Goal: Task Accomplishment & Management: Complete application form

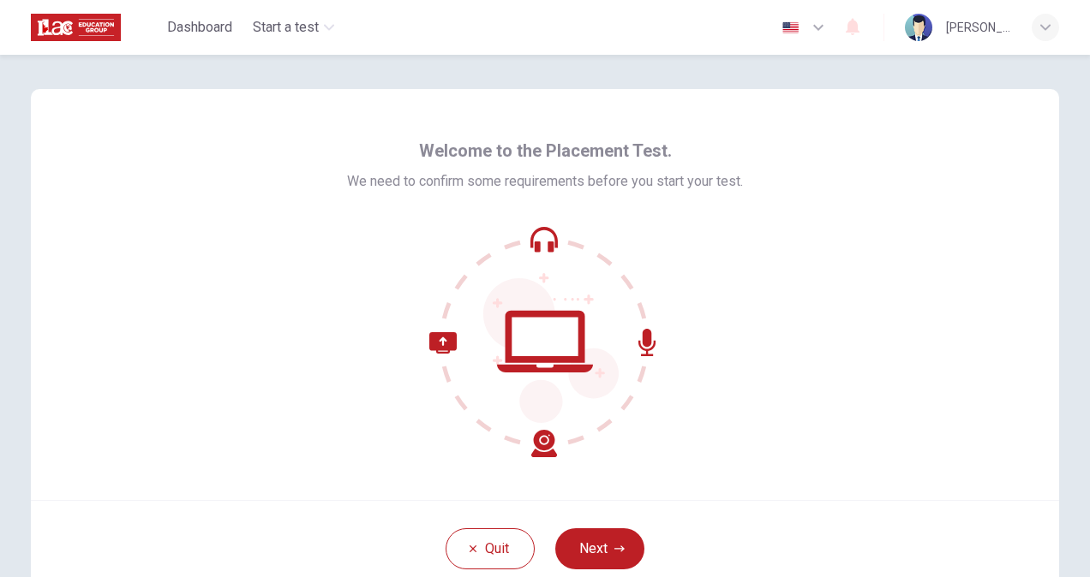
scroll to position [103, 0]
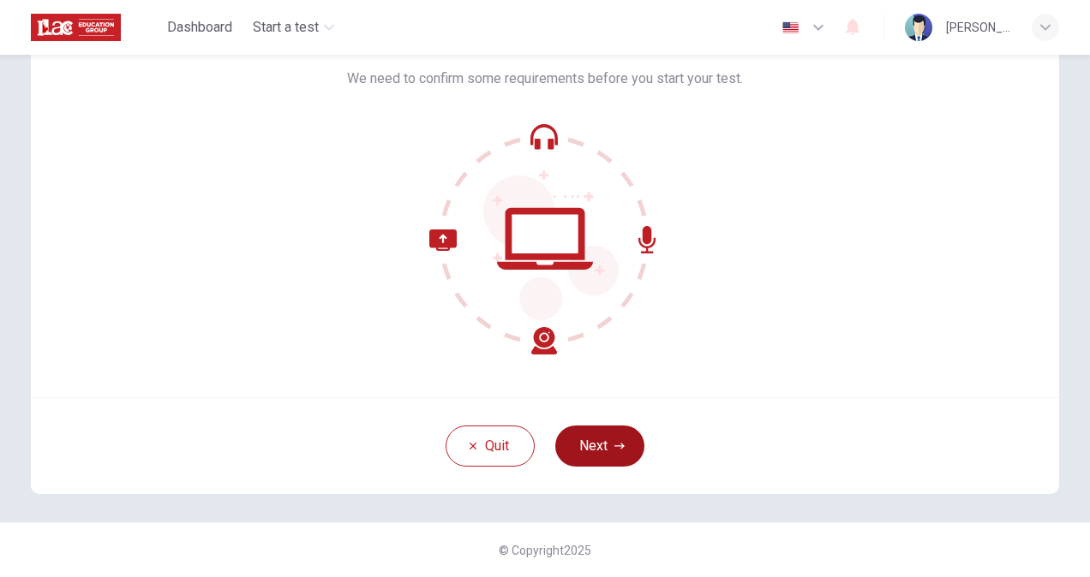
click at [599, 446] on button "Next" at bounding box center [599, 446] width 89 height 41
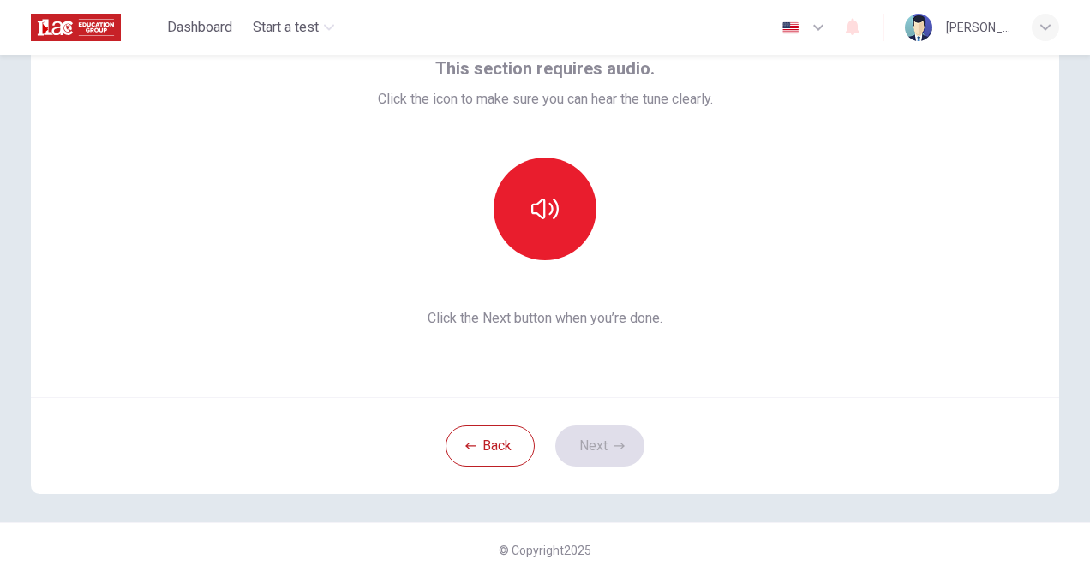
scroll to position [0, 0]
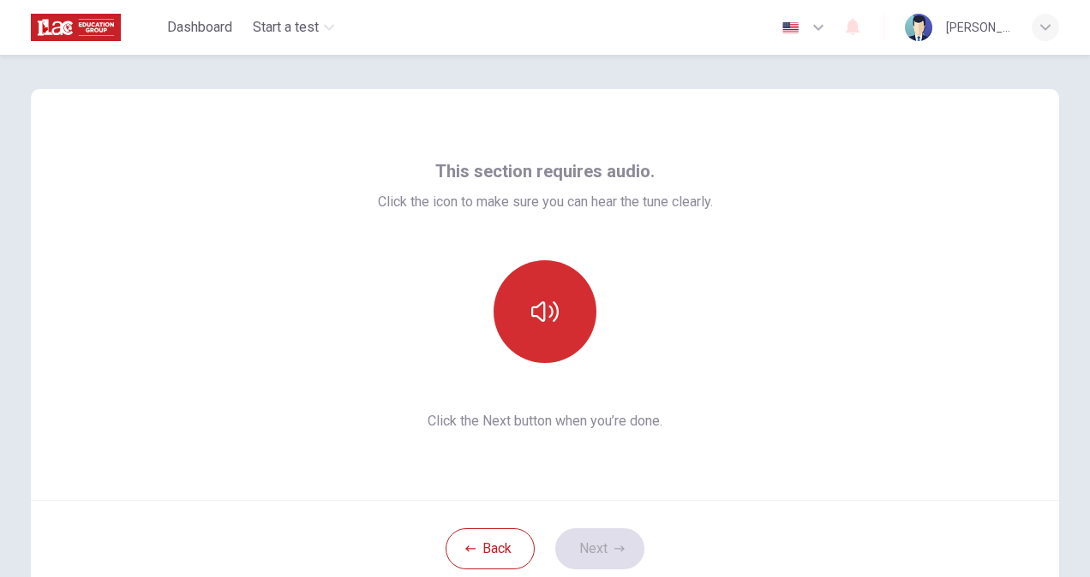
click at [566, 325] on button "button" at bounding box center [545, 311] width 103 height 103
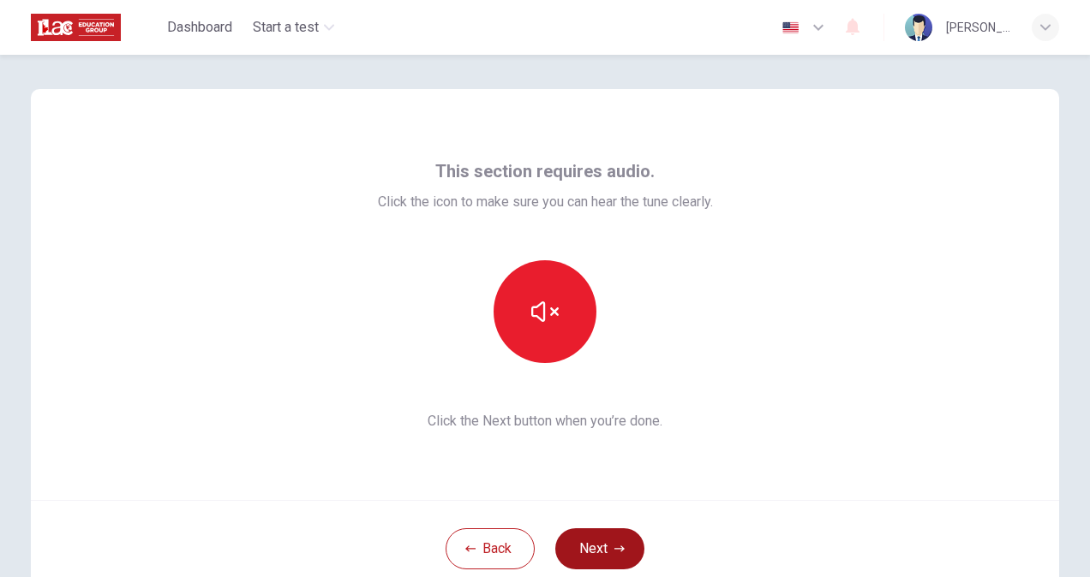
click at [591, 542] on button "Next" at bounding box center [599, 549] width 89 height 41
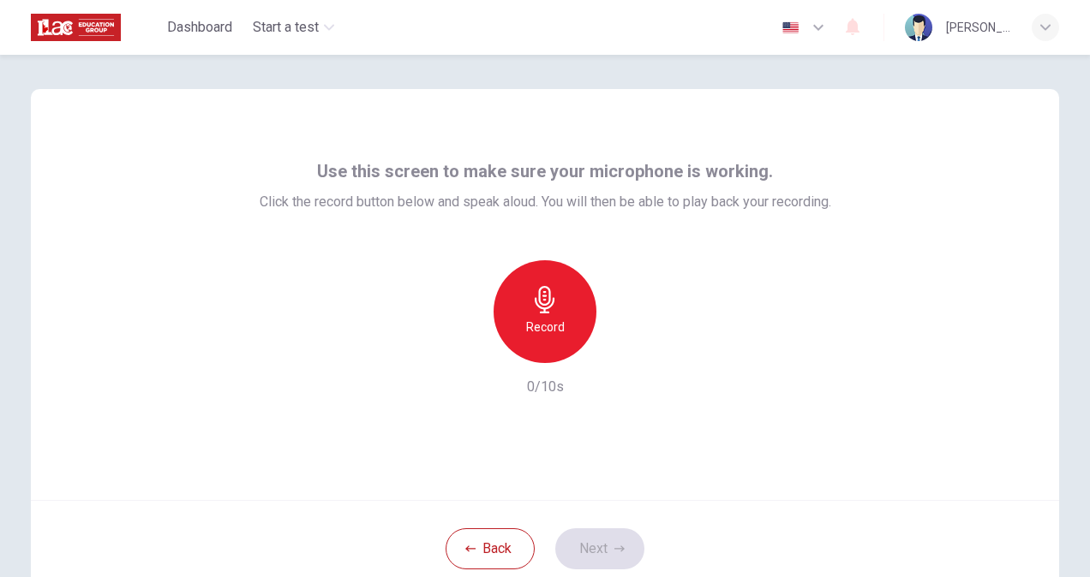
click at [525, 296] on div "Record" at bounding box center [545, 311] width 103 height 103
click at [618, 354] on icon "button" at bounding box center [623, 349] width 17 height 17
click at [461, 346] on icon "button" at bounding box center [466, 349] width 10 height 10
click at [527, 343] on div "Record" at bounding box center [545, 311] width 103 height 103
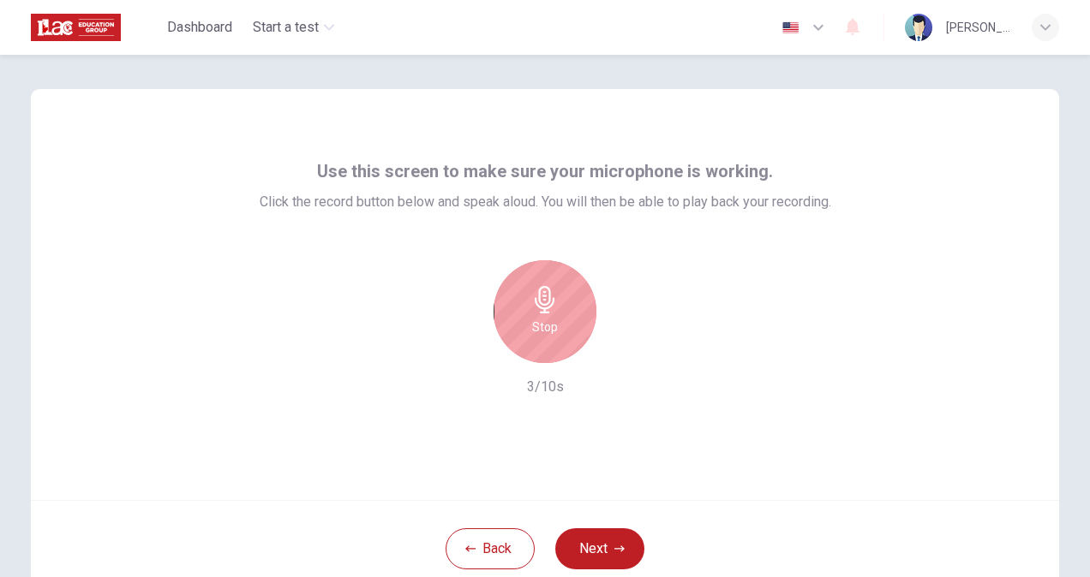
click at [548, 322] on h6 "Stop" at bounding box center [545, 327] width 26 height 21
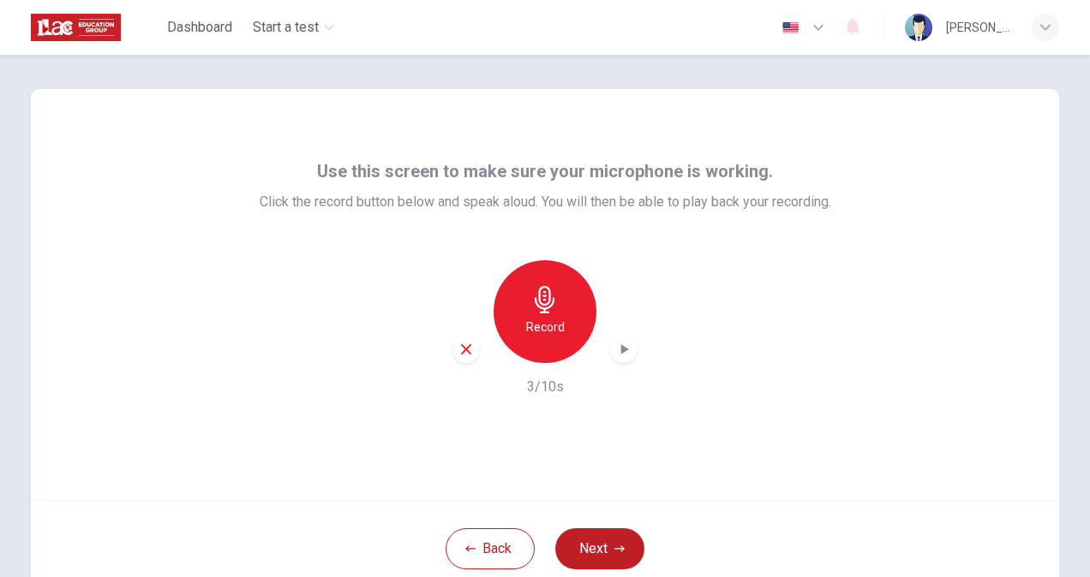
click at [626, 347] on icon "button" at bounding box center [623, 349] width 17 height 17
click at [589, 533] on button "Next" at bounding box center [599, 549] width 89 height 41
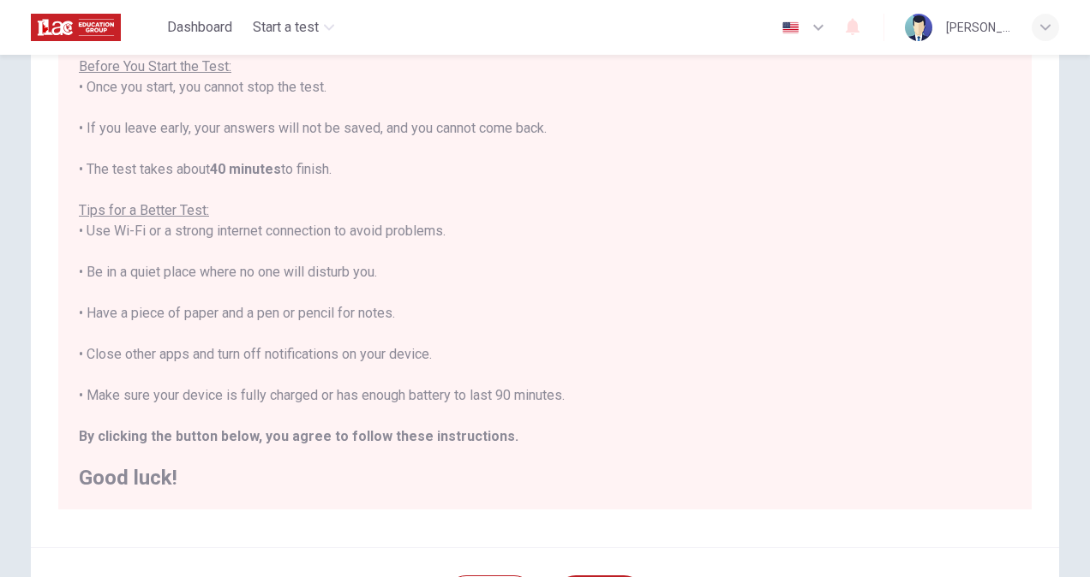
scroll to position [320, 0]
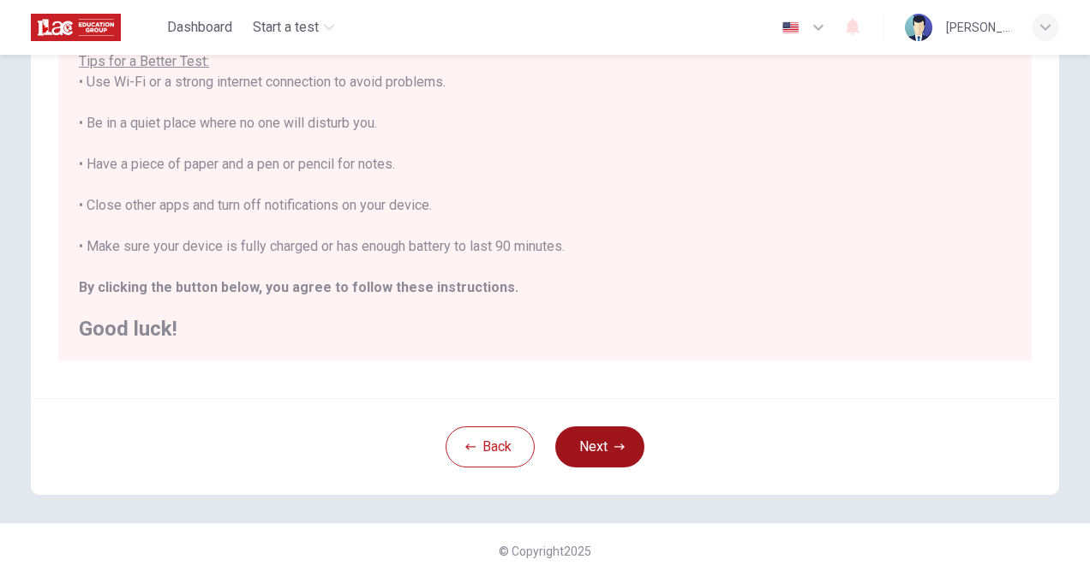
click at [582, 443] on button "Next" at bounding box center [599, 447] width 89 height 41
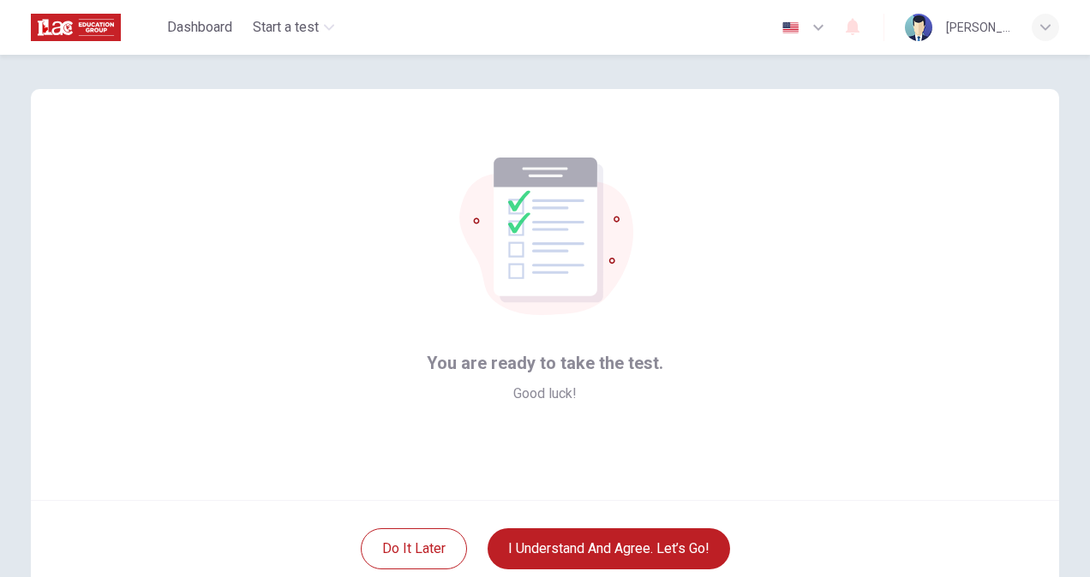
scroll to position [103, 0]
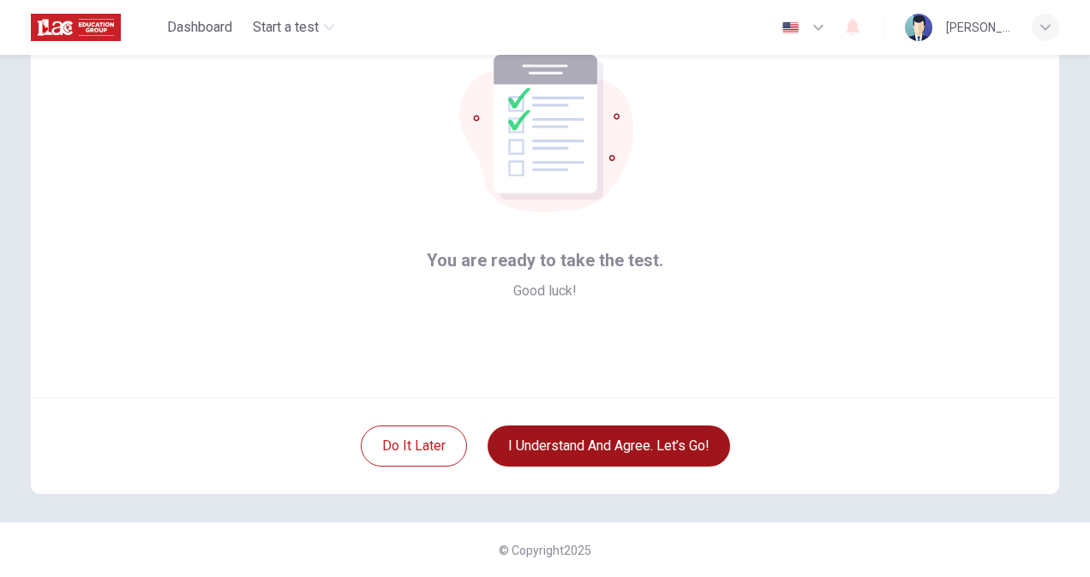
click at [610, 428] on button "I understand and agree. Let’s go!" at bounding box center [609, 446] width 242 height 41
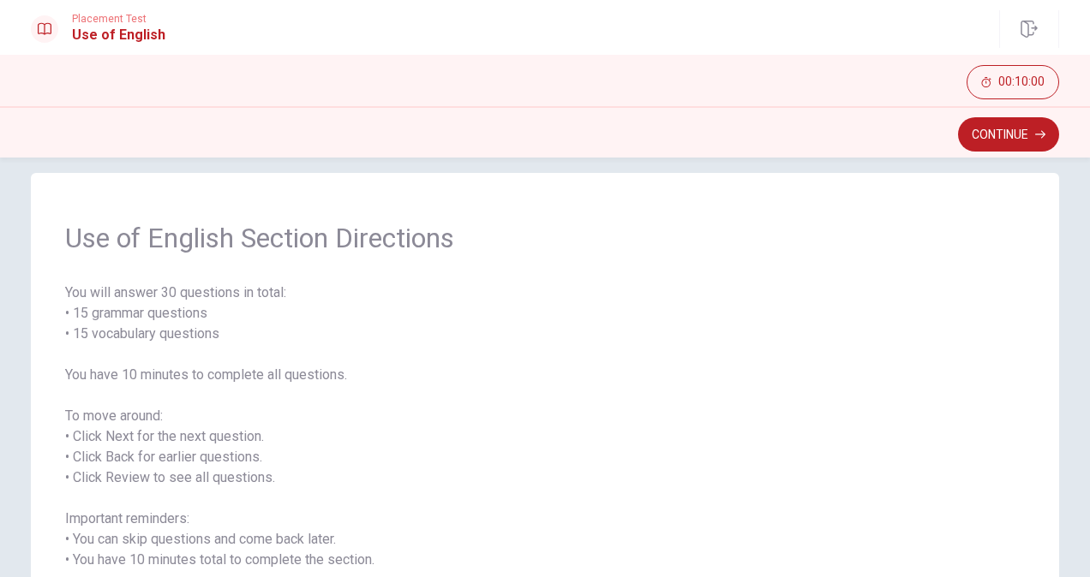
scroll to position [105, 0]
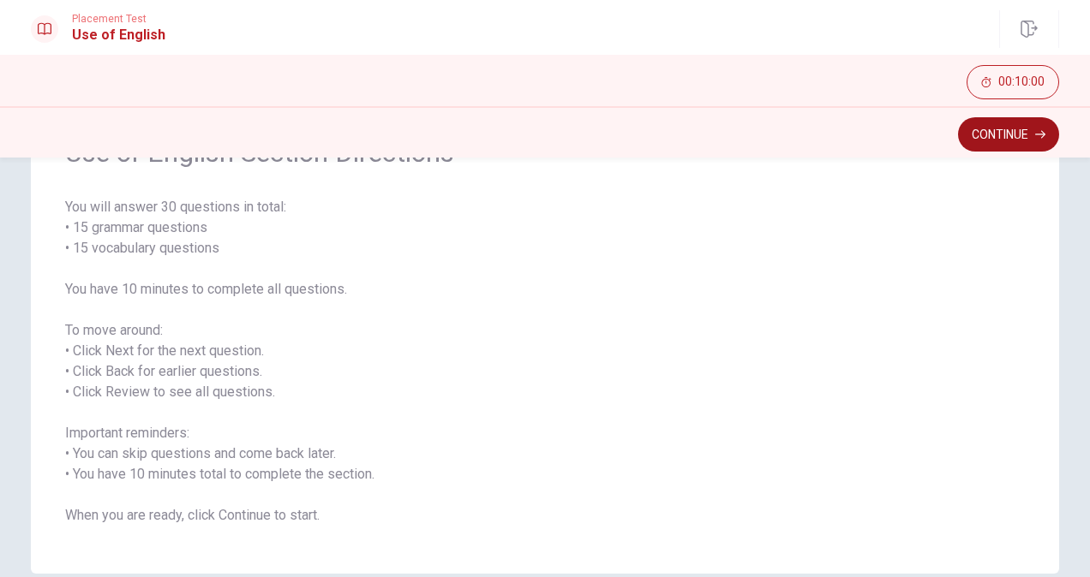
click at [996, 143] on button "Continue" at bounding box center [1008, 134] width 101 height 34
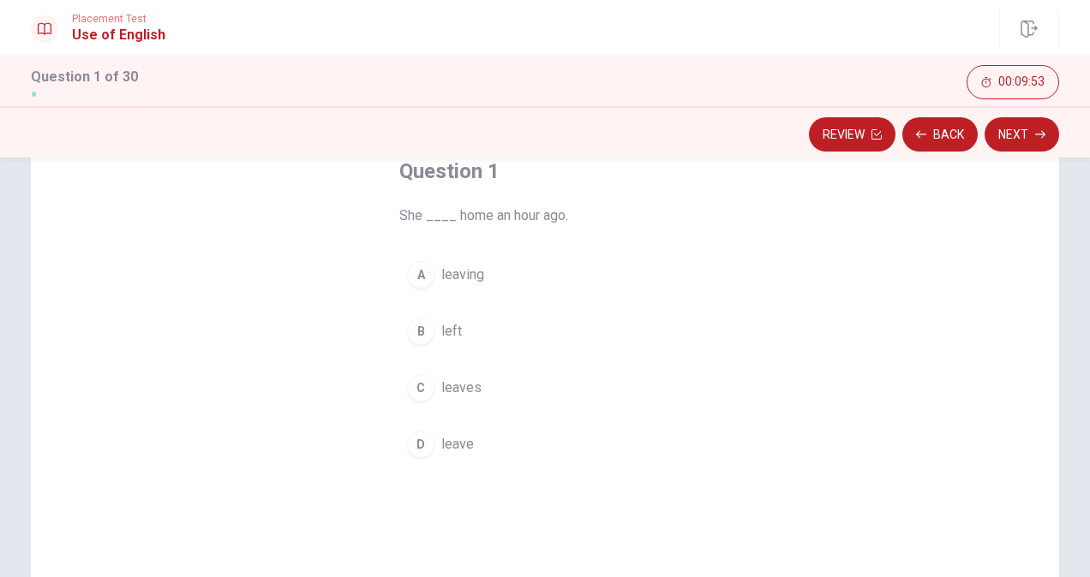
click at [422, 331] on div "B" at bounding box center [420, 331] width 27 height 27
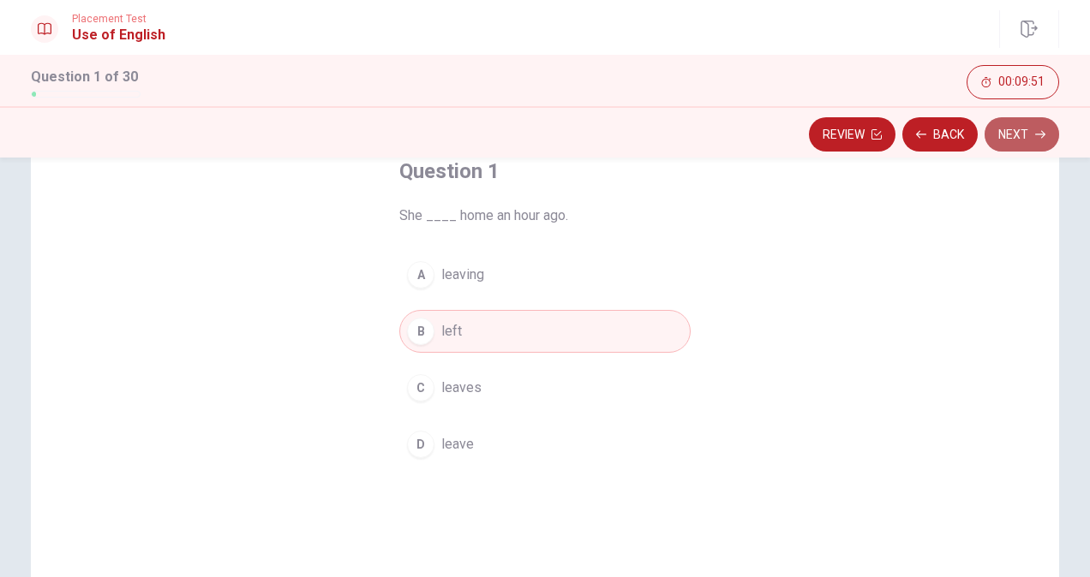
click at [1039, 139] on icon "button" at bounding box center [1040, 134] width 10 height 10
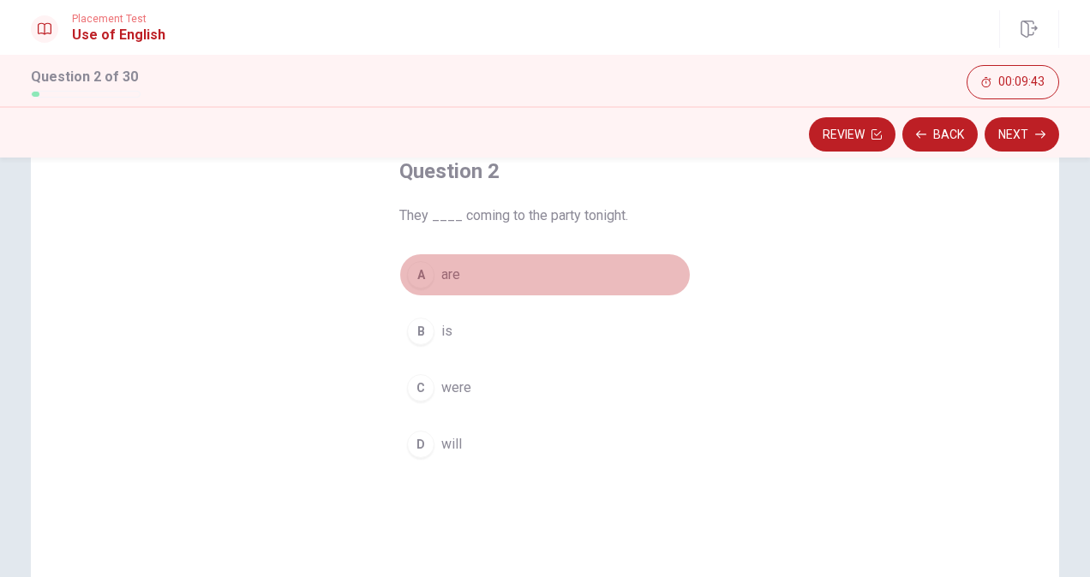
click at [420, 288] on button "A are" at bounding box center [544, 275] width 291 height 43
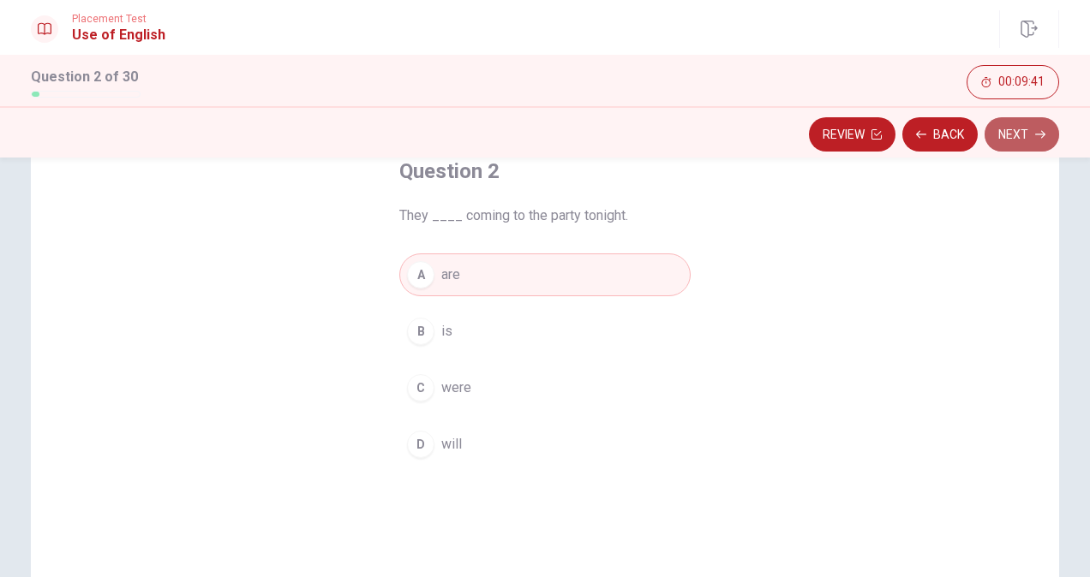
click at [997, 144] on button "Next" at bounding box center [1021, 134] width 75 height 34
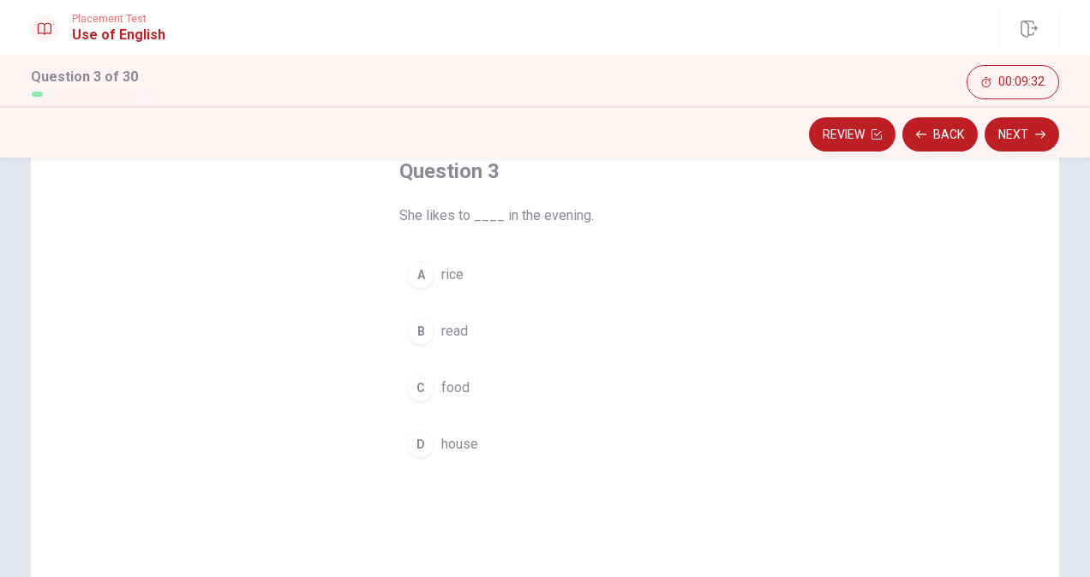
click at [416, 332] on div "B" at bounding box center [420, 331] width 27 height 27
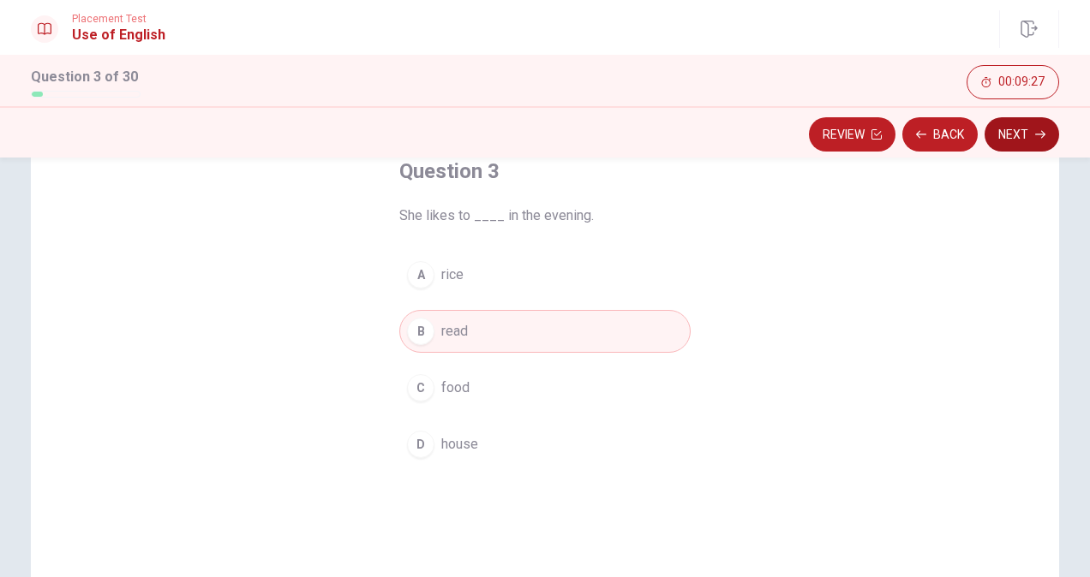
click at [1013, 141] on button "Next" at bounding box center [1021, 134] width 75 height 34
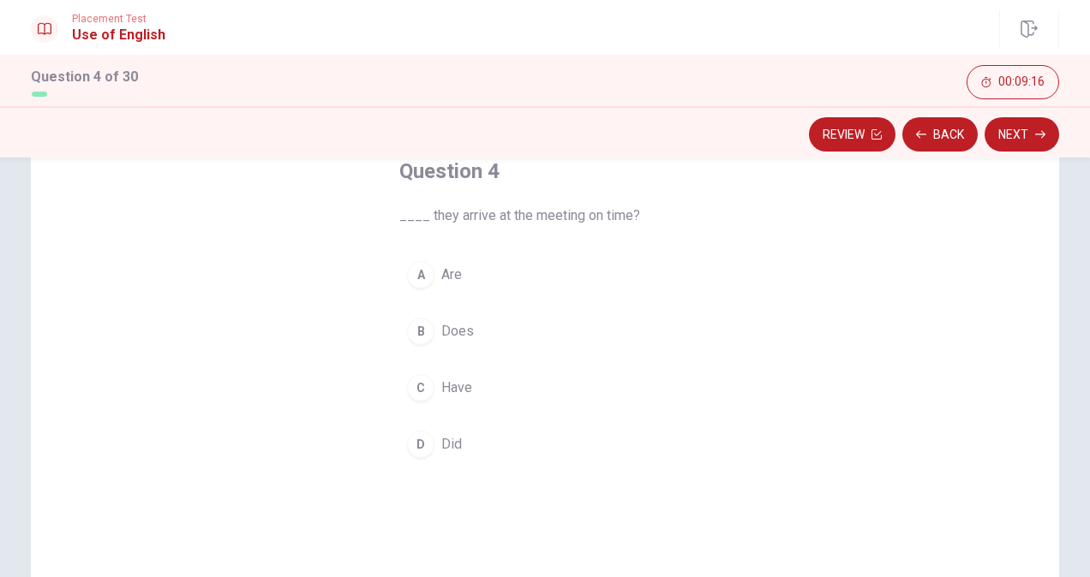
click at [410, 445] on div "D" at bounding box center [420, 444] width 27 height 27
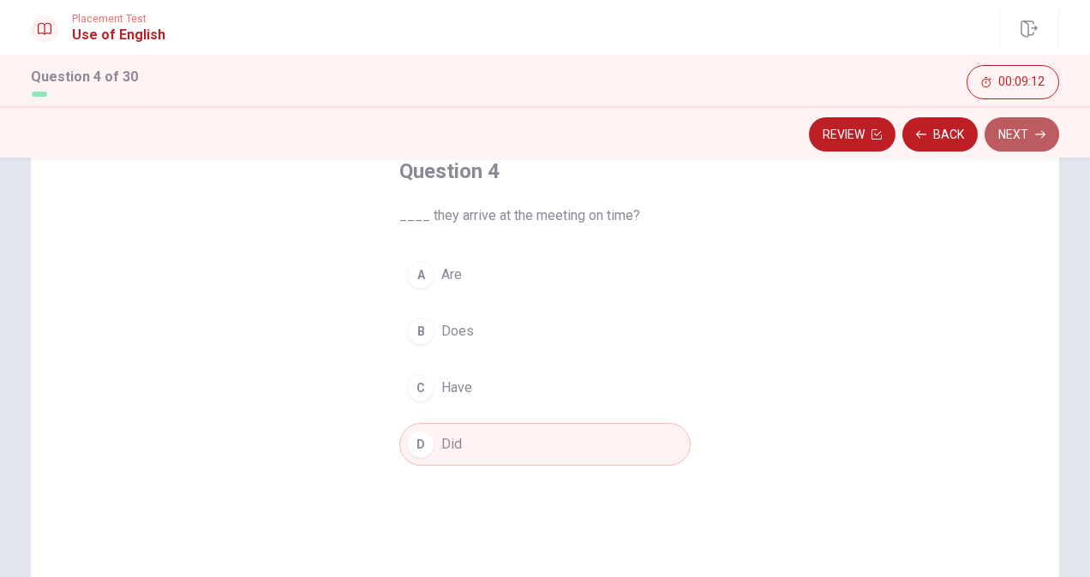
click at [1018, 139] on button "Next" at bounding box center [1021, 134] width 75 height 34
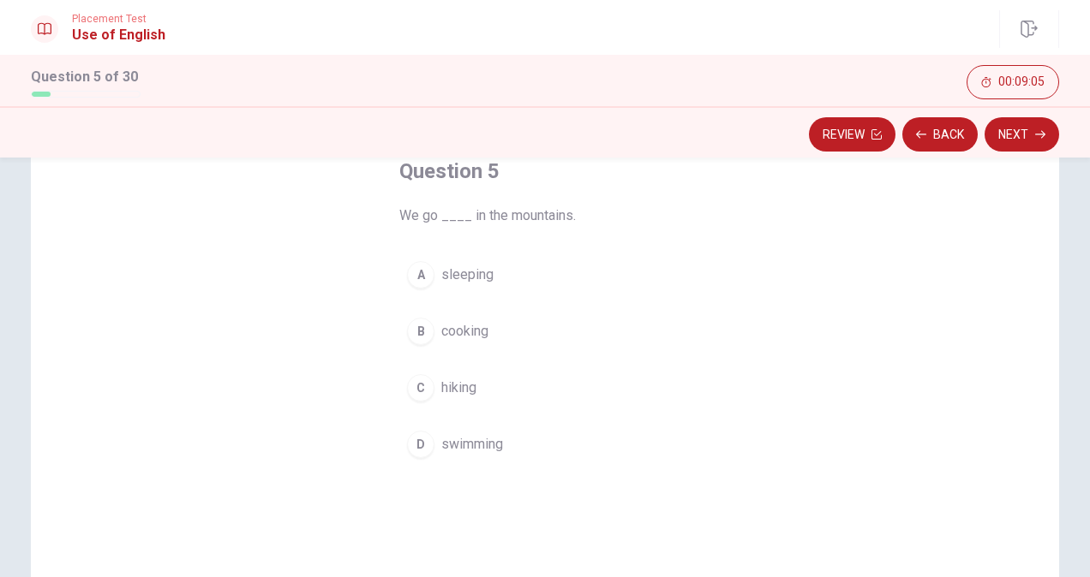
click at [418, 389] on div "C" at bounding box center [420, 387] width 27 height 27
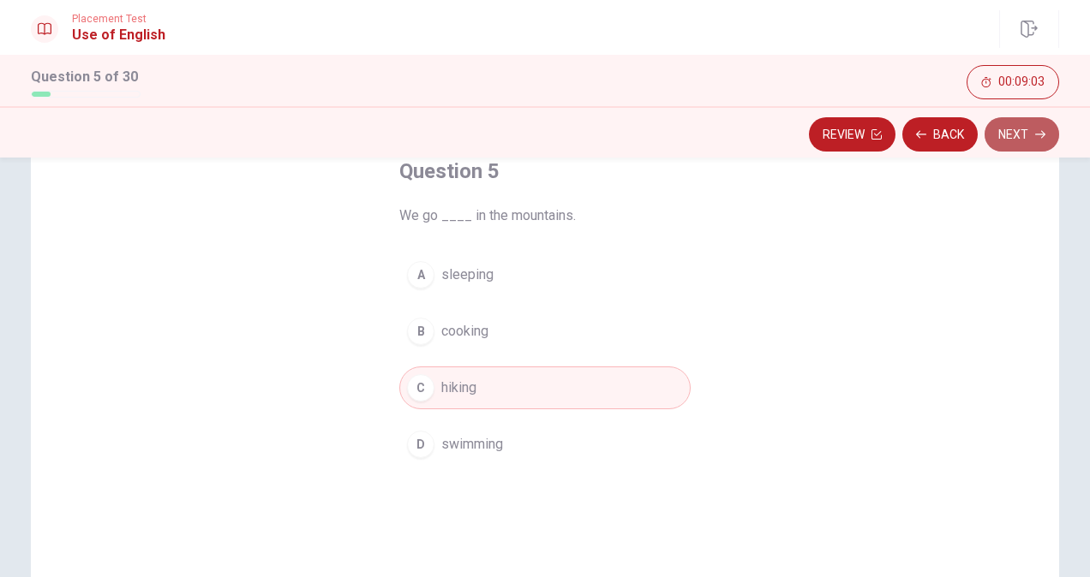
click at [1004, 127] on button "Next" at bounding box center [1021, 134] width 75 height 34
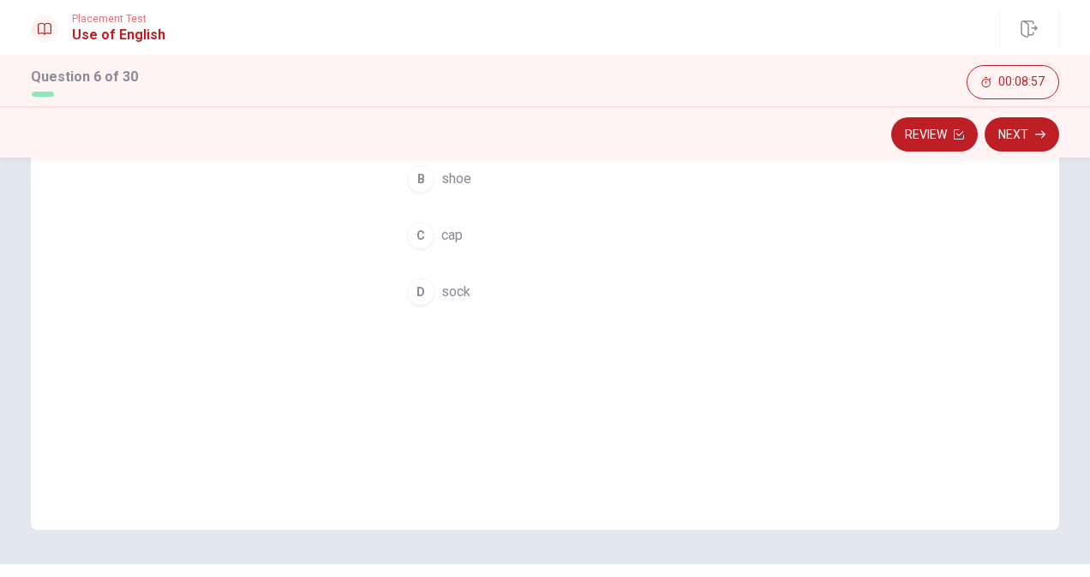
scroll to position [86, 0]
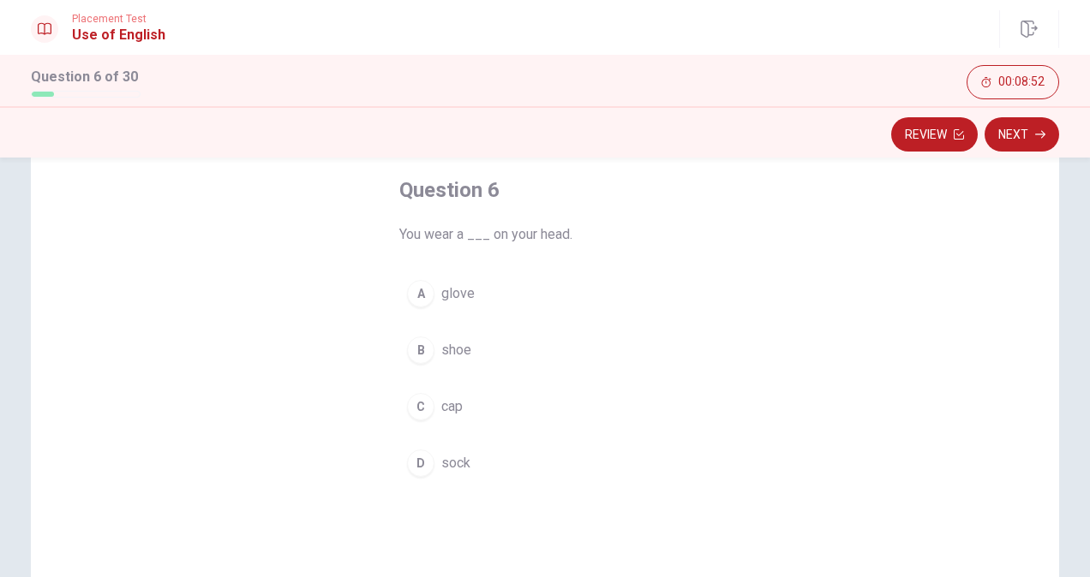
click at [419, 298] on div "A" at bounding box center [420, 293] width 27 height 27
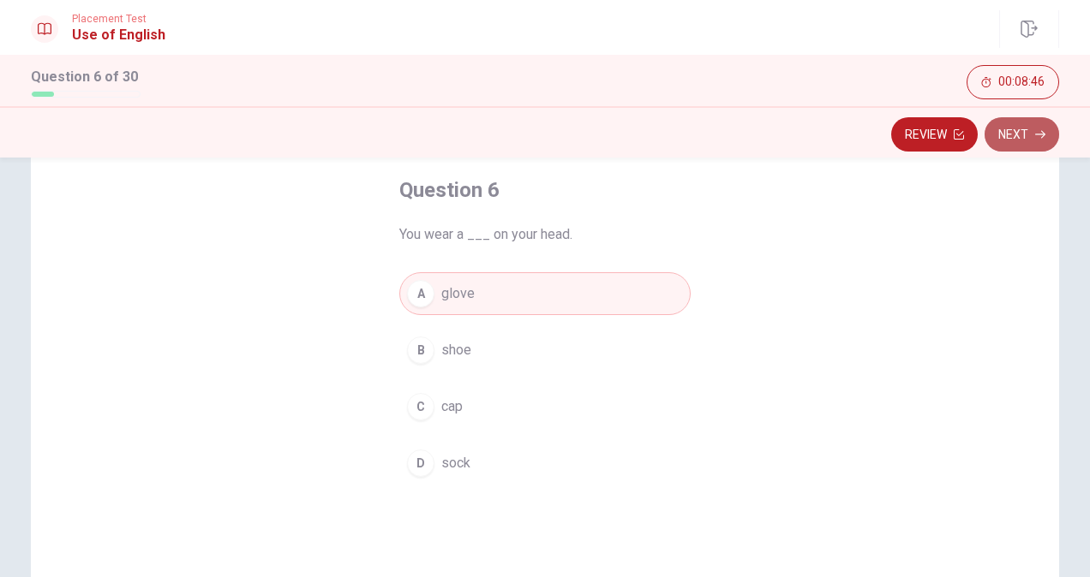
click at [1024, 147] on button "Next" at bounding box center [1021, 134] width 75 height 34
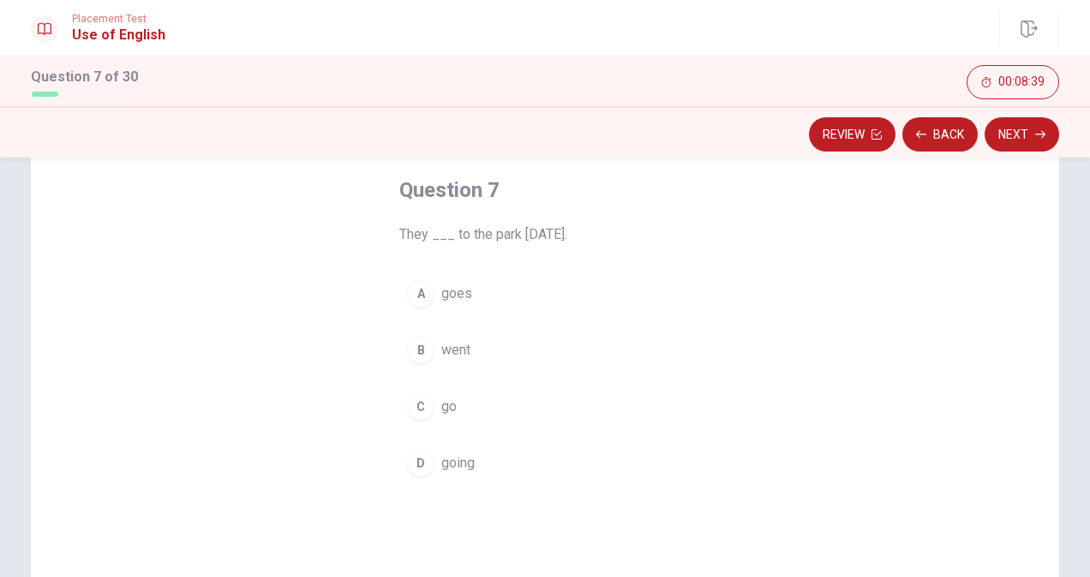
click at [420, 352] on div "B" at bounding box center [420, 350] width 27 height 27
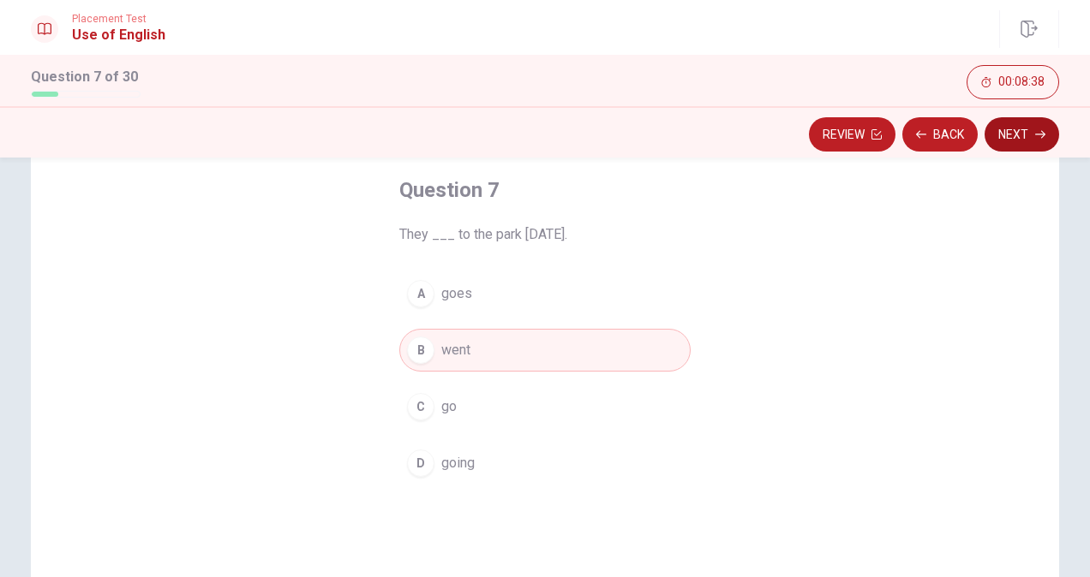
click at [1015, 148] on button "Next" at bounding box center [1021, 134] width 75 height 34
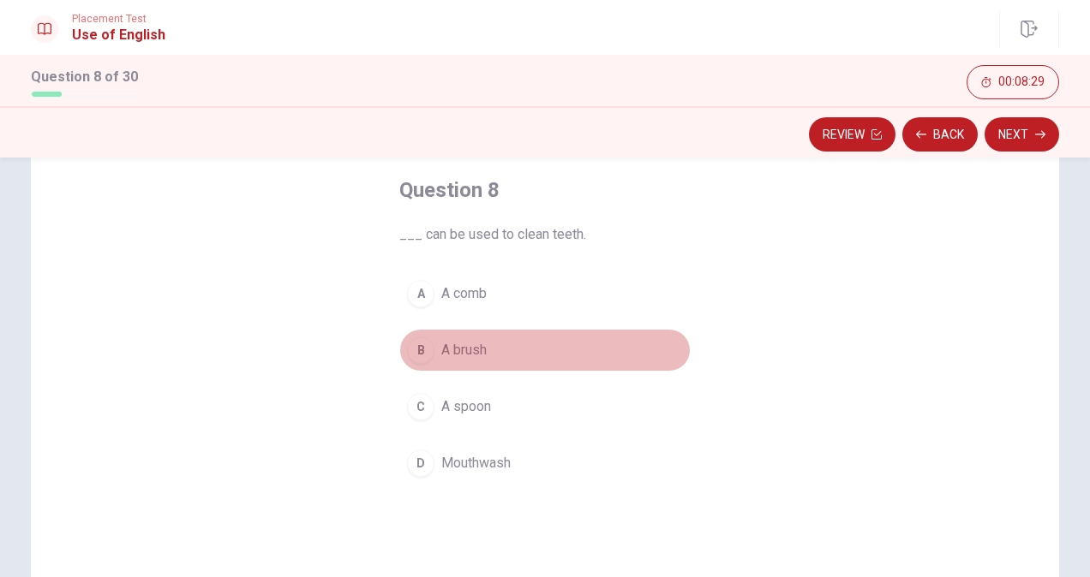
click at [416, 350] on div "B" at bounding box center [420, 350] width 27 height 27
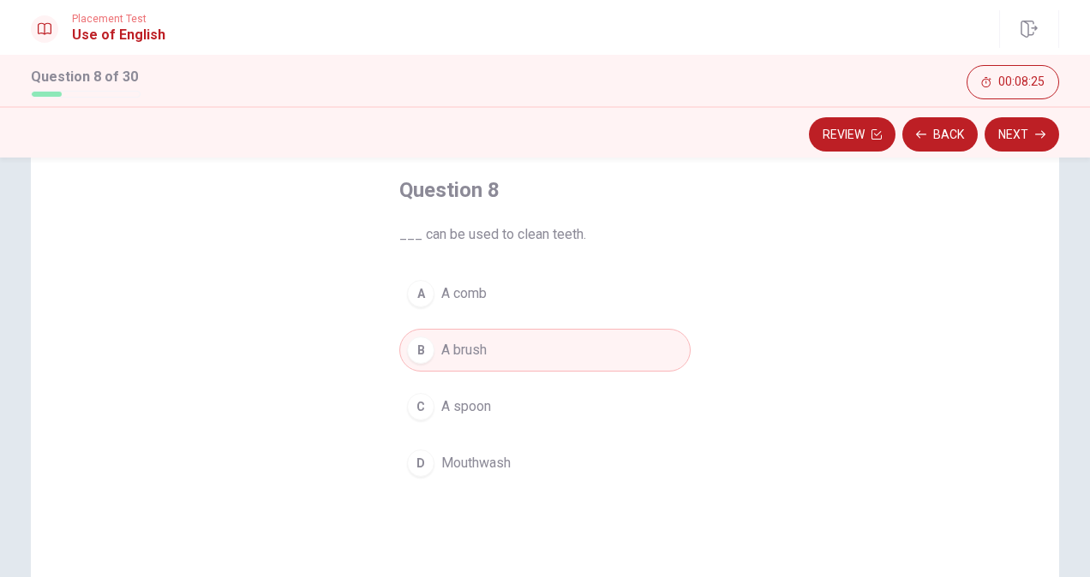
click at [441, 462] on span "Mouthwash" at bounding box center [475, 463] width 69 height 21
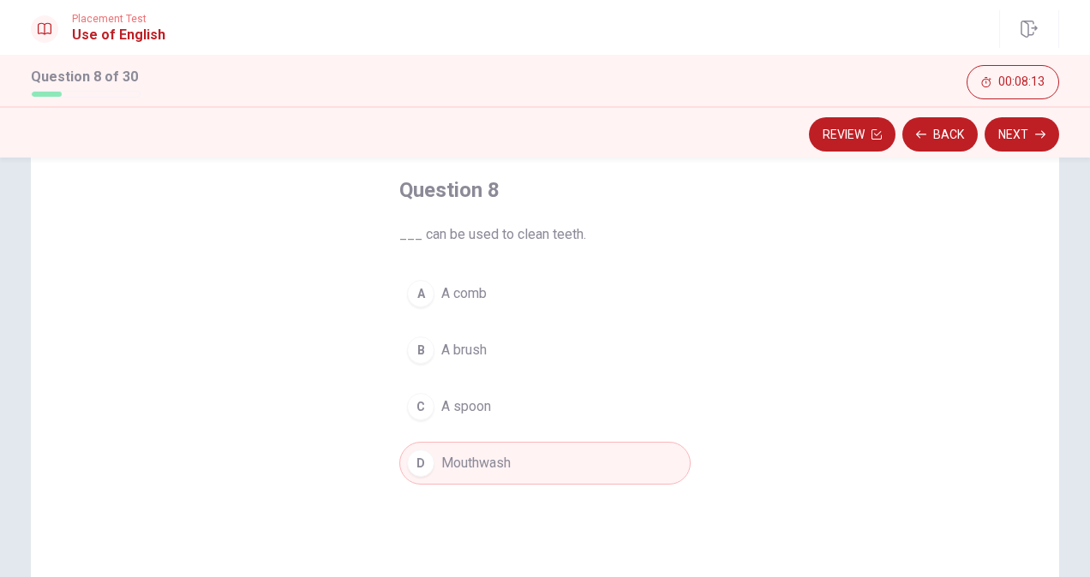
click at [458, 347] on span "A brush" at bounding box center [463, 350] width 45 height 21
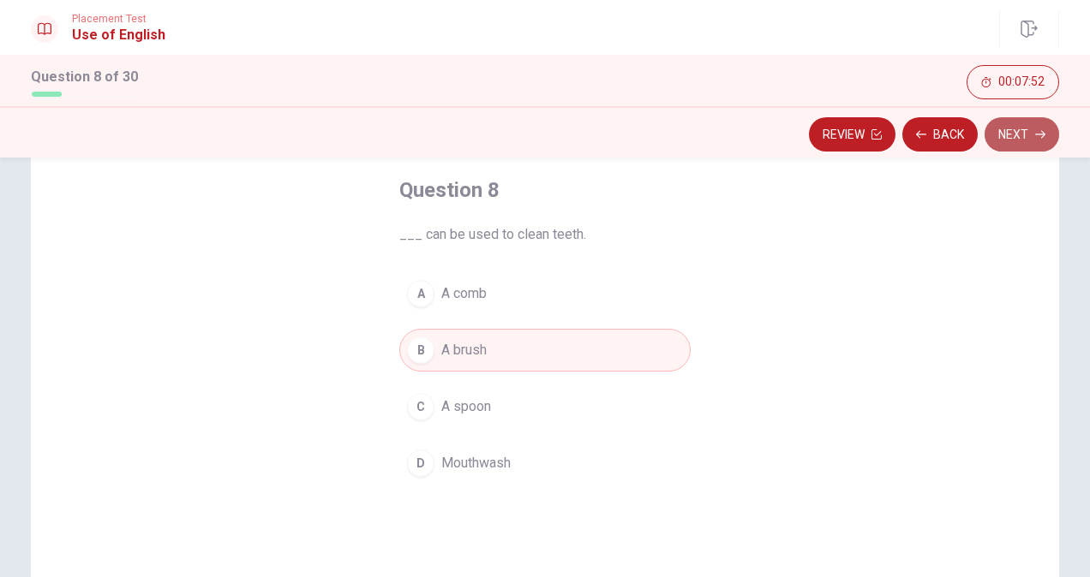
click at [1006, 136] on button "Next" at bounding box center [1021, 134] width 75 height 34
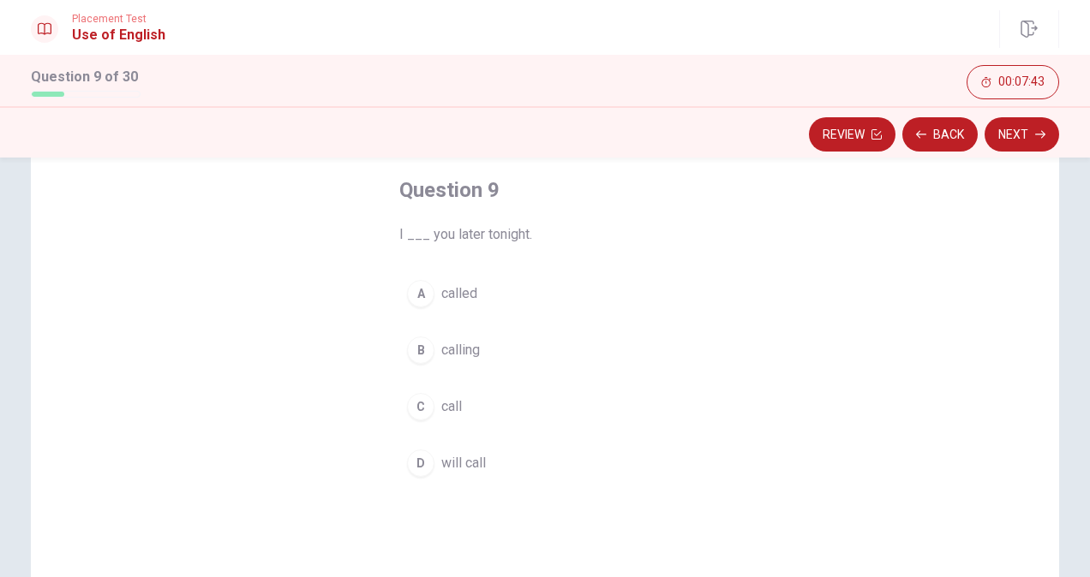
click at [422, 468] on div "D" at bounding box center [420, 463] width 27 height 27
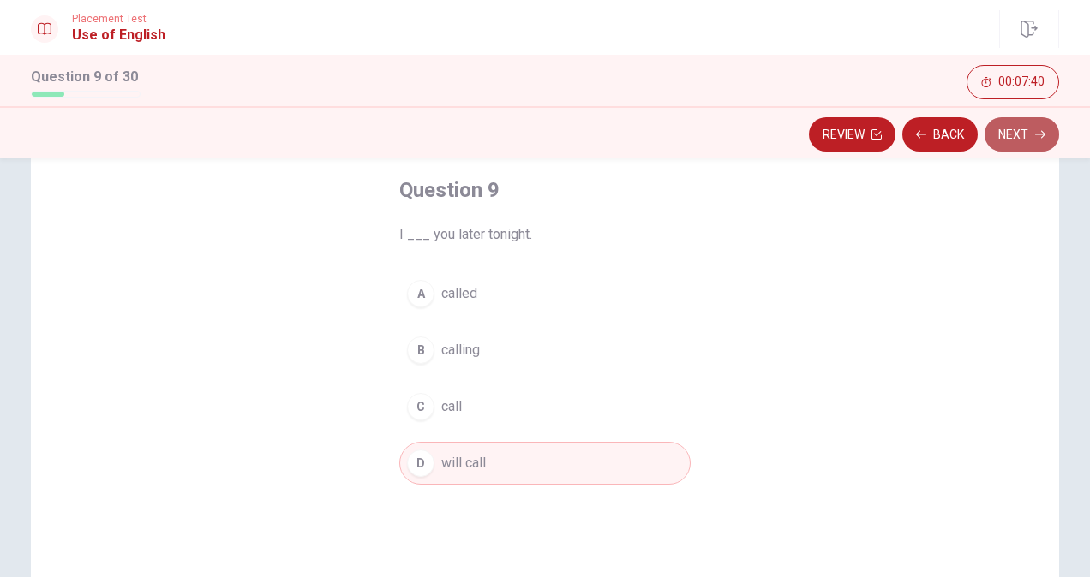
click at [1023, 134] on button "Next" at bounding box center [1021, 134] width 75 height 34
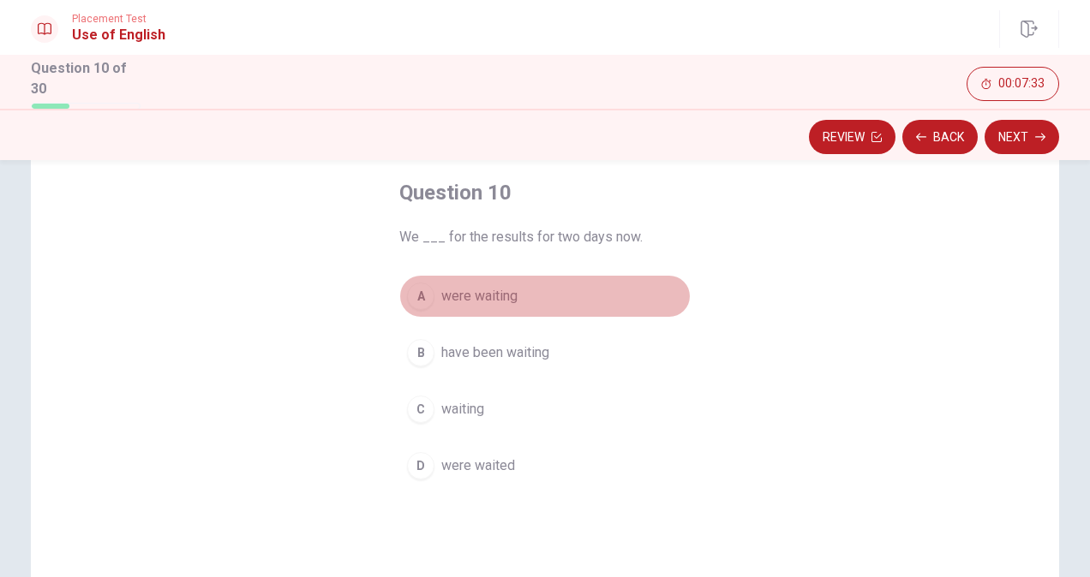
click at [416, 295] on div "A" at bounding box center [420, 296] width 27 height 27
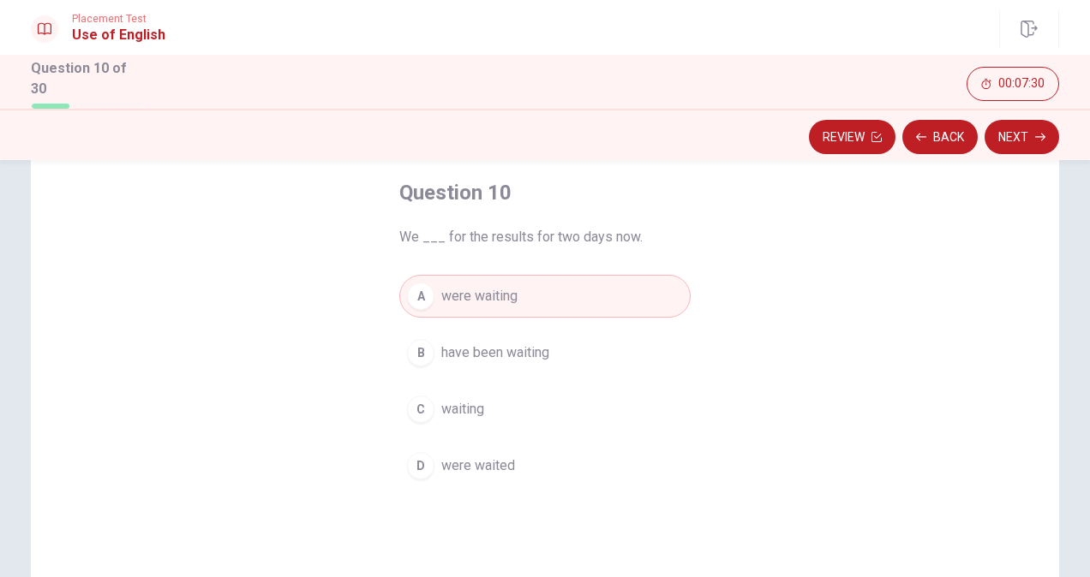
click at [423, 354] on div "B" at bounding box center [420, 352] width 27 height 27
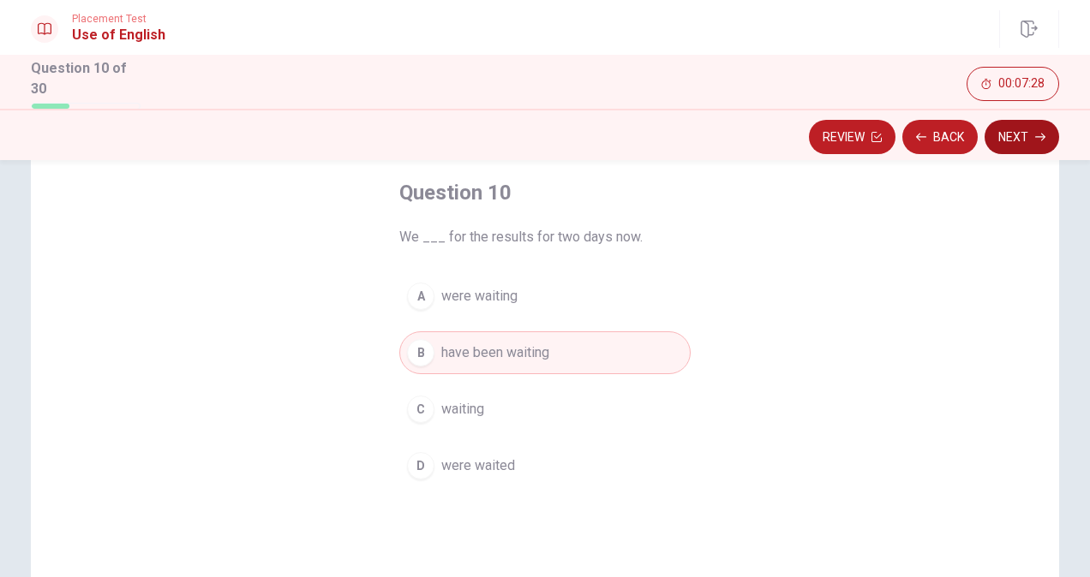
click at [1014, 143] on button "Next" at bounding box center [1021, 137] width 75 height 34
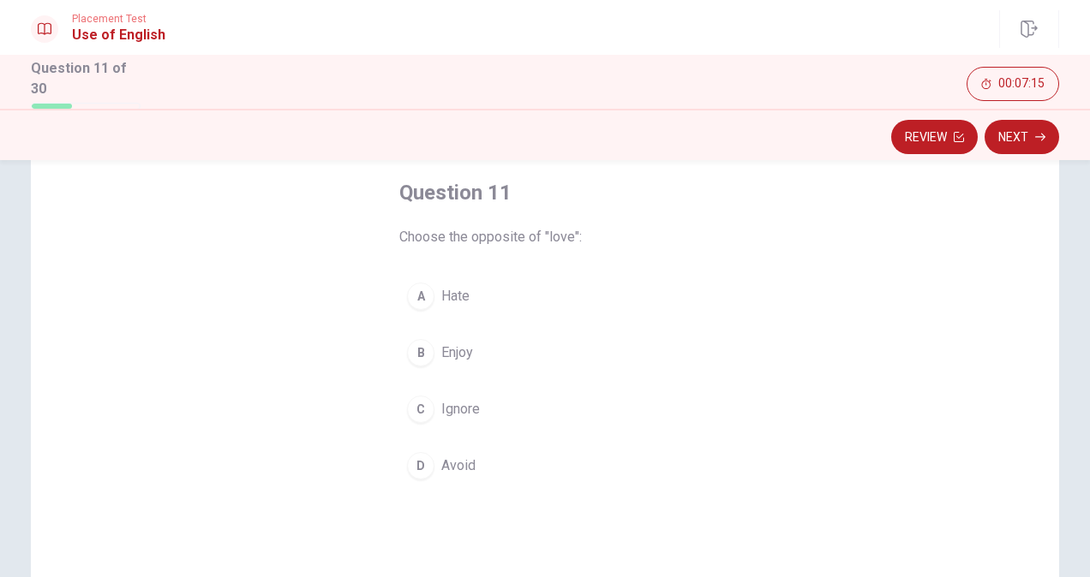
click at [423, 296] on div "A" at bounding box center [420, 296] width 27 height 27
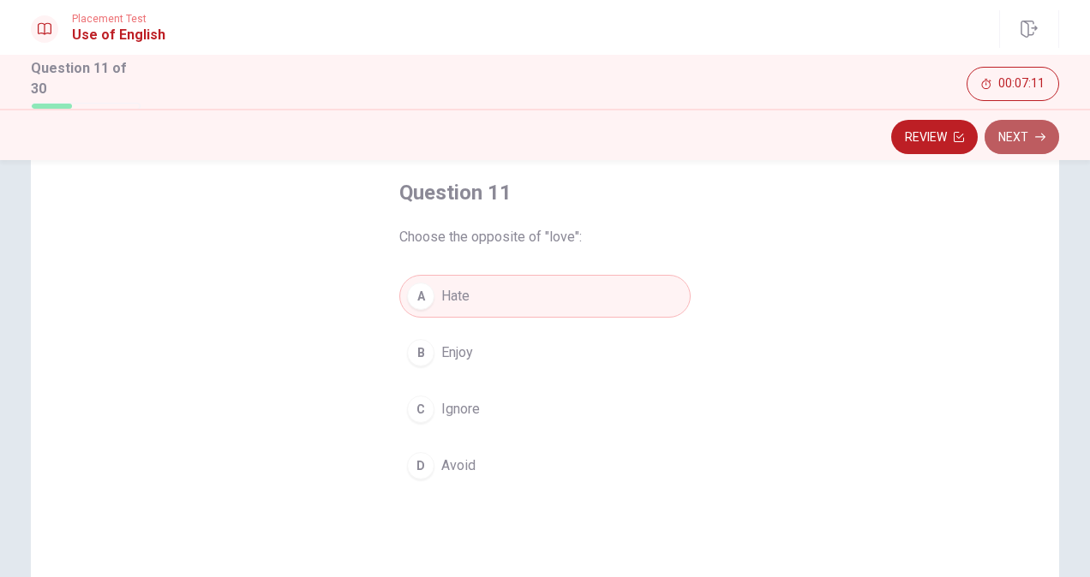
click at [1025, 127] on button "Next" at bounding box center [1021, 137] width 75 height 34
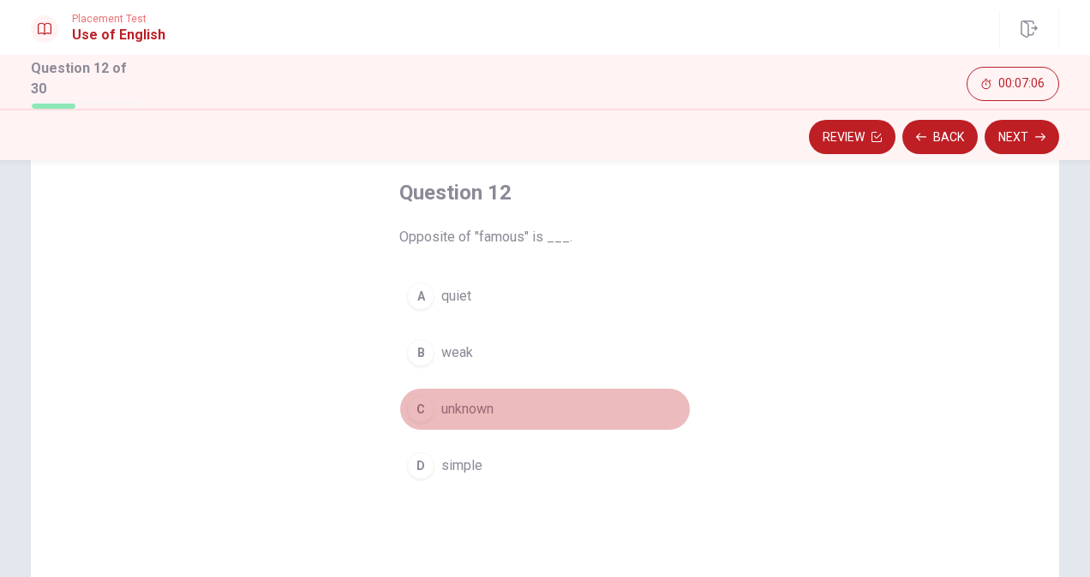
click at [434, 410] on button "C unknown" at bounding box center [544, 409] width 291 height 43
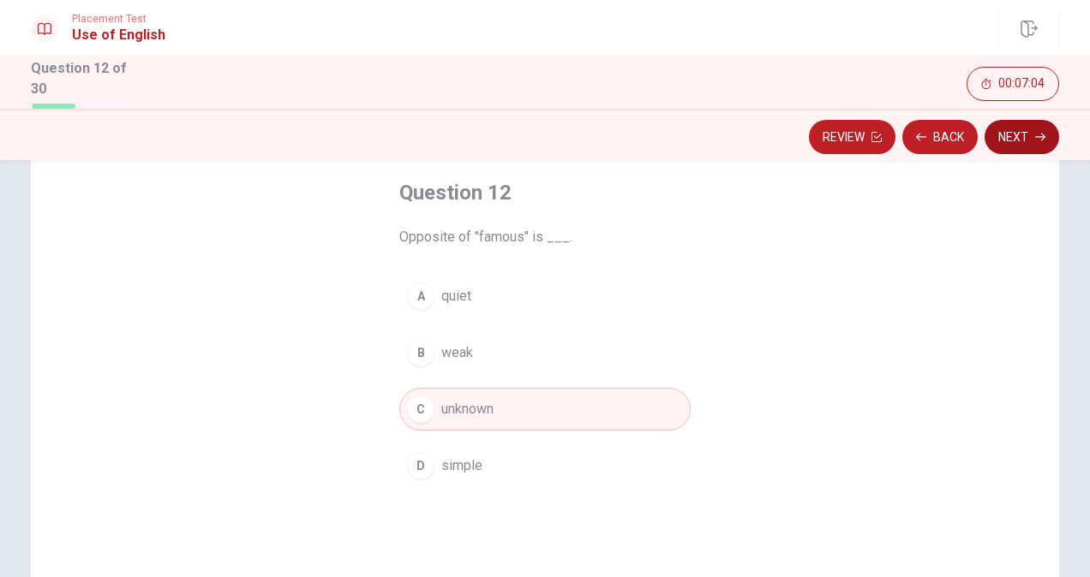
click at [1042, 125] on button "Next" at bounding box center [1021, 137] width 75 height 34
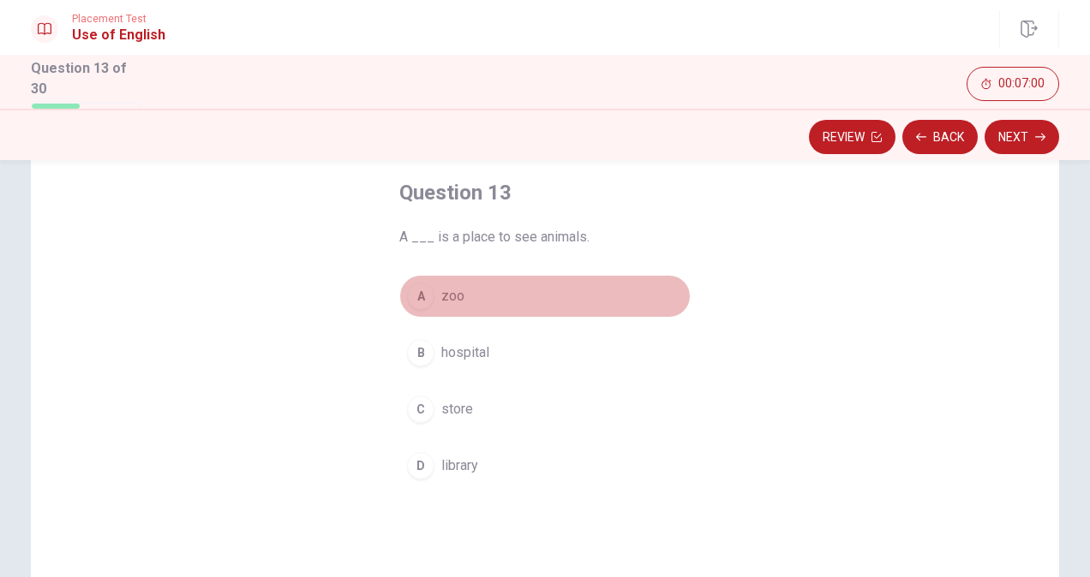
click at [415, 304] on div "A" at bounding box center [420, 296] width 27 height 27
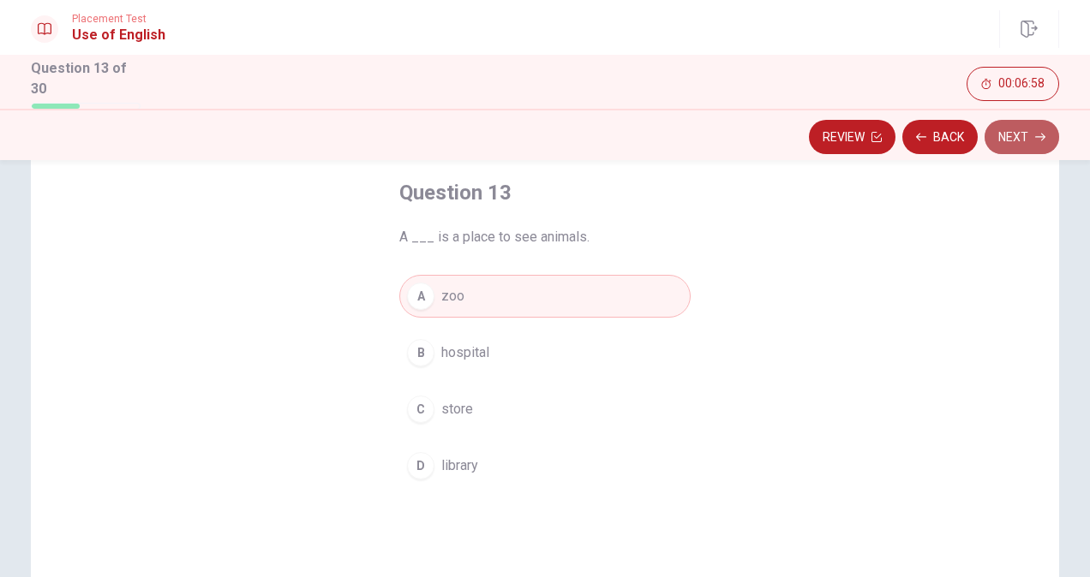
click at [1009, 141] on button "Next" at bounding box center [1021, 137] width 75 height 34
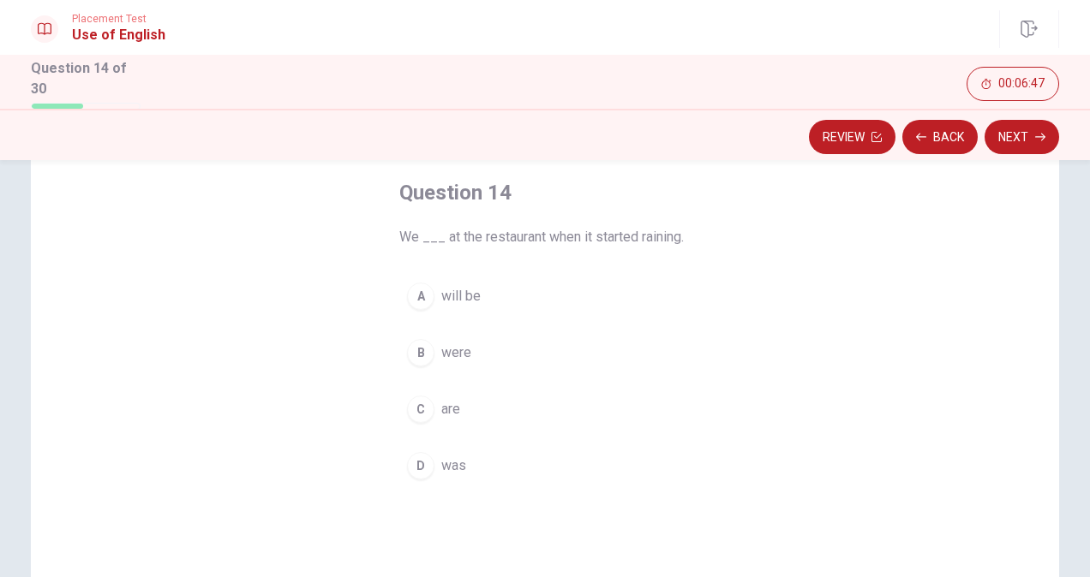
click at [417, 346] on div "B" at bounding box center [420, 352] width 27 height 27
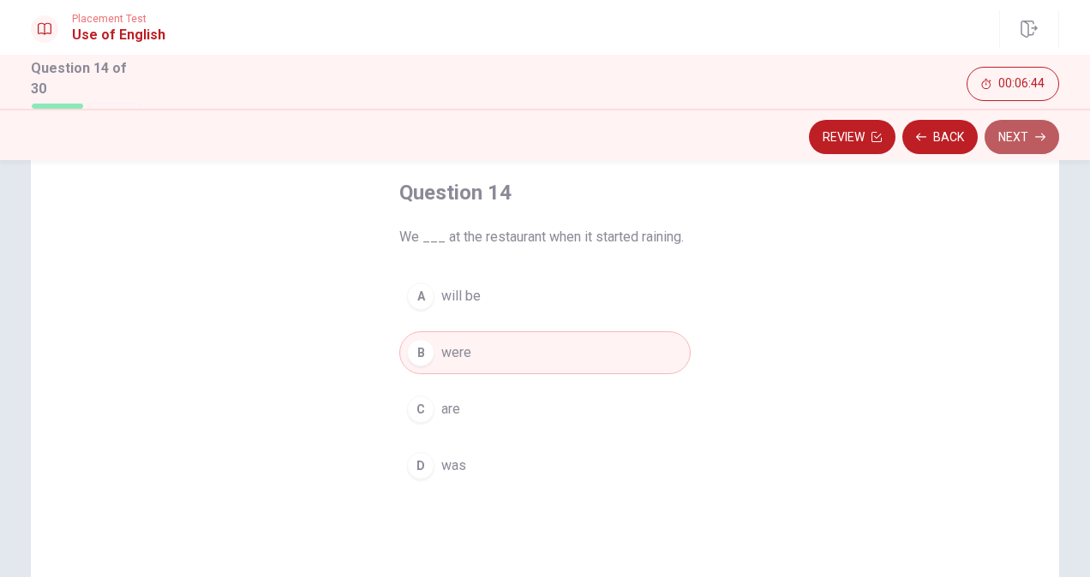
click at [1014, 136] on button "Next" at bounding box center [1021, 137] width 75 height 34
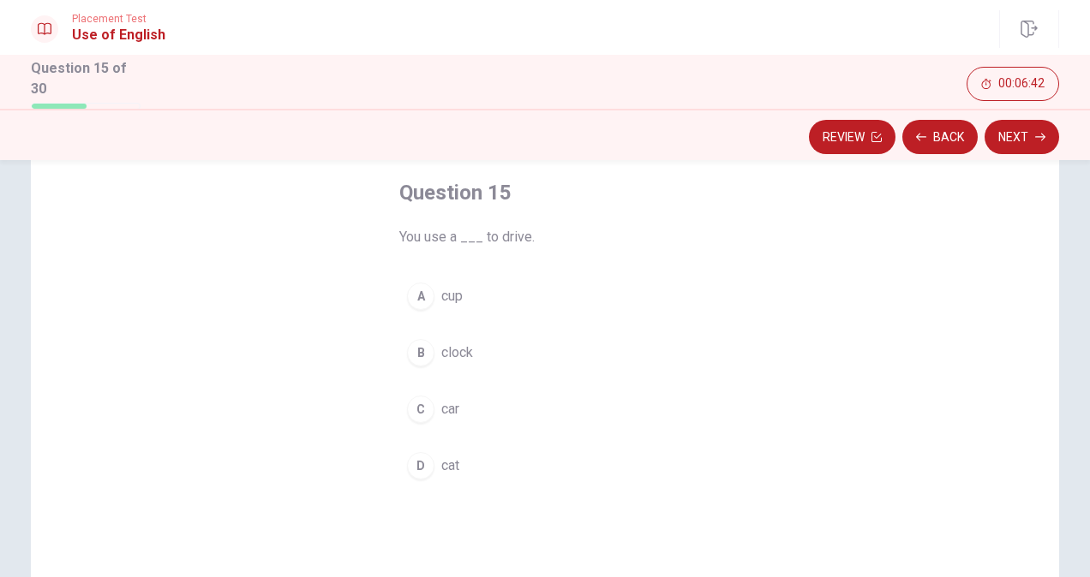
click at [413, 396] on div "C" at bounding box center [420, 409] width 27 height 27
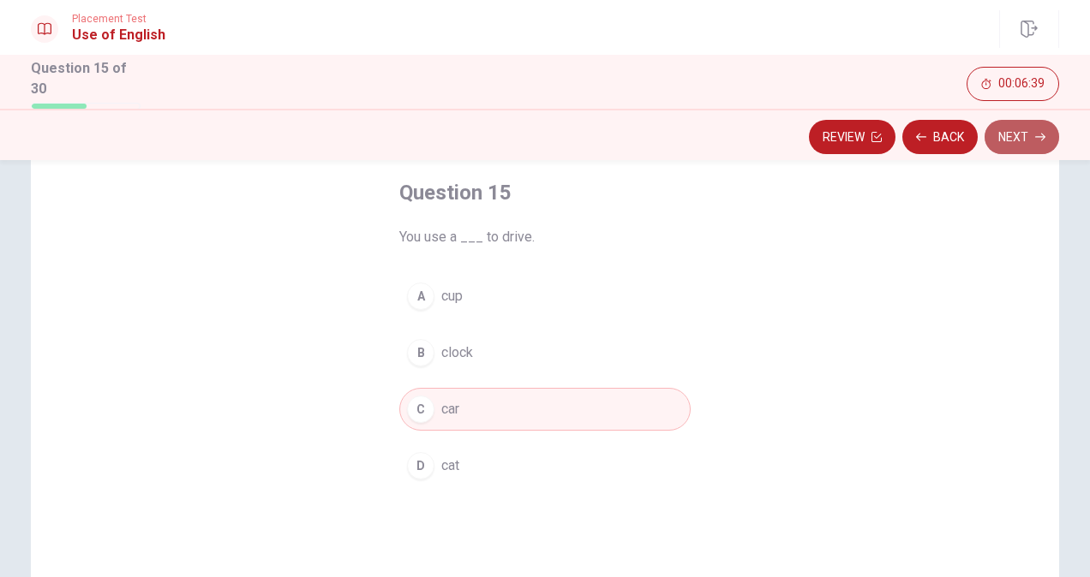
click at [1031, 137] on button "Next" at bounding box center [1021, 137] width 75 height 34
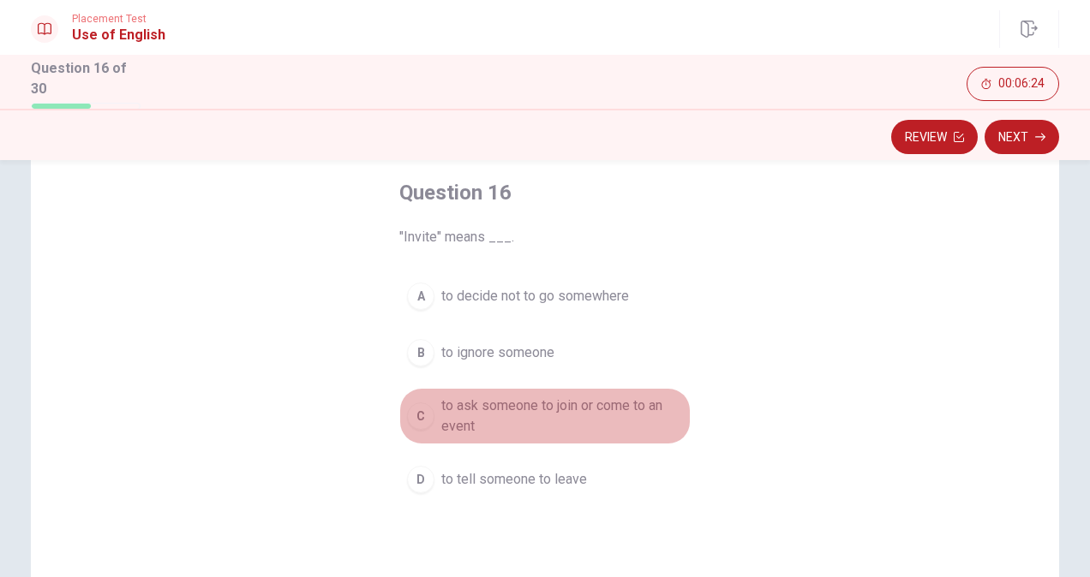
click at [425, 410] on div "C" at bounding box center [420, 416] width 27 height 27
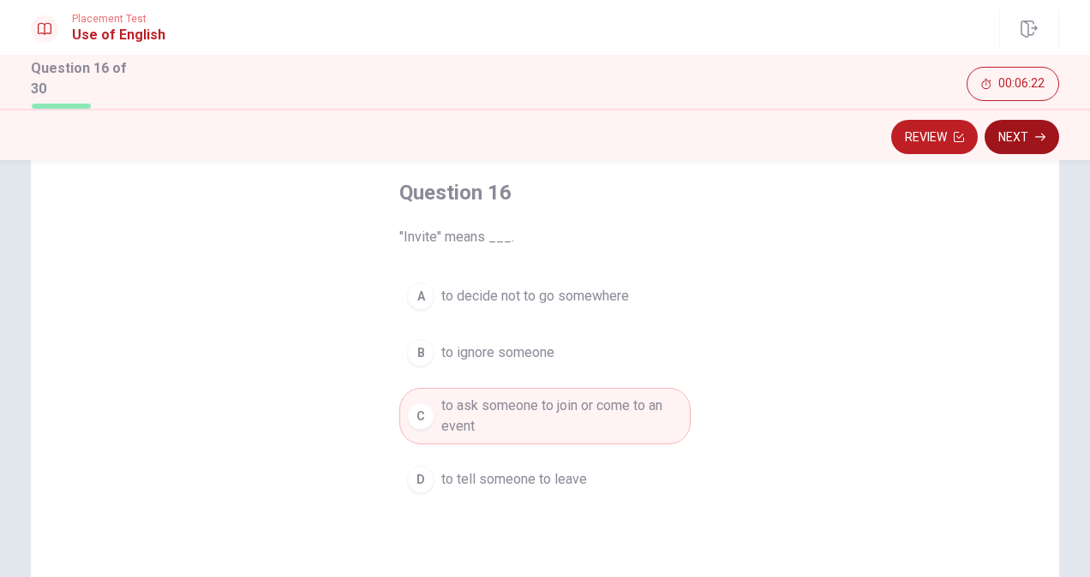
click at [1011, 144] on button "Next" at bounding box center [1021, 137] width 75 height 34
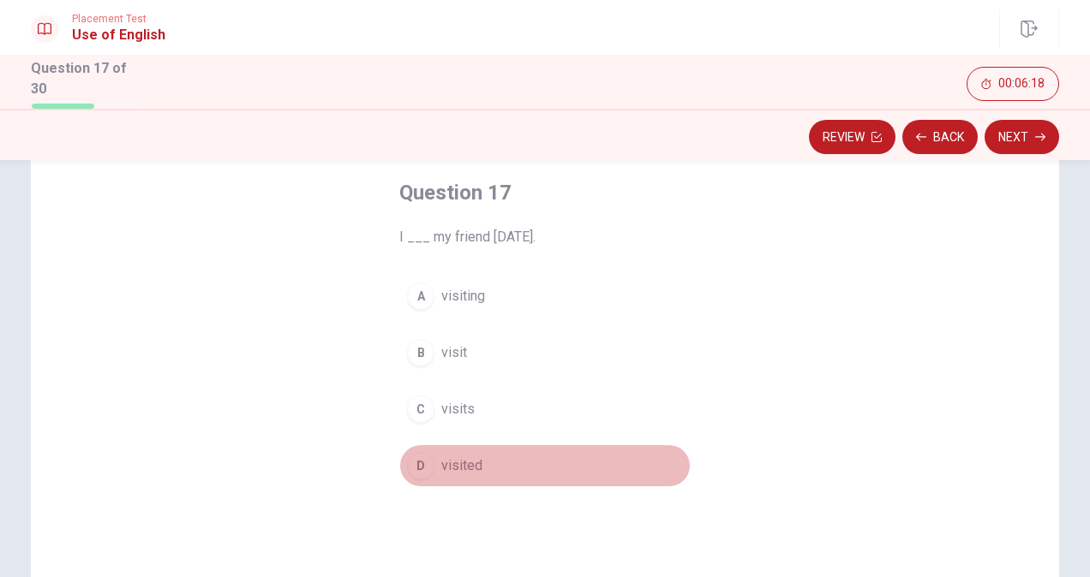
click at [416, 452] on div "D" at bounding box center [420, 465] width 27 height 27
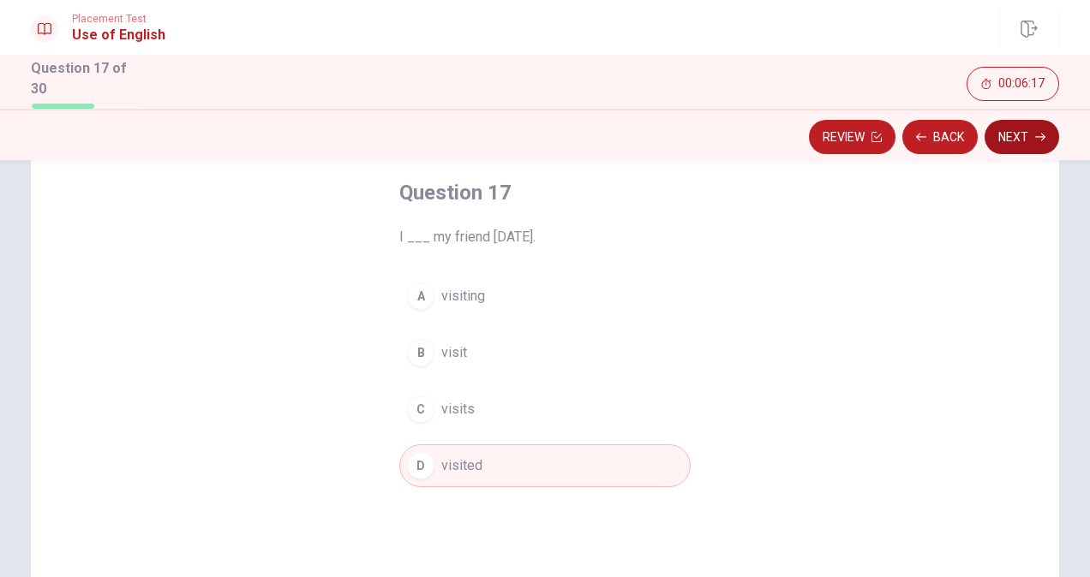
click at [1019, 141] on button "Next" at bounding box center [1021, 137] width 75 height 34
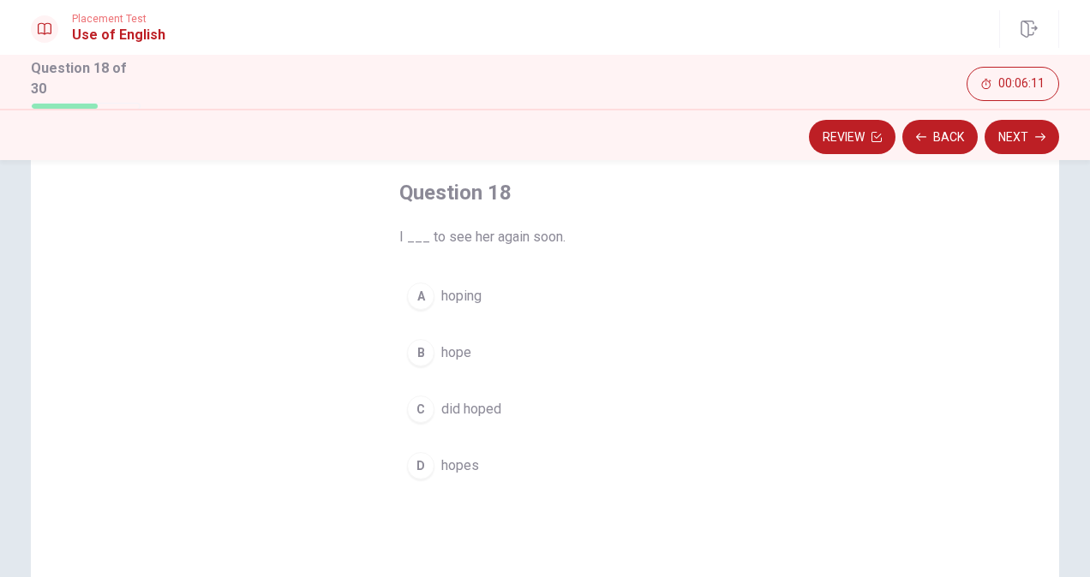
click at [420, 355] on div "B" at bounding box center [420, 352] width 27 height 27
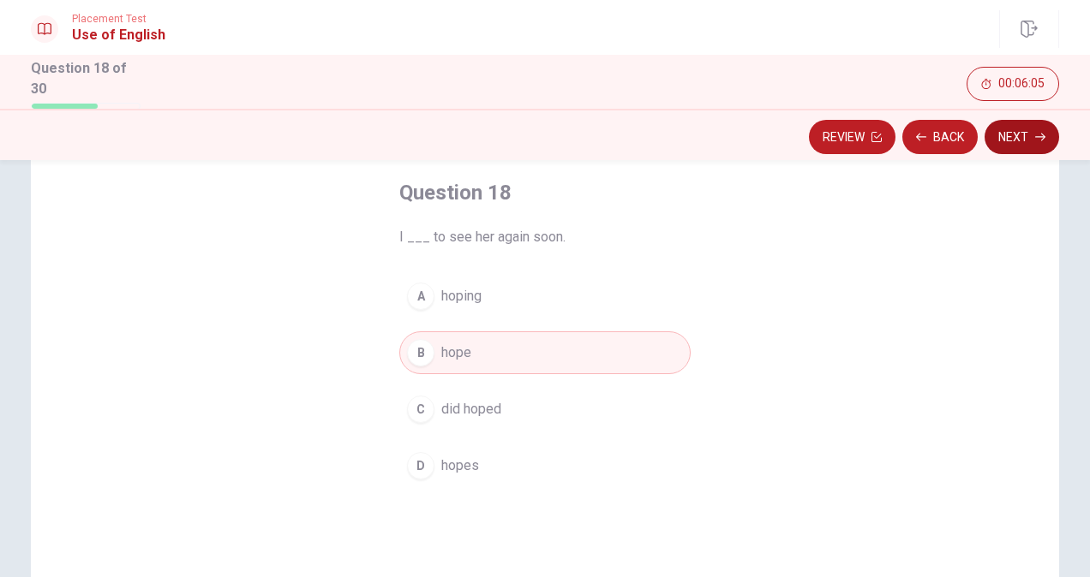
click at [1009, 131] on button "Next" at bounding box center [1021, 137] width 75 height 34
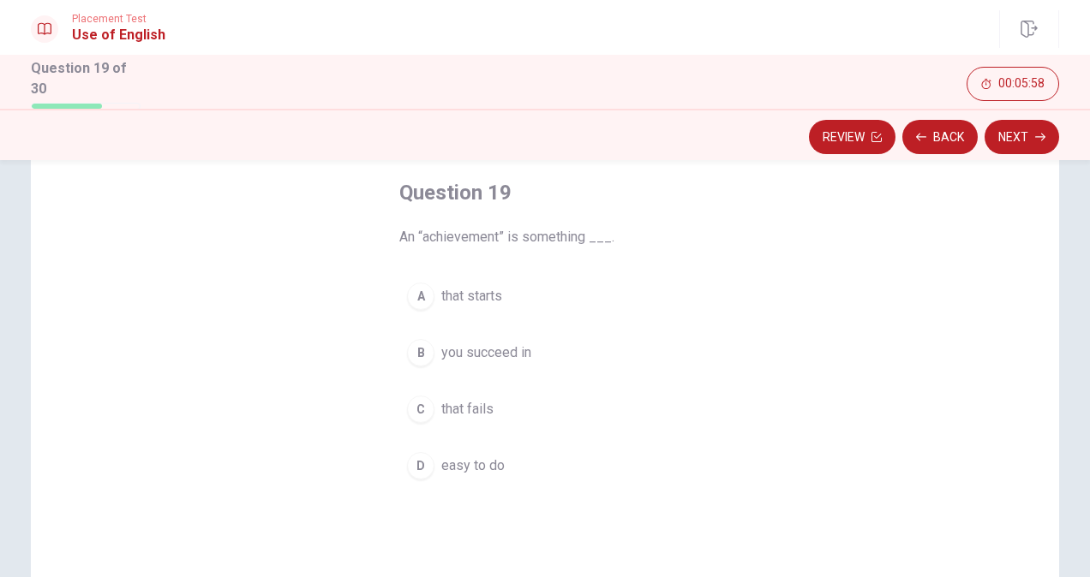
click at [418, 350] on div "B" at bounding box center [420, 352] width 27 height 27
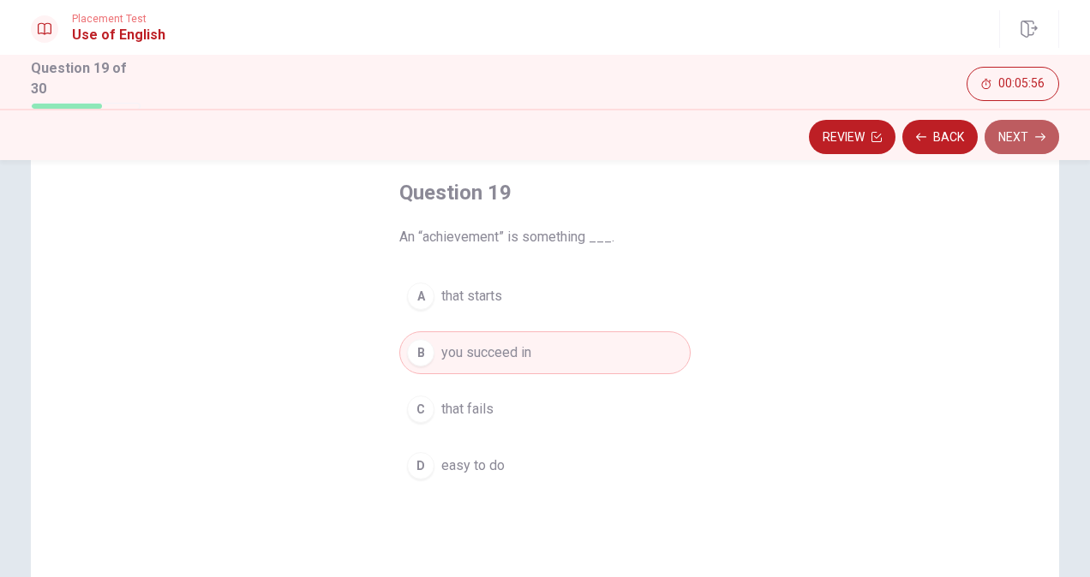
click at [1011, 137] on button "Next" at bounding box center [1021, 137] width 75 height 34
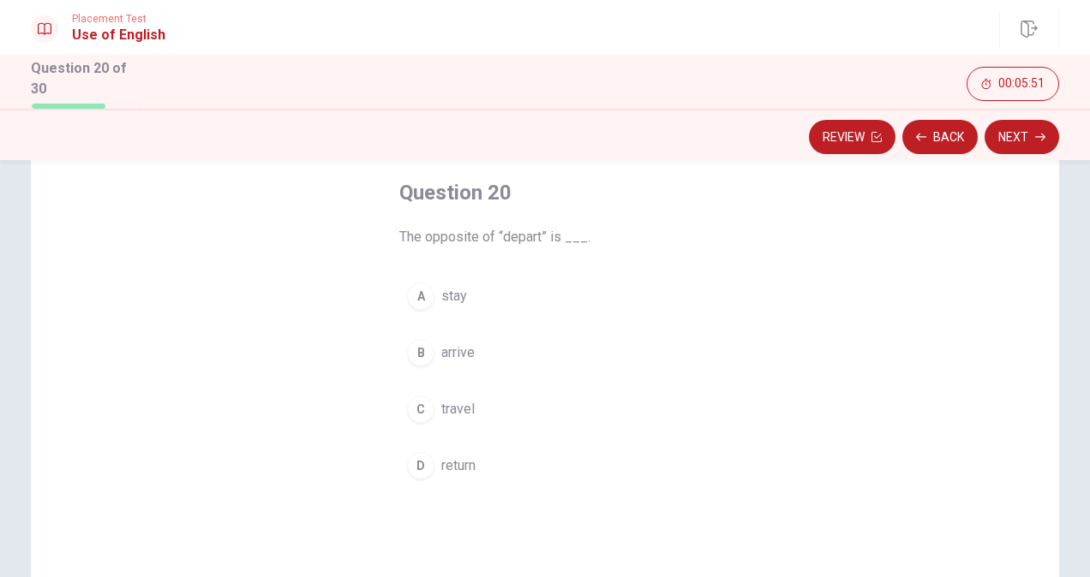
click at [423, 356] on div "B" at bounding box center [420, 352] width 27 height 27
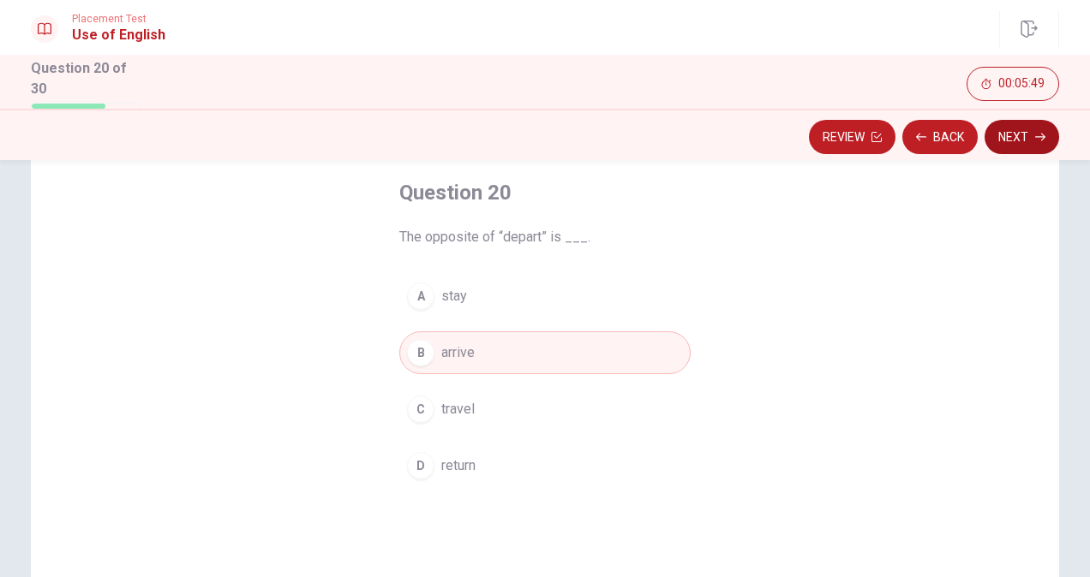
click at [1008, 129] on button "Next" at bounding box center [1021, 137] width 75 height 34
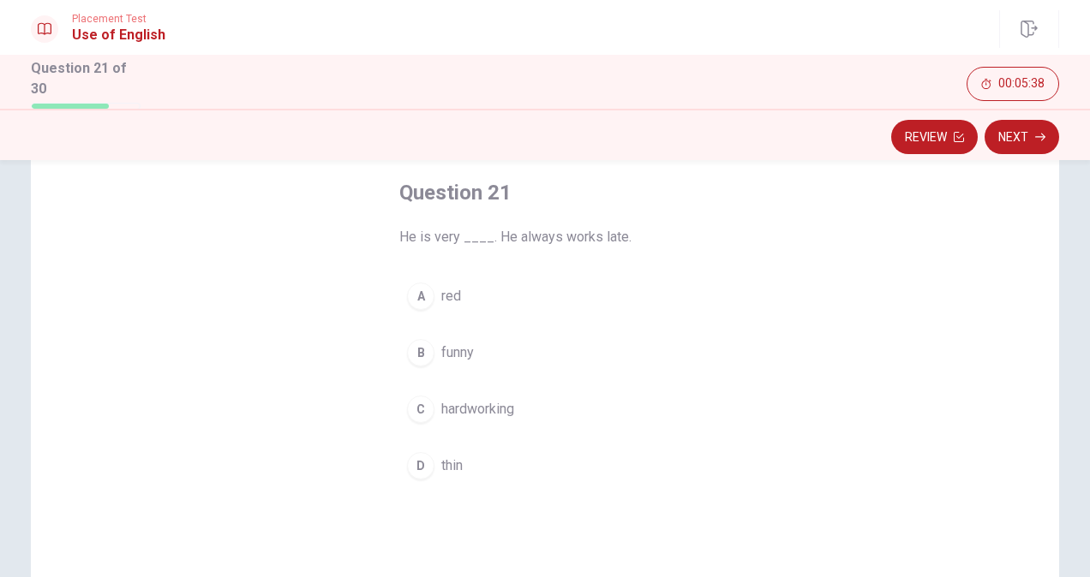
click at [423, 399] on div "C" at bounding box center [420, 409] width 27 height 27
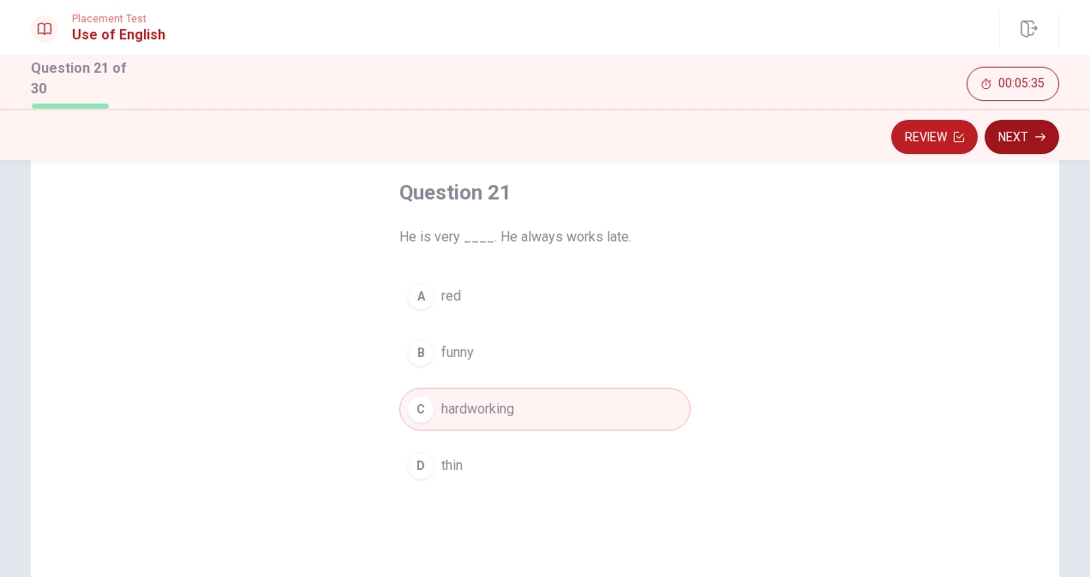
click at [1022, 137] on button "Next" at bounding box center [1021, 137] width 75 height 34
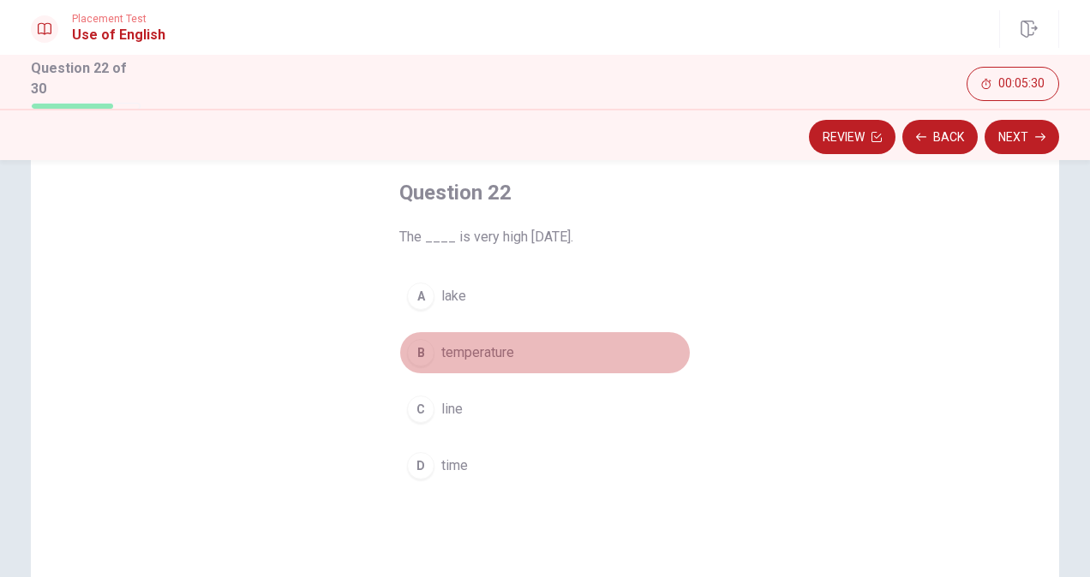
click at [446, 350] on span "temperature" at bounding box center [477, 353] width 73 height 21
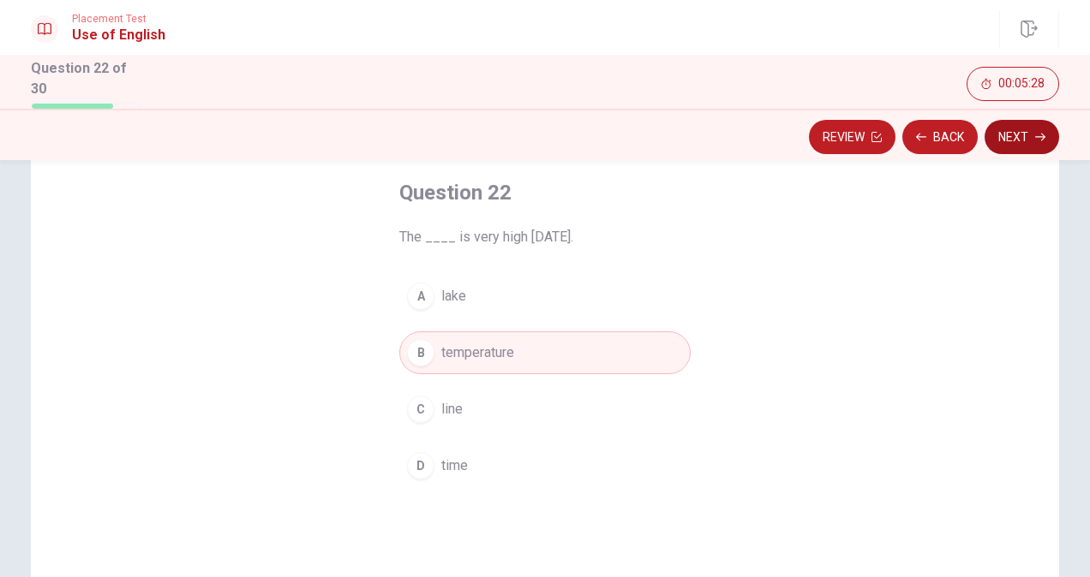
click at [1020, 135] on button "Next" at bounding box center [1021, 137] width 75 height 34
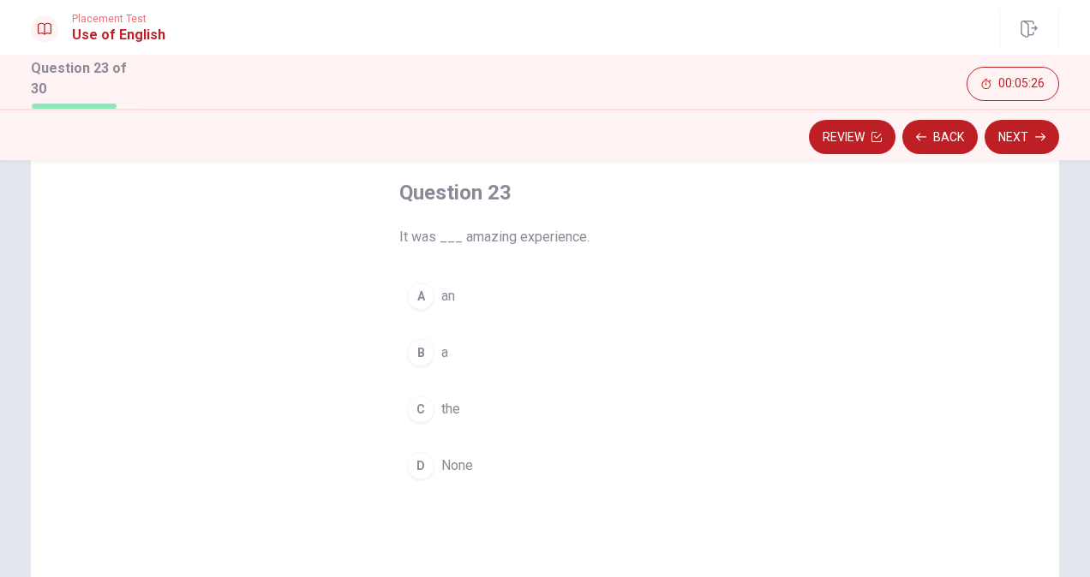
click at [421, 288] on div "A" at bounding box center [420, 296] width 27 height 27
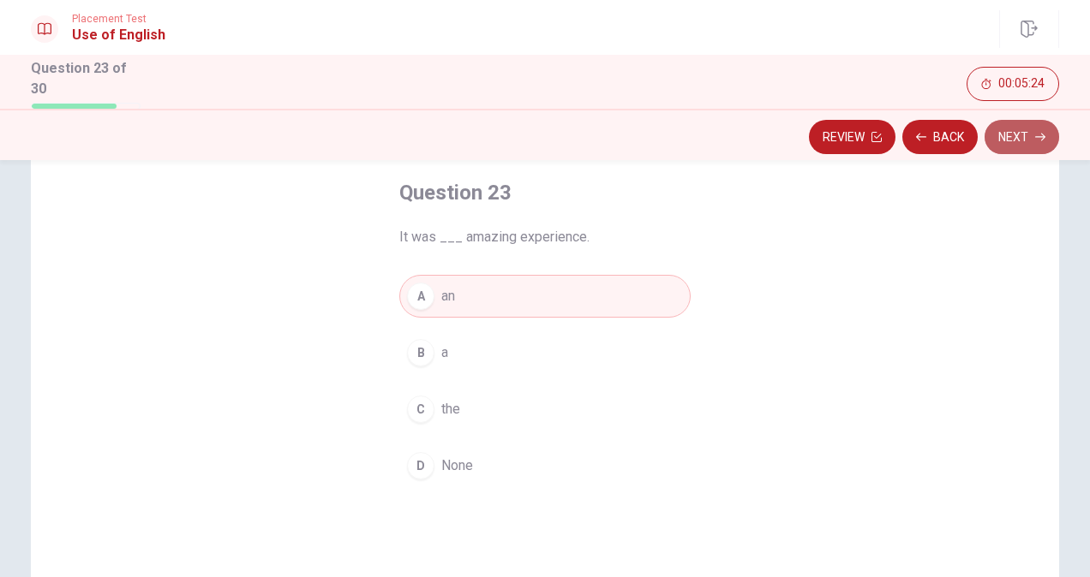
click at [996, 137] on button "Next" at bounding box center [1021, 137] width 75 height 34
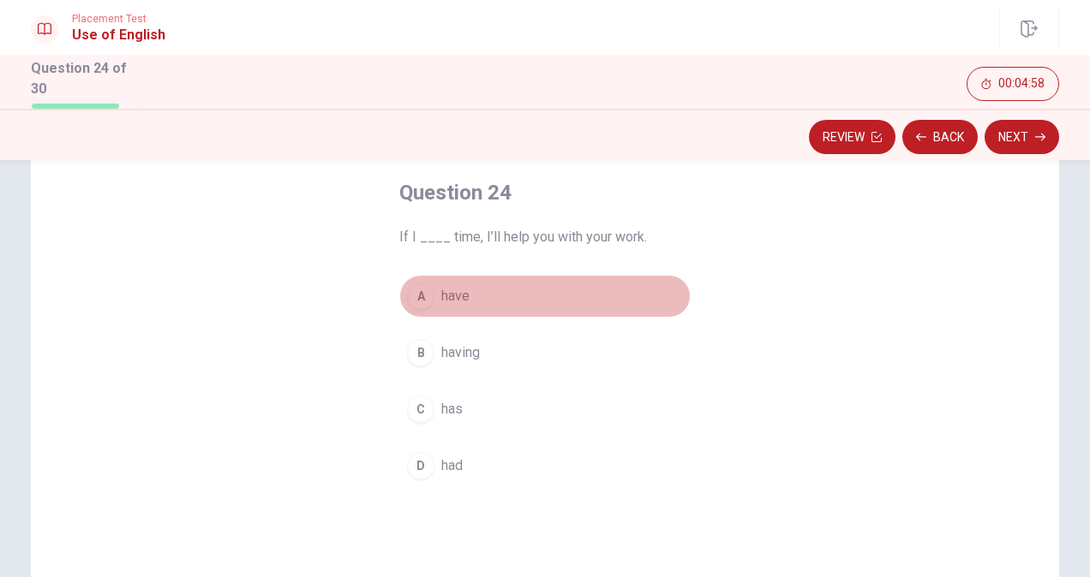
click at [446, 287] on span "have" at bounding box center [455, 296] width 28 height 21
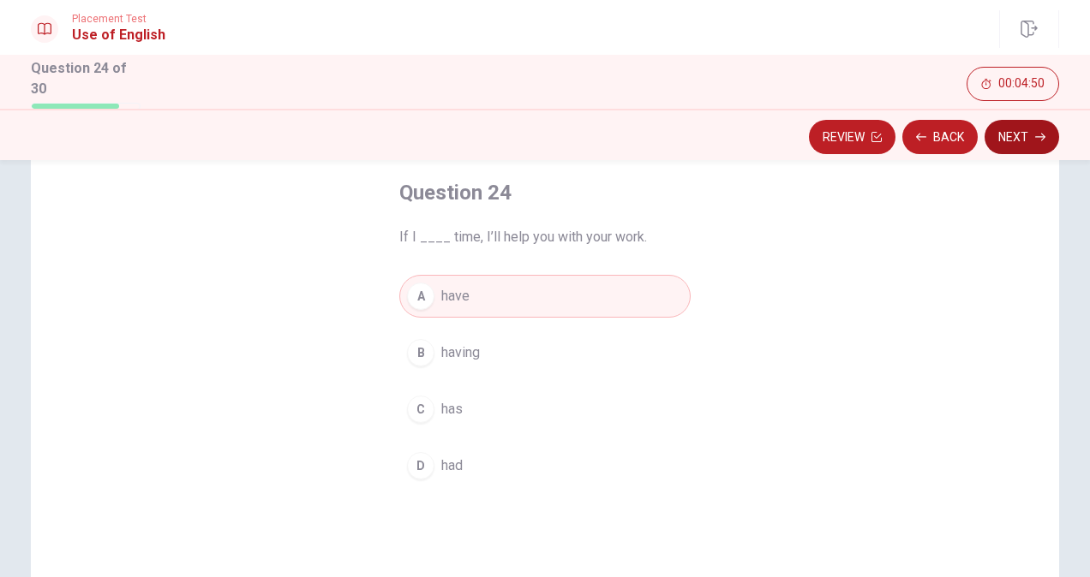
click at [1035, 135] on icon "button" at bounding box center [1040, 137] width 10 height 10
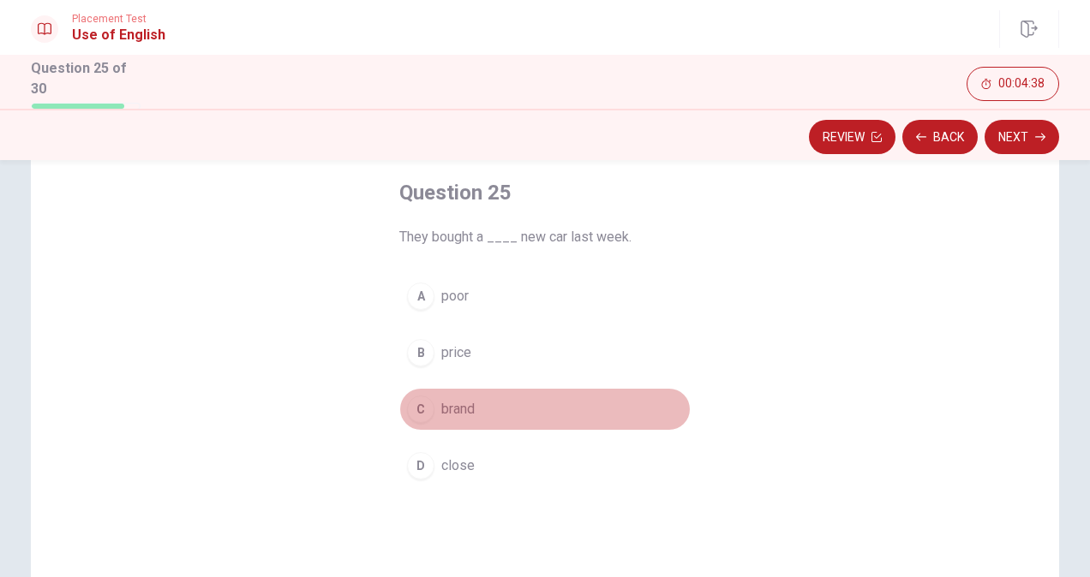
click at [411, 411] on div "C" at bounding box center [420, 409] width 27 height 27
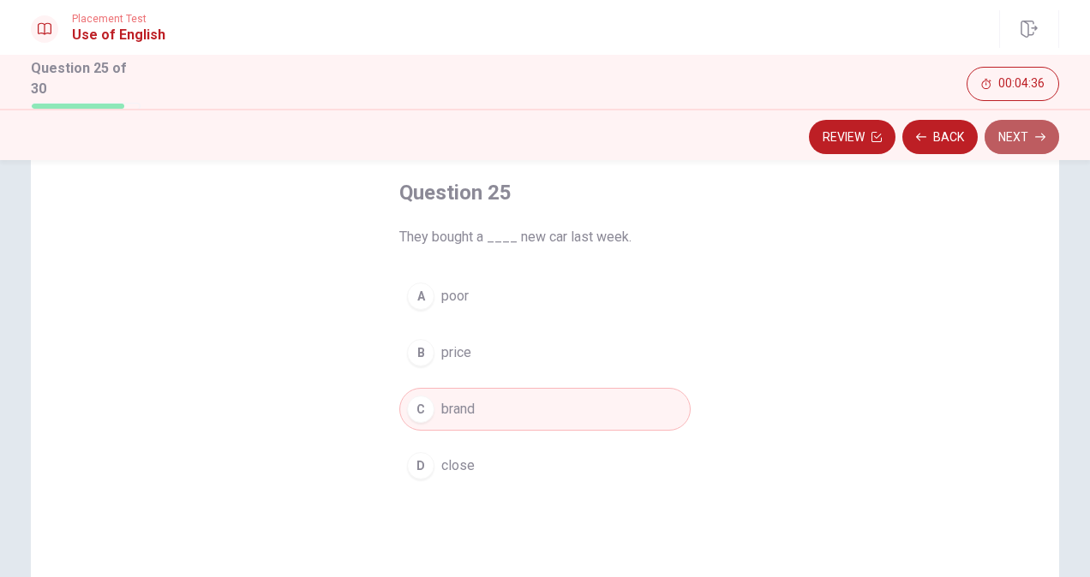
click at [1007, 126] on button "Next" at bounding box center [1021, 137] width 75 height 34
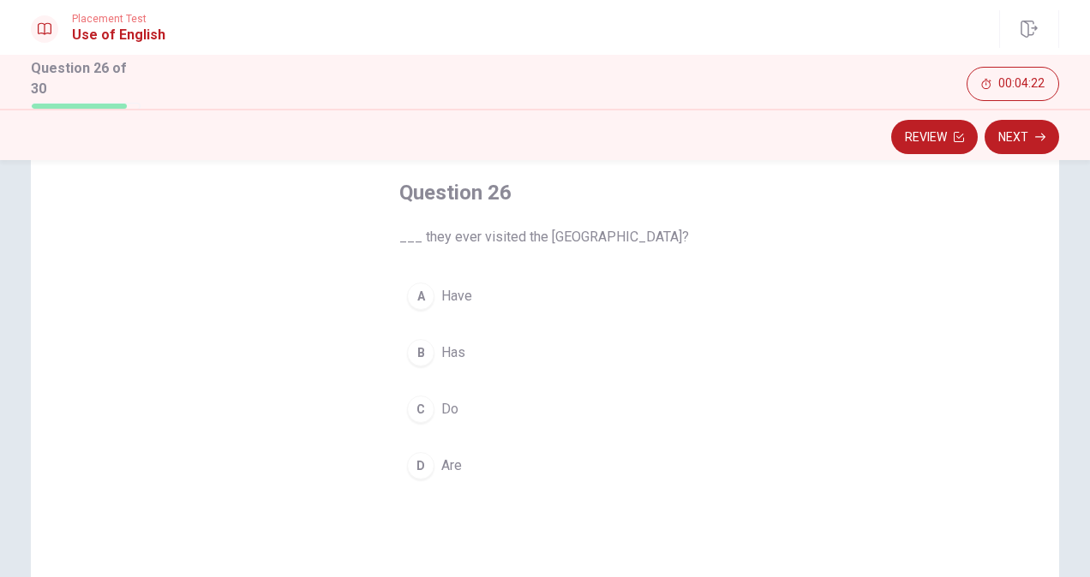
click at [426, 281] on button "A Have" at bounding box center [544, 296] width 291 height 43
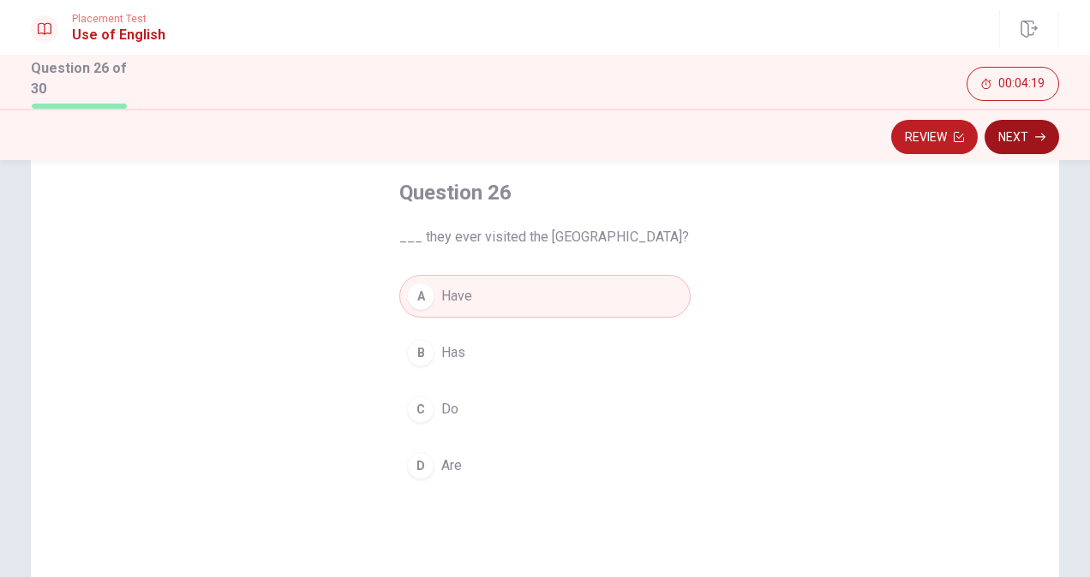
click at [1018, 132] on button "Next" at bounding box center [1021, 137] width 75 height 34
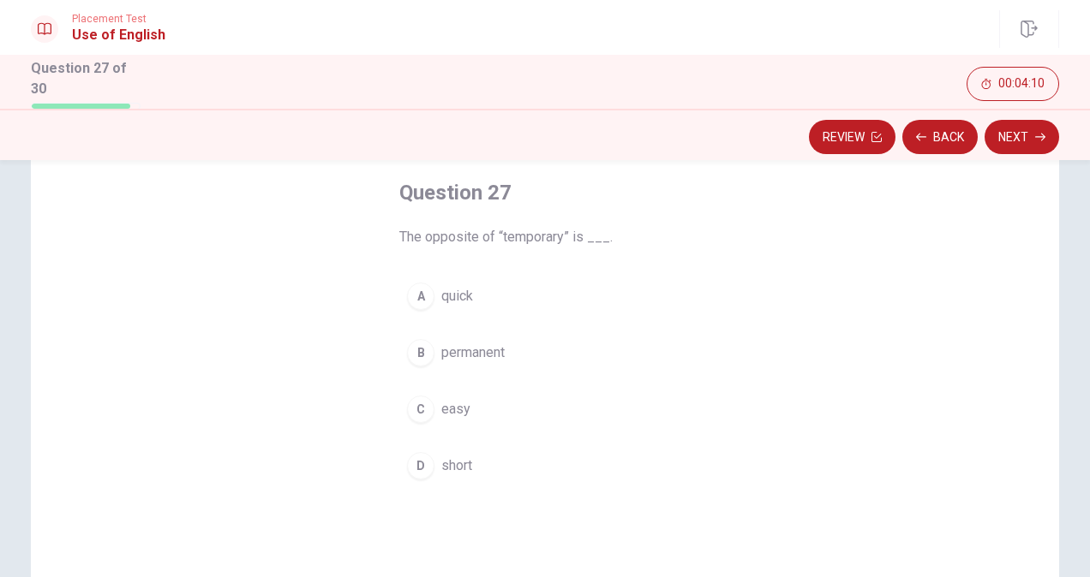
click at [478, 348] on span "permanent" at bounding box center [472, 353] width 63 height 21
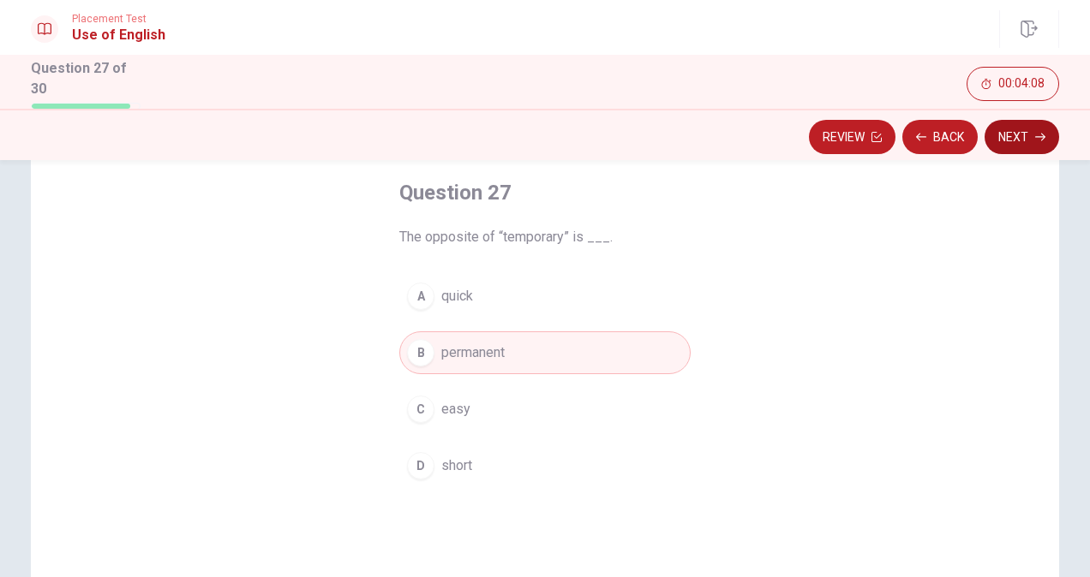
click at [1009, 129] on button "Next" at bounding box center [1021, 137] width 75 height 34
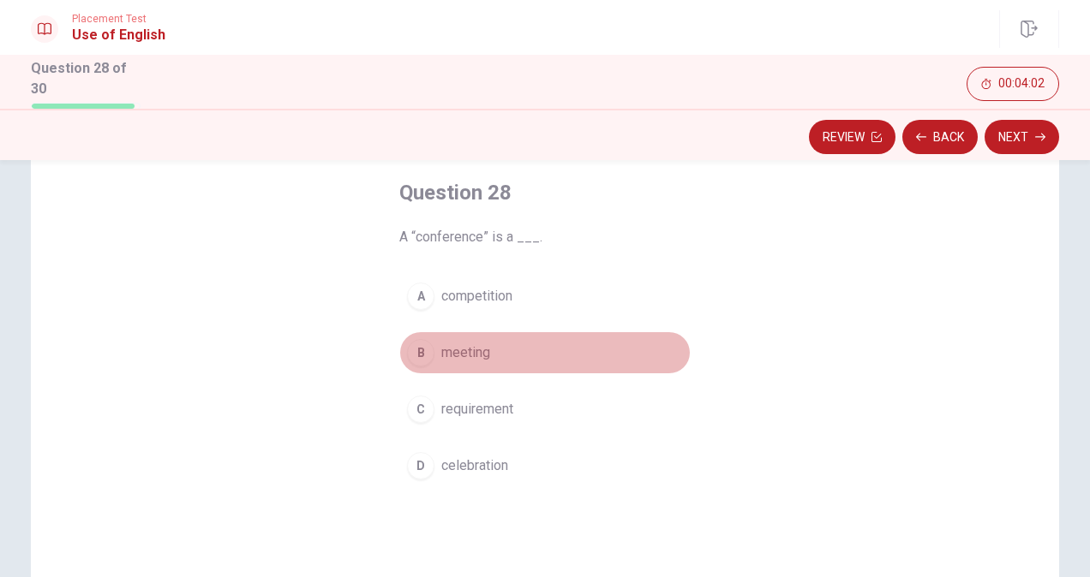
click at [441, 351] on span "meeting" at bounding box center [465, 353] width 49 height 21
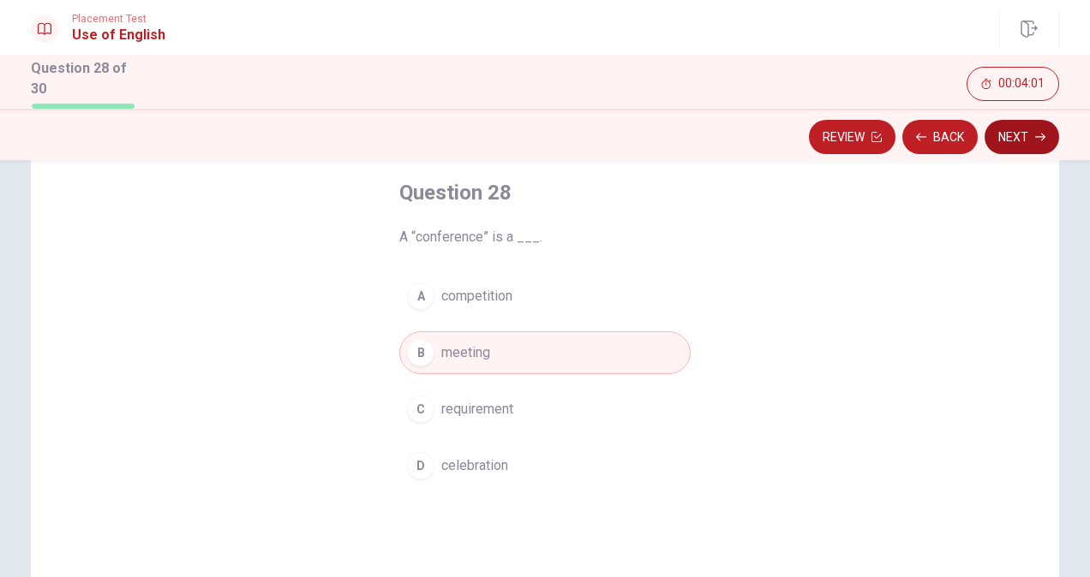
click at [1020, 139] on button "Next" at bounding box center [1021, 137] width 75 height 34
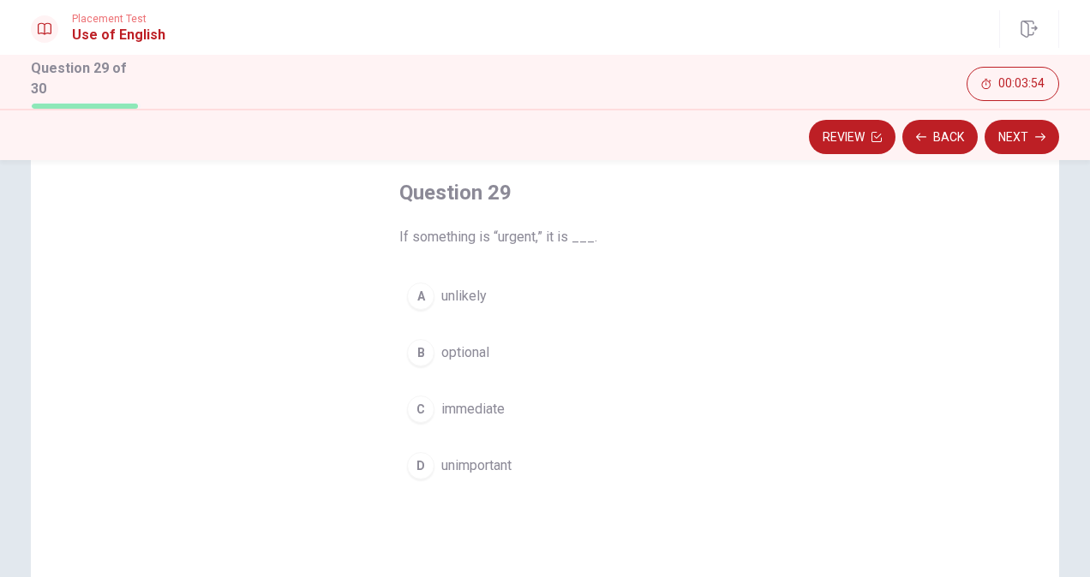
click at [480, 401] on span "immediate" at bounding box center [472, 409] width 63 height 21
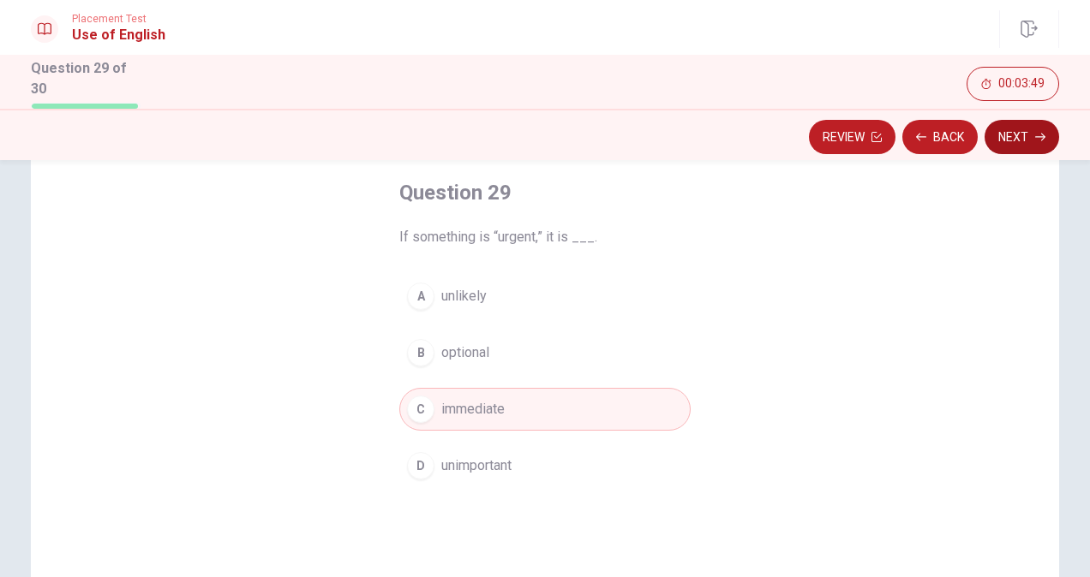
click at [1004, 139] on button "Next" at bounding box center [1021, 137] width 75 height 34
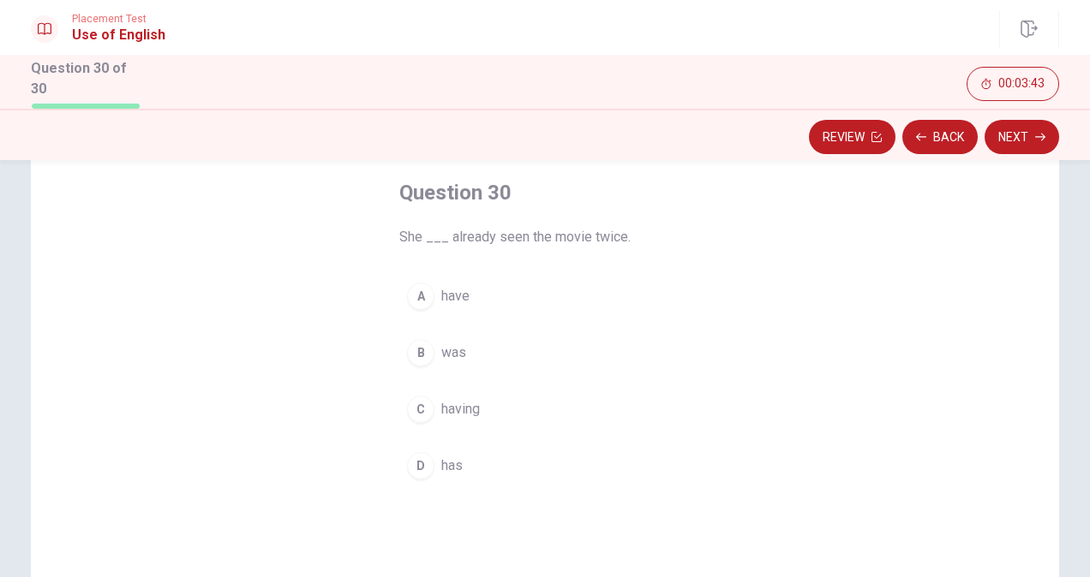
click at [430, 461] on button "D has" at bounding box center [544, 466] width 291 height 43
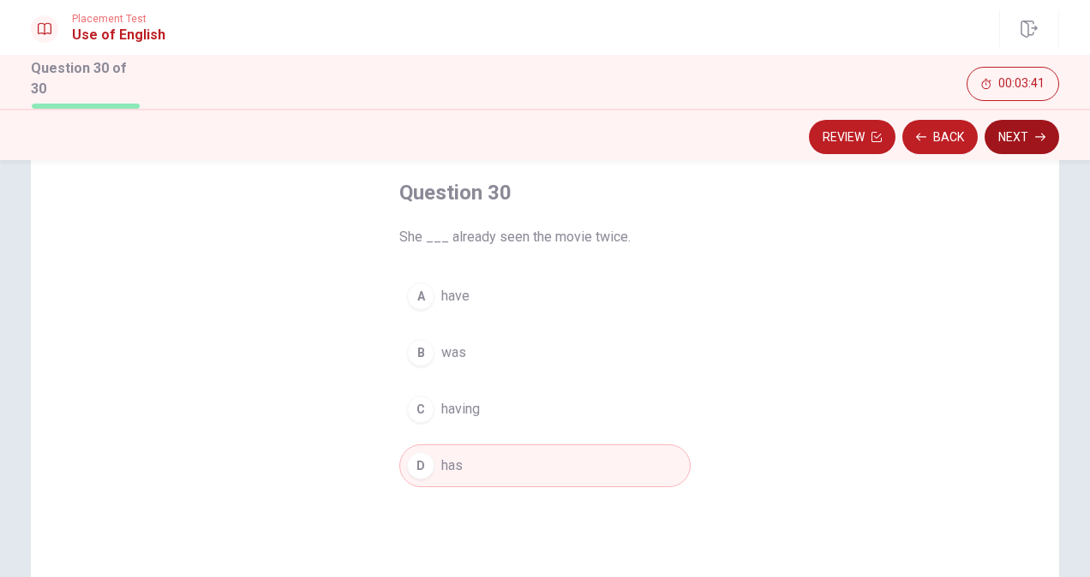
click at [997, 132] on button "Next" at bounding box center [1021, 137] width 75 height 34
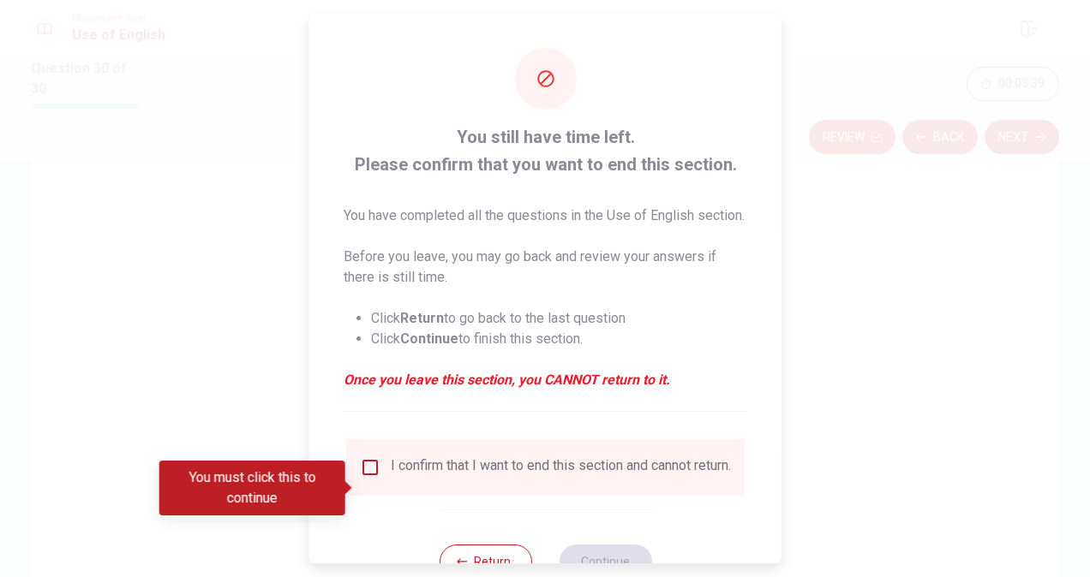
scroll to position [82, 0]
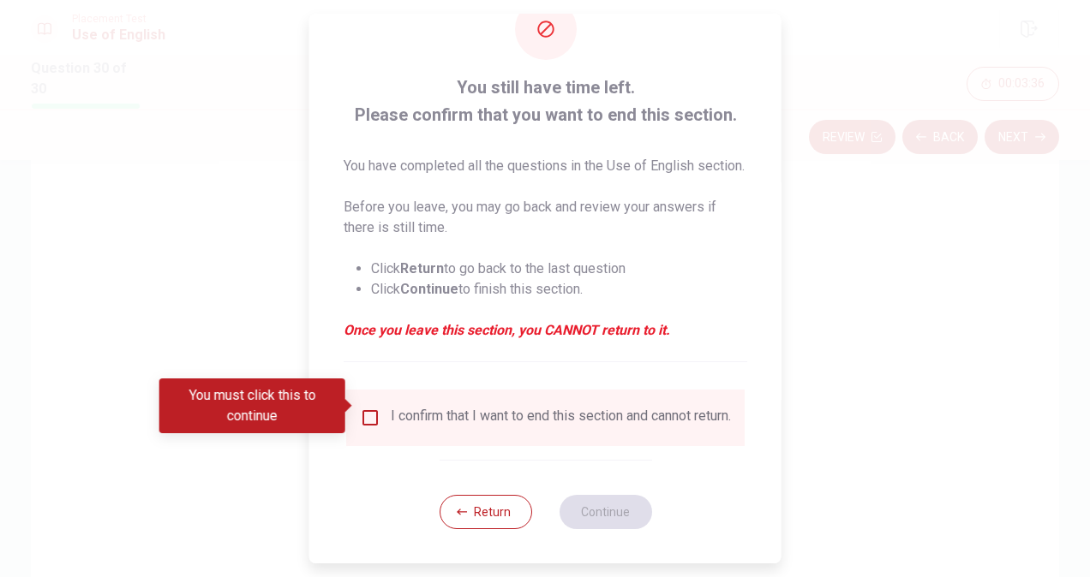
click at [373, 408] on input "You must click this to continue" at bounding box center [370, 418] width 21 height 21
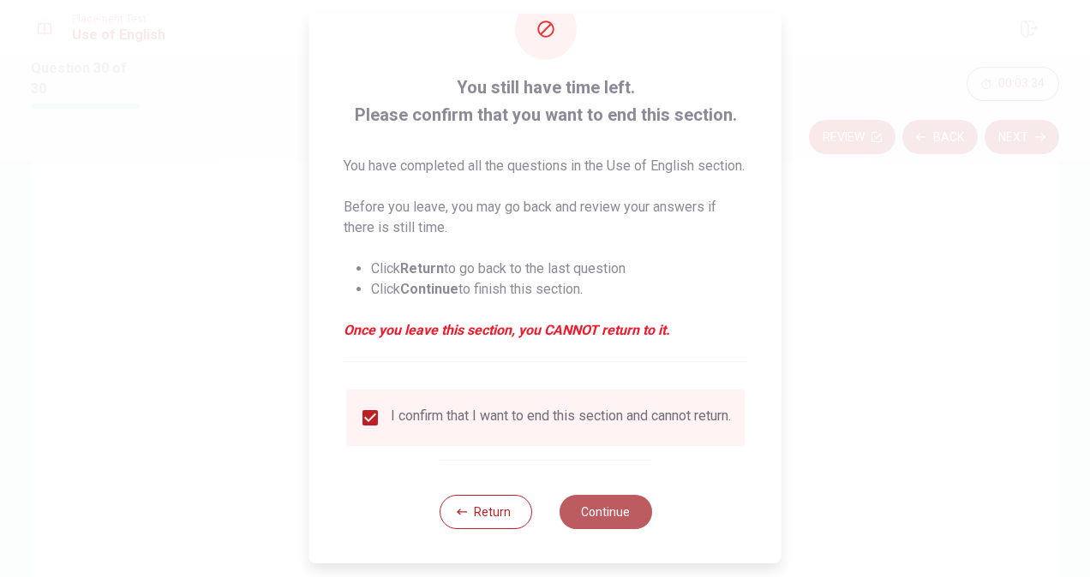
click at [579, 504] on button "Continue" at bounding box center [605, 512] width 93 height 34
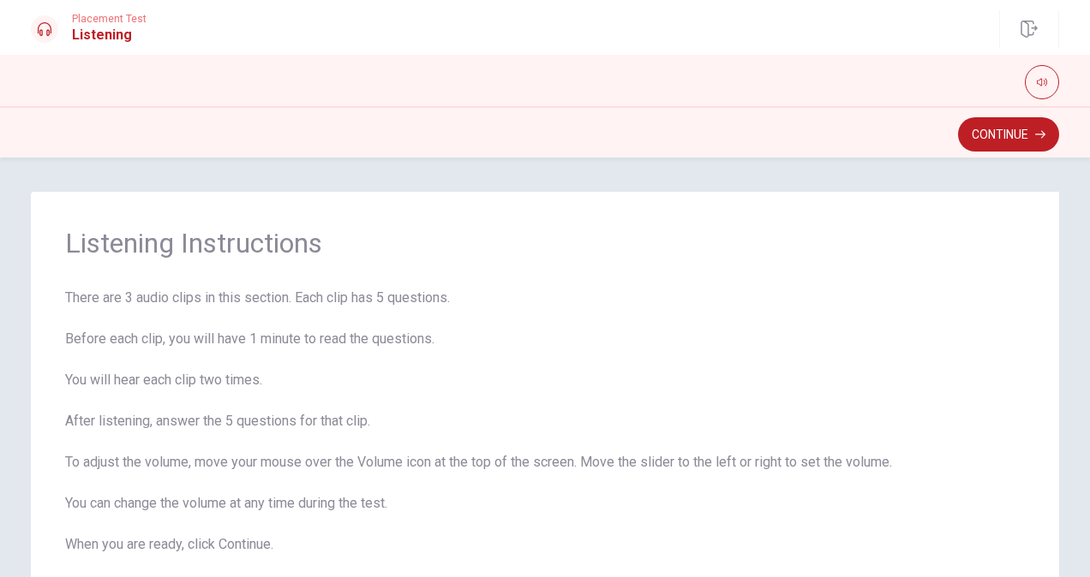
scroll to position [101, 0]
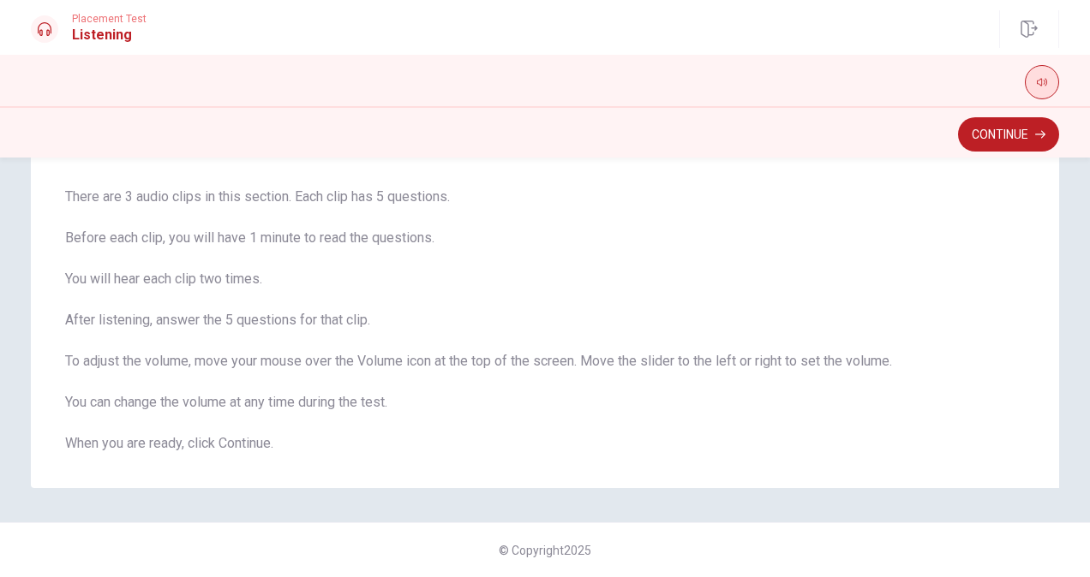
click at [1027, 81] on button "button" at bounding box center [1042, 82] width 34 height 34
click at [1041, 86] on span at bounding box center [1042, 86] width 14 height 9
click at [1073, 93] on div at bounding box center [544, 82] width 1083 height 34
click at [1044, 100] on span at bounding box center [1045, 105] width 10 height 10
click at [1050, 103] on span at bounding box center [1045, 105] width 10 height 10
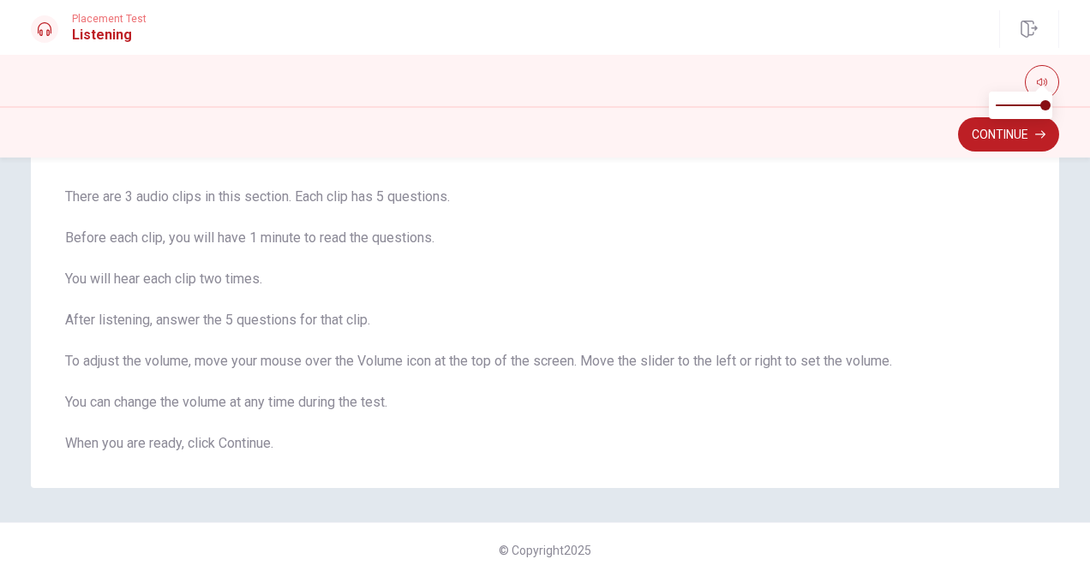
click at [1054, 212] on div "Listening Instructions There are 3 audio clips in this section. Each clip has 5…" at bounding box center [544, 290] width 1083 height 398
click at [954, 234] on span "There are 3 audio clips in this section. Each clip has 5 questions. Before each…" at bounding box center [545, 320] width 960 height 267
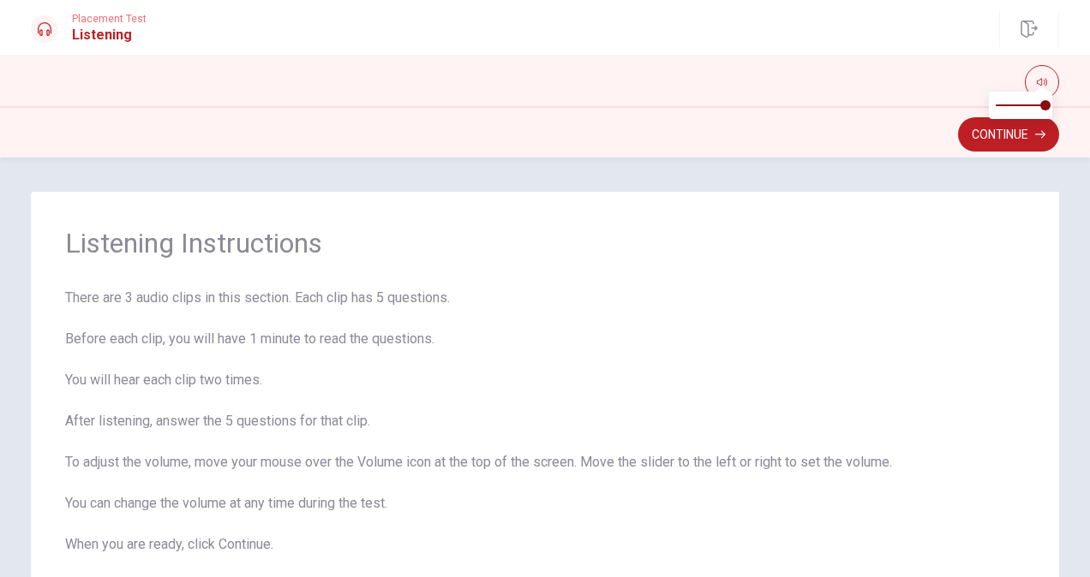
click at [1014, 117] on span at bounding box center [1021, 105] width 50 height 24
click at [1047, 101] on div at bounding box center [1020, 105] width 63 height 27
click at [1044, 105] on span at bounding box center [1021, 105] width 50 height 24
click at [1037, 129] on icon "button" at bounding box center [1040, 134] width 10 height 10
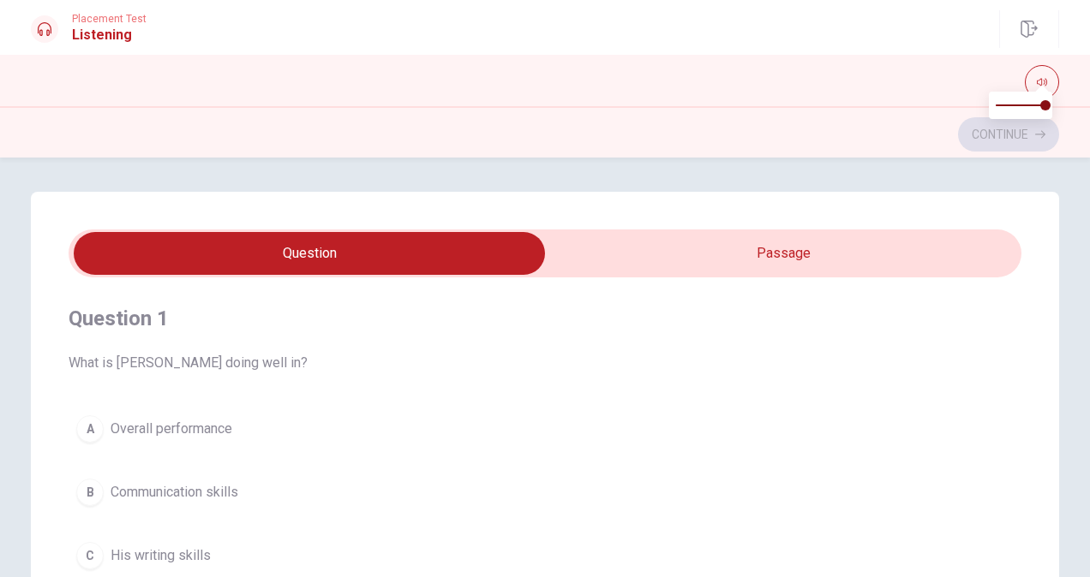
scroll to position [86, 0]
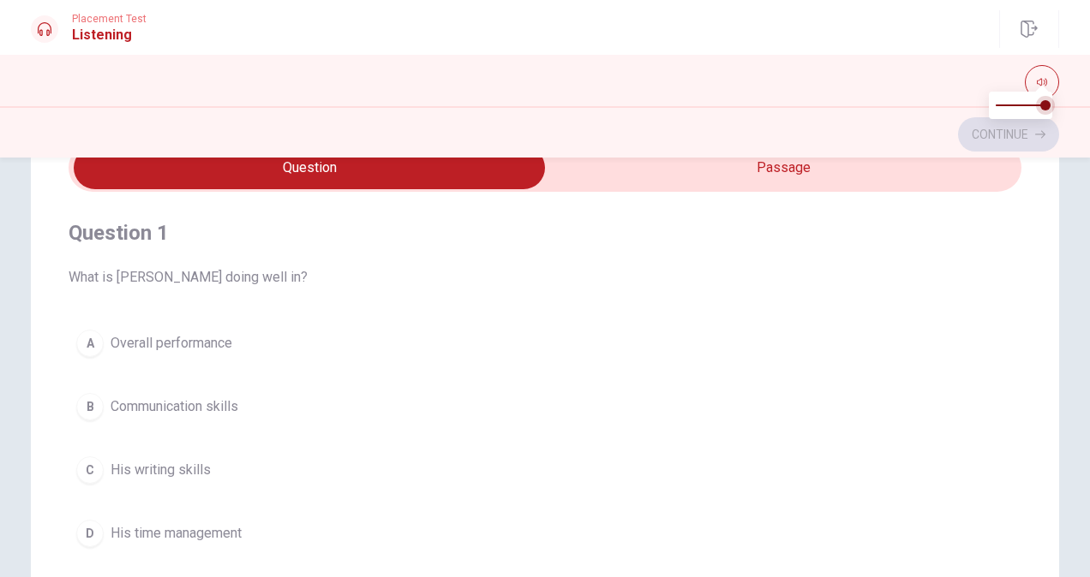
type input "0.7"
click at [1040, 106] on span at bounding box center [1045, 105] width 10 height 10
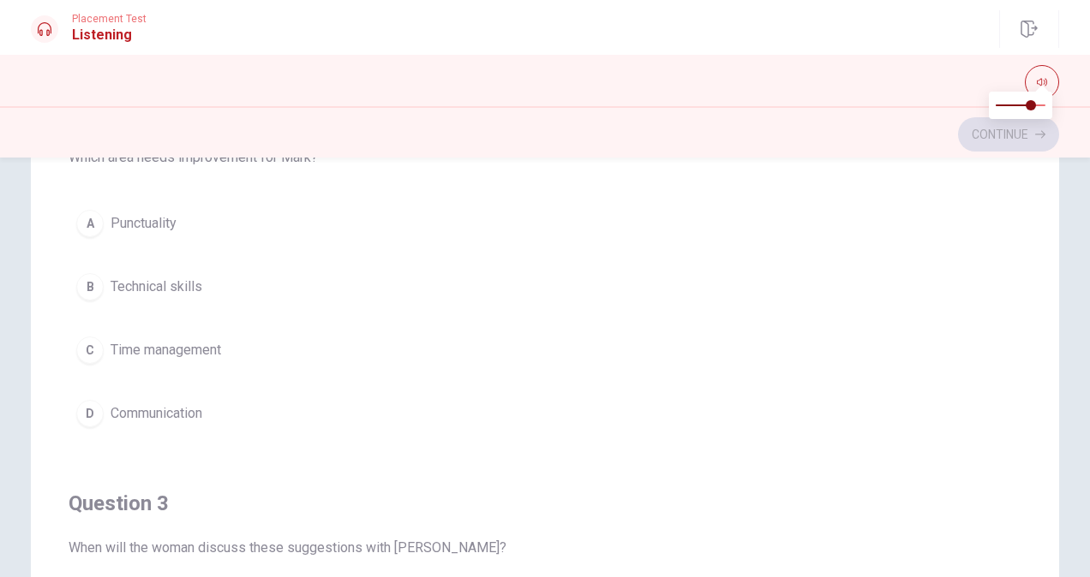
scroll to position [343, 0]
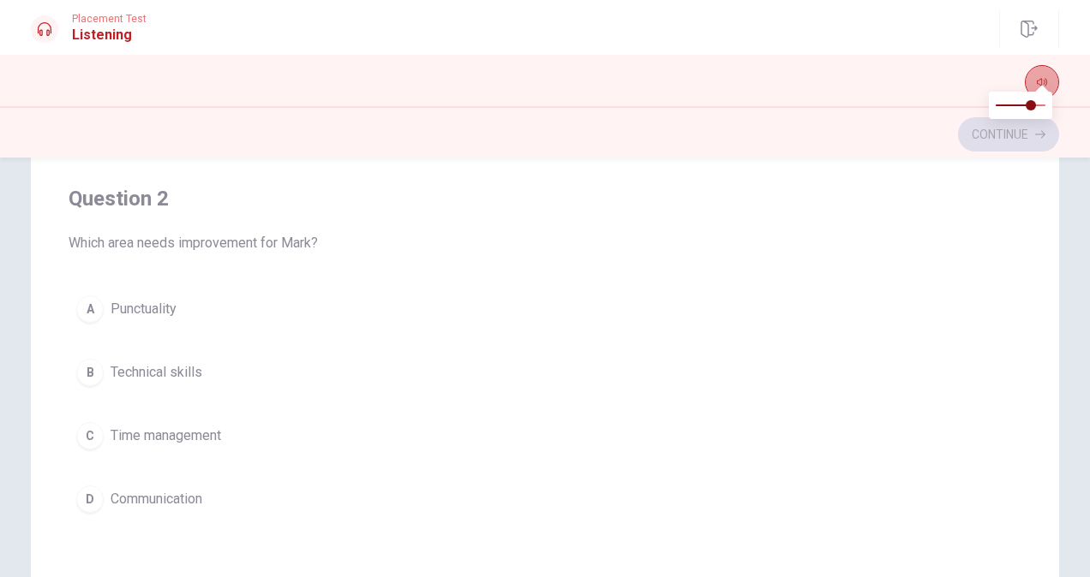
click at [1043, 70] on button "button" at bounding box center [1042, 82] width 34 height 34
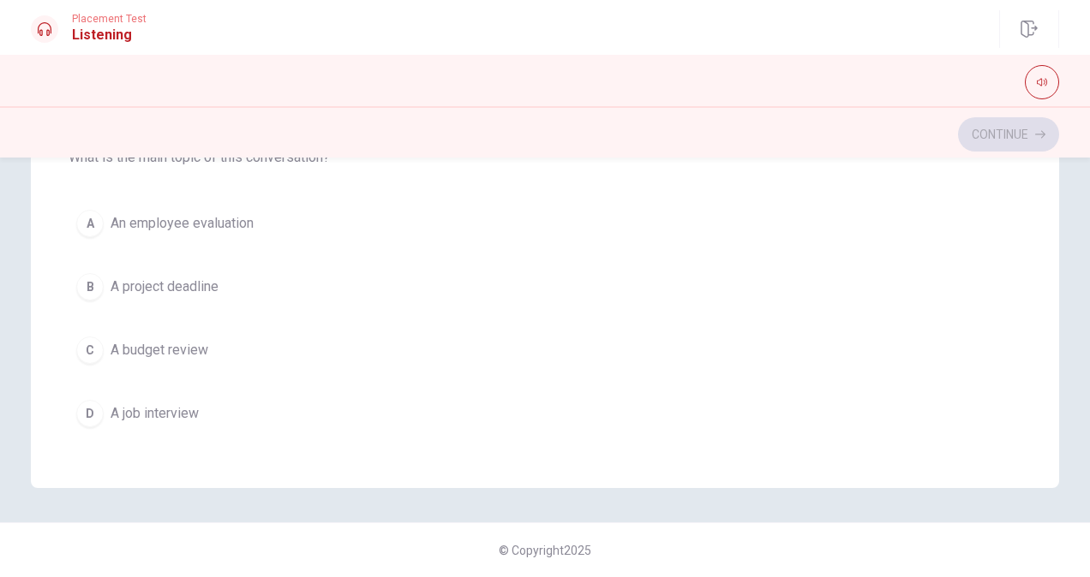
scroll to position [1205, 0]
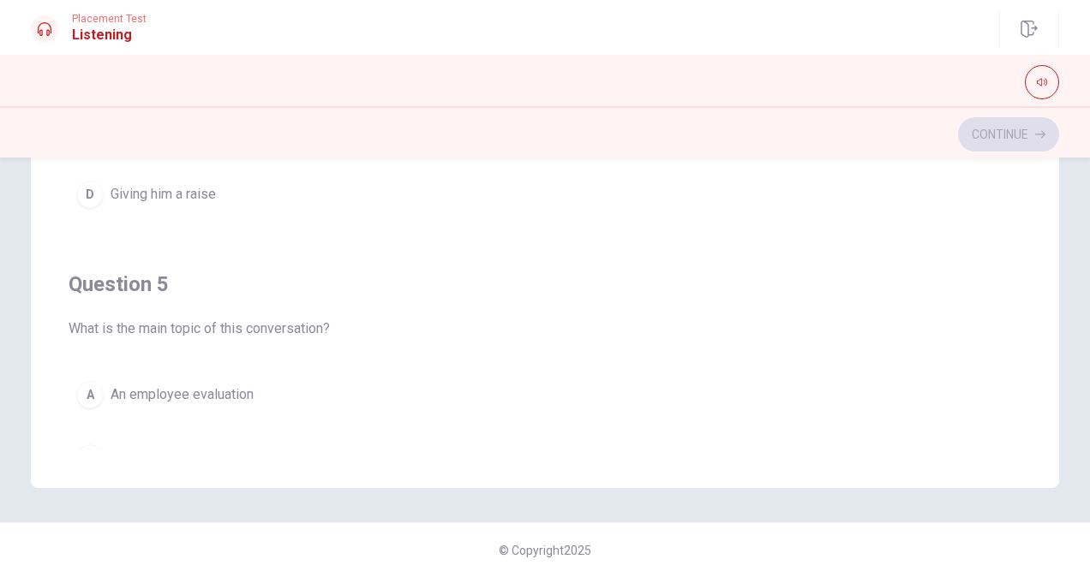
click at [1005, 374] on div "A An employee evaluation B A project deadline C A budget review D A job intervi…" at bounding box center [545, 490] width 953 height 233
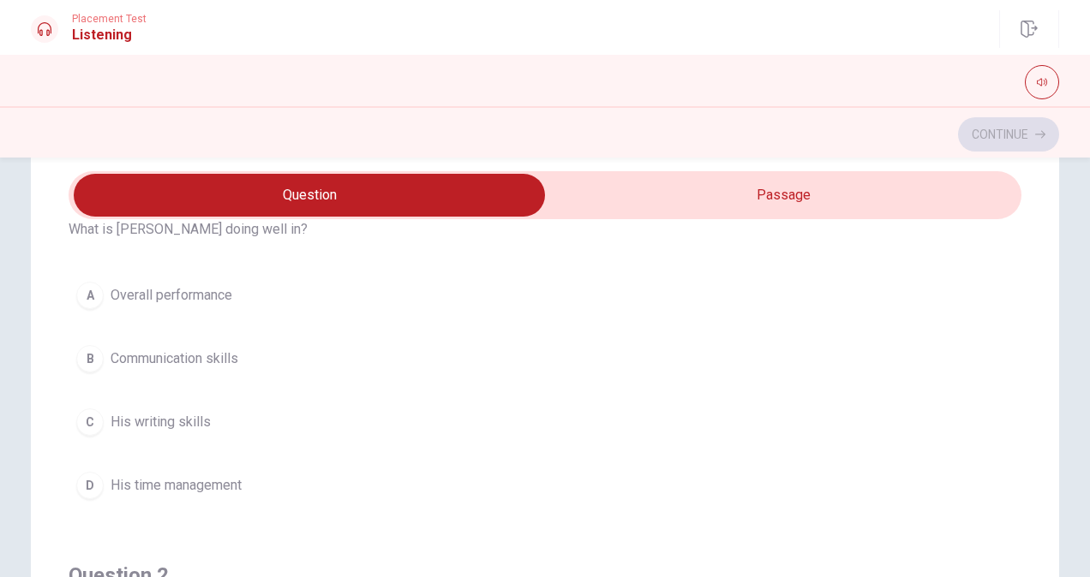
scroll to position [23, 0]
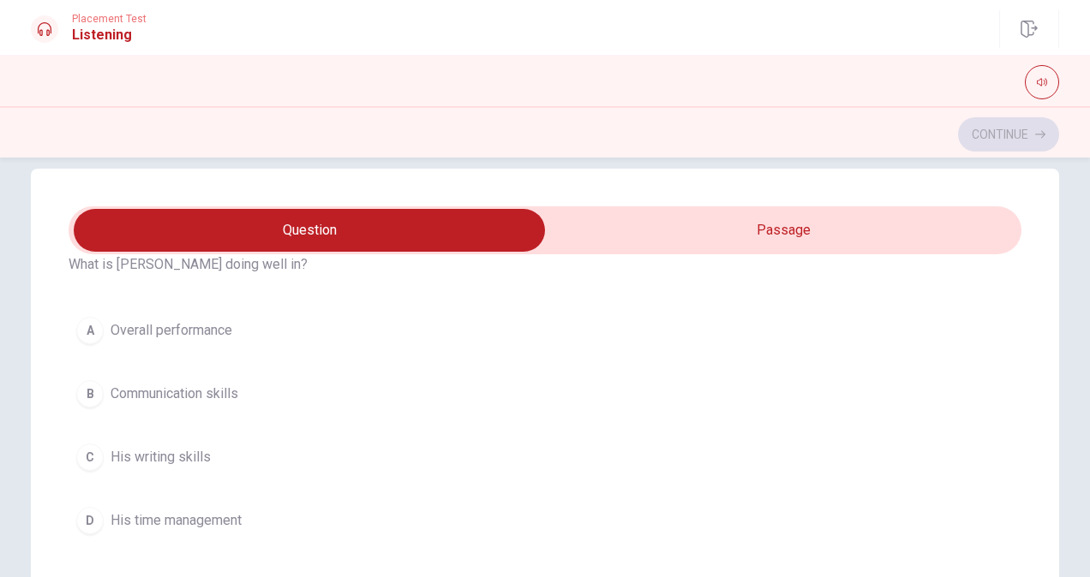
click at [174, 336] on span "Overall performance" at bounding box center [172, 330] width 122 height 21
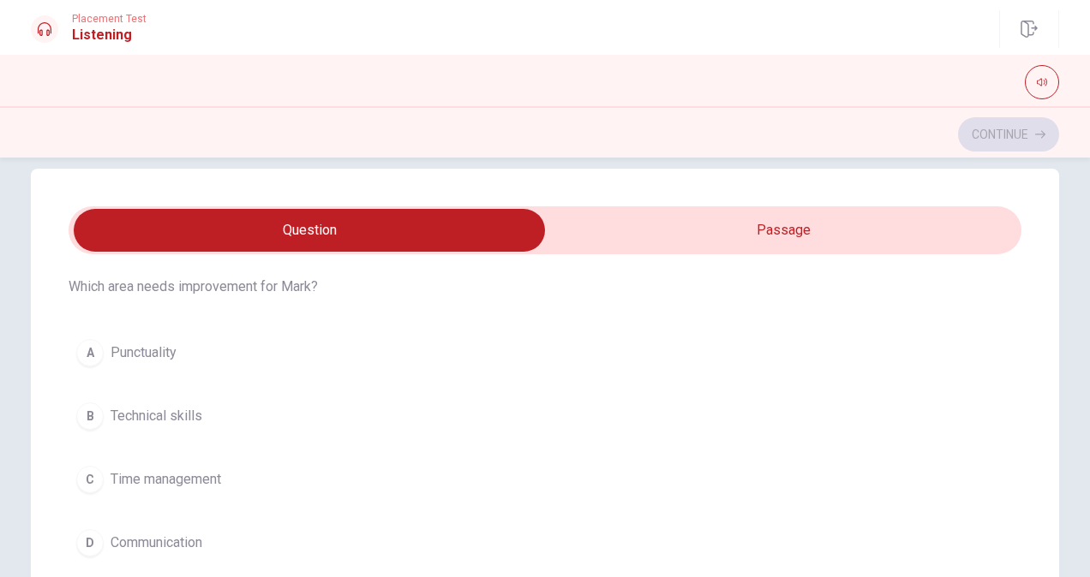
scroll to position [454, 0]
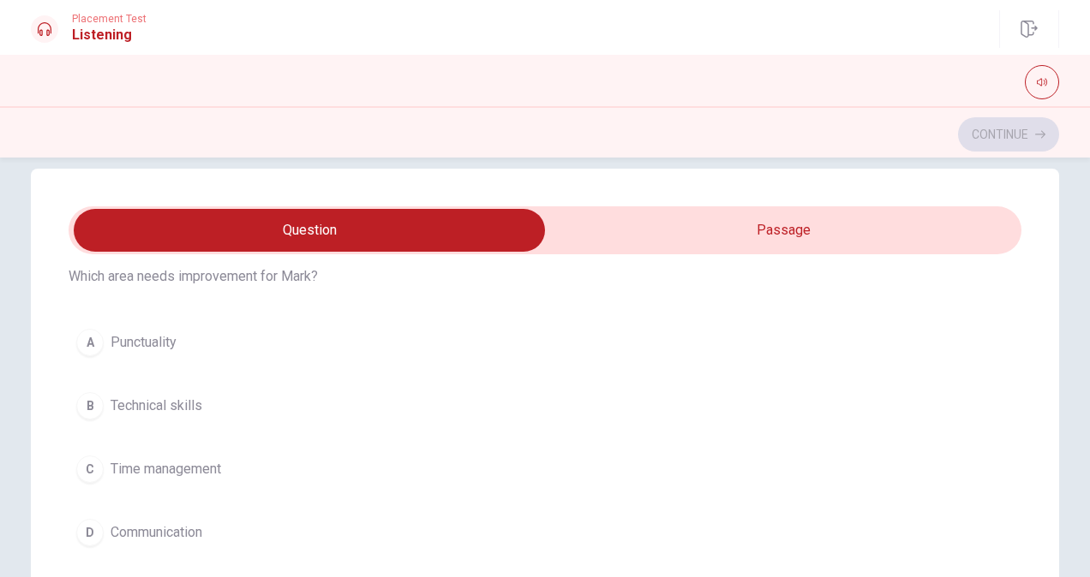
click at [192, 470] on span "Time management" at bounding box center [166, 469] width 111 height 21
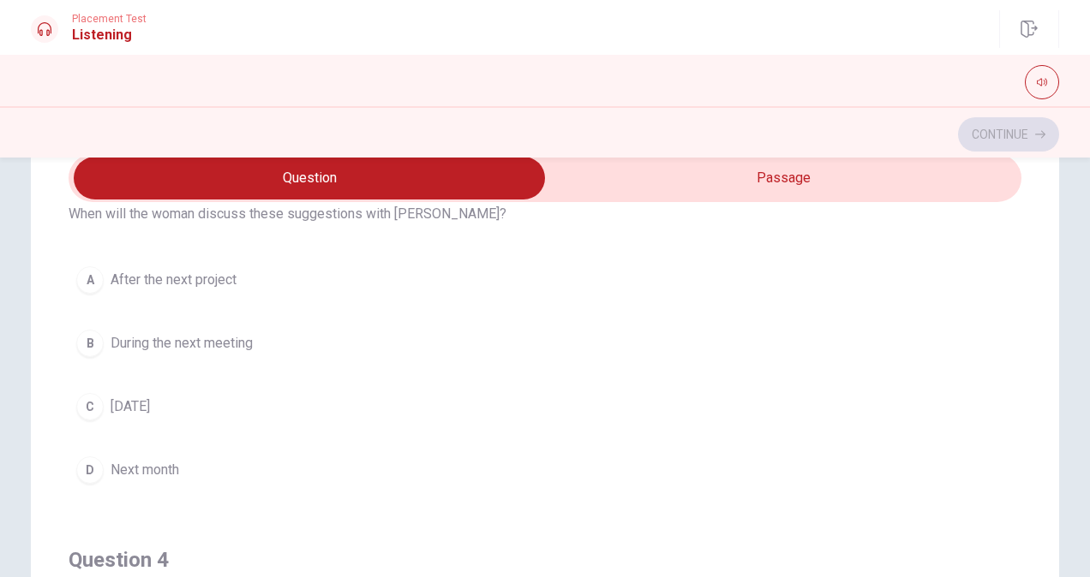
scroll to position [81, 0]
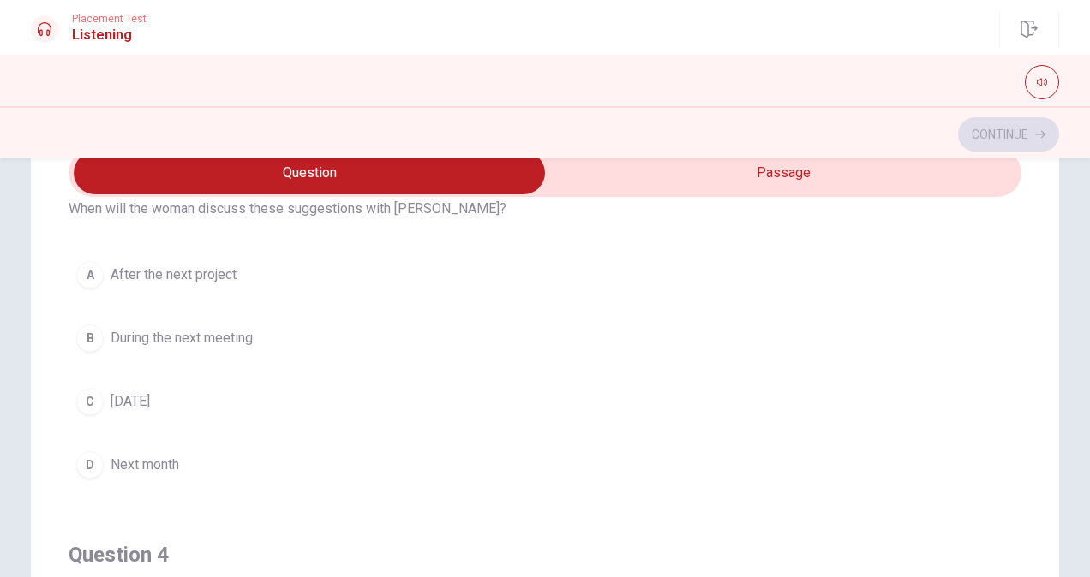
click at [178, 329] on span "During the next meeting" at bounding box center [182, 338] width 142 height 21
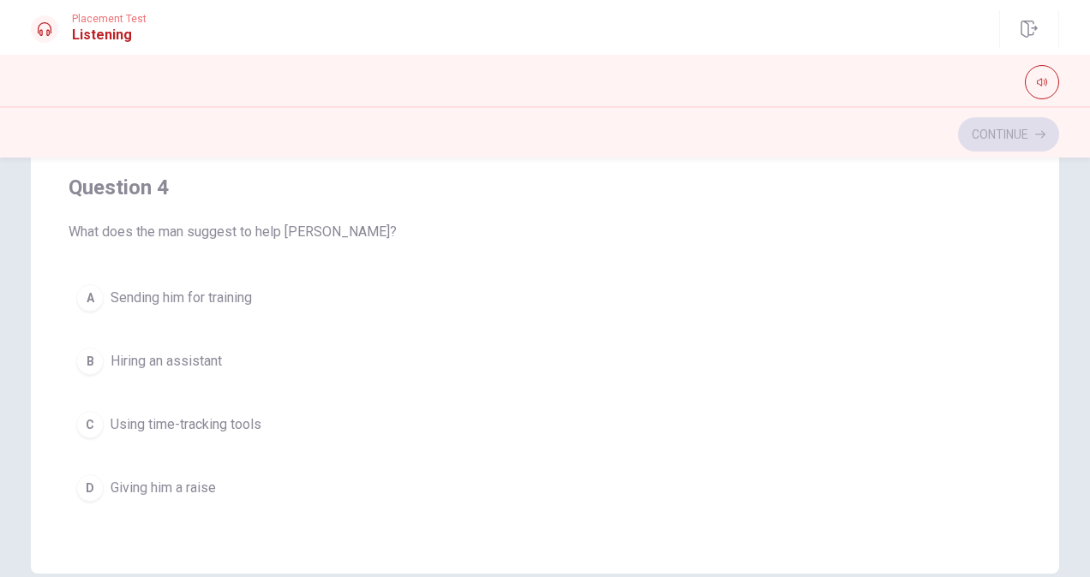
scroll to position [303, 0]
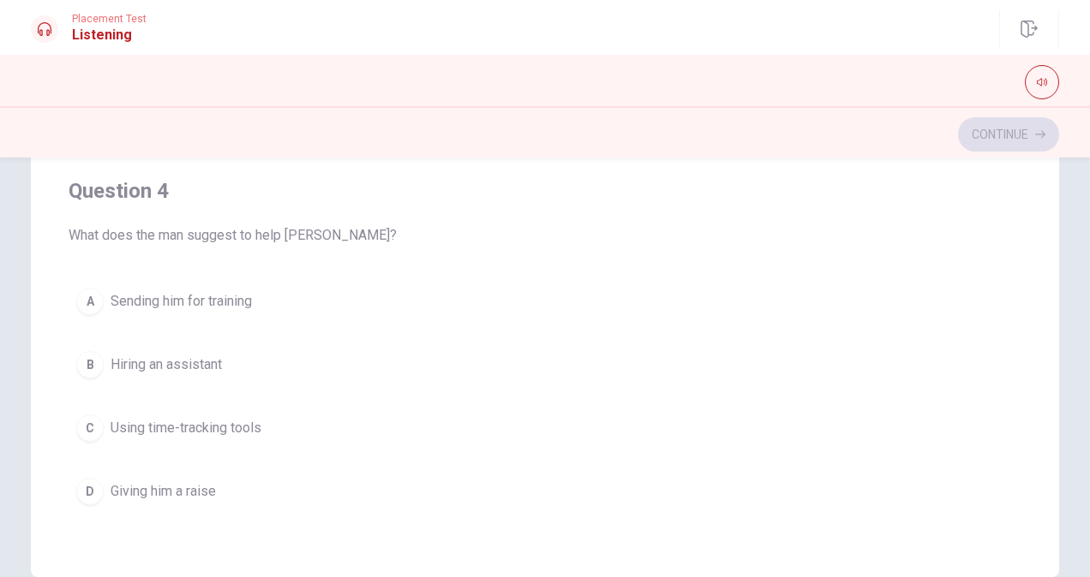
click at [1007, 307] on div "A Sending him for training B Hiring an assistant C Using time-tracking tools D …" at bounding box center [545, 396] width 953 height 233
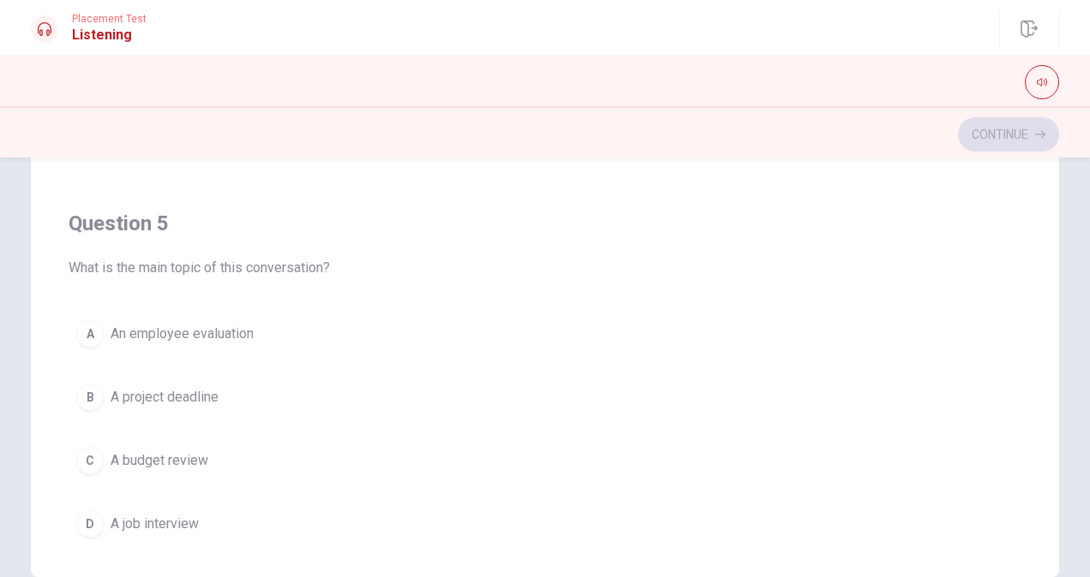
scroll to position [1371, 0]
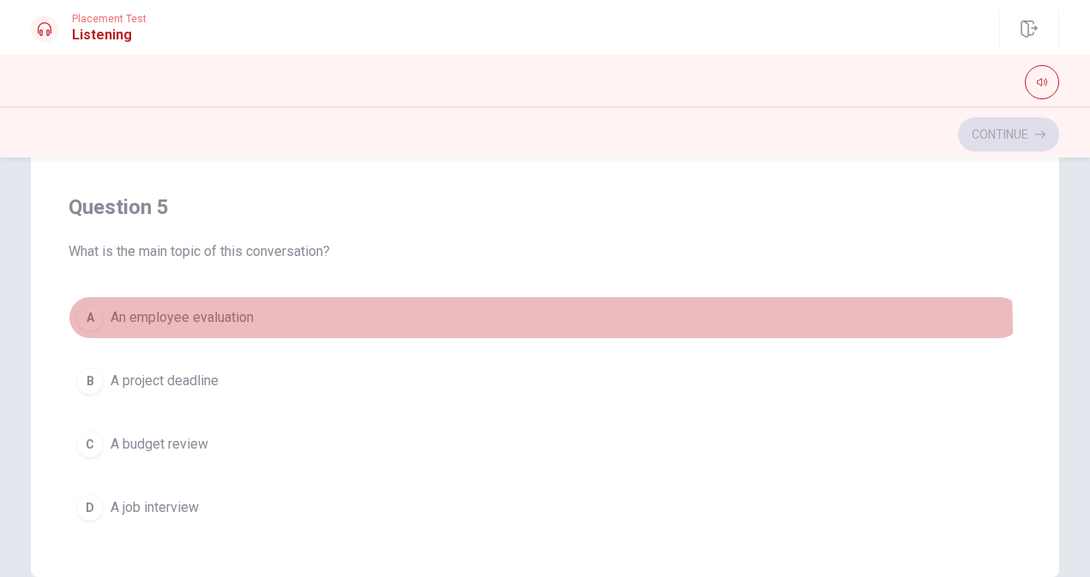
click at [316, 322] on button "A An employee evaluation" at bounding box center [545, 317] width 953 height 43
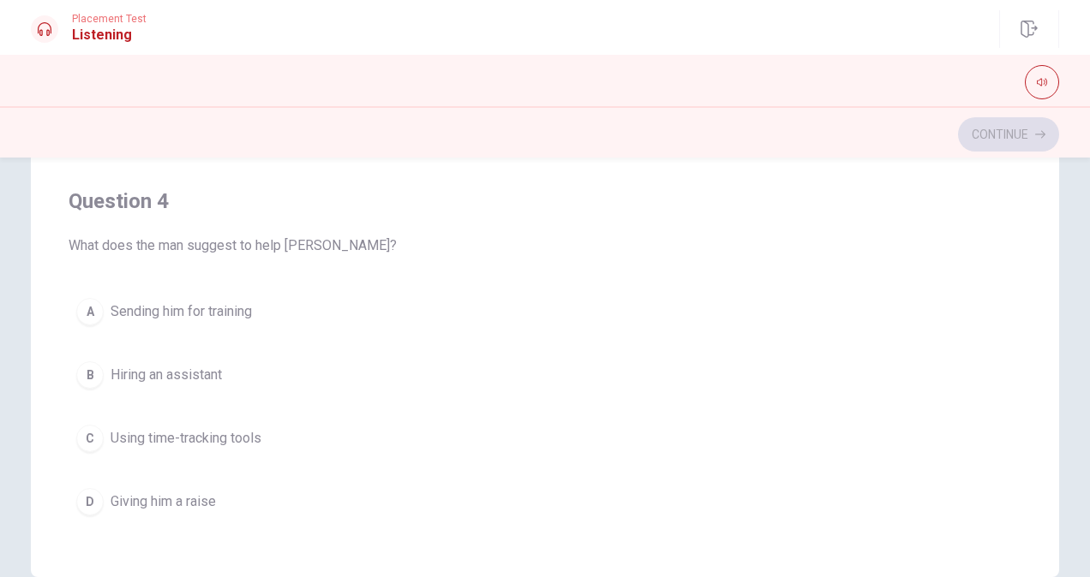
scroll to position [1011, 0]
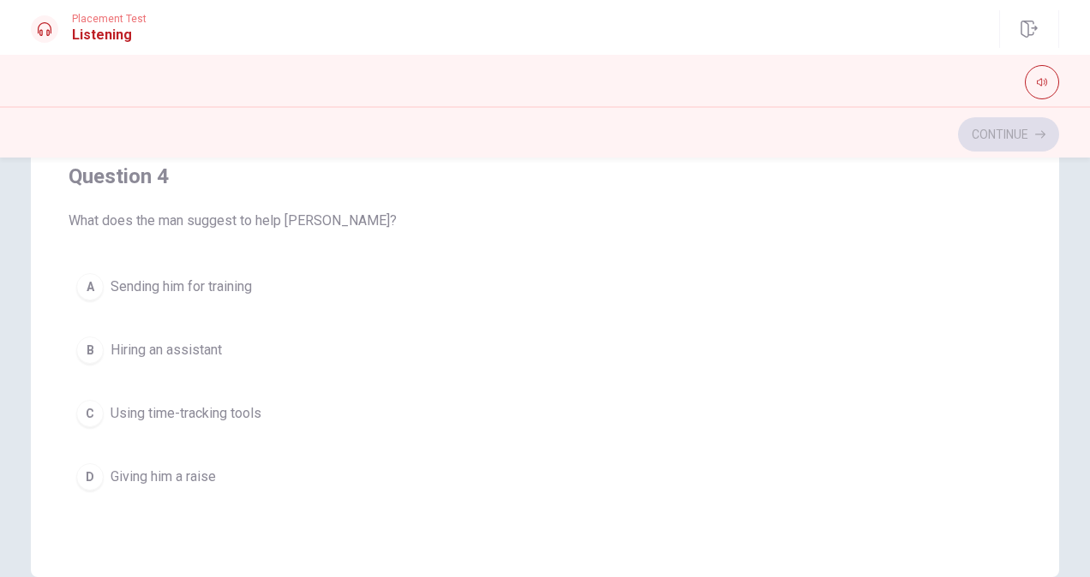
click at [157, 404] on span "Using time-tracking tools" at bounding box center [186, 414] width 151 height 21
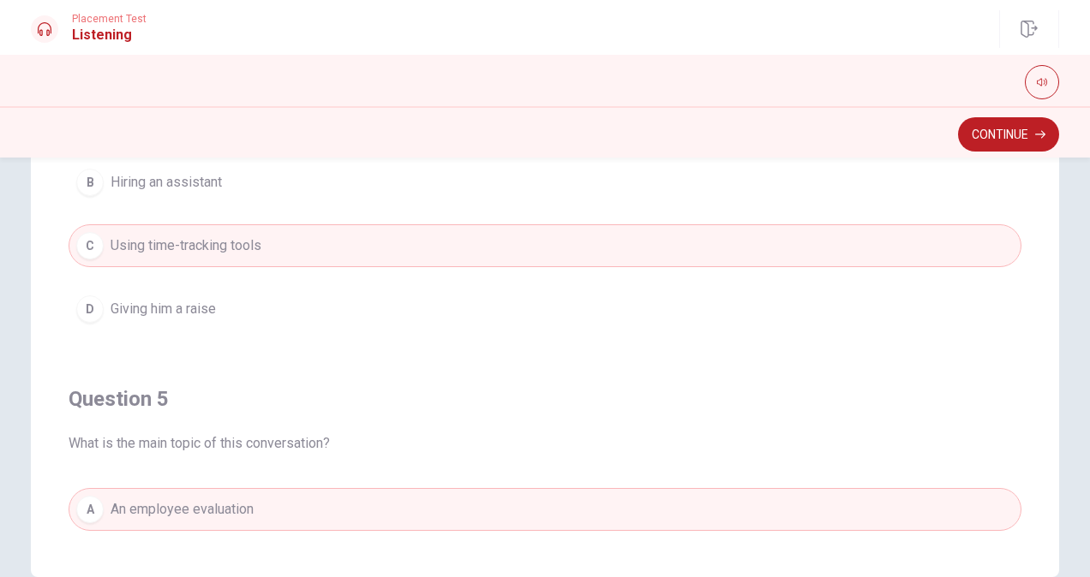
scroll to position [1376, 0]
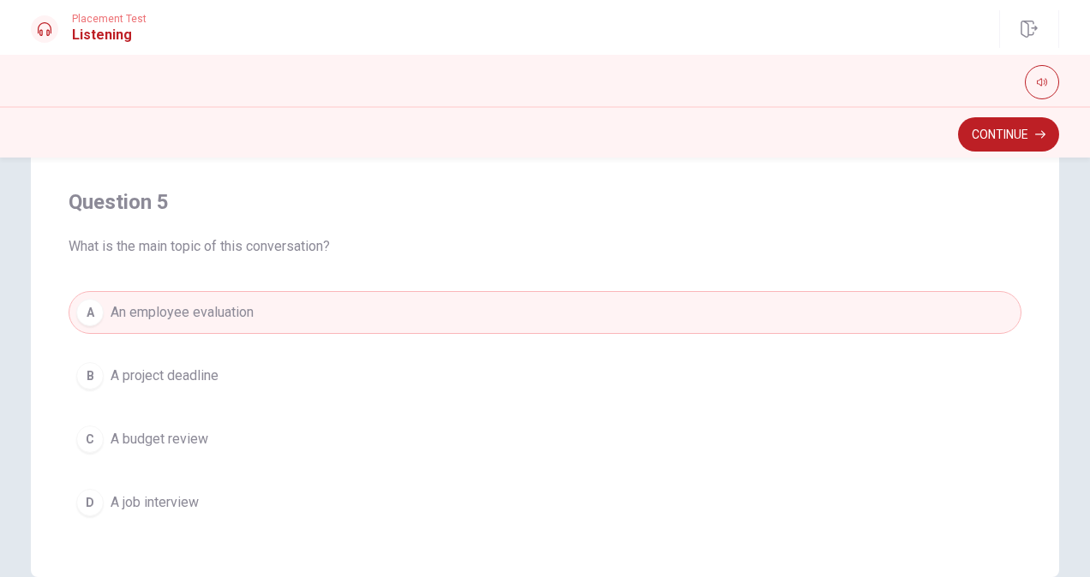
click at [1080, 451] on div "Question 1 What is [PERSON_NAME] doing well in? A Overall performance B Communi…" at bounding box center [544, 233] width 1083 height 689
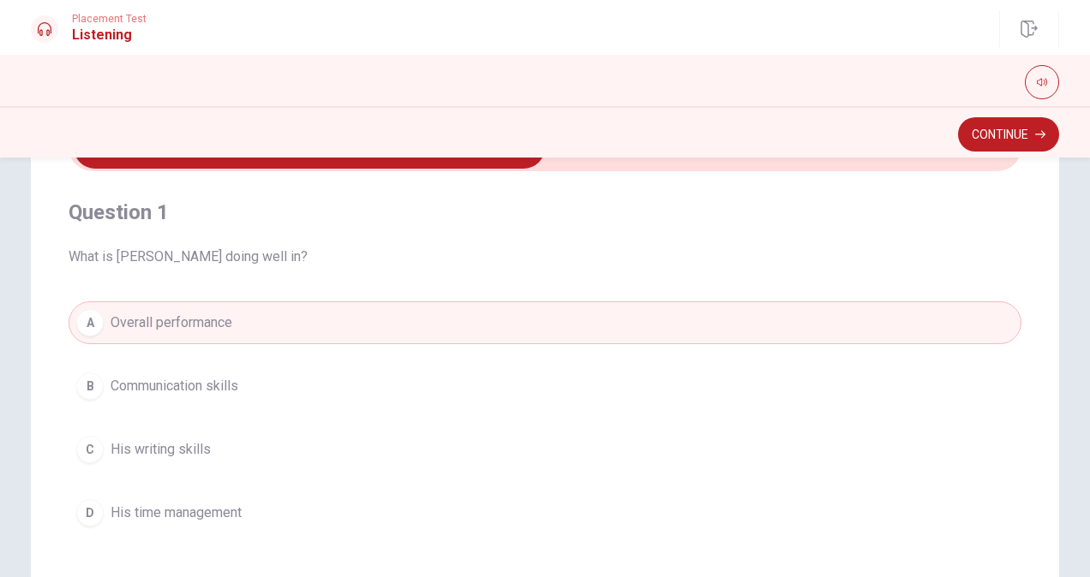
scroll to position [67, 0]
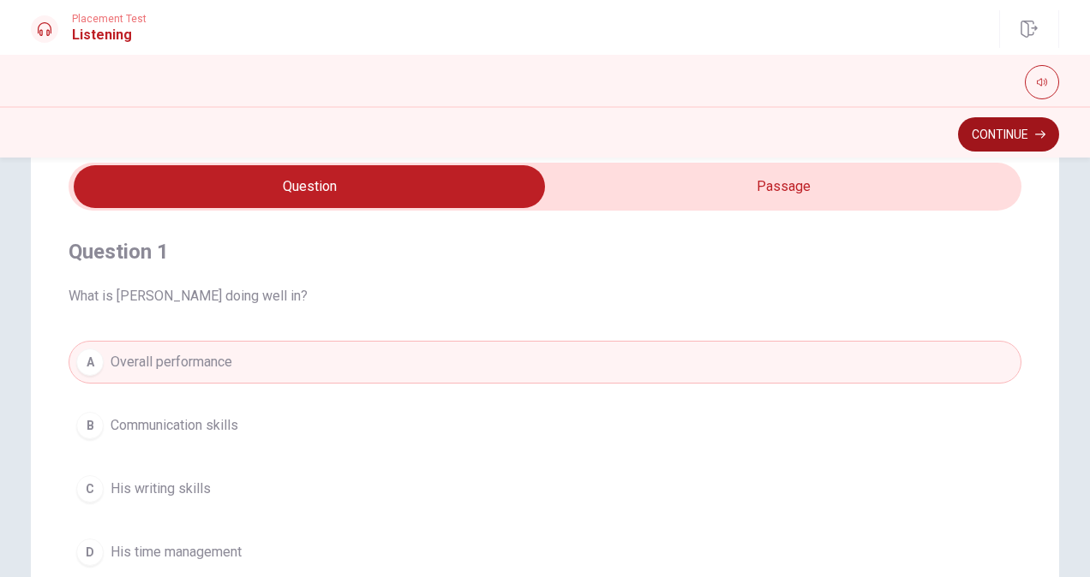
click at [1017, 136] on button "Continue" at bounding box center [1008, 134] width 101 height 34
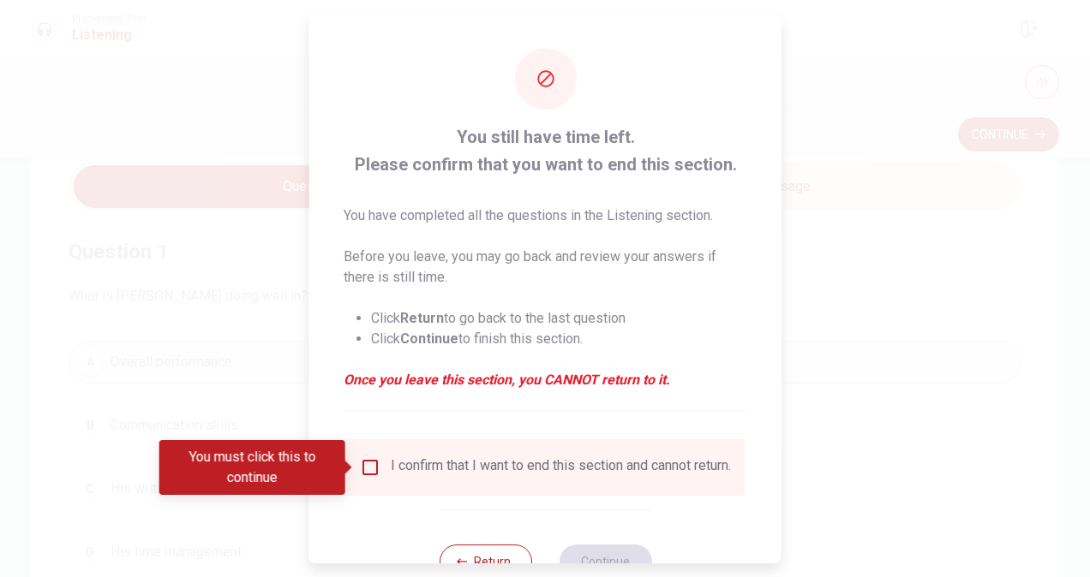
scroll to position [62, 0]
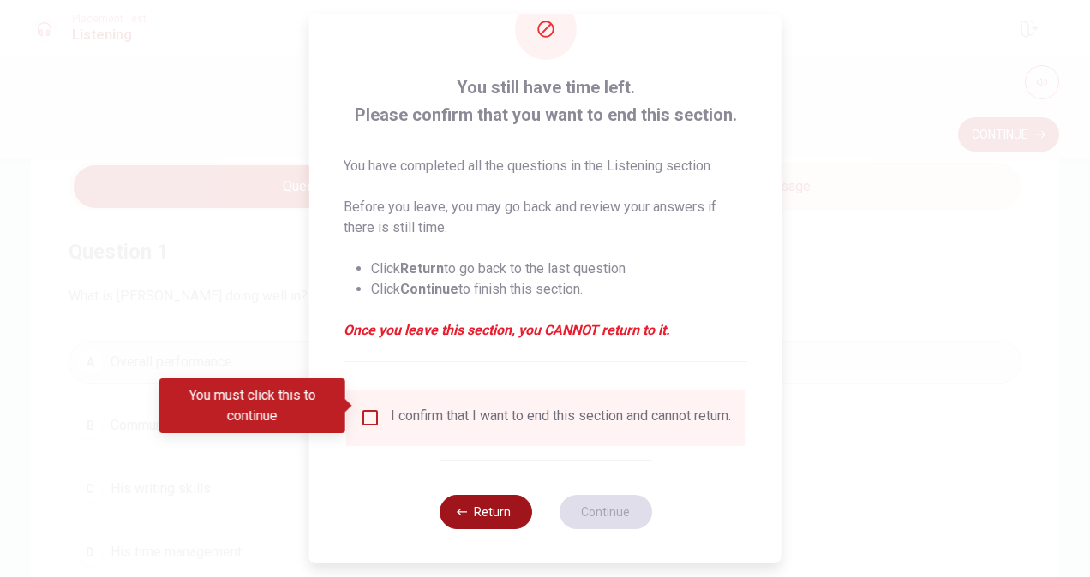
click at [500, 518] on button "Return" at bounding box center [485, 512] width 93 height 34
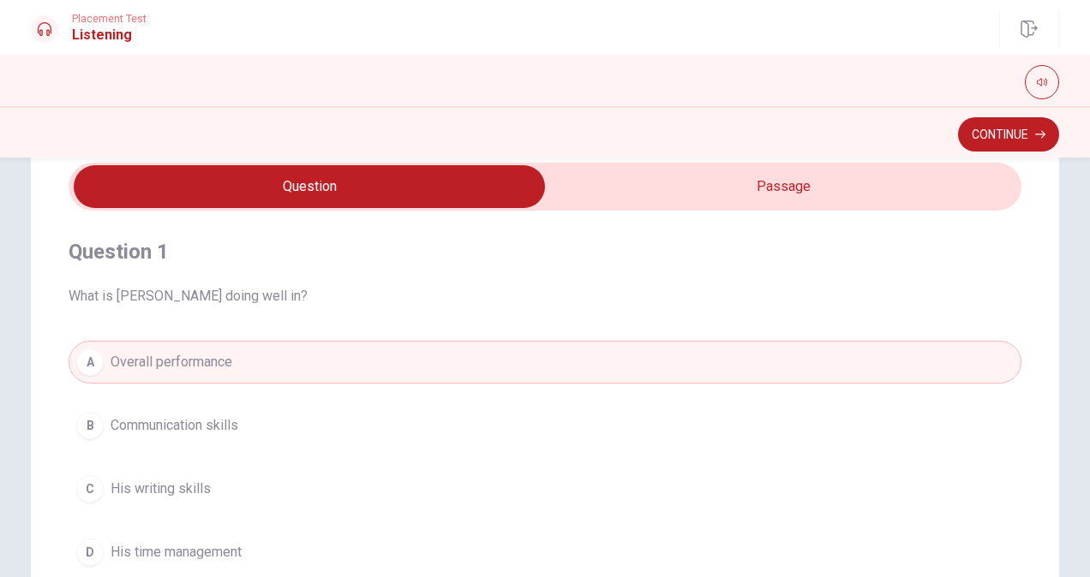
type input "55"
click at [730, 191] on input "checkbox" at bounding box center [309, 186] width 1429 height 43
checkbox input "true"
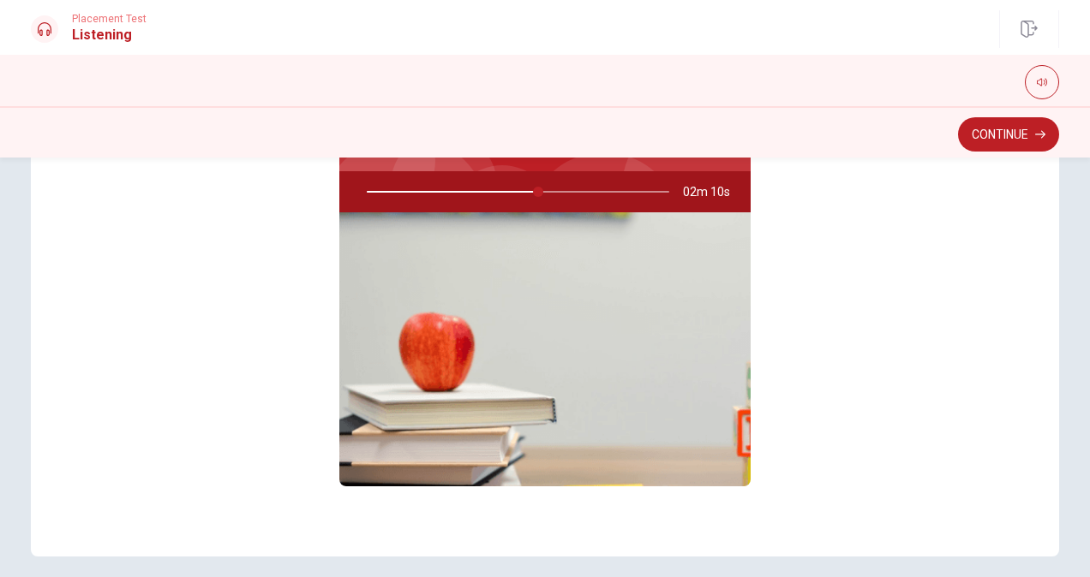
scroll to position [67, 0]
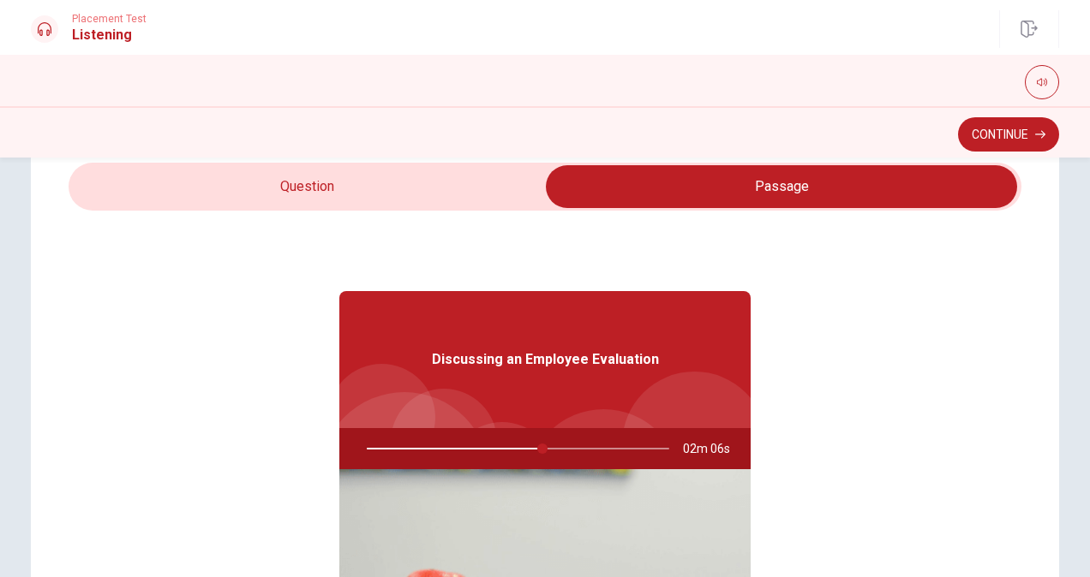
type input "58"
click at [414, 199] on input "checkbox" at bounding box center [781, 186] width 1429 height 43
checkbox input "false"
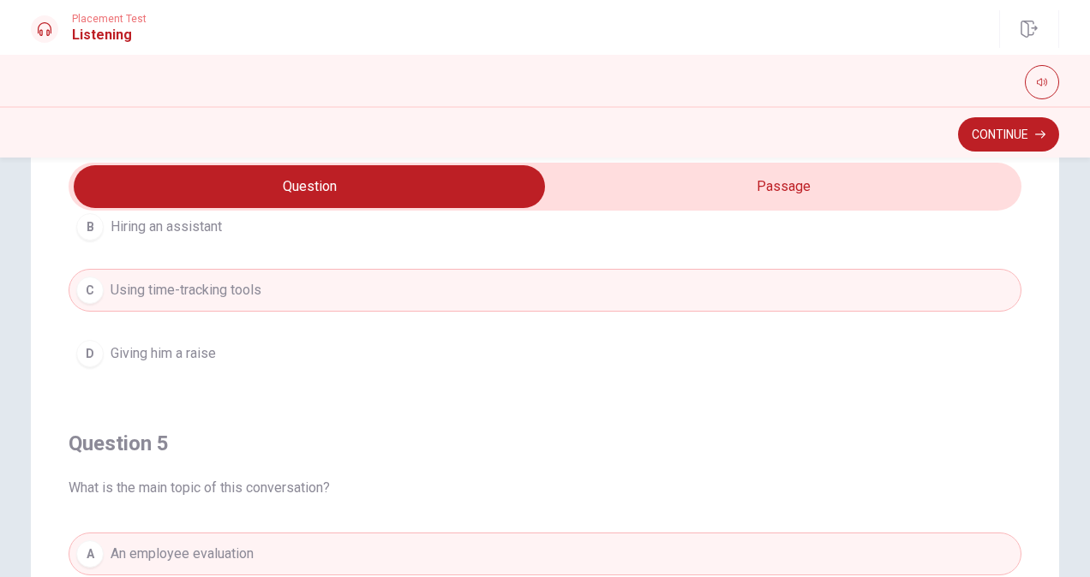
scroll to position [1376, 0]
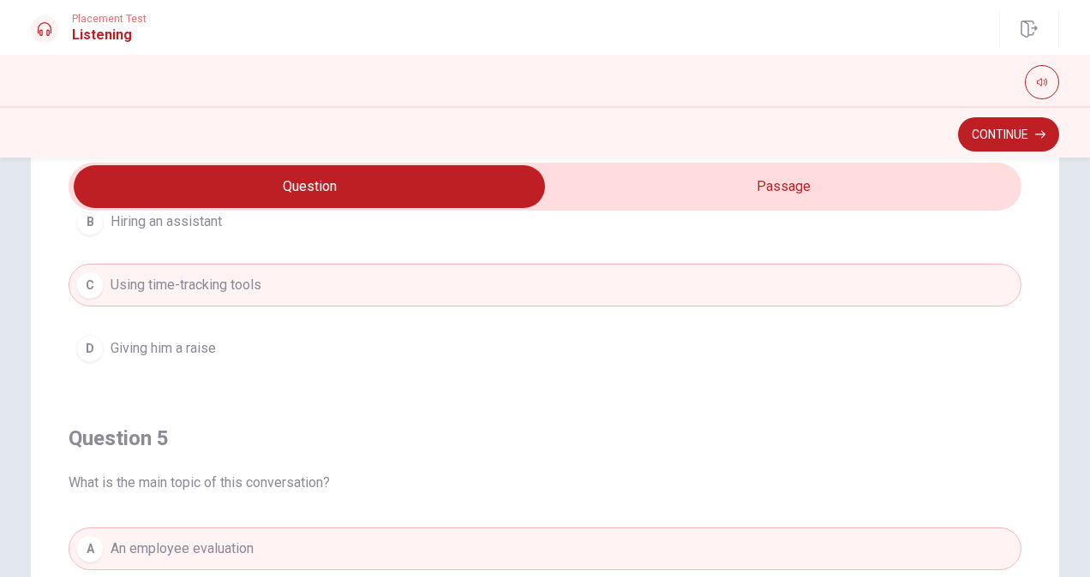
type input "60"
click at [851, 180] on input "checkbox" at bounding box center [309, 186] width 1429 height 43
checkbox input "true"
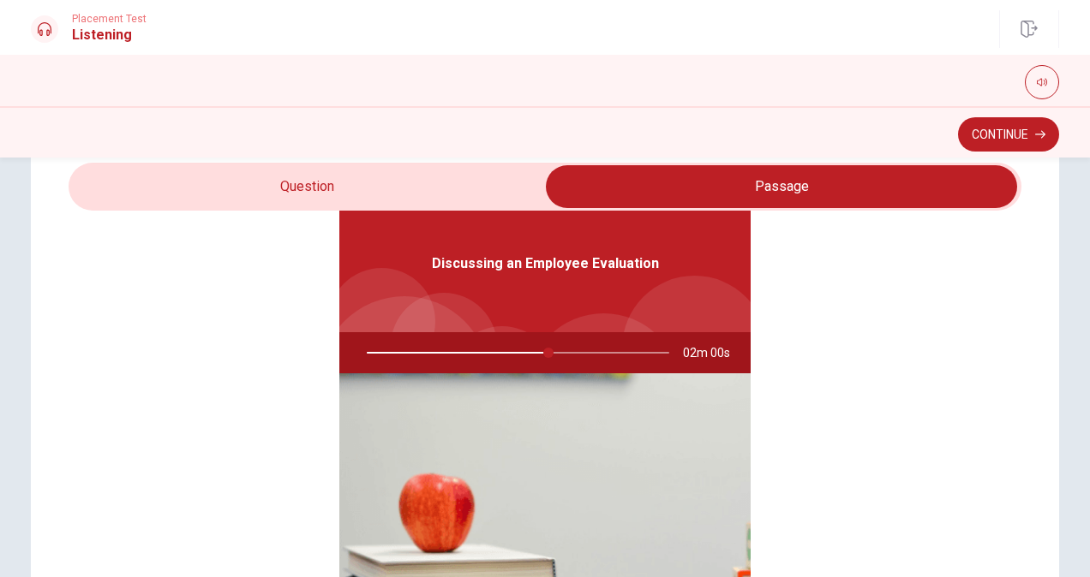
scroll to position [96, 0]
click at [572, 351] on div at bounding box center [514, 352] width 337 height 41
click at [579, 350] on div at bounding box center [514, 352] width 337 height 41
click at [595, 350] on div at bounding box center [514, 352] width 337 height 41
click at [526, 350] on div at bounding box center [514, 352] width 337 height 41
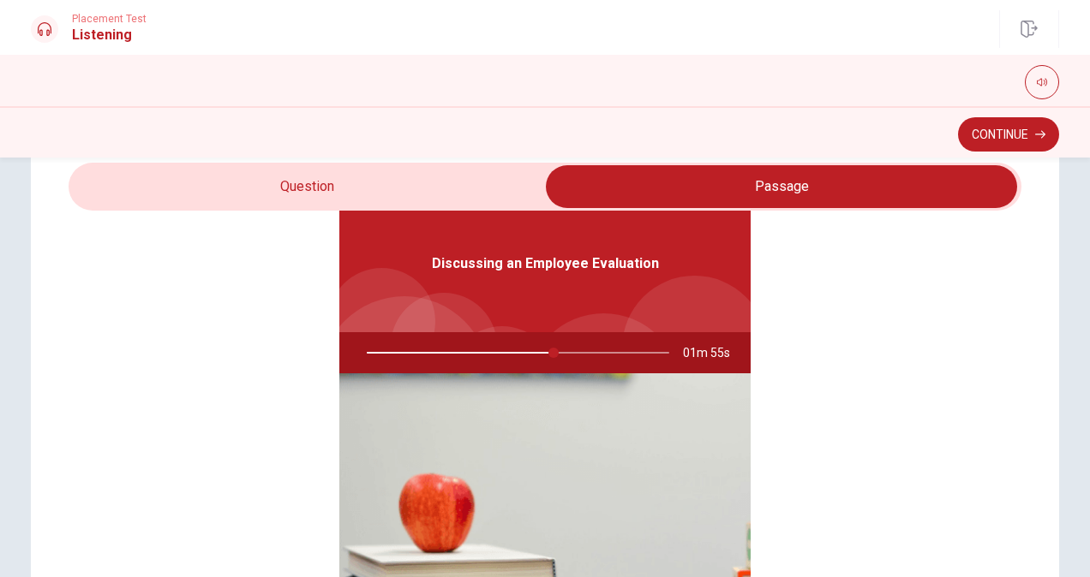
click at [507, 348] on div at bounding box center [514, 352] width 337 height 41
type input "62"
click at [392, 209] on span at bounding box center [545, 187] width 953 height 48
click at [392, 200] on input "checkbox" at bounding box center [781, 186] width 1429 height 43
checkbox input "false"
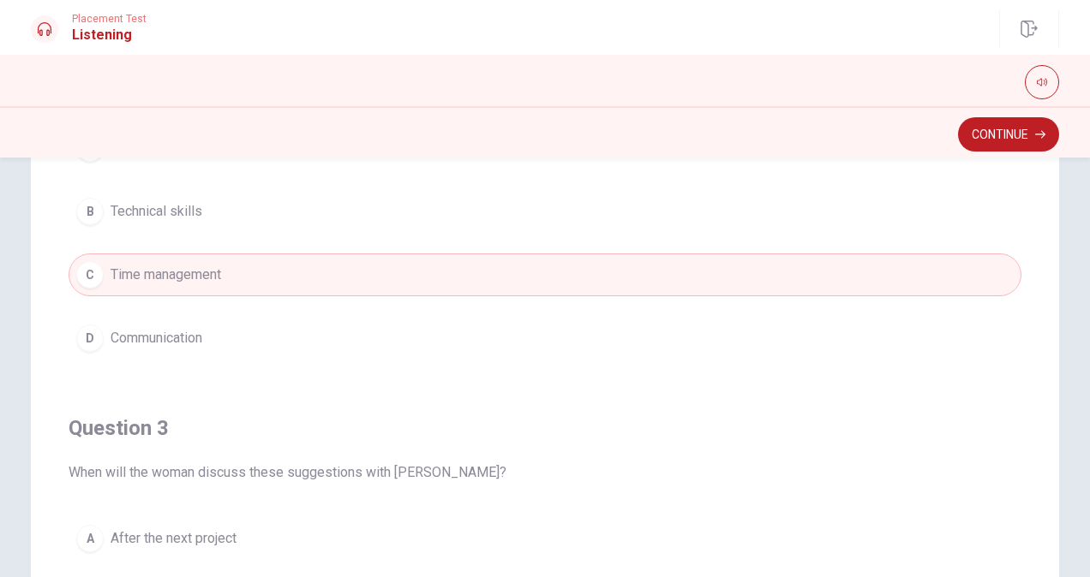
scroll to position [262, 0]
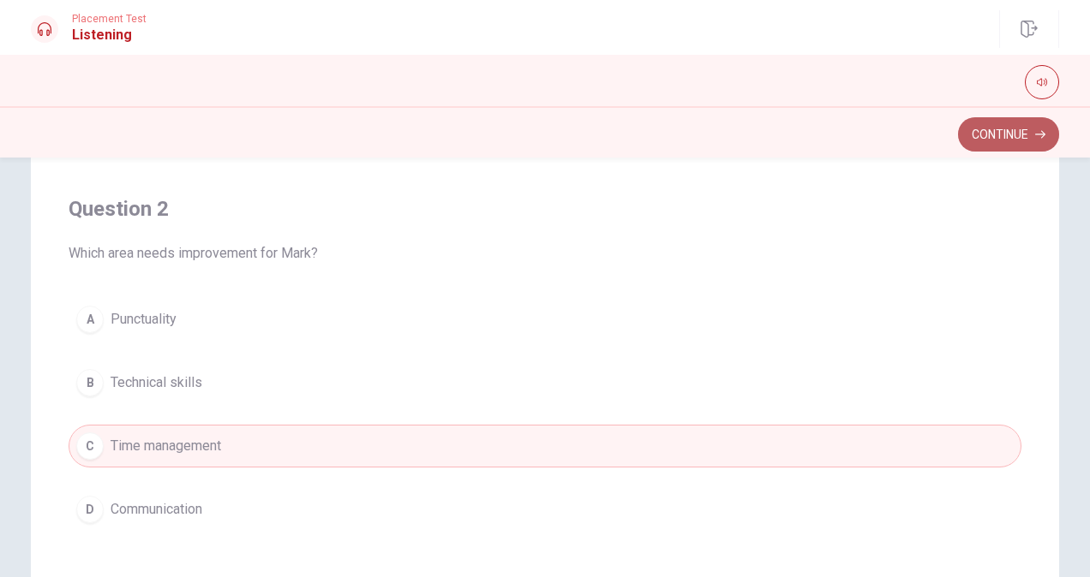
click at [1036, 145] on button "Continue" at bounding box center [1008, 134] width 101 height 34
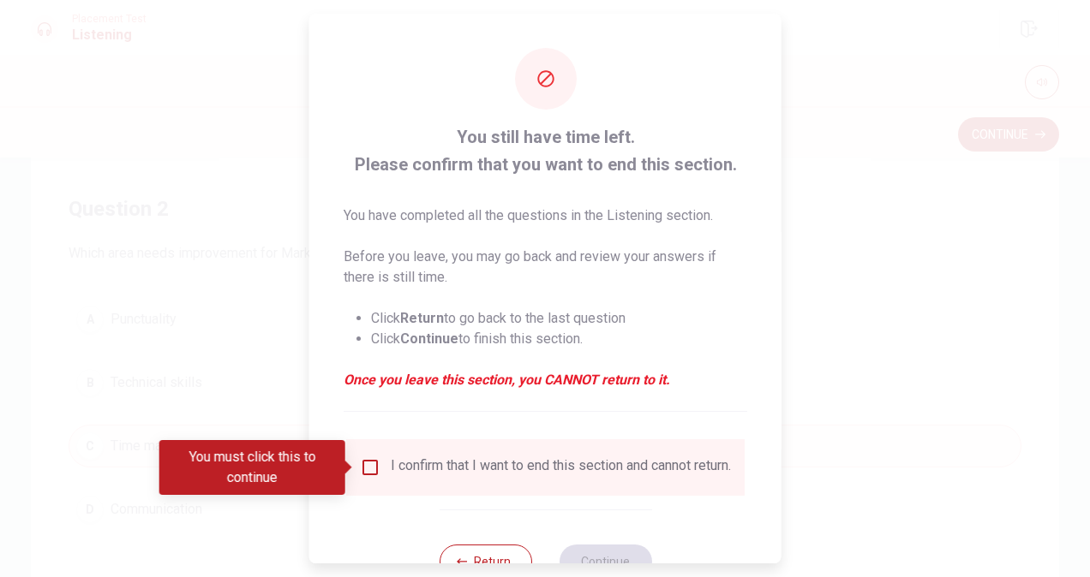
scroll to position [62, 0]
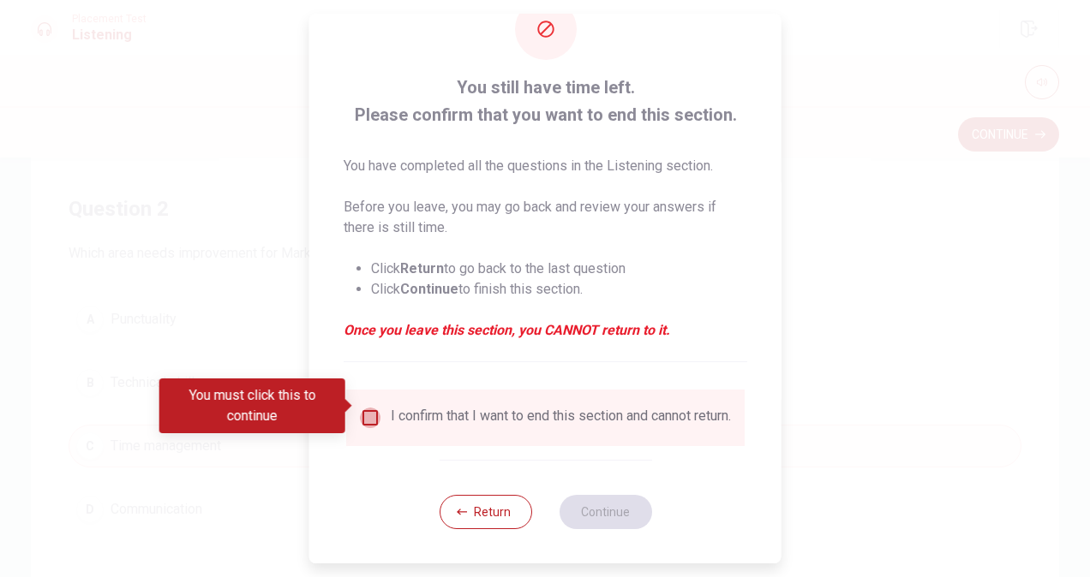
click at [368, 410] on input "You must click this to continue" at bounding box center [370, 418] width 21 height 21
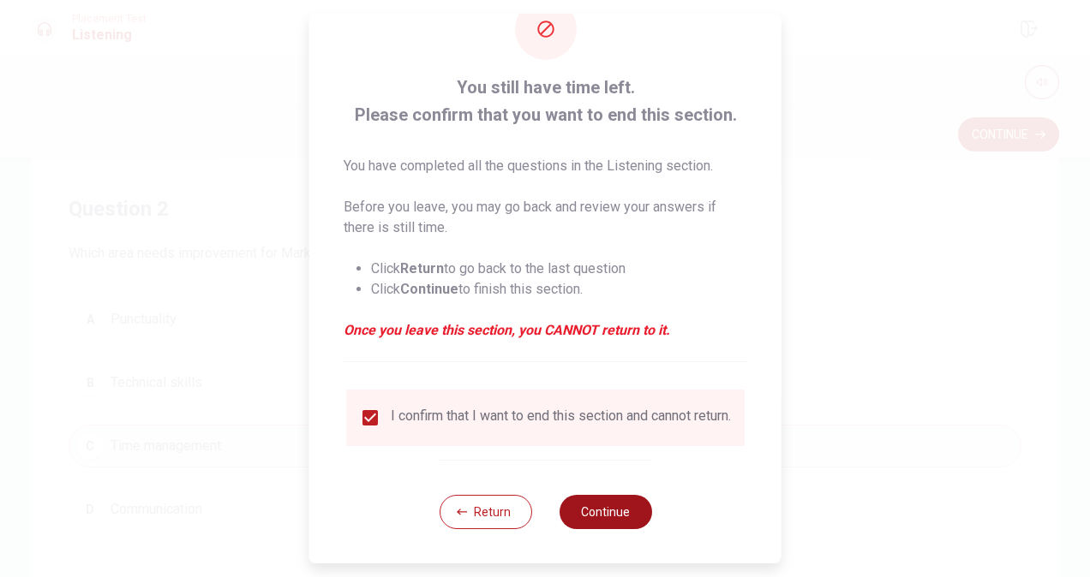
click at [620, 523] on button "Continue" at bounding box center [605, 512] width 93 height 34
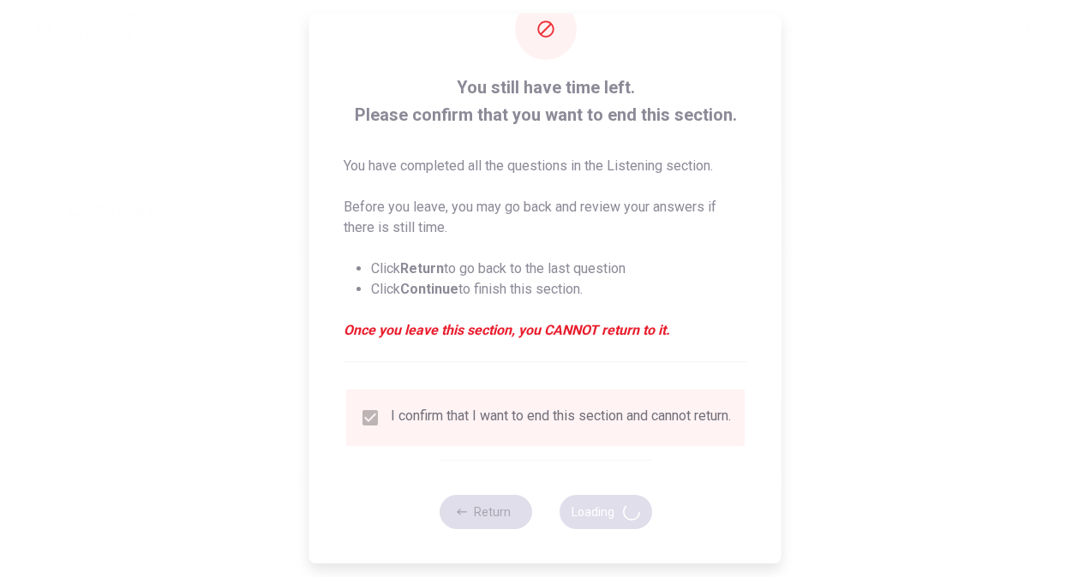
scroll to position [0, 0]
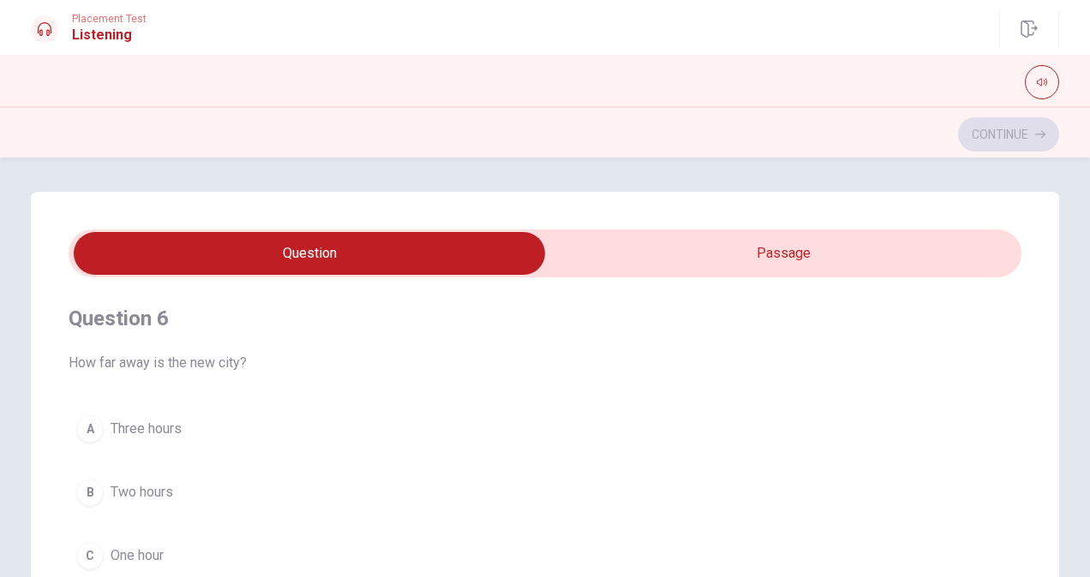
type input "1"
click at [917, 258] on input "checkbox" at bounding box center [309, 253] width 1429 height 43
checkbox input "true"
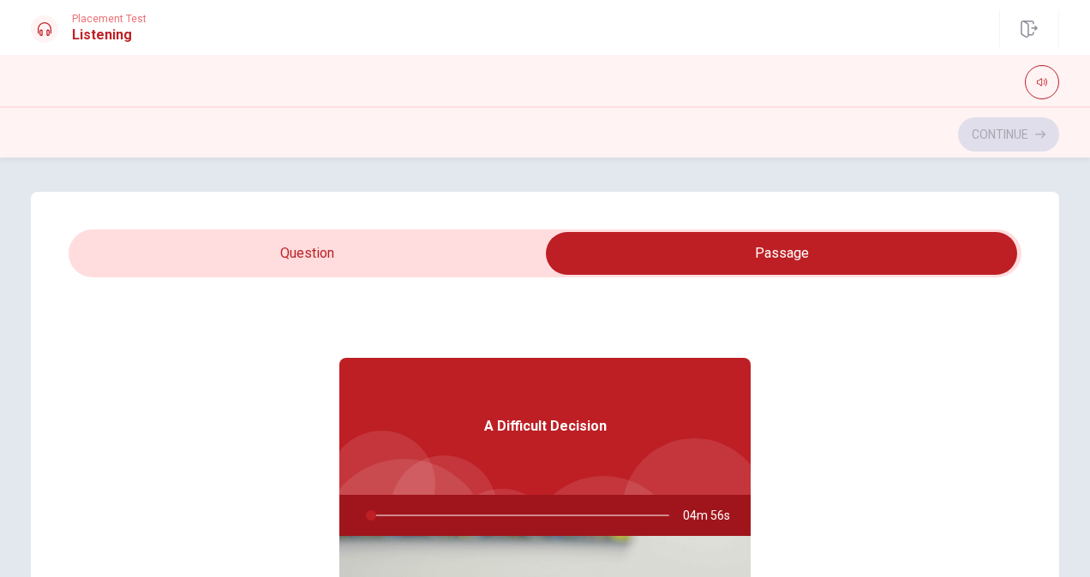
type input "2"
click at [516, 260] on input "checkbox" at bounding box center [781, 253] width 1429 height 43
checkbox input "false"
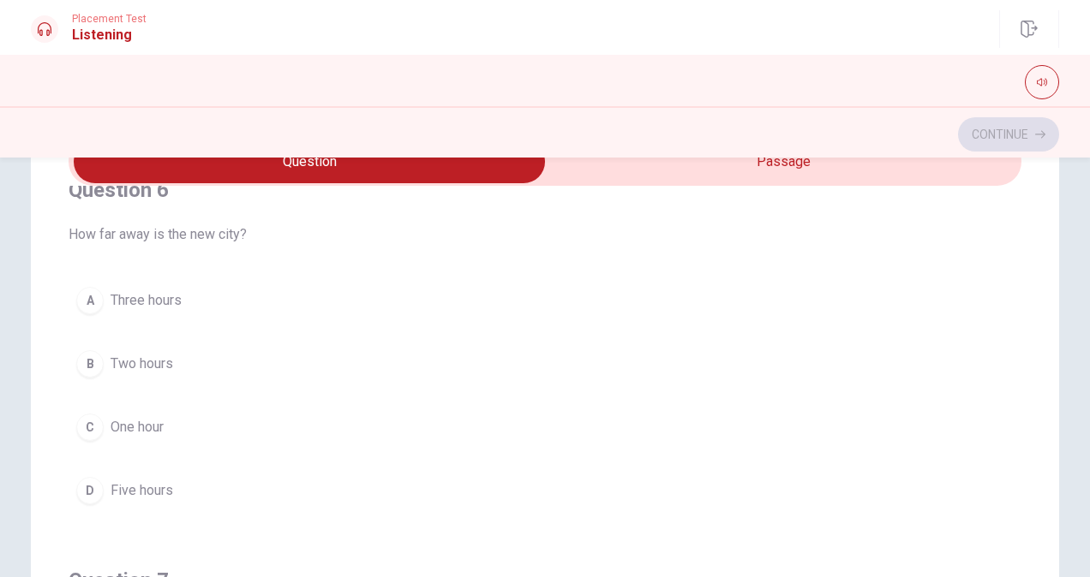
scroll to position [12, 0]
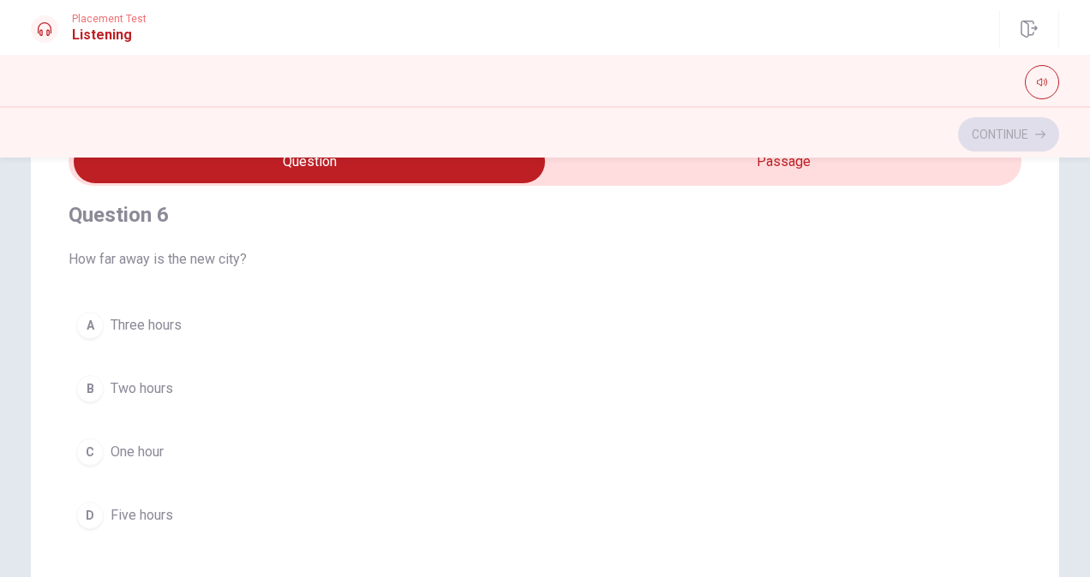
click at [167, 326] on span "Three hours" at bounding box center [146, 325] width 71 height 21
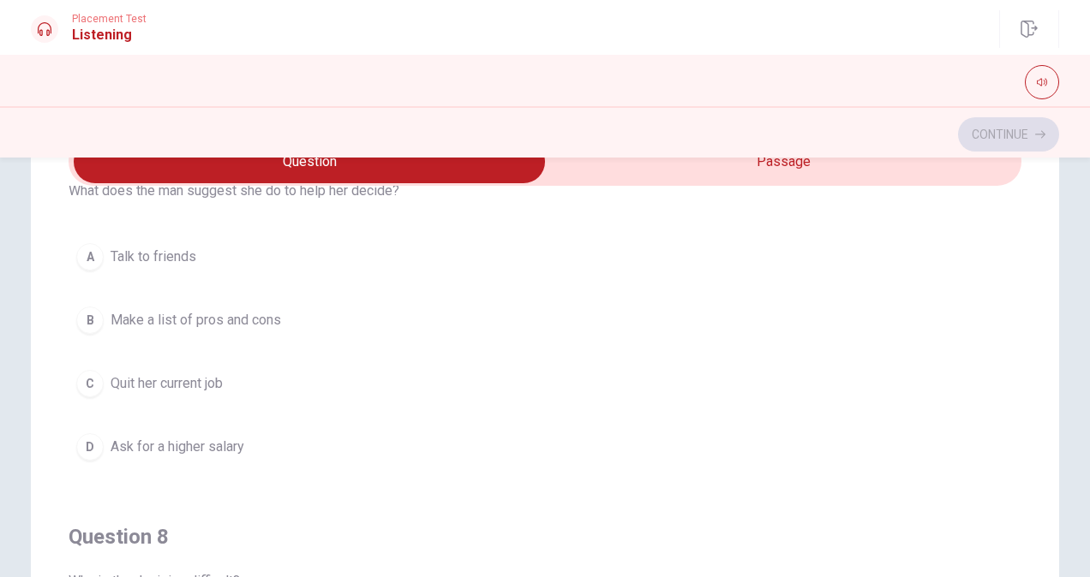
scroll to position [440, 0]
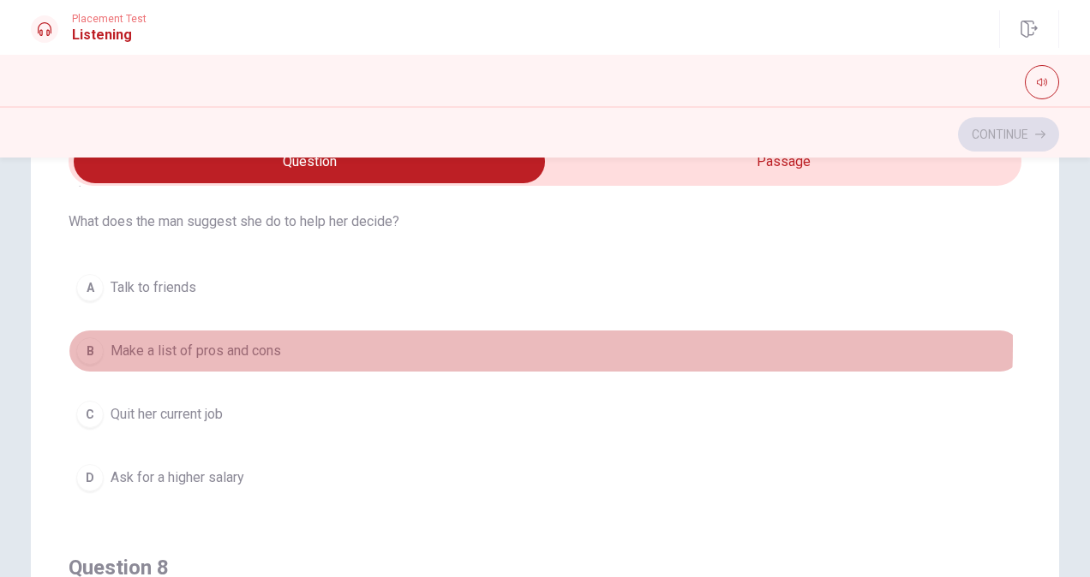
click at [303, 341] on button "B Make a list of pros and cons" at bounding box center [545, 351] width 953 height 43
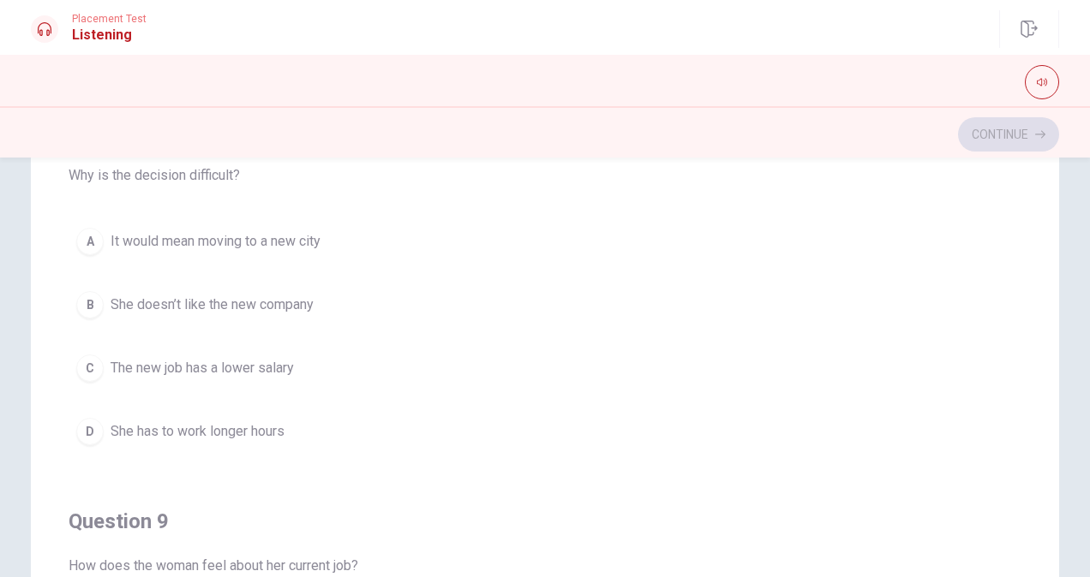
scroll to position [768, 0]
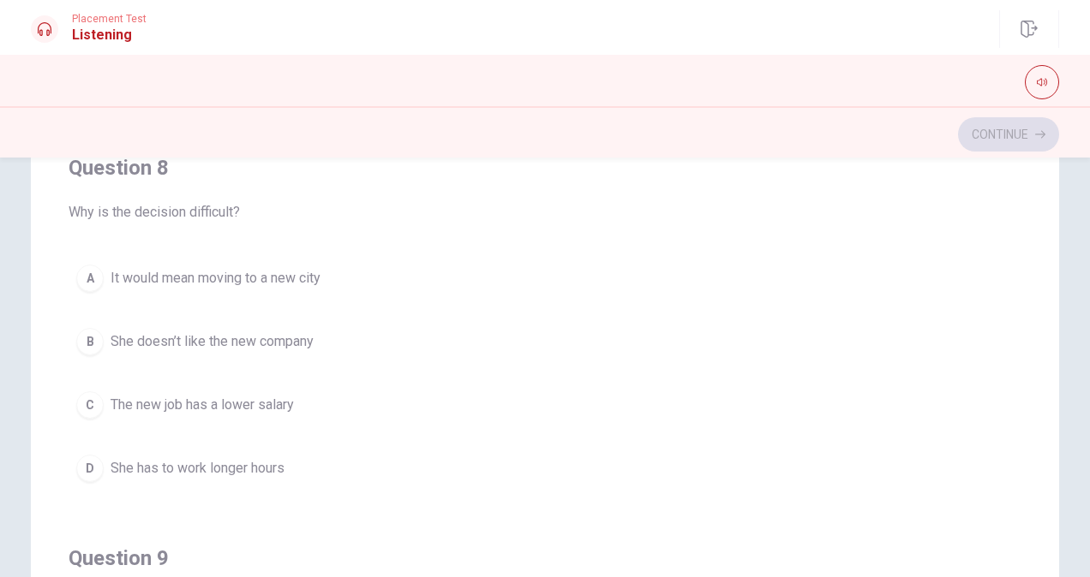
click at [290, 272] on span "It would mean moving to a new city" at bounding box center [216, 278] width 210 height 21
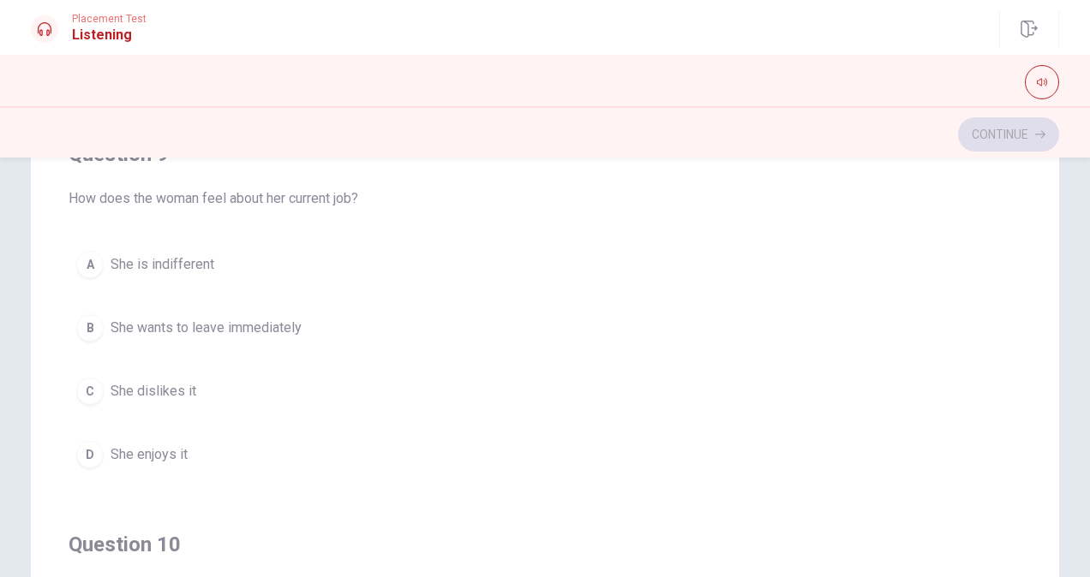
scroll to position [1175, 0]
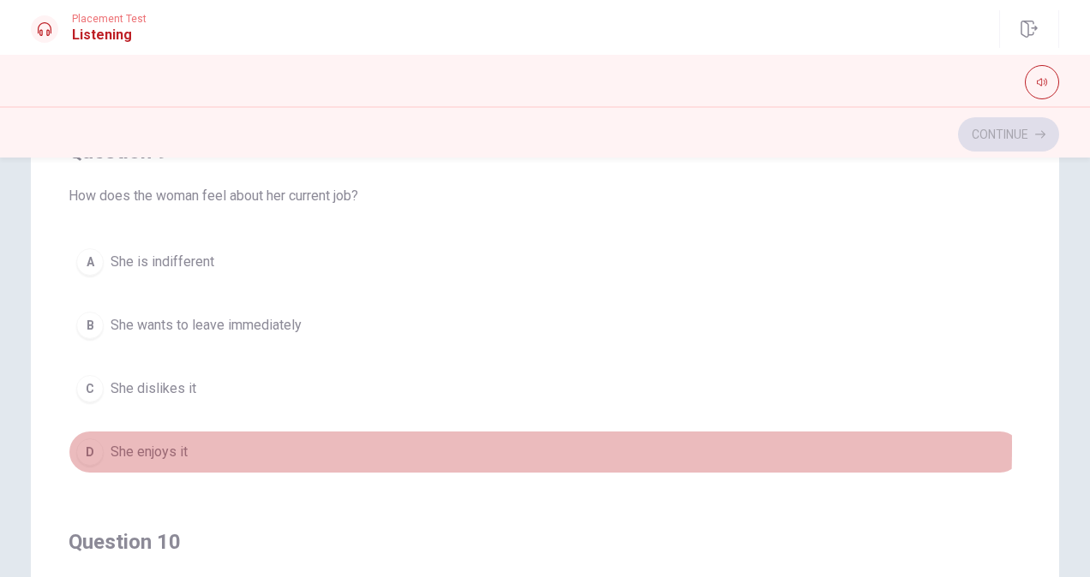
click at [113, 442] on span "She enjoys it" at bounding box center [149, 452] width 77 height 21
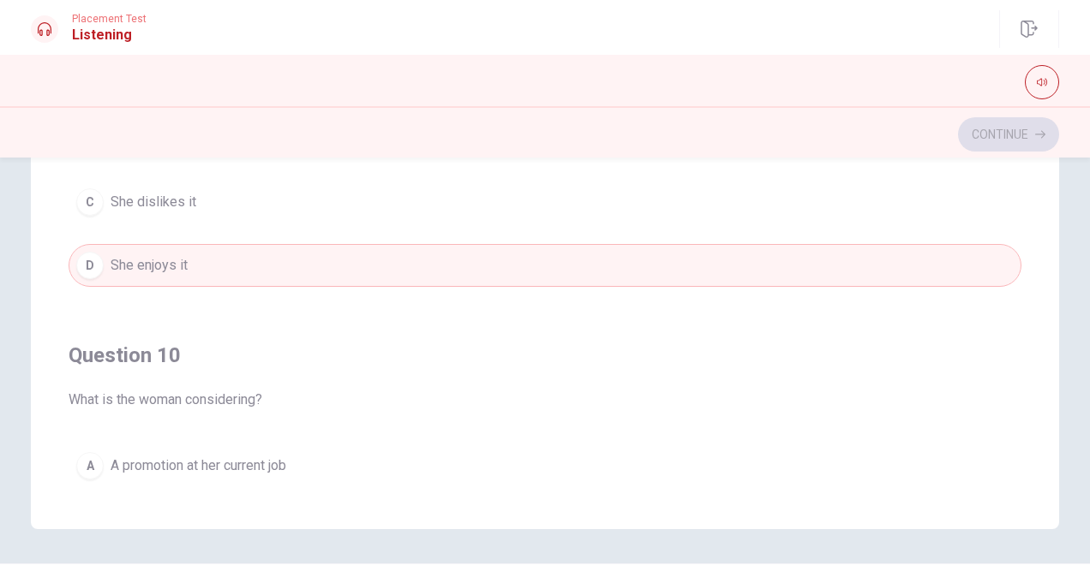
scroll to position [392, 0]
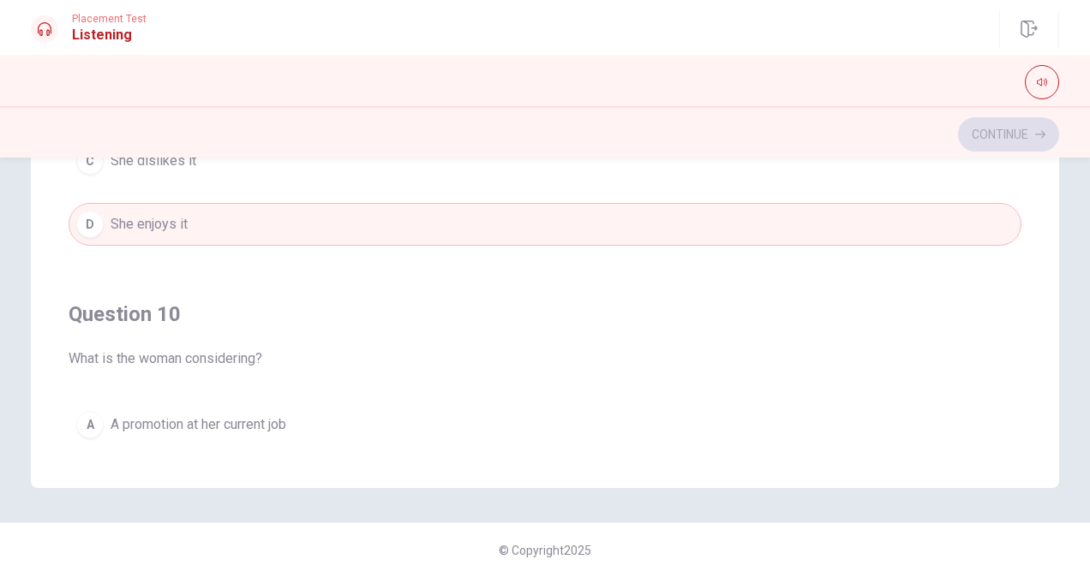
drag, startPoint x: 1016, startPoint y: 366, endPoint x: 1013, endPoint y: 380, distance: 15.0
click at [1013, 380] on div "Question 6 How far away is the new city? A Three hours B Two hours C One hour D…" at bounding box center [545, 144] width 1028 height 689
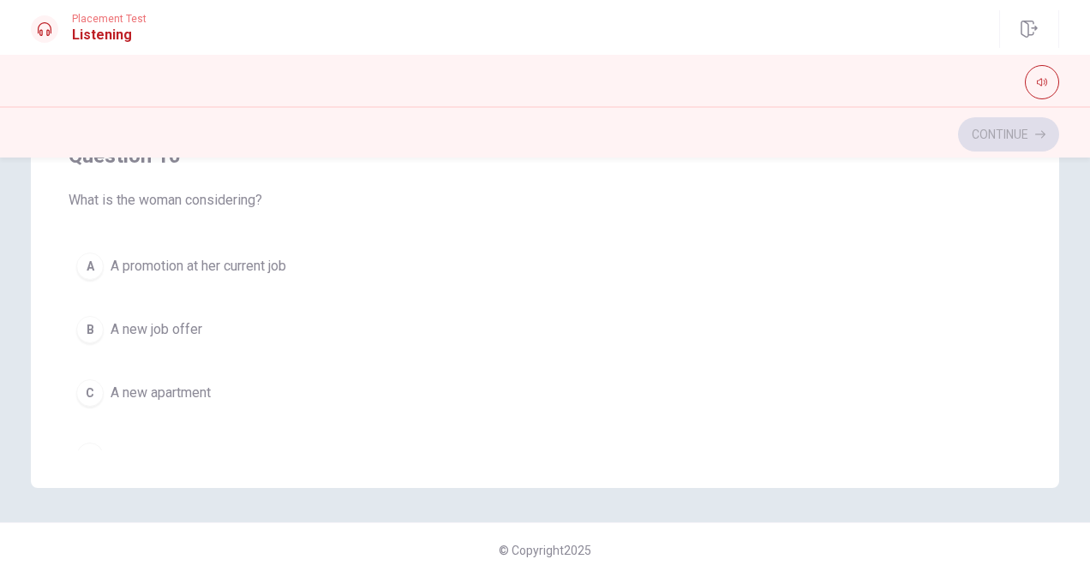
scroll to position [1376, 0]
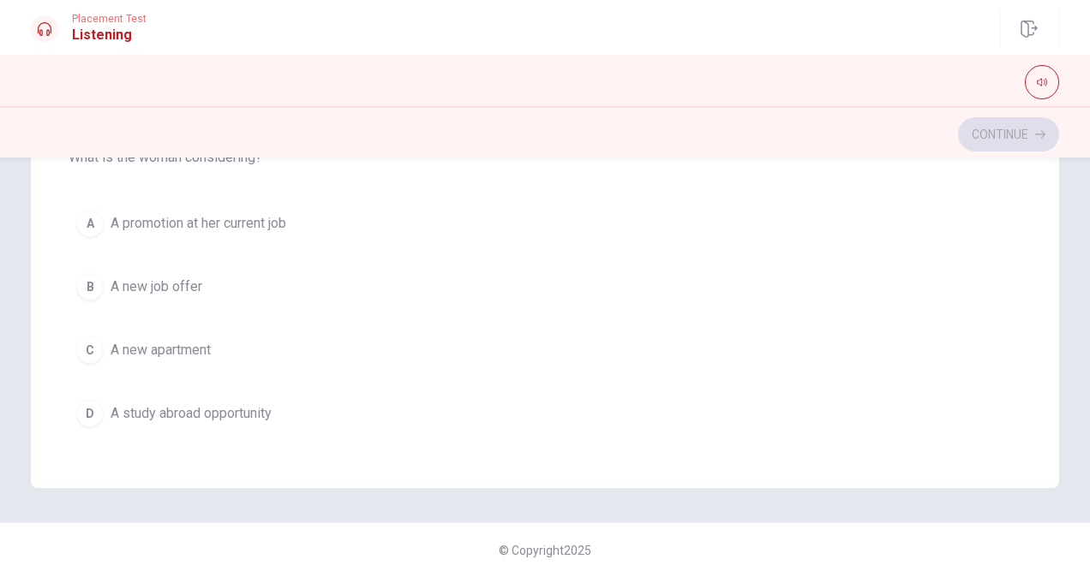
click at [212, 279] on button "B A new job offer" at bounding box center [545, 287] width 953 height 43
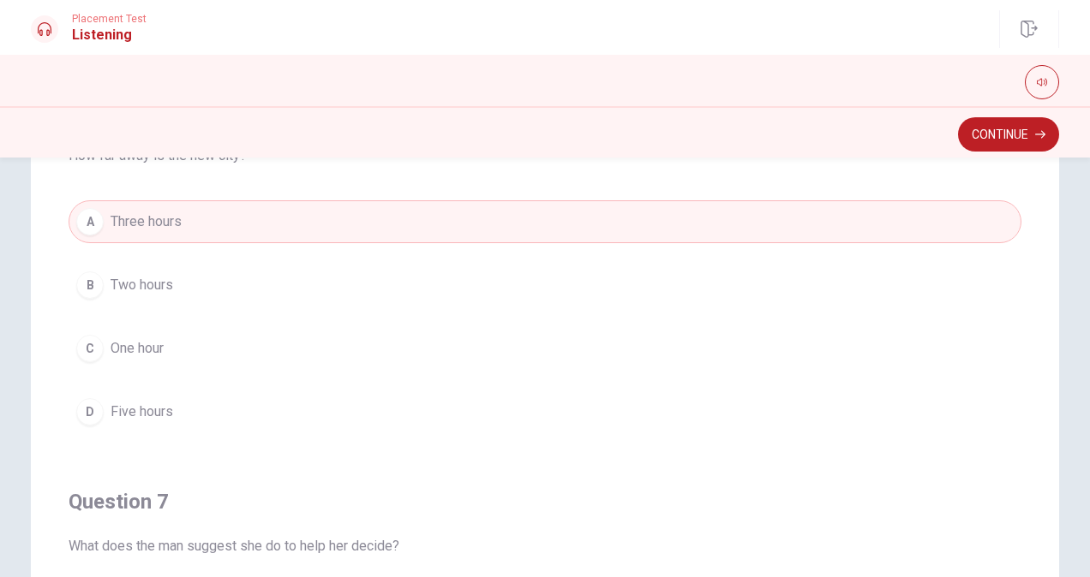
scroll to position [168, 0]
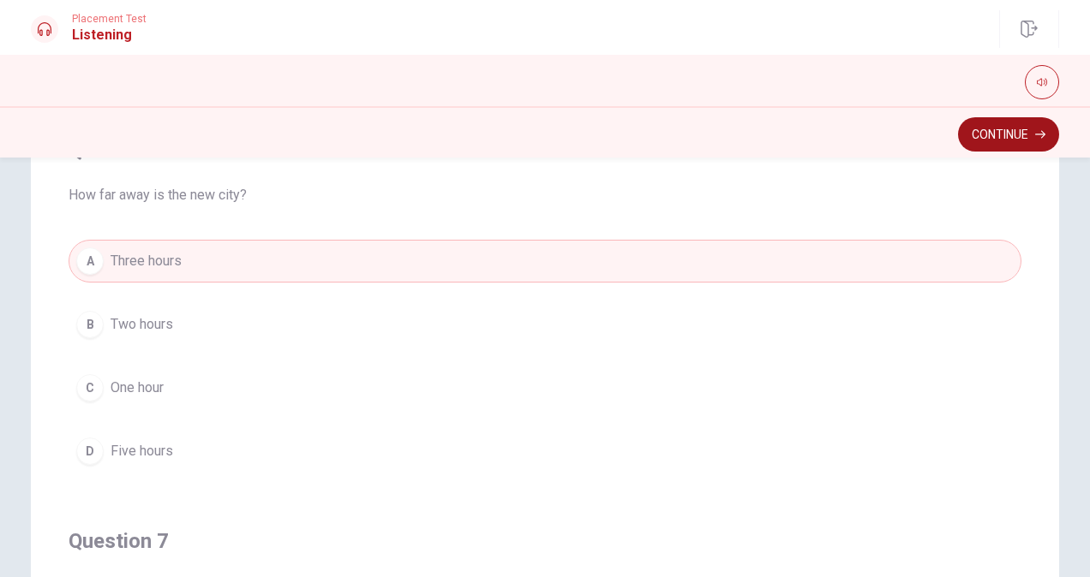
click at [1029, 140] on button "Continue" at bounding box center [1008, 134] width 101 height 34
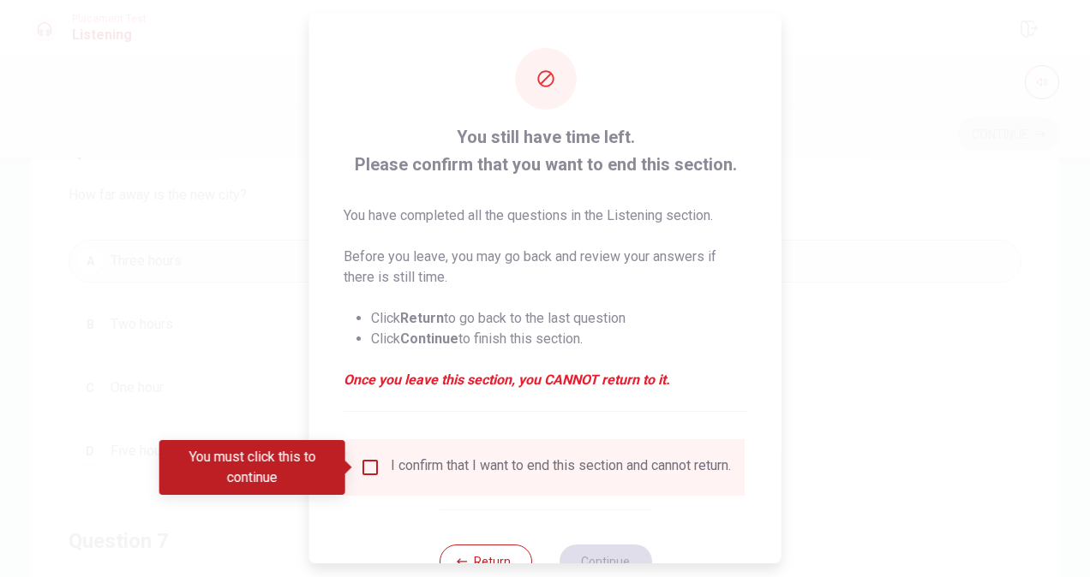
click at [363, 459] on input "You must click this to continue" at bounding box center [370, 468] width 21 height 21
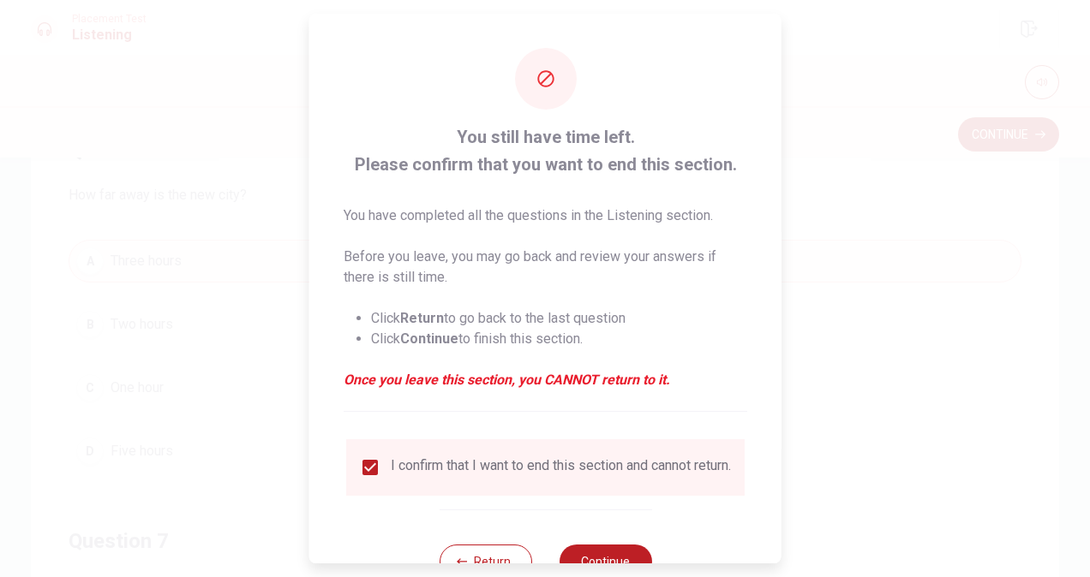
scroll to position [62, 0]
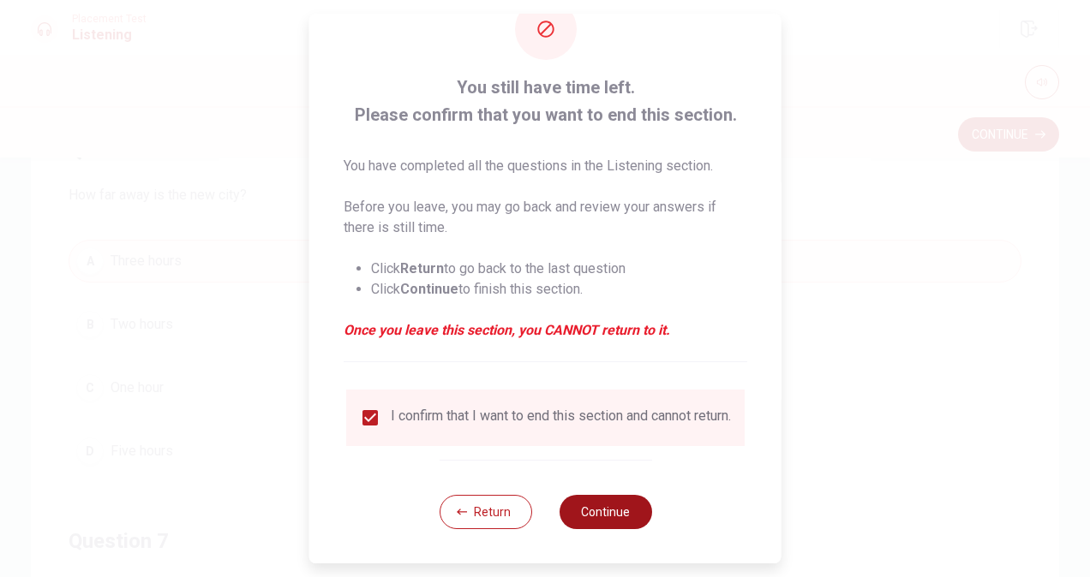
click at [597, 512] on button "Continue" at bounding box center [605, 512] width 93 height 34
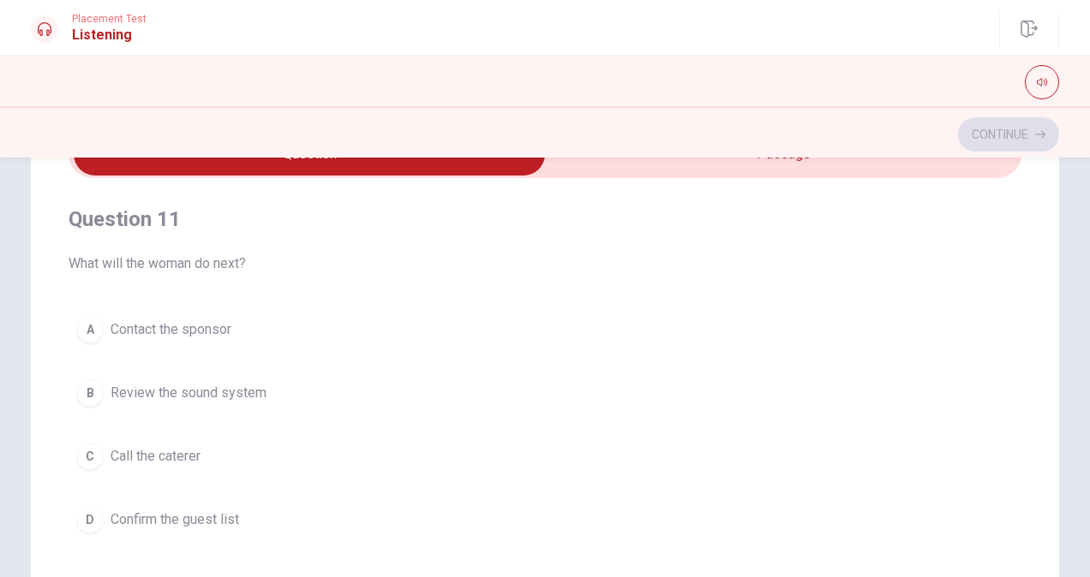
scroll to position [106, 0]
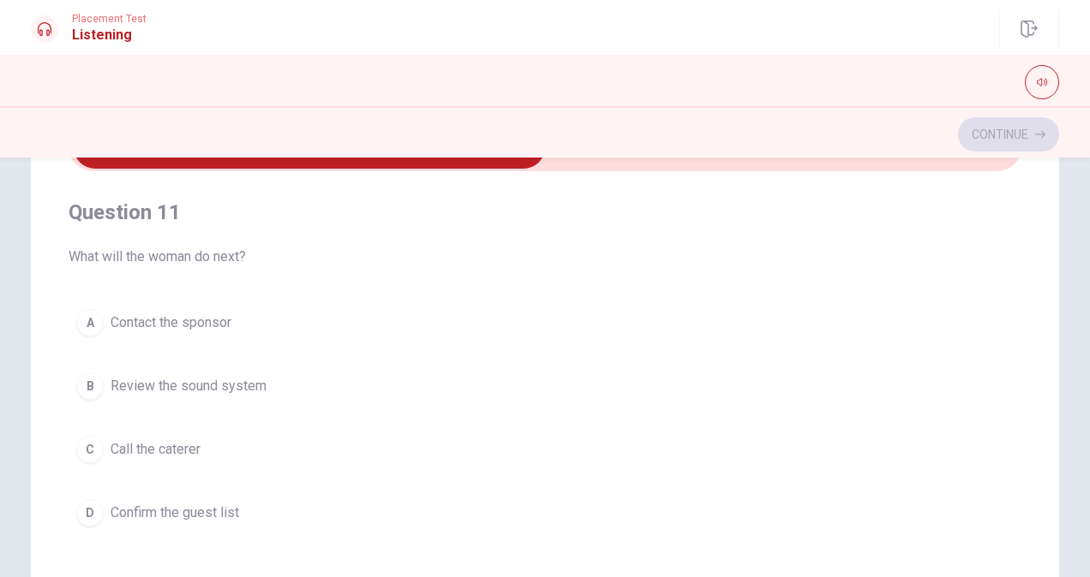
click at [1004, 243] on div "Question 11 What will the woman do next?" at bounding box center [545, 233] width 953 height 69
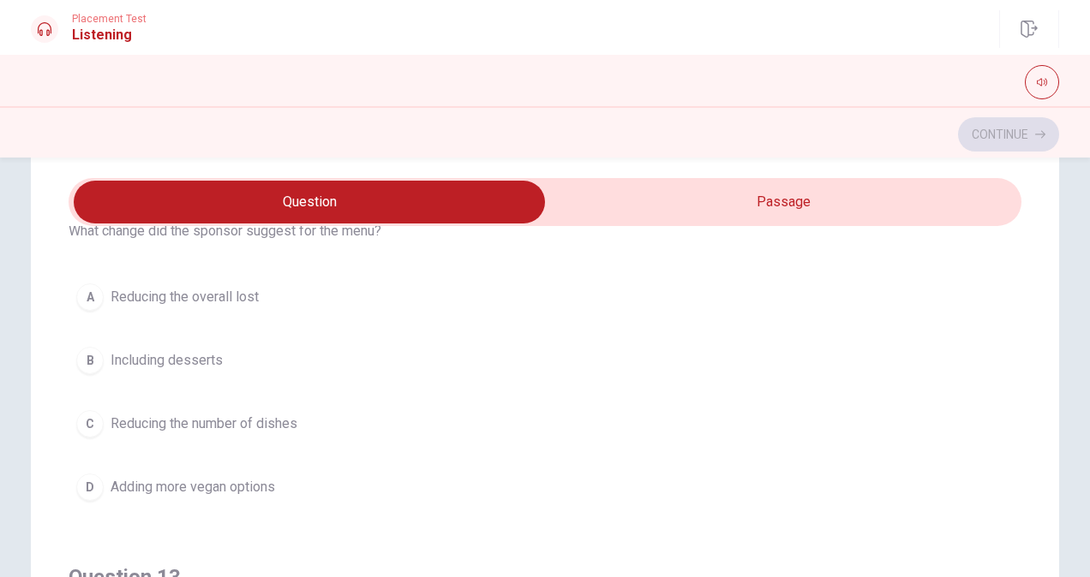
scroll to position [473, 0]
click at [319, 484] on button "D Adding more vegan options" at bounding box center [545, 485] width 953 height 43
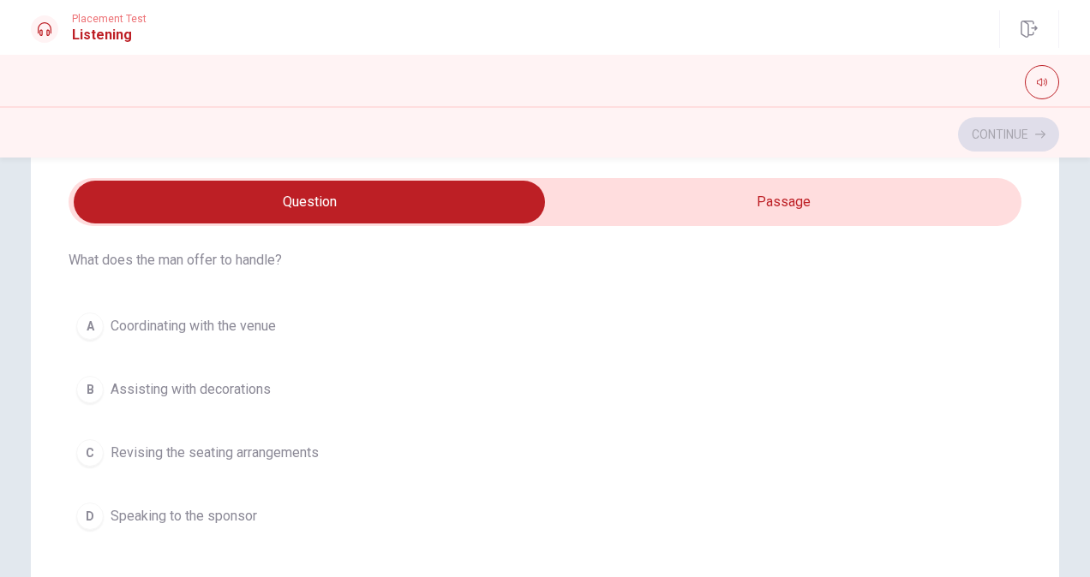
scroll to position [835, 0]
click at [1080, 386] on div "Question 11 What will the woman do next? A Contact the sponsor B Review the sou…" at bounding box center [544, 485] width 1083 height 689
drag, startPoint x: 1007, startPoint y: 479, endPoint x: 1009, endPoint y: 411, distance: 67.7
click at [1009, 411] on div "Question 11 What will the woman do next? A Contact the sponsor B Review the sou…" at bounding box center [545, 509] width 953 height 566
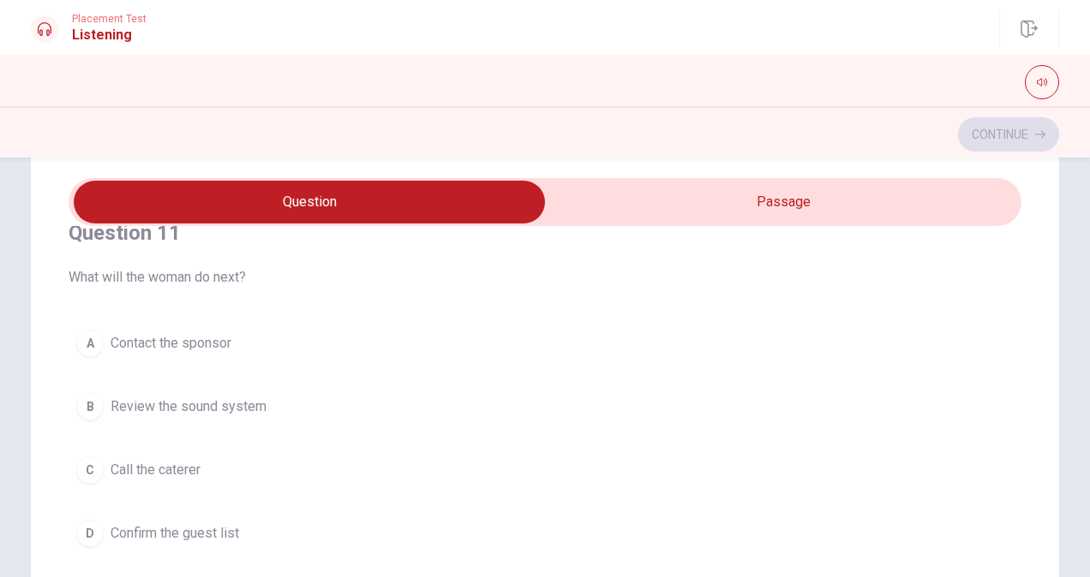
scroll to position [0, 0]
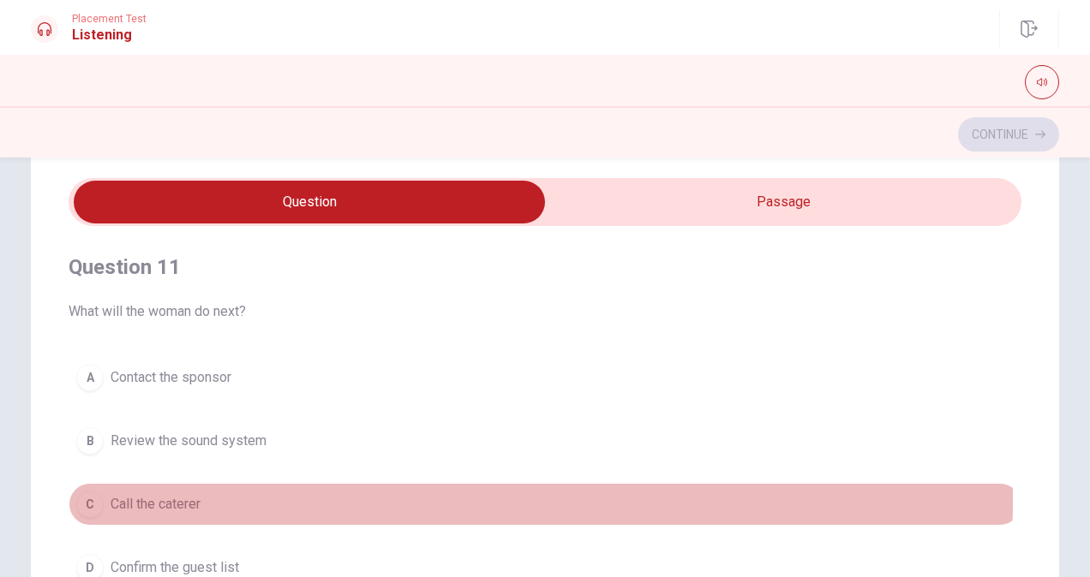
click at [125, 497] on span "Call the caterer" at bounding box center [156, 504] width 90 height 21
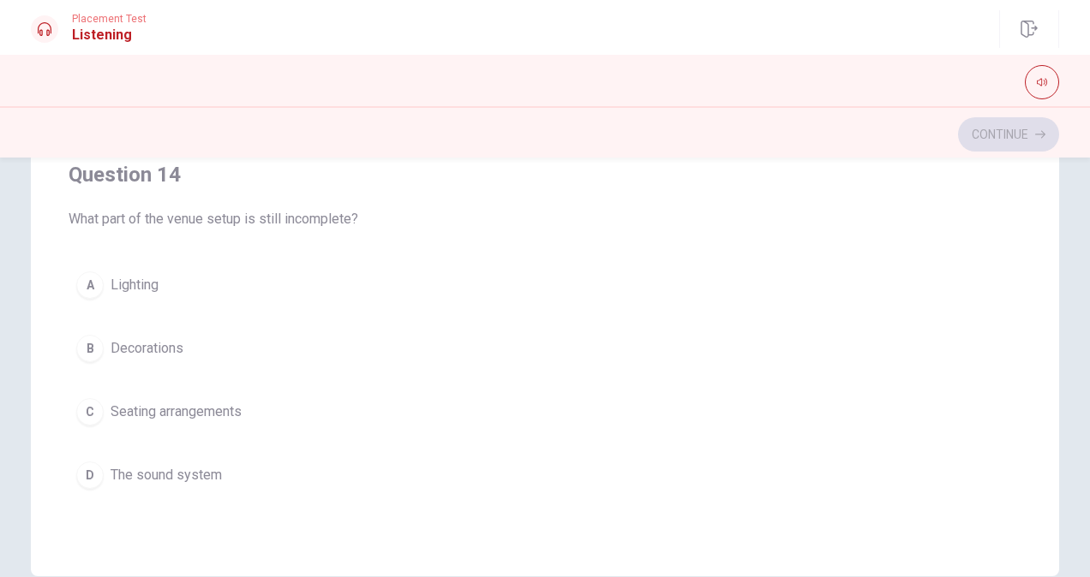
scroll to position [979, 0]
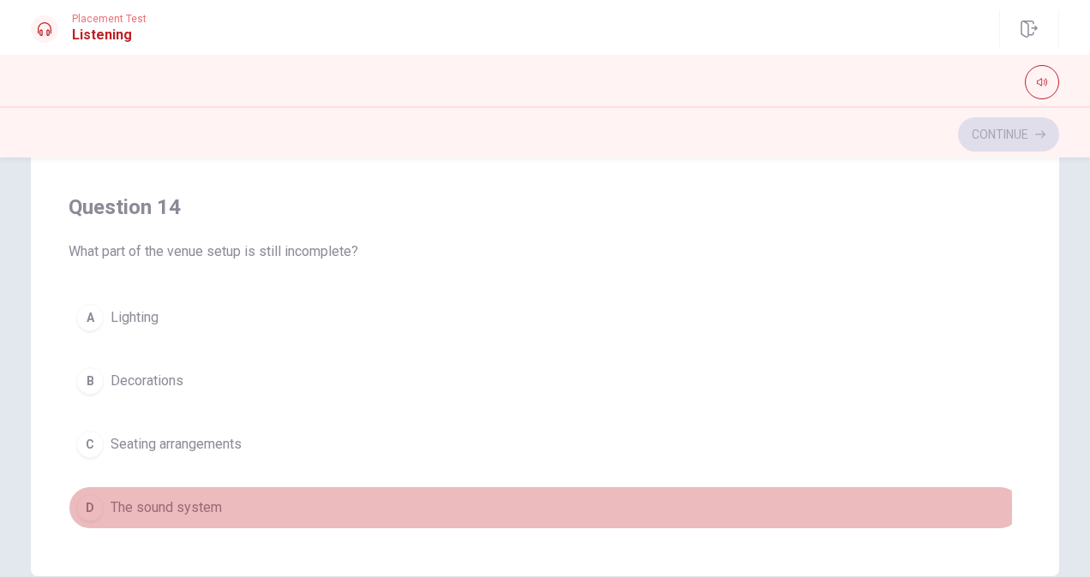
click at [99, 499] on div "D" at bounding box center [89, 507] width 27 height 27
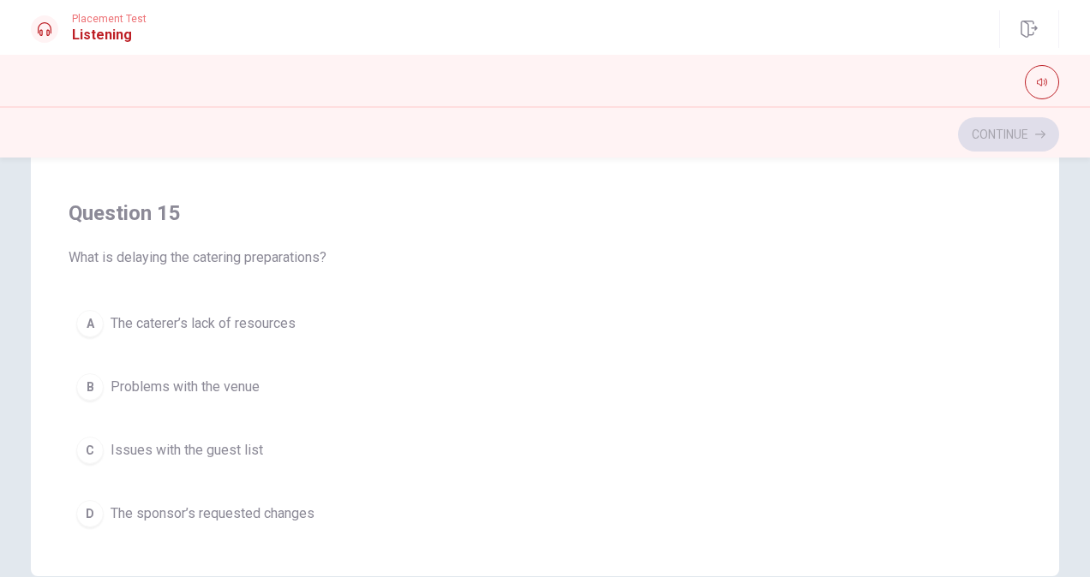
scroll to position [1376, 0]
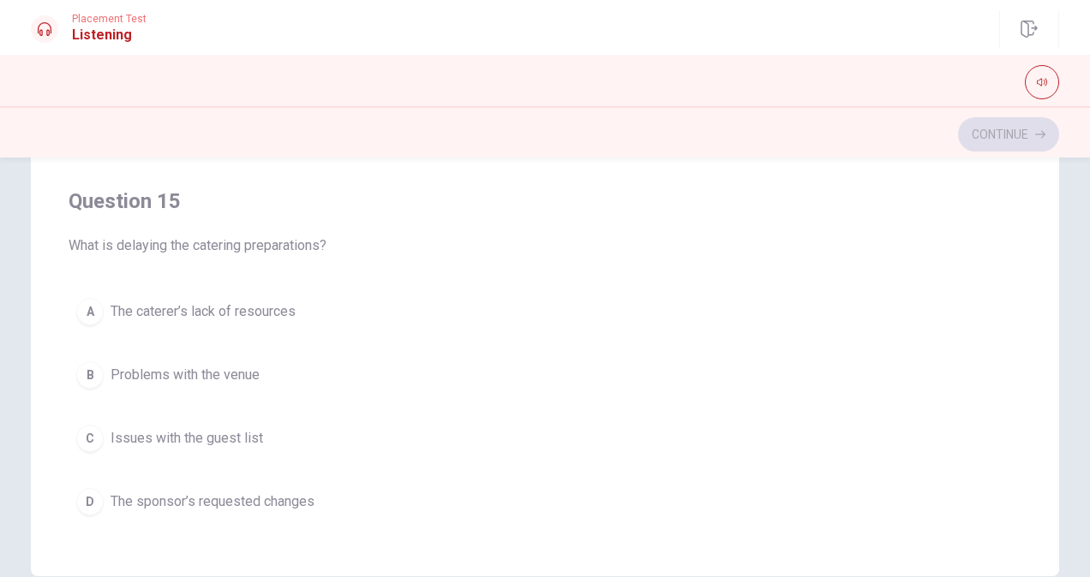
click at [308, 492] on span "The sponsor’s requested changes" at bounding box center [213, 502] width 204 height 21
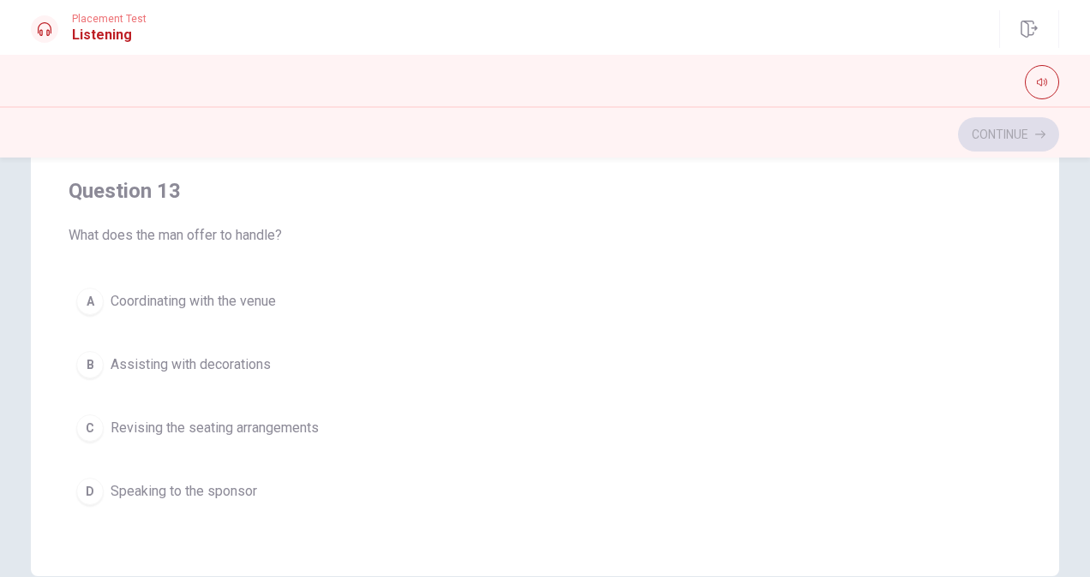
scroll to position [601, 0]
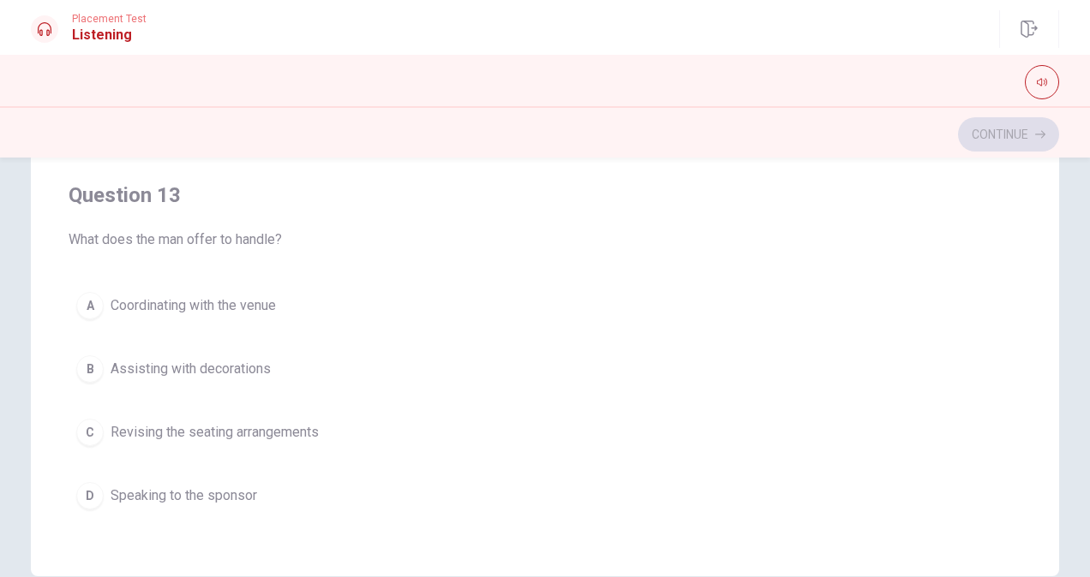
click at [222, 302] on span "Coordinating with the venue" at bounding box center [193, 306] width 165 height 21
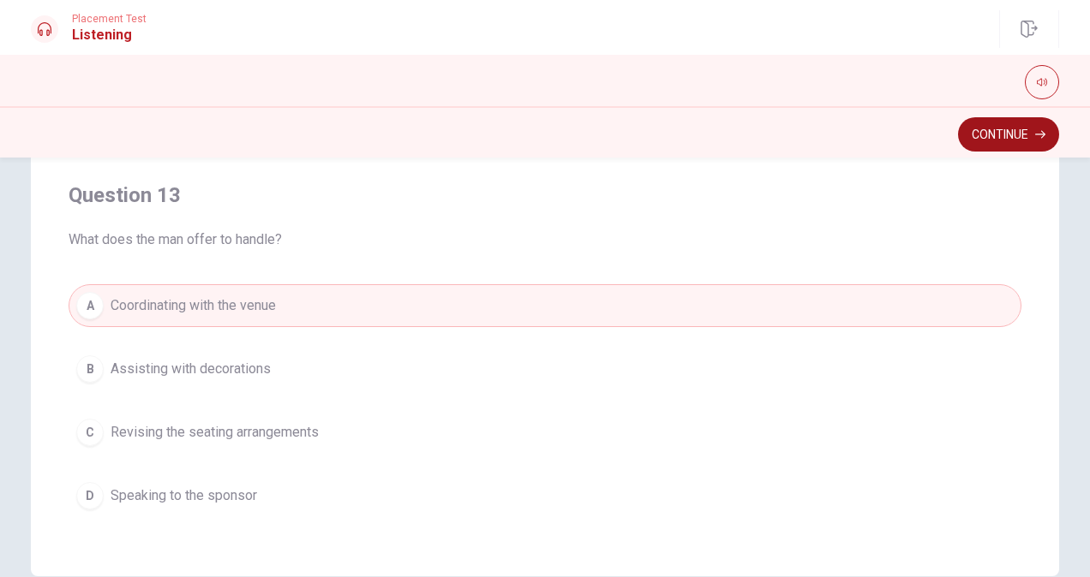
click at [1002, 141] on button "Continue" at bounding box center [1008, 134] width 101 height 34
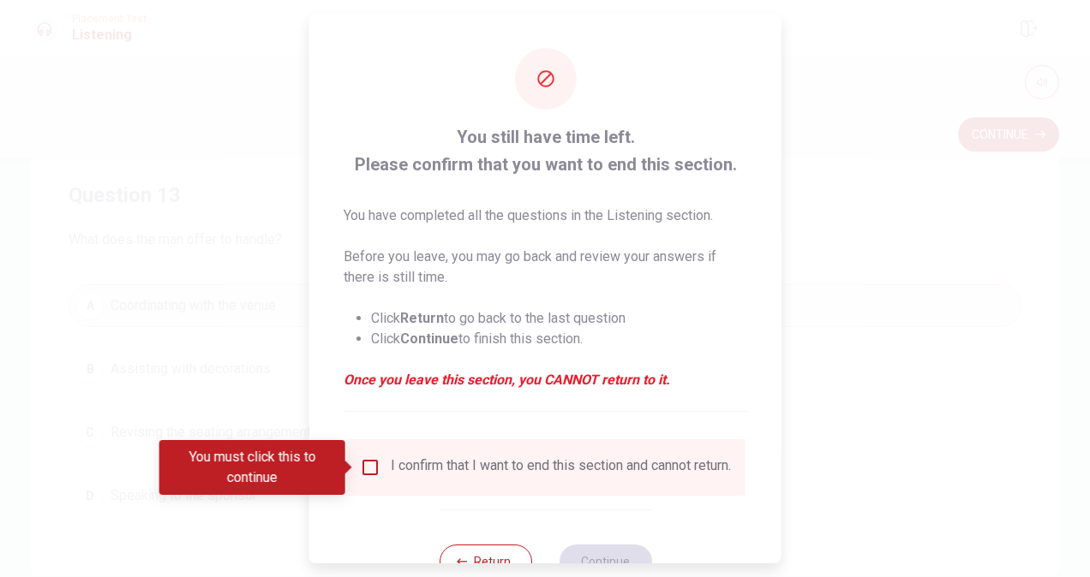
click at [385, 464] on div "I confirm that I want to end this section and cannot return." at bounding box center [545, 468] width 371 height 21
click at [374, 466] on input "You must click this to continue" at bounding box center [370, 468] width 21 height 21
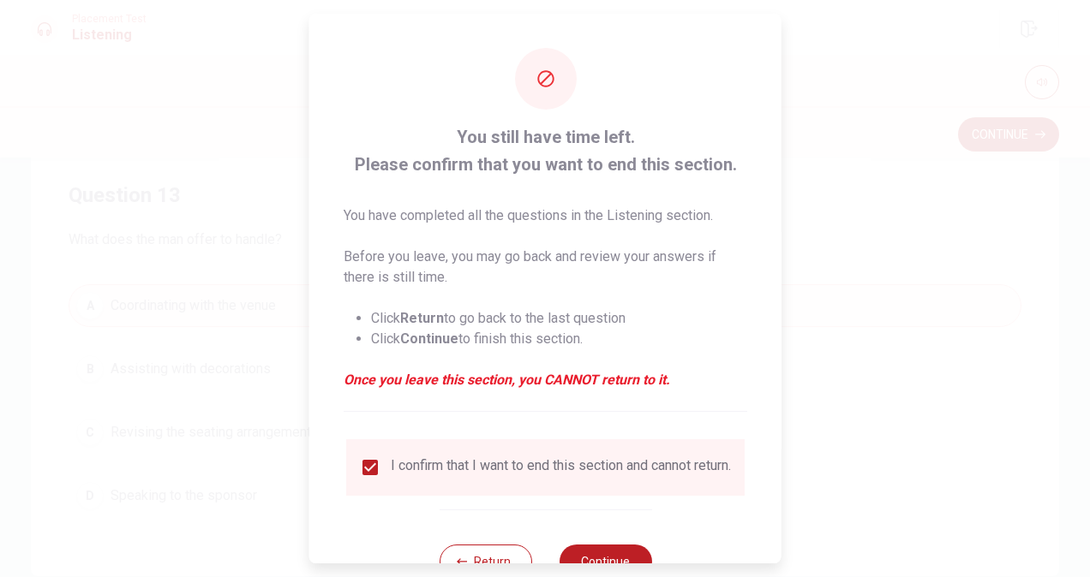
scroll to position [62, 0]
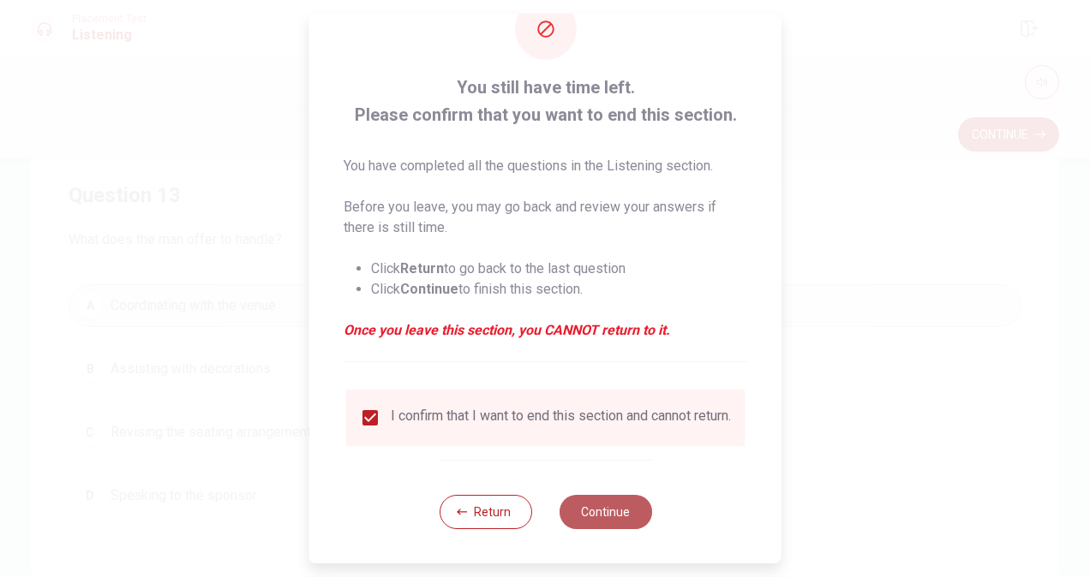
click at [584, 513] on button "Continue" at bounding box center [605, 512] width 93 height 34
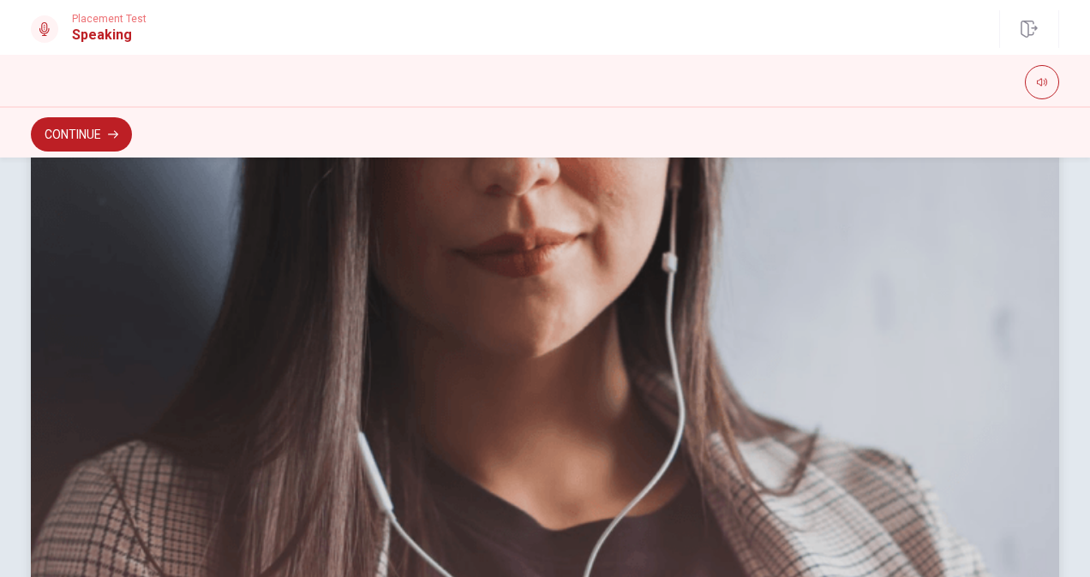
scroll to position [451, 0]
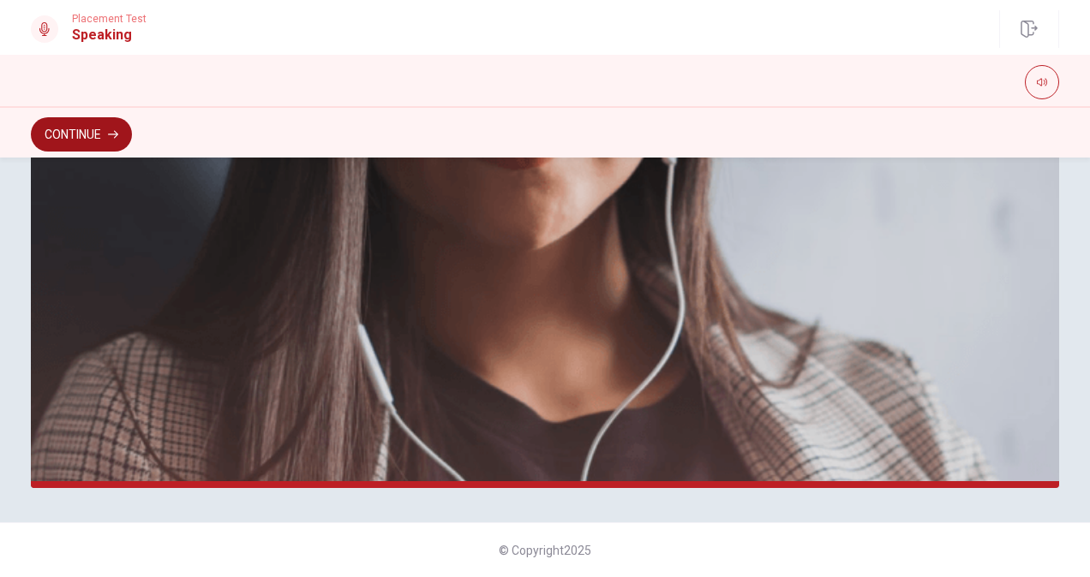
click at [118, 142] on button "Continue" at bounding box center [81, 134] width 101 height 34
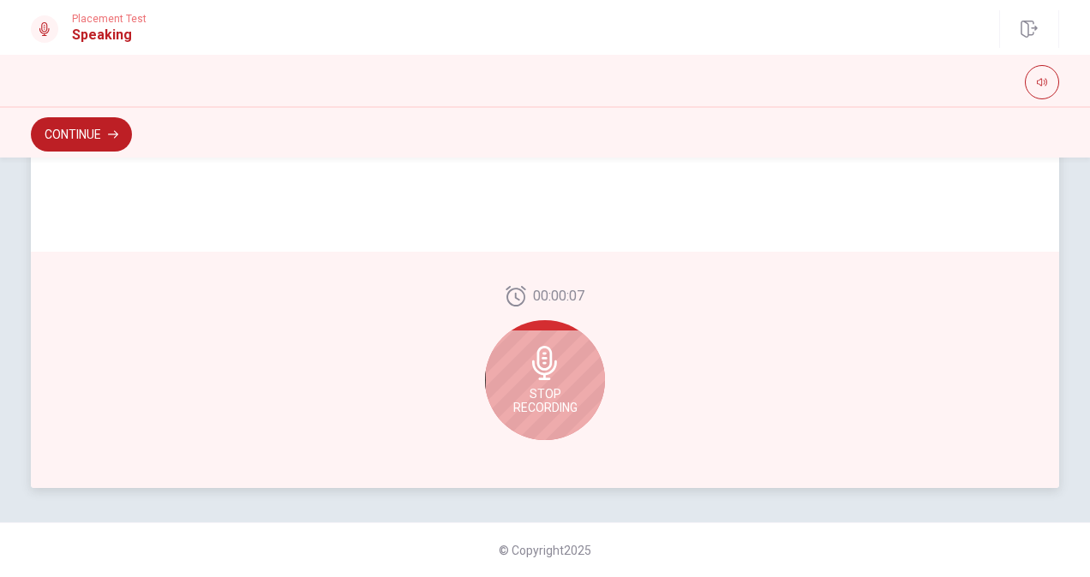
click at [485, 365] on div "Stop Recording" at bounding box center [545, 380] width 120 height 120
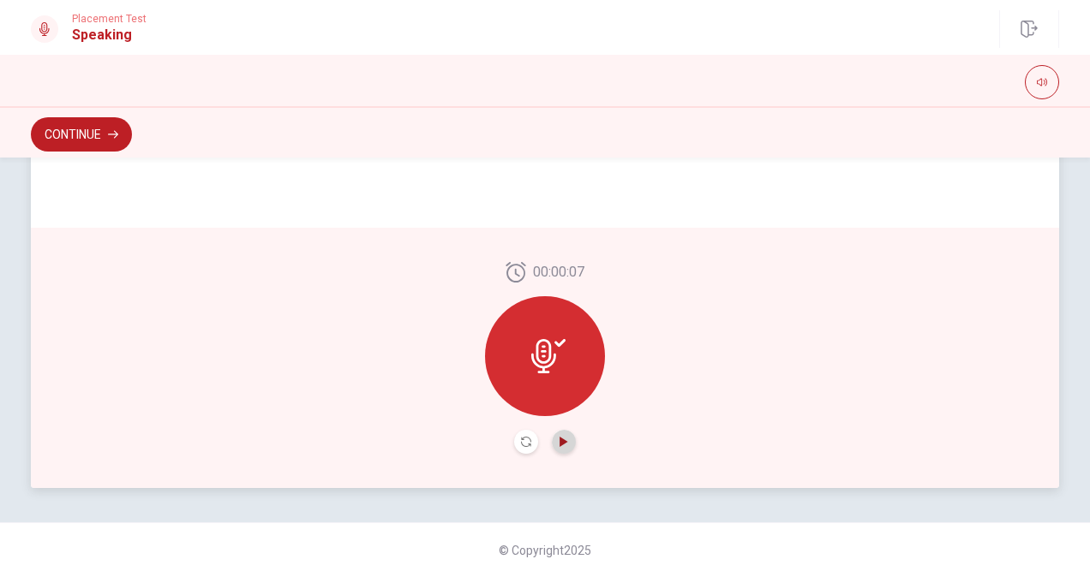
click at [559, 440] on icon "Play Audio" at bounding box center [564, 442] width 10 height 10
click at [124, 153] on div "Continue" at bounding box center [545, 131] width 1090 height 51
click at [122, 141] on button "Continue" at bounding box center [81, 134] width 101 height 34
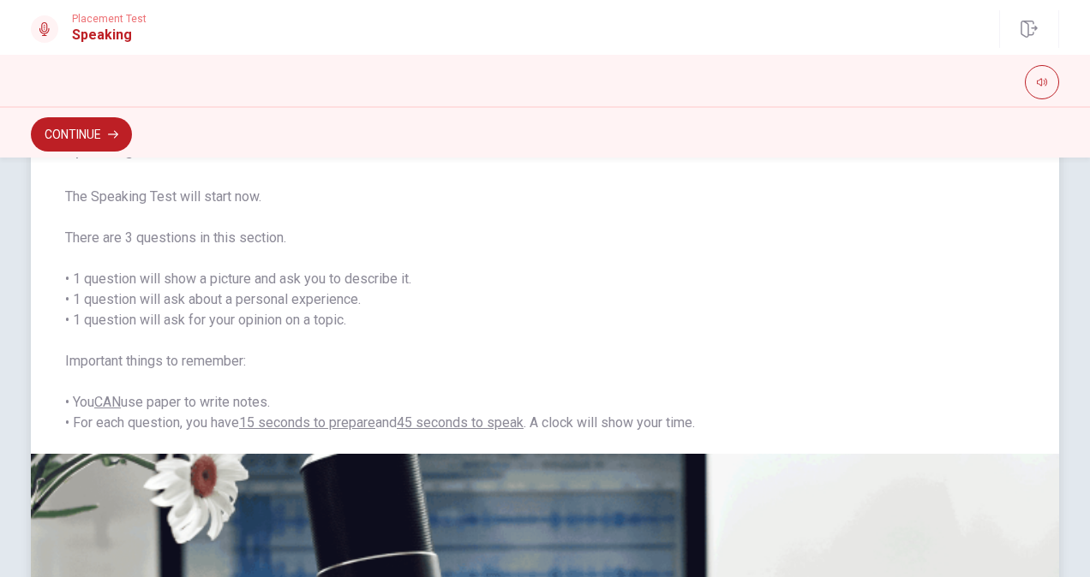
scroll to position [0, 0]
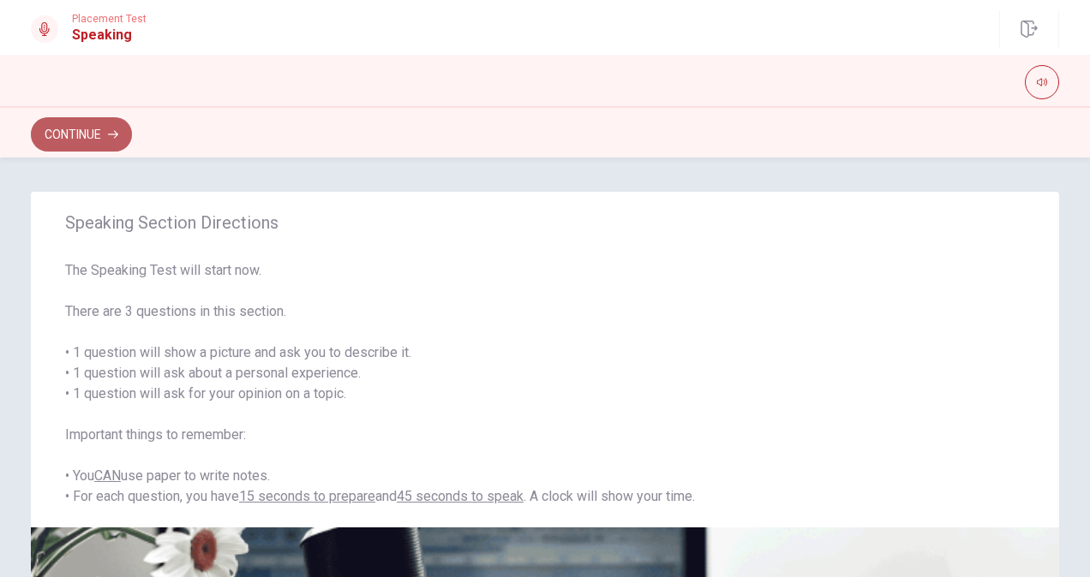
click at [110, 135] on icon "button" at bounding box center [113, 134] width 10 height 10
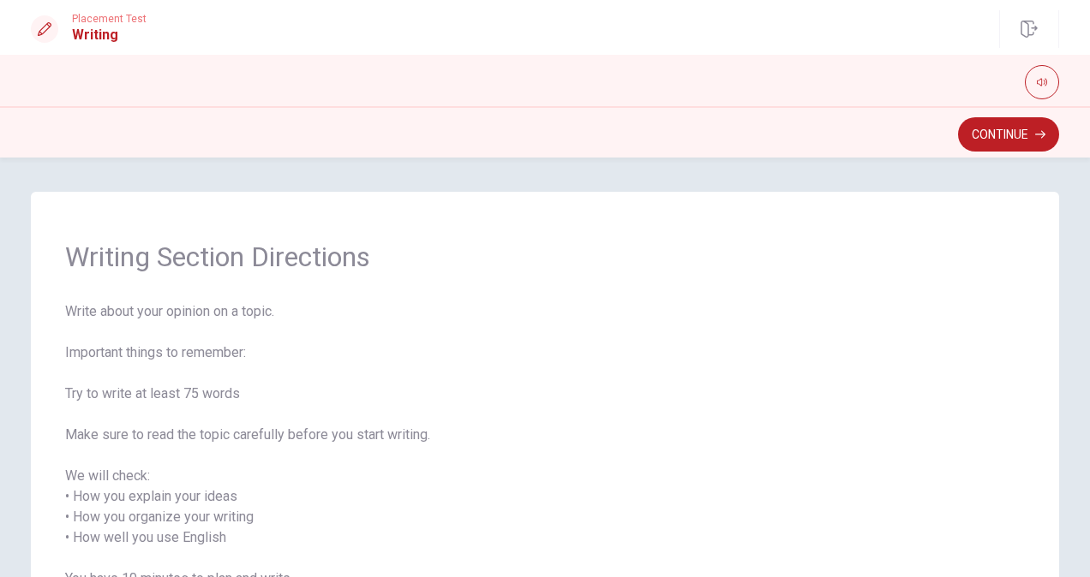
scroll to position [211, 0]
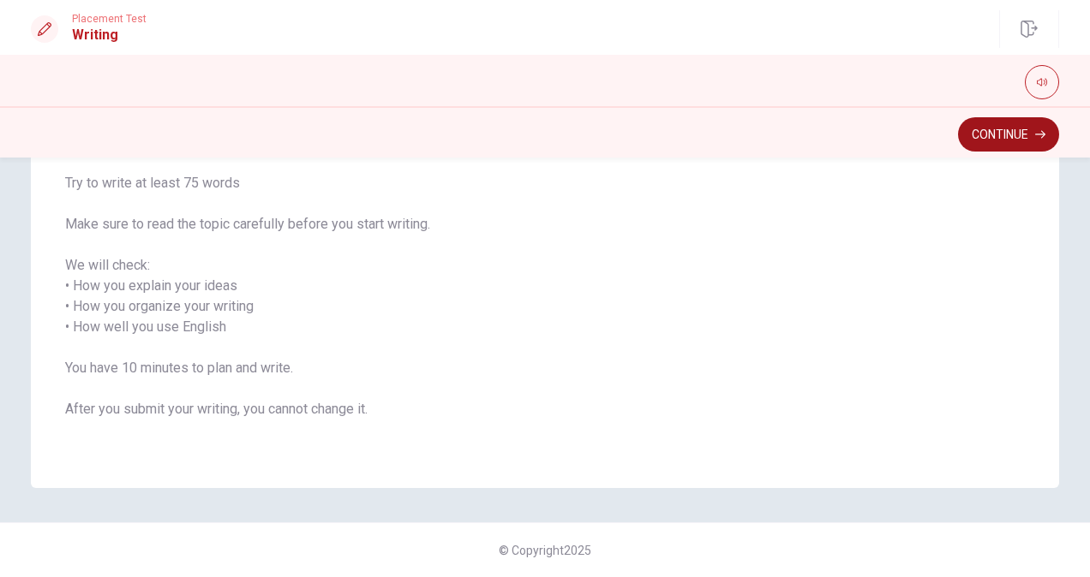
click at [988, 130] on button "Continue" at bounding box center [1008, 134] width 101 height 34
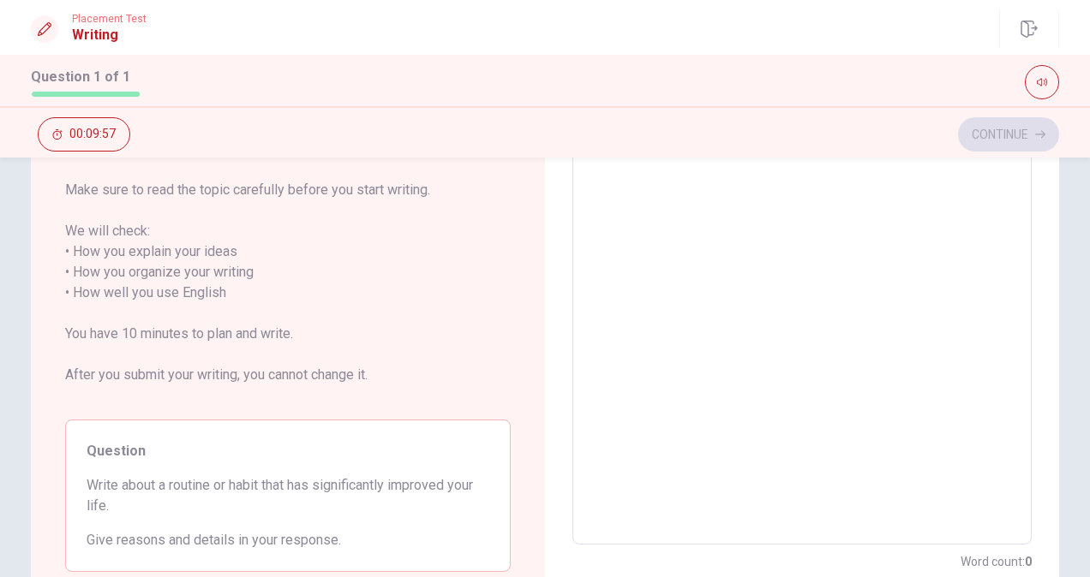
scroll to position [0, 0]
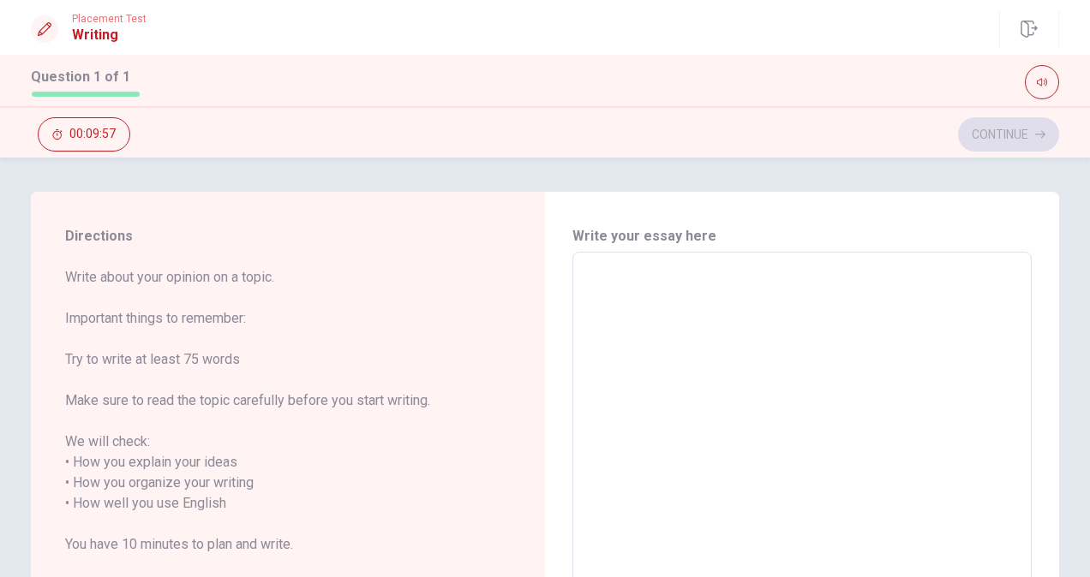
click at [720, 334] on textarea at bounding box center [801, 504] width 435 height 476
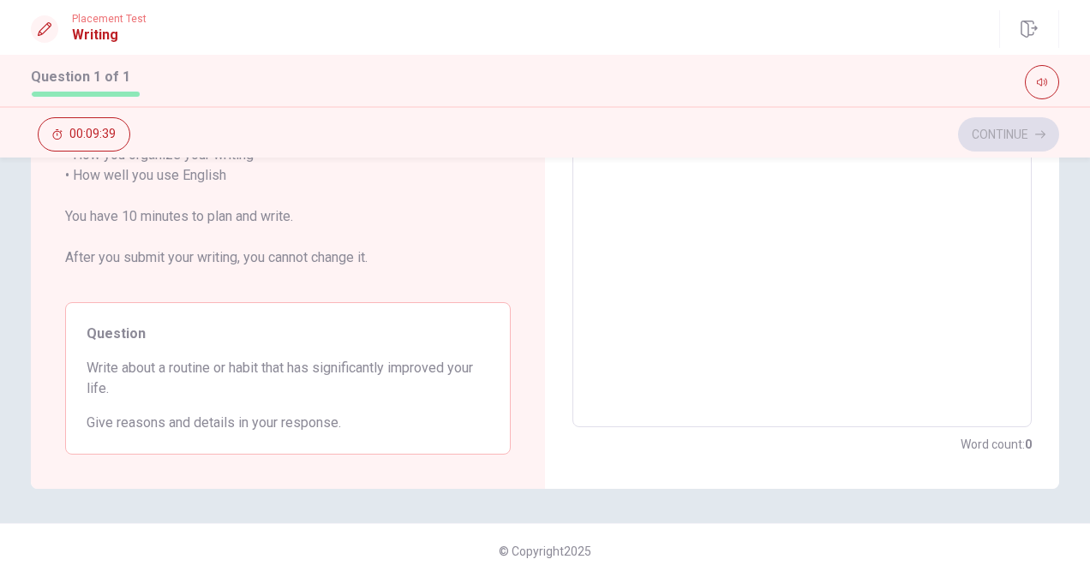
drag, startPoint x: 229, startPoint y: 370, endPoint x: 357, endPoint y: 380, distance: 128.9
click at [357, 380] on span "Write about a routine or habit that has significantly improved your life." at bounding box center [288, 378] width 403 height 41
drag, startPoint x: 230, startPoint y: 367, endPoint x: 404, endPoint y: 364, distance: 174.8
click at [284, 363] on span "Write about a routine or habit that has significantly improved your life." at bounding box center [288, 378] width 403 height 41
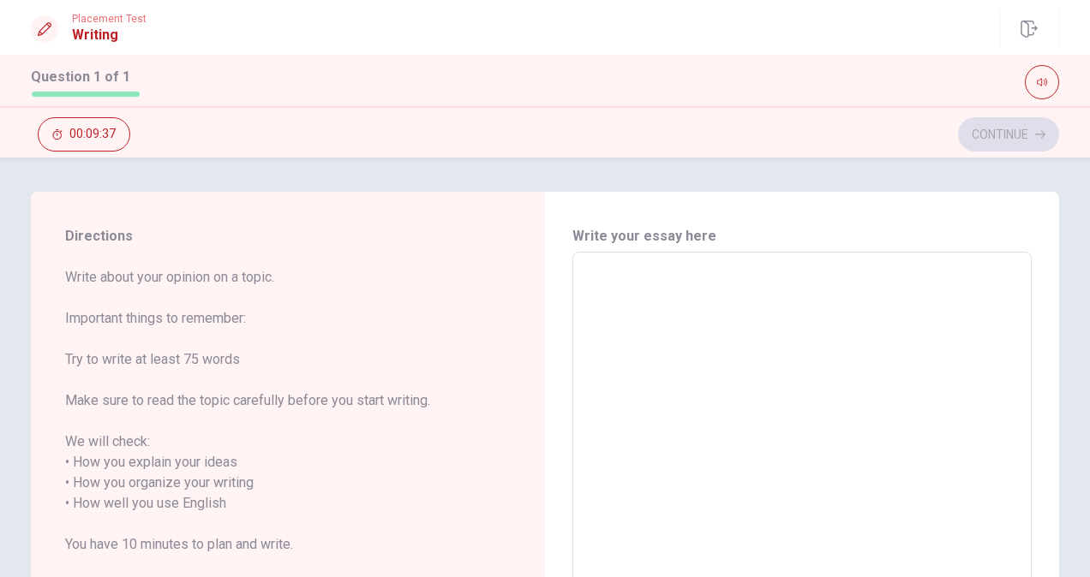
click at [670, 305] on textarea at bounding box center [801, 504] width 435 height 476
type textarea "M"
type textarea "x"
type textarea "My"
type textarea "x"
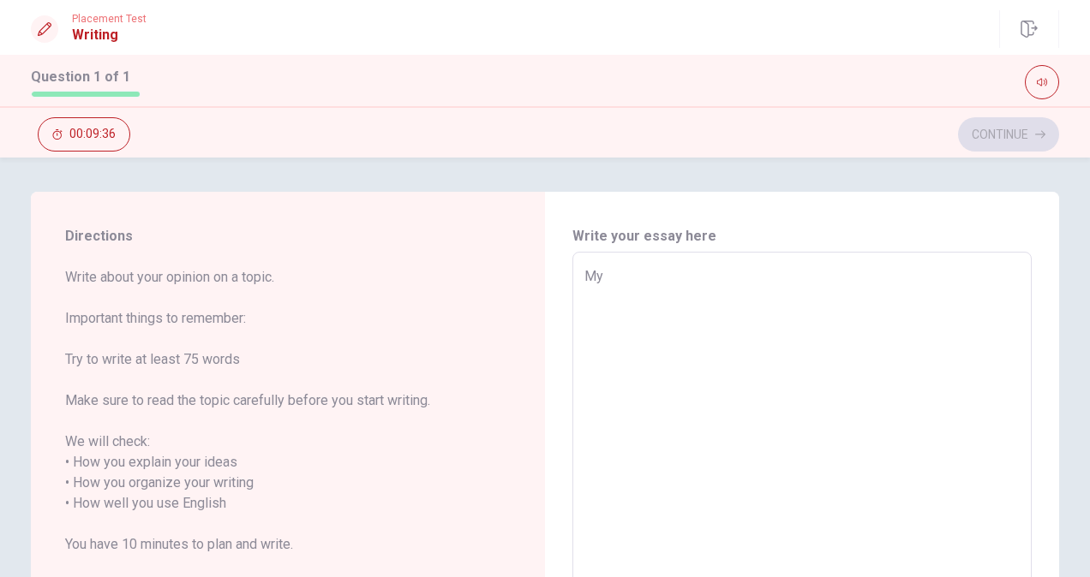
type textarea "My"
type textarea "x"
type textarea "My h"
type textarea "x"
type textarea "My ha"
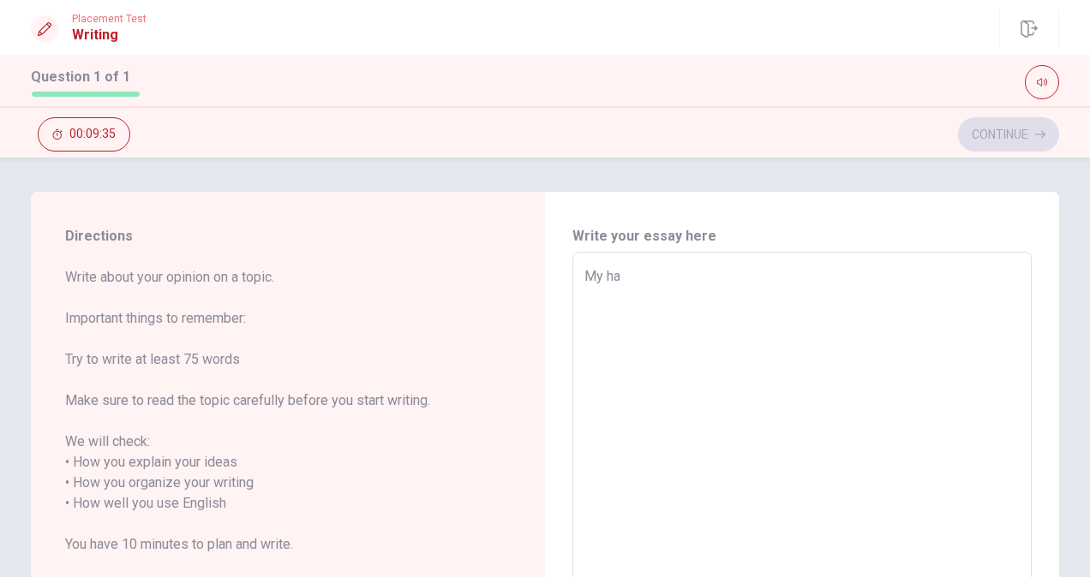
type textarea "x"
type textarea "My hab"
type textarea "x"
type textarea "My habi"
type textarea "x"
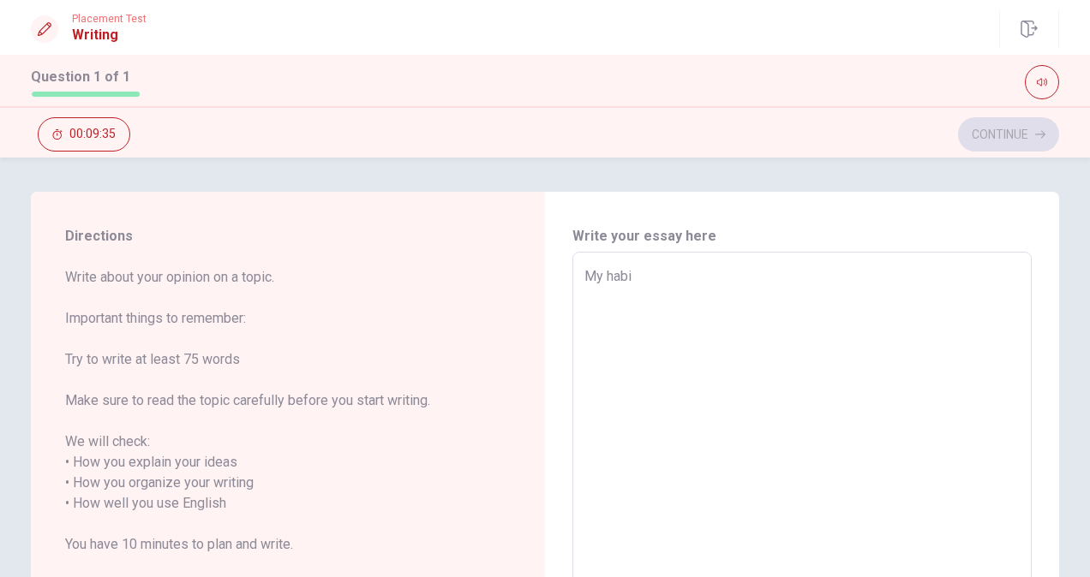
type textarea "My habit"
type textarea "x"
type textarea "My habits"
type textarea "x"
type textarea "My habit"
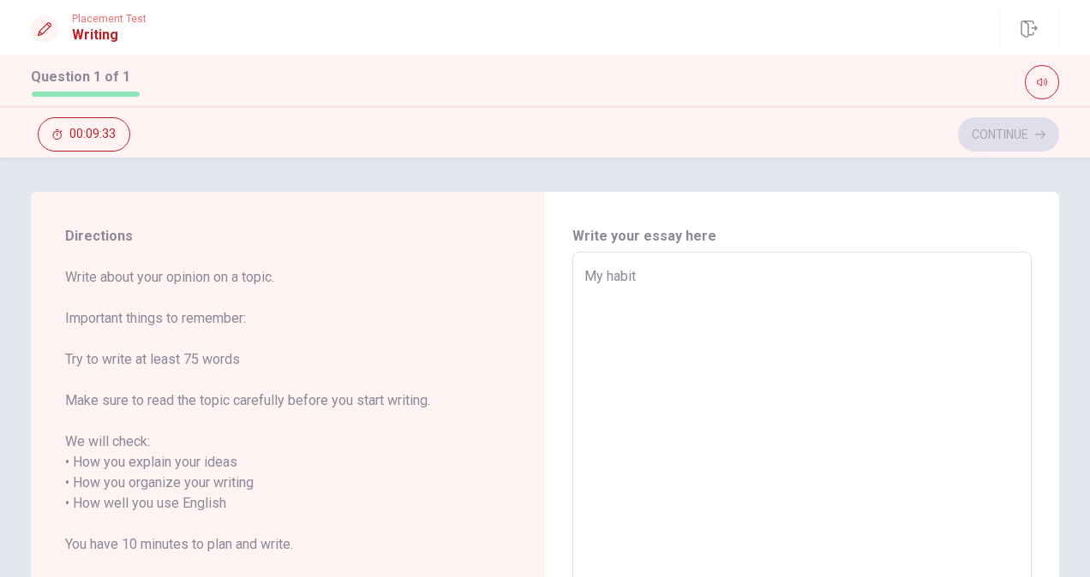
type textarea "x"
type textarea "My habit"
type textarea "x"
type textarea "My habit w"
type textarea "x"
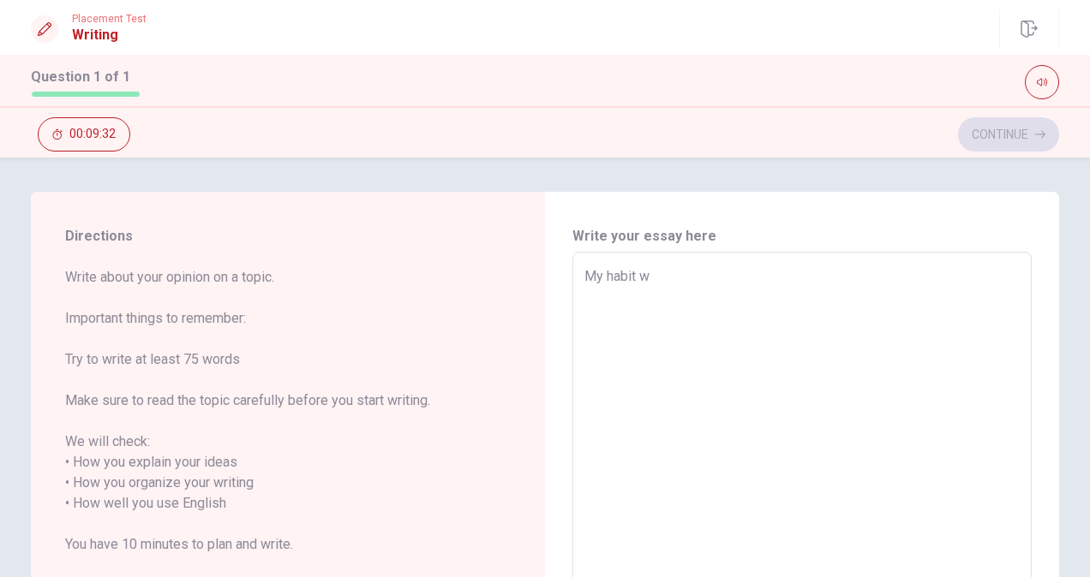
type textarea "My habit wh"
type textarea "x"
type textarea "My habit whi"
type textarea "x"
type textarea "My habit whic"
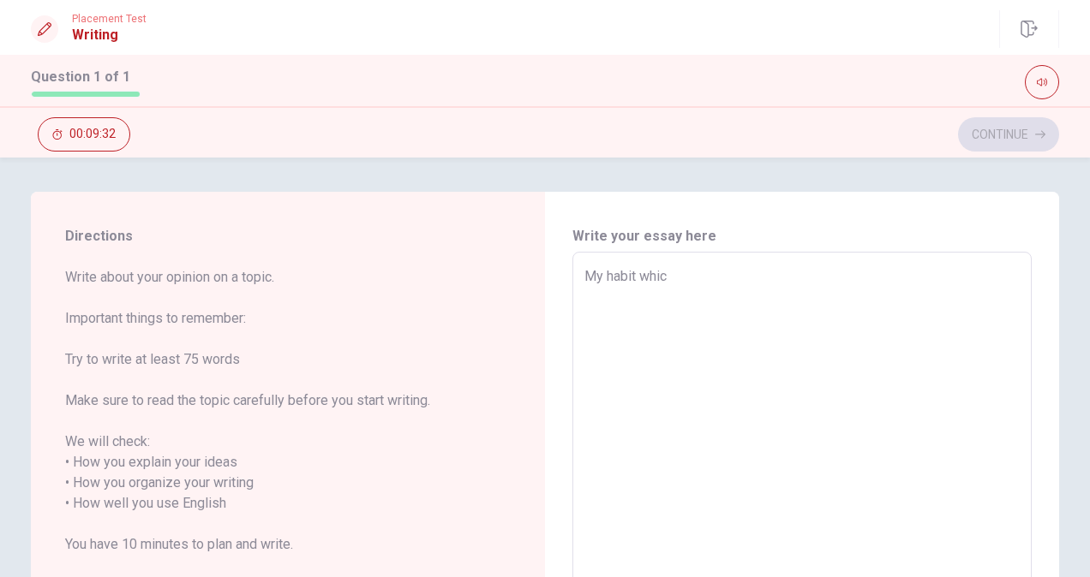
type textarea "x"
type textarea "My habit which"
type textarea "x"
type textarea "My habit which"
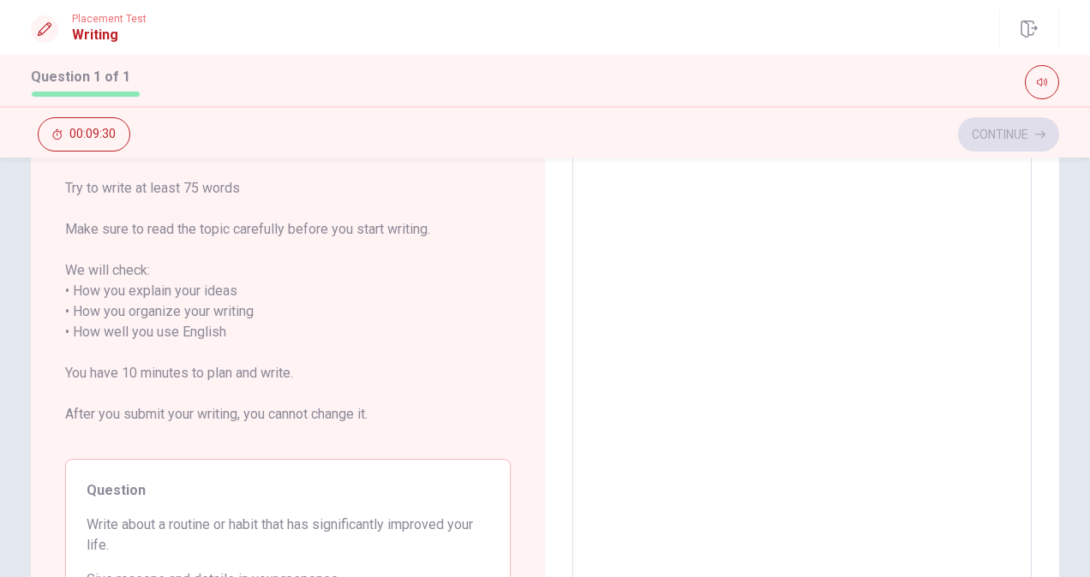
scroll to position [328, 0]
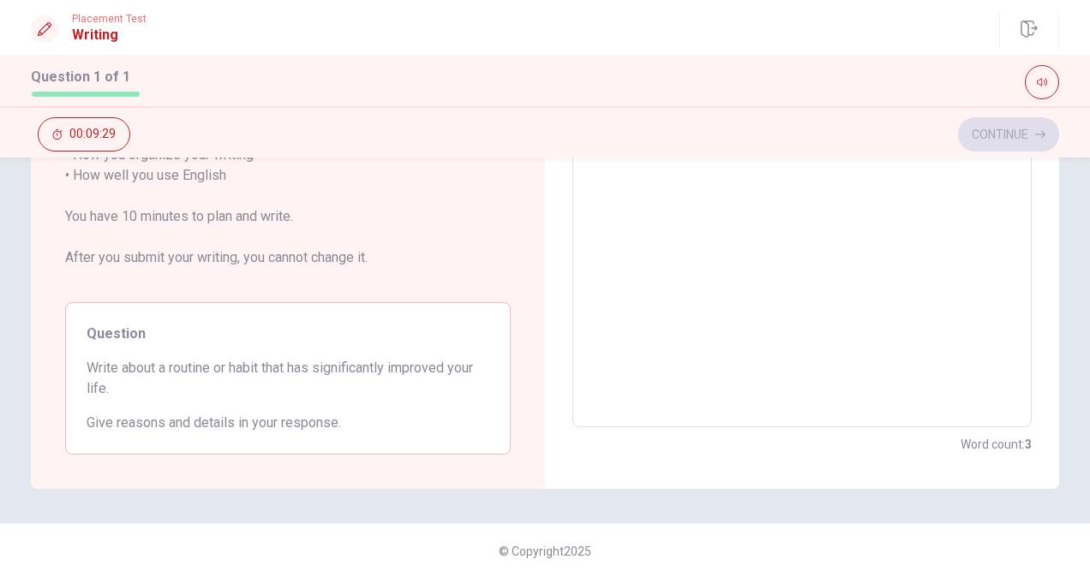
type textarea "x"
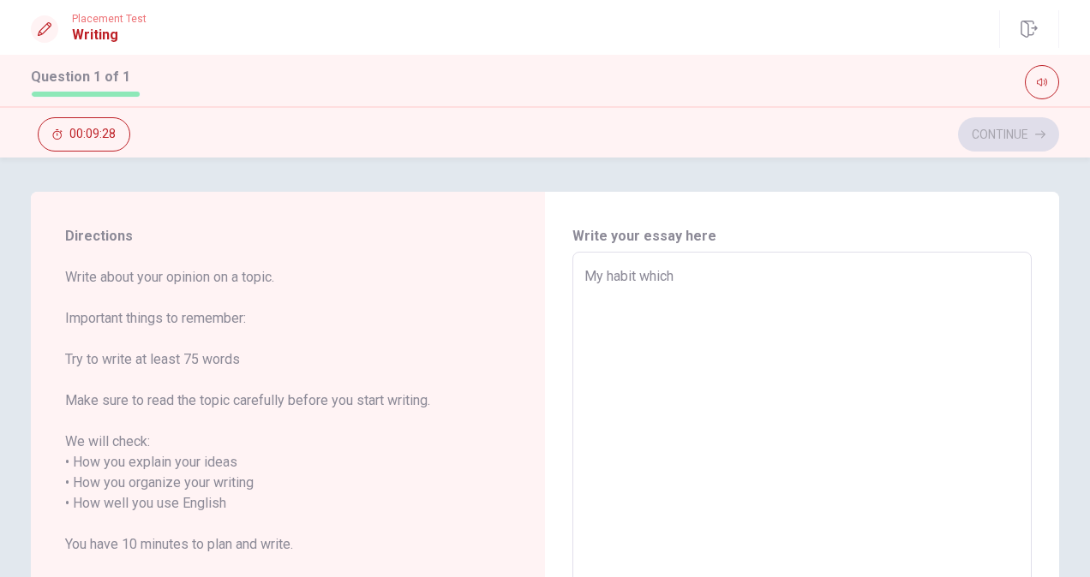
type textarea "My habit which h"
type textarea "x"
type textarea "My habit which ha"
type textarea "x"
type textarea "My habit which has"
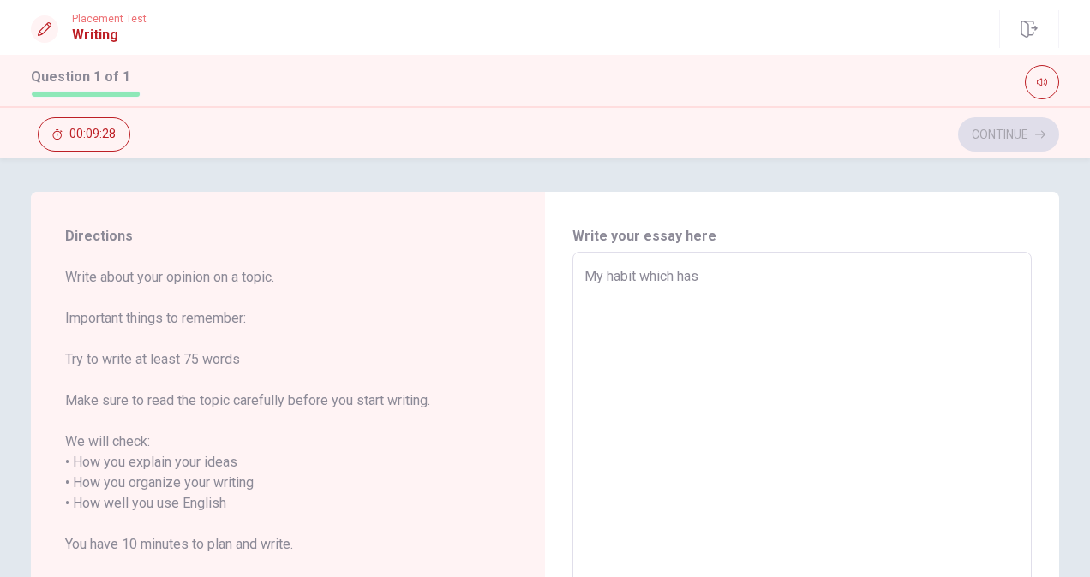
type textarea "x"
type textarea "My habit which has"
type textarea "x"
type textarea "My habit which has s"
type textarea "x"
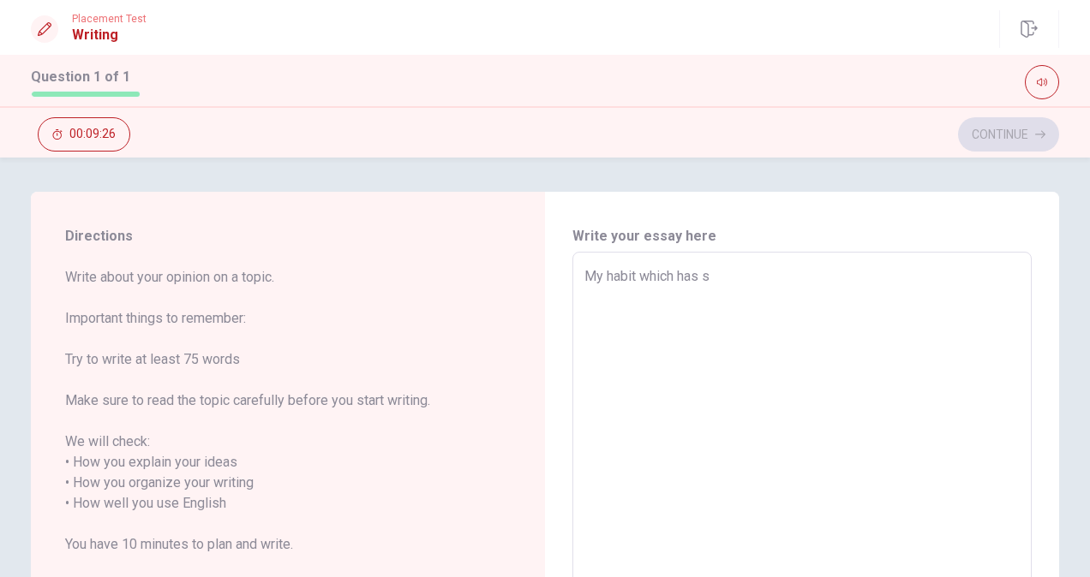
type textarea "My habit which has si"
type textarea "x"
type textarea "My habit which has sig"
type textarea "x"
type textarea "My habit which has sign"
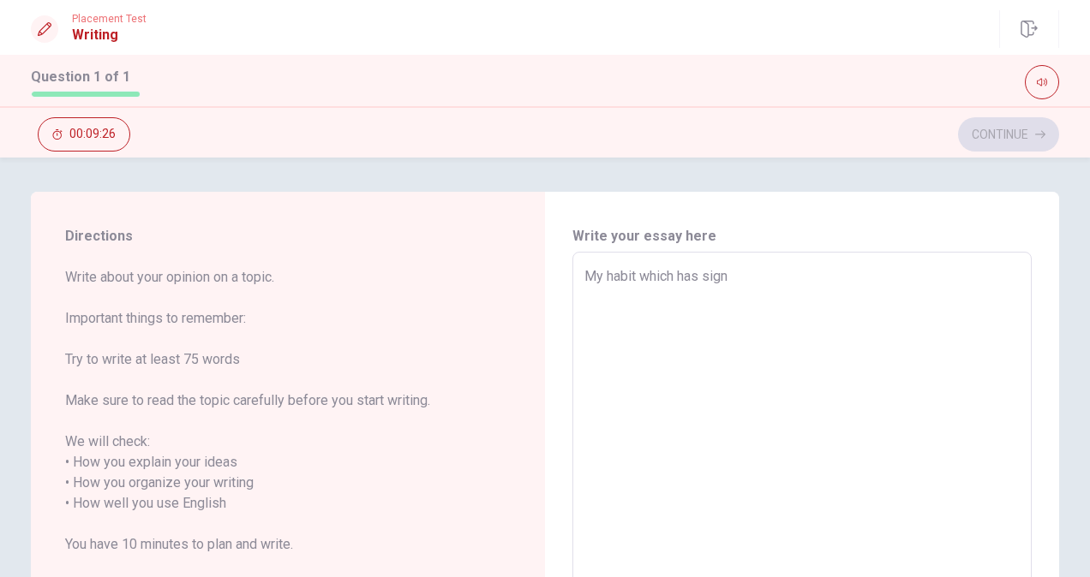
type textarea "x"
type textarea "My habit which has signi"
type textarea "x"
type textarea "My habit which has signif"
type textarea "x"
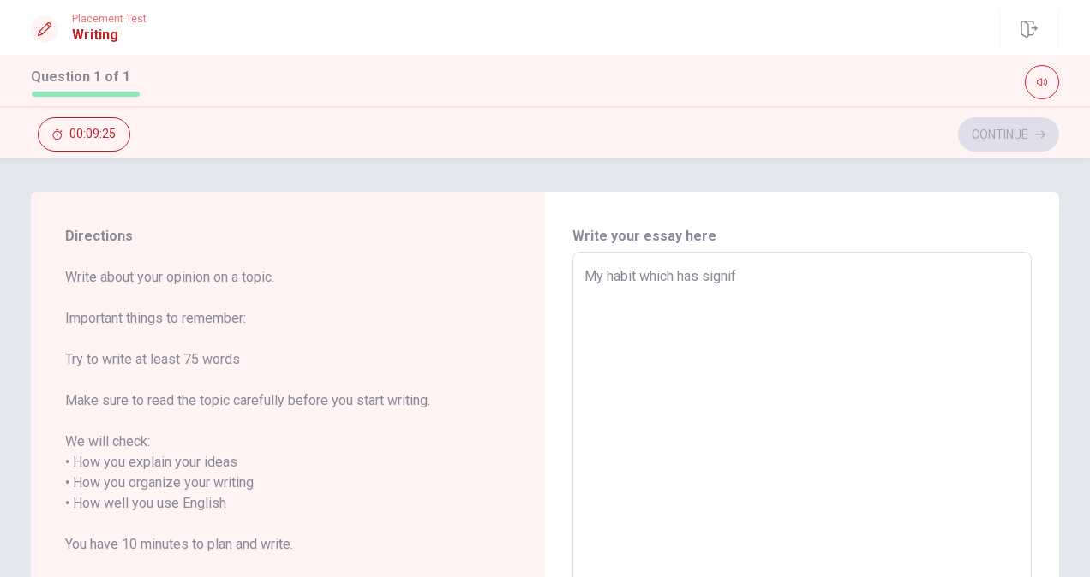
type textarea "My habit which has signifi"
type textarea "x"
type textarea "My habit which has signific"
type textarea "x"
type textarea "My habit which has significa"
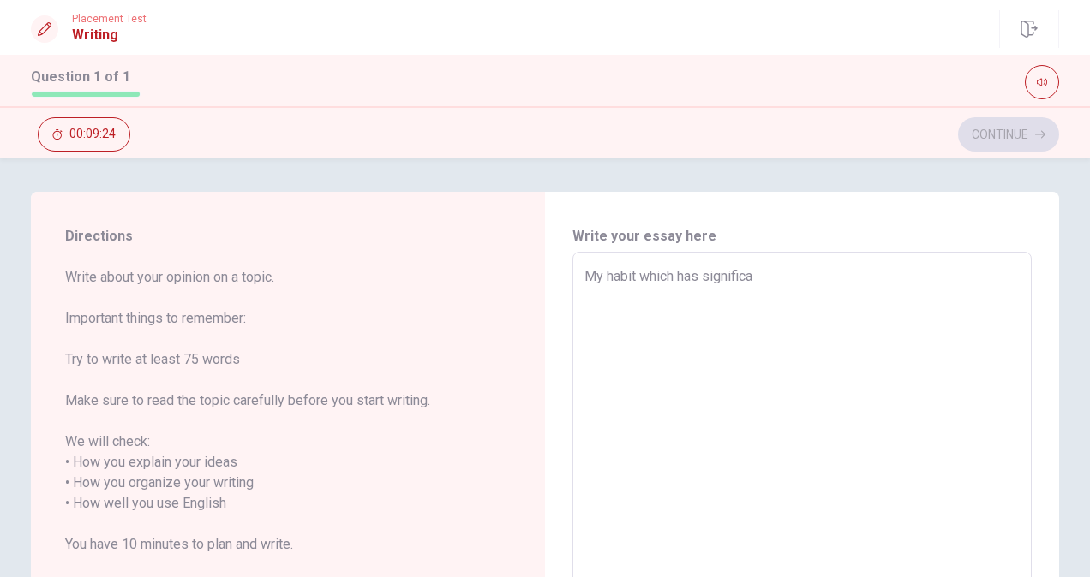
type textarea "x"
type textarea "My habit which has significan"
type textarea "x"
type textarea "My habit which has significant"
type textarea "x"
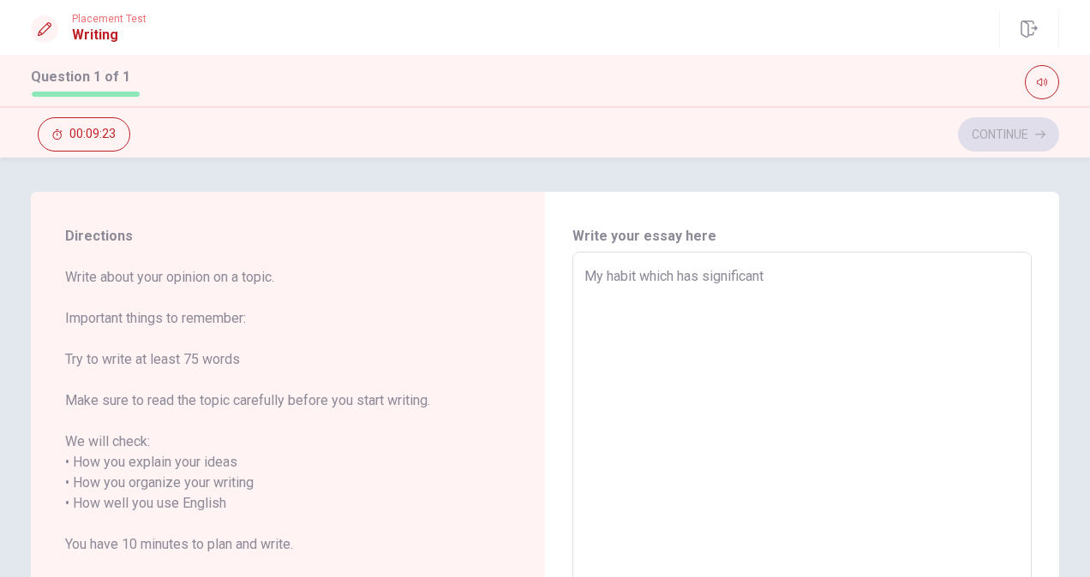
type textarea "My habit which has significantl"
type textarea "x"
type textarea "My habit which has significantly"
type textarea "x"
type textarea "My habit which has significantlyt"
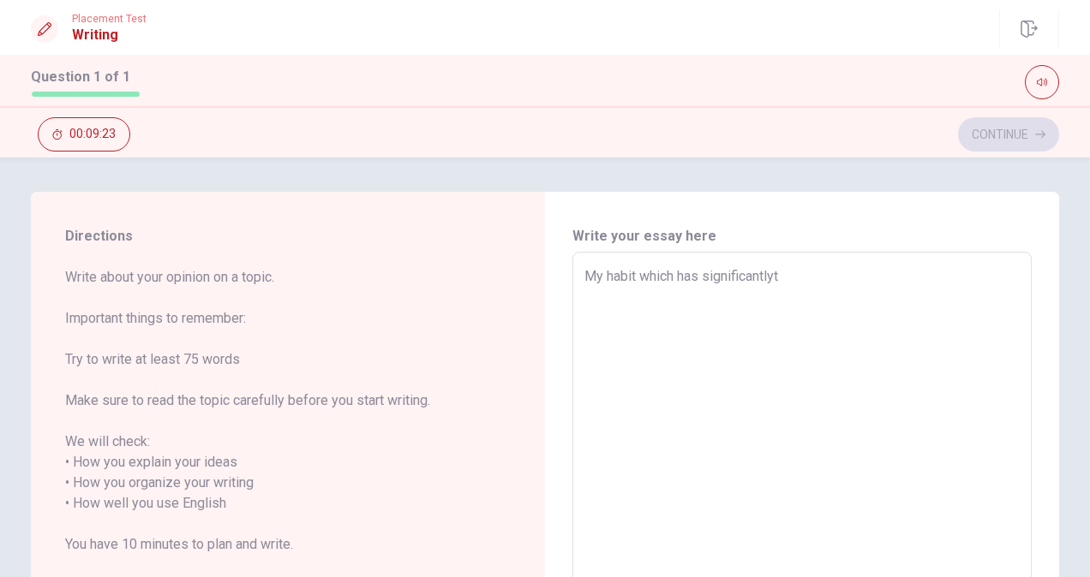
type textarea "x"
type textarea "My habit which has significantly"
type textarea "x"
type textarea "My habit which has significantly"
type textarea "x"
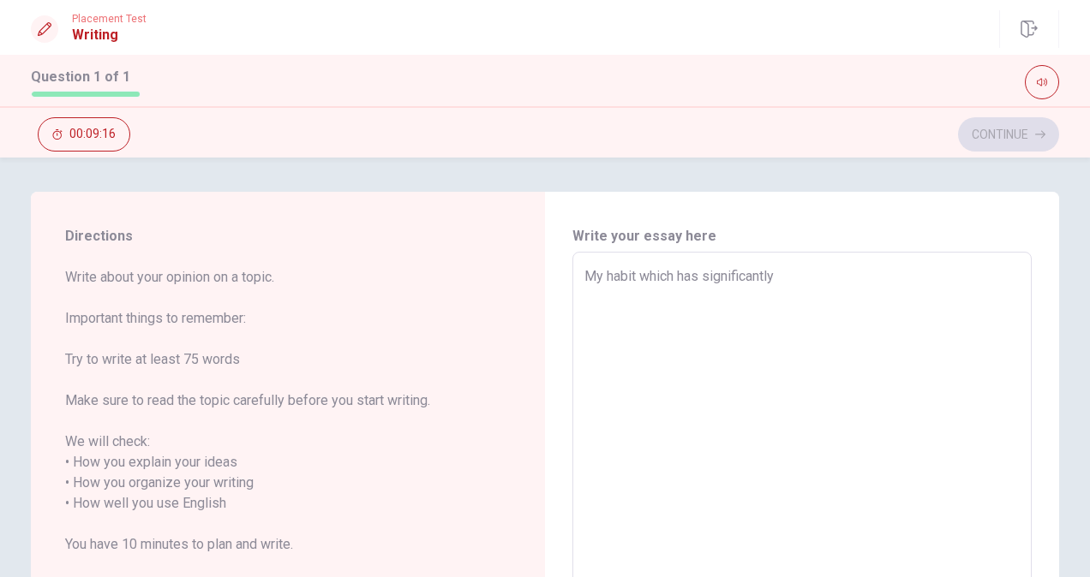
type textarea "My habit which has significantly i"
type textarea "x"
type textarea "My habit which has significantly im"
type textarea "x"
type textarea "My habit which has significantly imp"
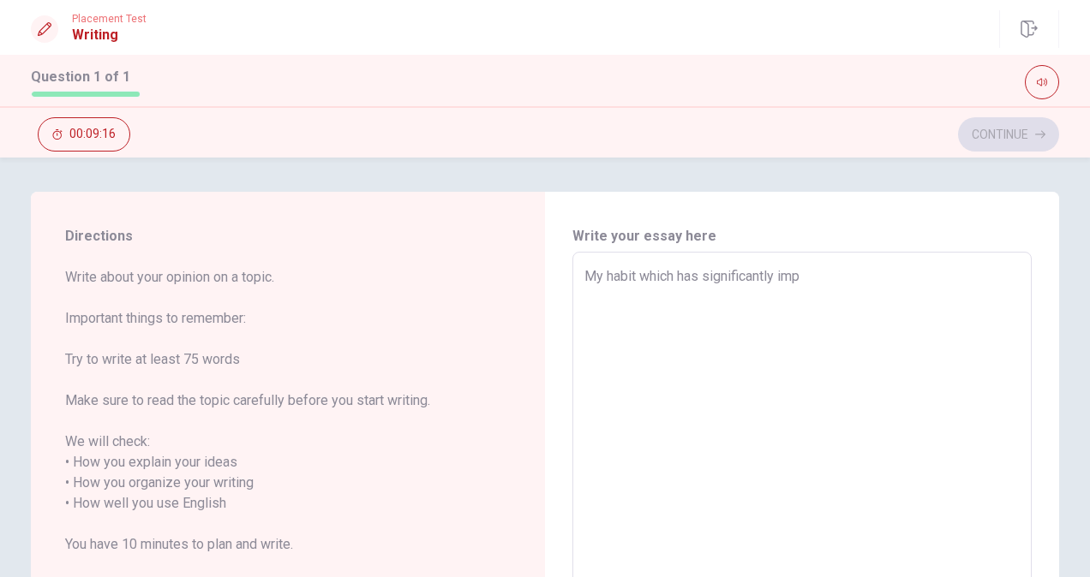
type textarea "x"
type textarea "My habit which has significantly impo"
type textarea "x"
type textarea "My habit which has significantly imp"
type textarea "x"
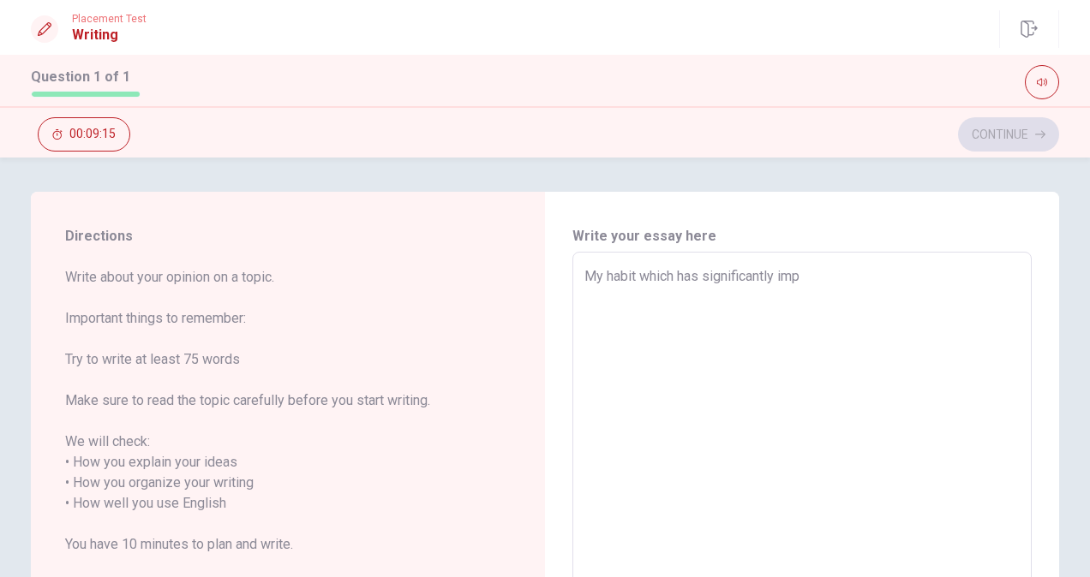
type textarea "My habit which has significantly impr"
type textarea "x"
type textarea "My habit which has significantly impro"
type textarea "x"
type textarea "My habit which has significantly improv"
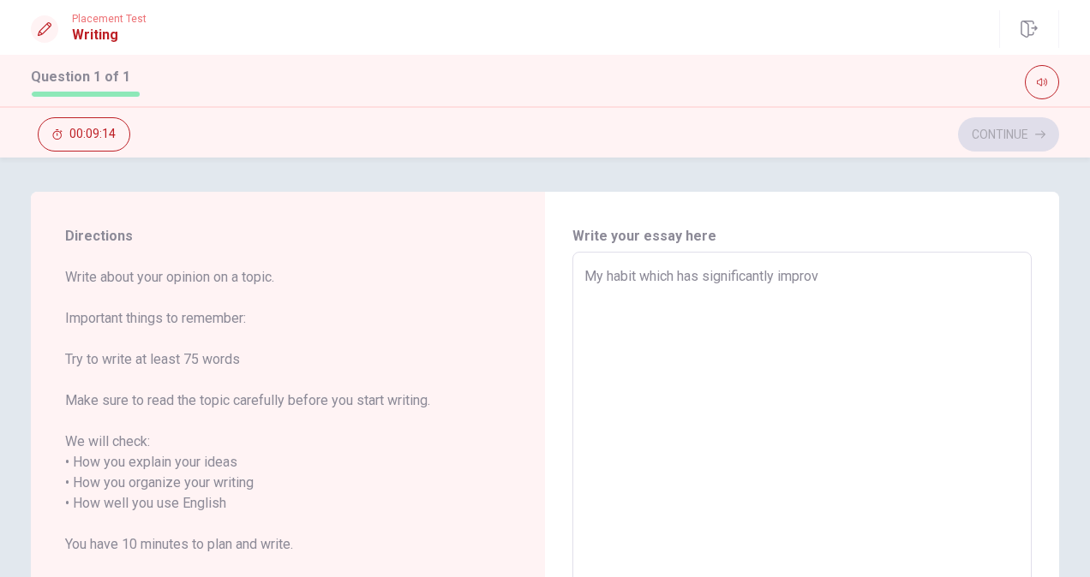
type textarea "x"
type textarea "My habit which has significantly improve"
type textarea "x"
type textarea "My habit which has significantly improved"
type textarea "x"
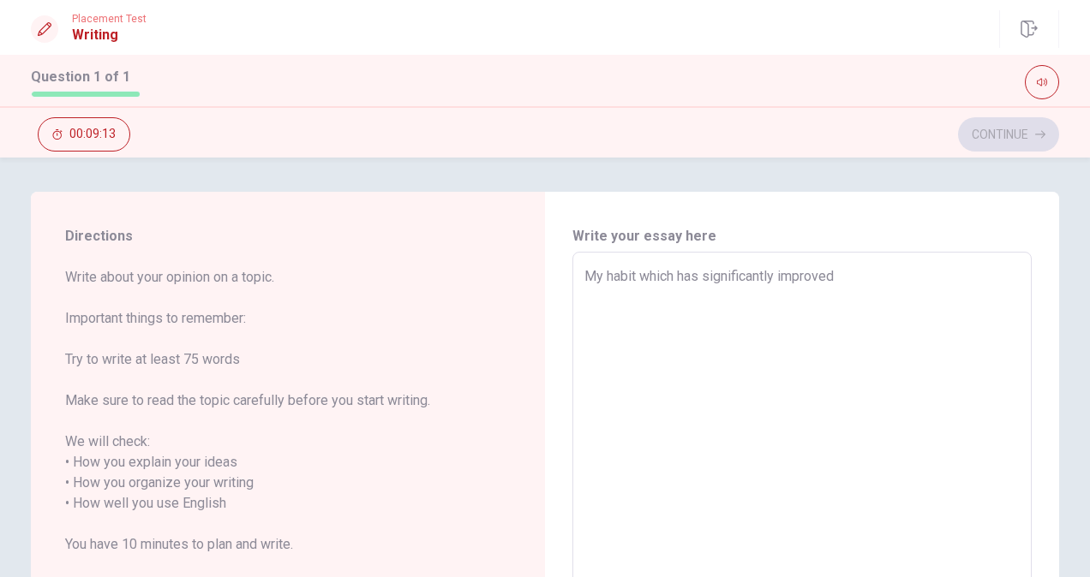
type textarea "My habit which has significantly improved"
type textarea "x"
type textarea "My habit which has significantly improved m"
type textarea "x"
type textarea "My habit which has significantly improved my"
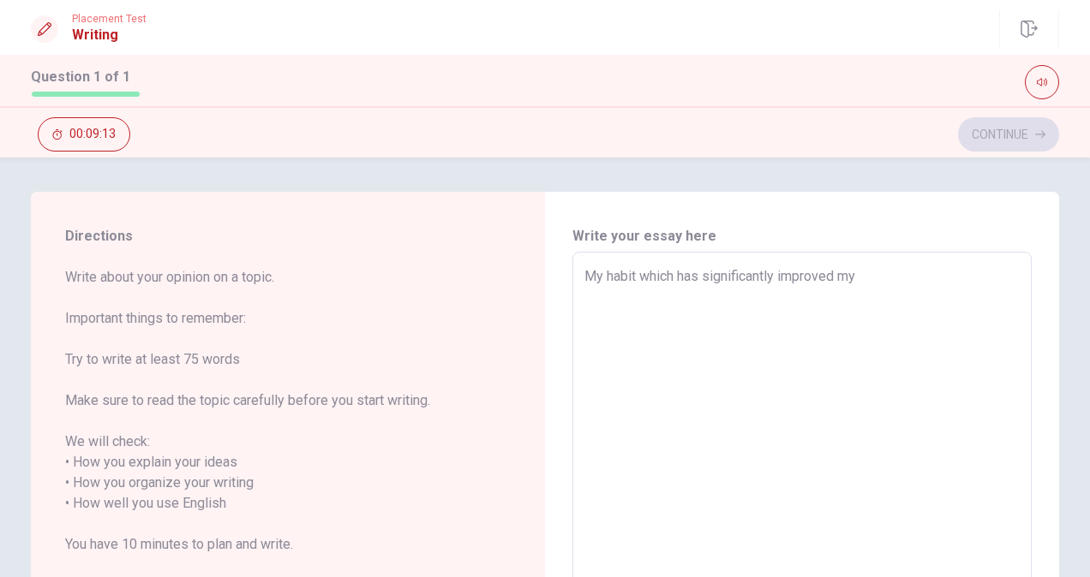
type textarea "x"
type textarea "My habit which has significantly improved my"
type textarea "x"
type textarea "My habit which has significantly improved my l"
type textarea "x"
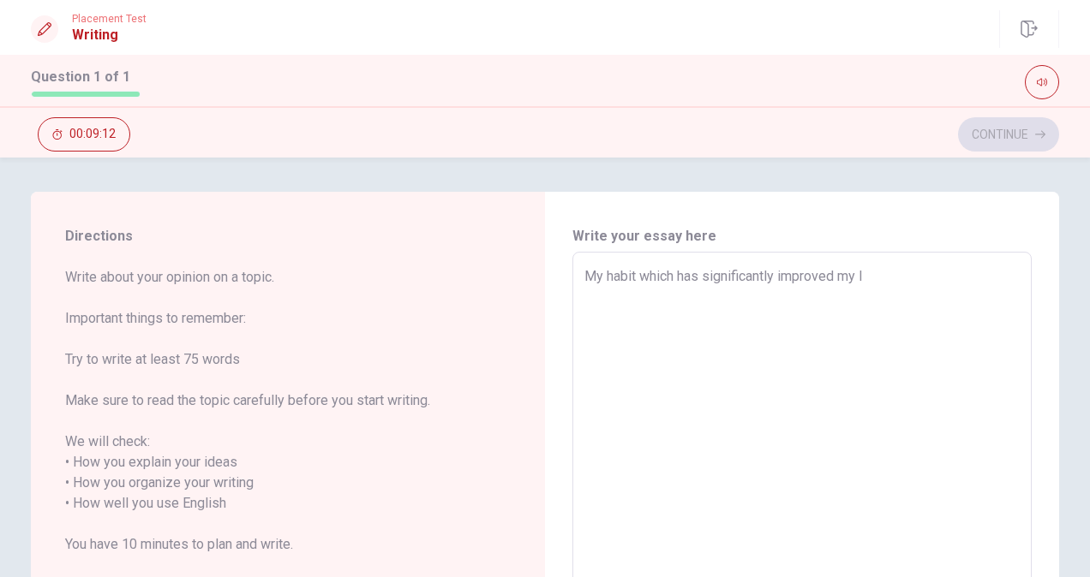
type textarea "My habit which has significantly improved my lo"
type textarea "x"
type textarea "My habit which has significantly improved my l"
type textarea "x"
type textarea "My habit which has significantly improved my li"
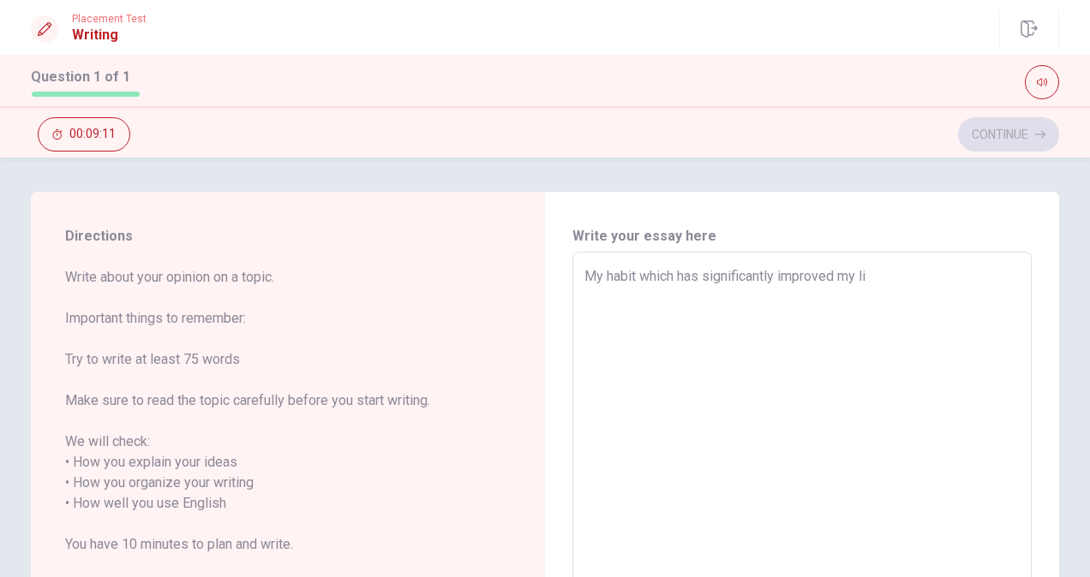
type textarea "x"
type textarea "My habit which has significantly improved my lif"
type textarea "x"
type textarea "My habit which has significantly improved my life"
type textarea "x"
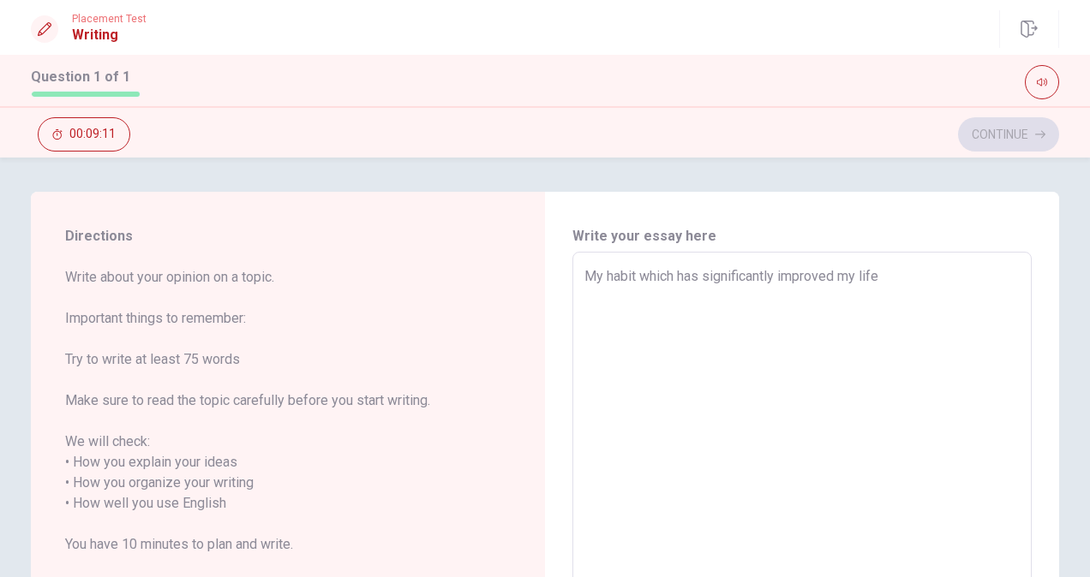
type textarea "My habit which has significantly improved my life"
type textarea "x"
type textarea "My habit which has significantly improved my life i"
type textarea "x"
type textarea "My habit which has significantly improved my life is"
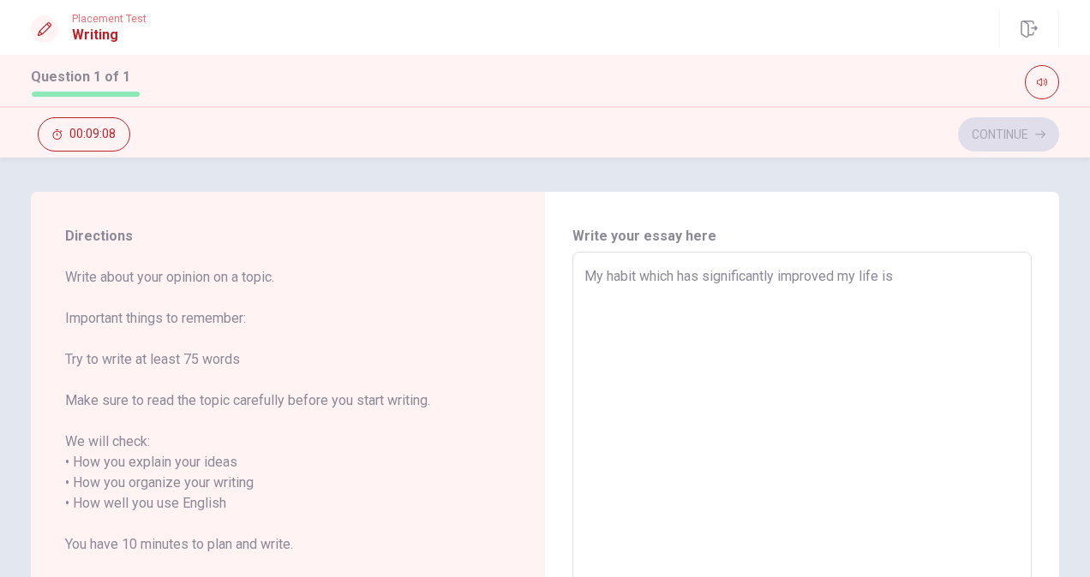
type textarea "x"
type textarea "My habit which has significantly improved my life is"
type textarea "x"
type textarea "My habit which has significantly improved my life is ""
type textarea "x"
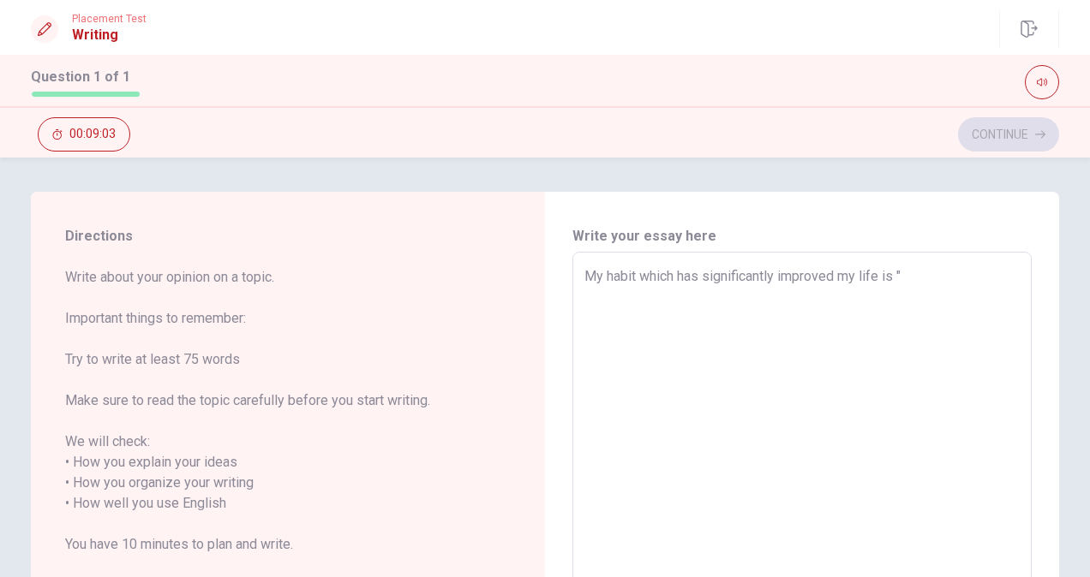
type textarea "My habit which has significantly improved my life is """
type textarea "x"
type textarea "My habit which has significantly improved my life is "g""
type textarea "x"
type textarea "My habit which has significantly improved my life is "g ""
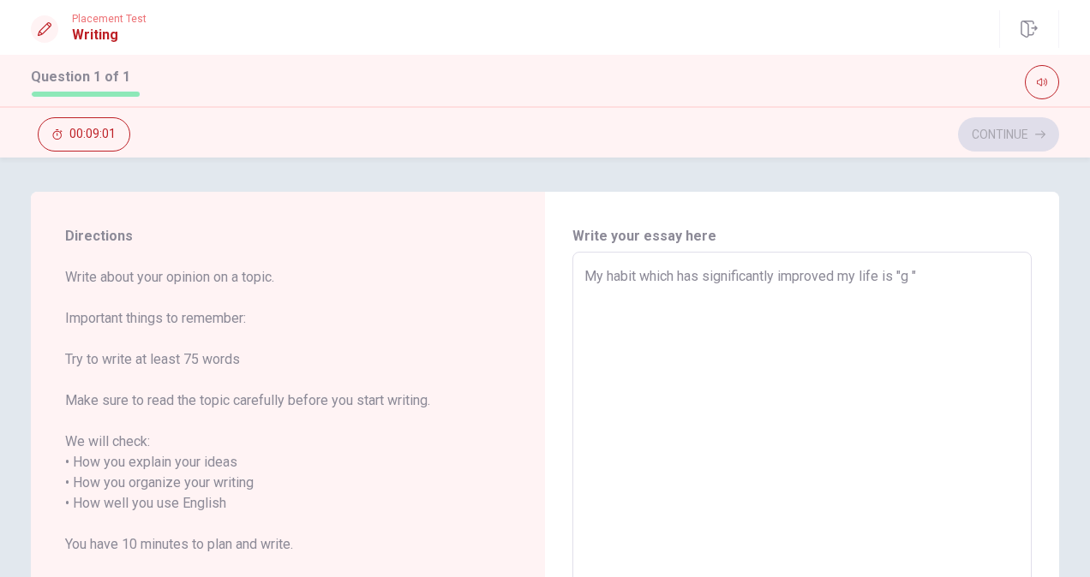
type textarea "x"
type textarea "My habit which has significantly improved my life is "g i9""
type textarea "x"
type textarea "My habit which has significantly improved my life is "g i""
type textarea "x"
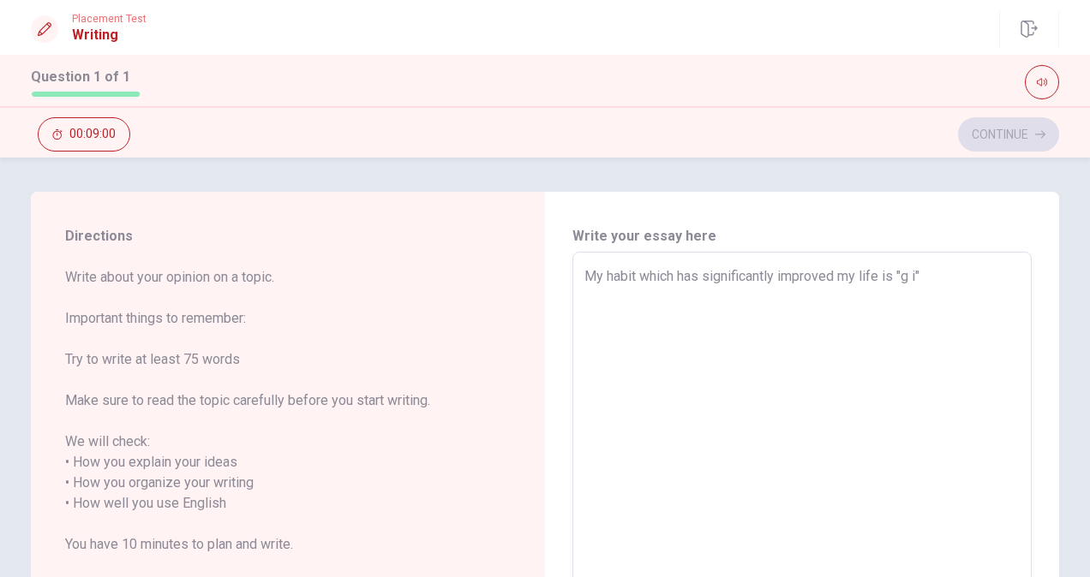
type textarea "My habit which has significantly improved my life is "g ""
type textarea "x"
type textarea "My habit which has significantly improved my life is "g""
type textarea "x"
type textarea "My habit which has significantly improved my life is "go""
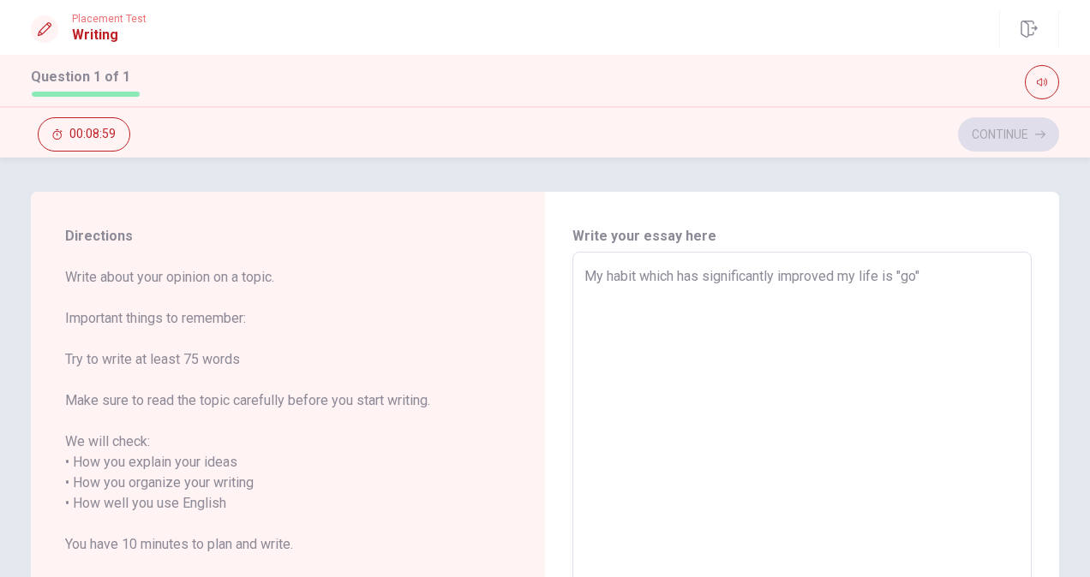
type textarea "x"
type textarea "My habit which has significantly improved my life is "go ""
type textarea "x"
type textarea "My habit which has significantly improved my life is "go i""
type textarea "x"
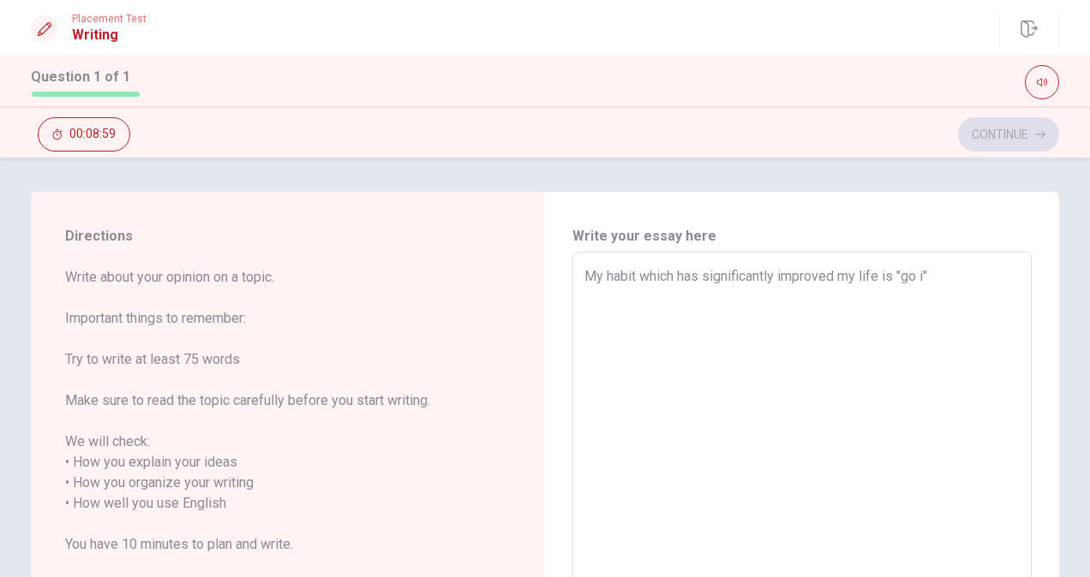
type textarea "My habit which has significantly improved my life is "go in""
type textarea "x"
type textarea "My habit which has significantly improved my life is "go int""
type textarea "x"
type textarea "My habit which has significantly improved my life is "go int ""
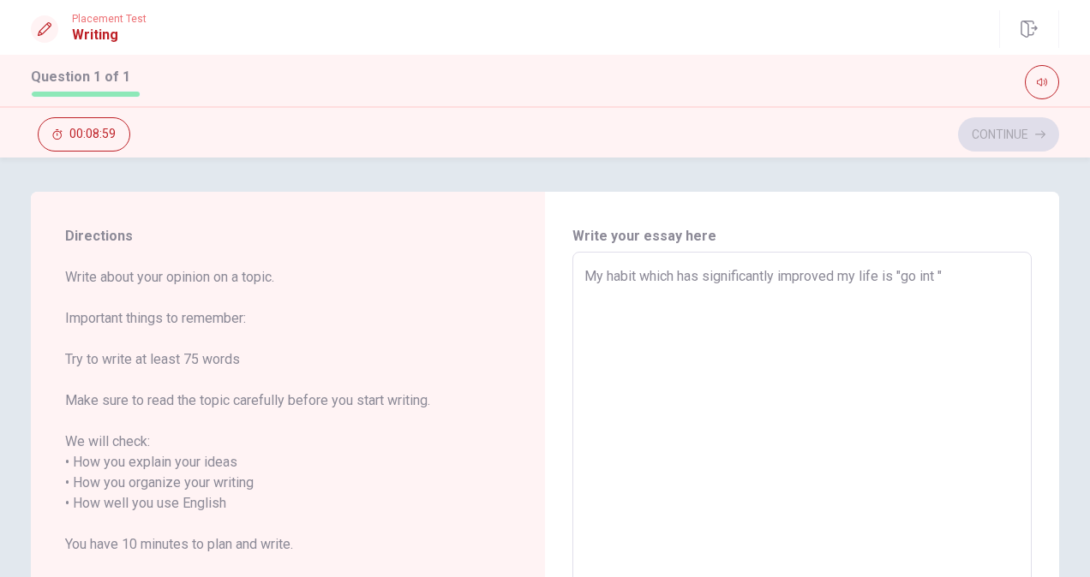
type textarea "x"
type textarea "My habit which has significantly improved my life is "go int""
type textarea "x"
type textarea "My habit which has significantly improved my life is "go in""
type textarea "x"
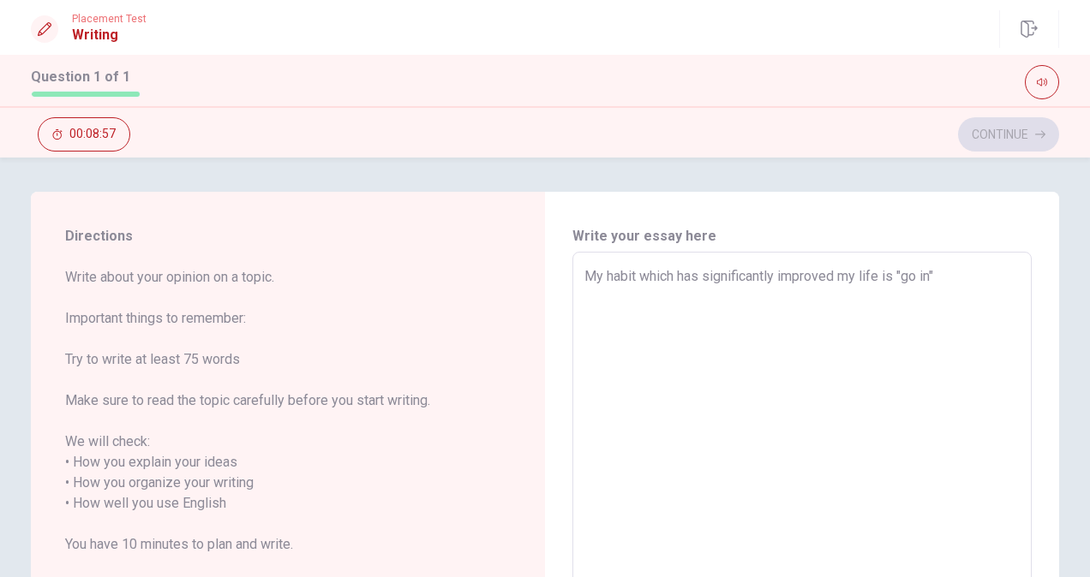
type textarea "My habit which has significantly improved my life is "go ing""
type textarea "x"
type textarea "My habit which has significantly improved my life is "go ing ""
type textarea "x"
type textarea "My habit which has significantly improved my life is "go ing""
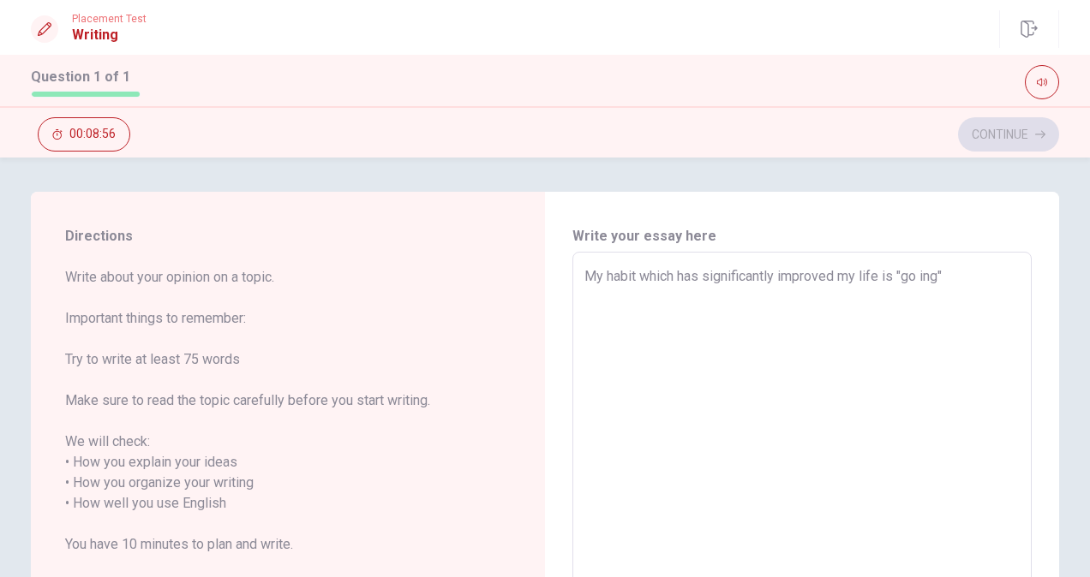
type textarea "x"
type textarea "My habit which has significantly improved my life is "go in""
type textarea "x"
type textarea "My habit which has significantly improved my life is "go i""
type textarea "x"
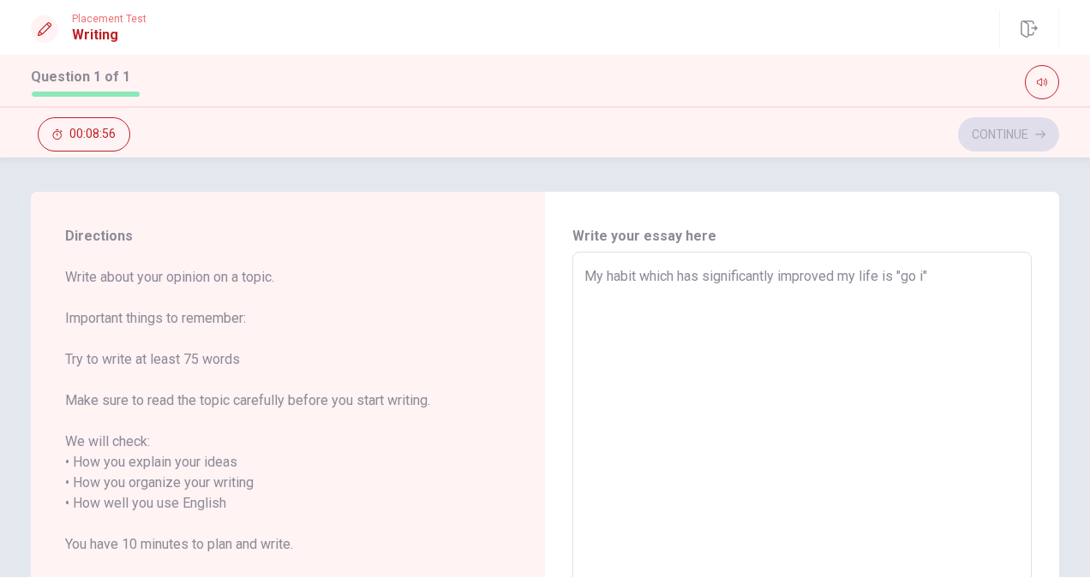
type textarea "My habit which has significantly improved my life is "go ""
type textarea "x"
type textarea "My habit which has significantly improved my life is "go""
type textarea "x"
type textarea "My habit which has significantly improved my life is "g""
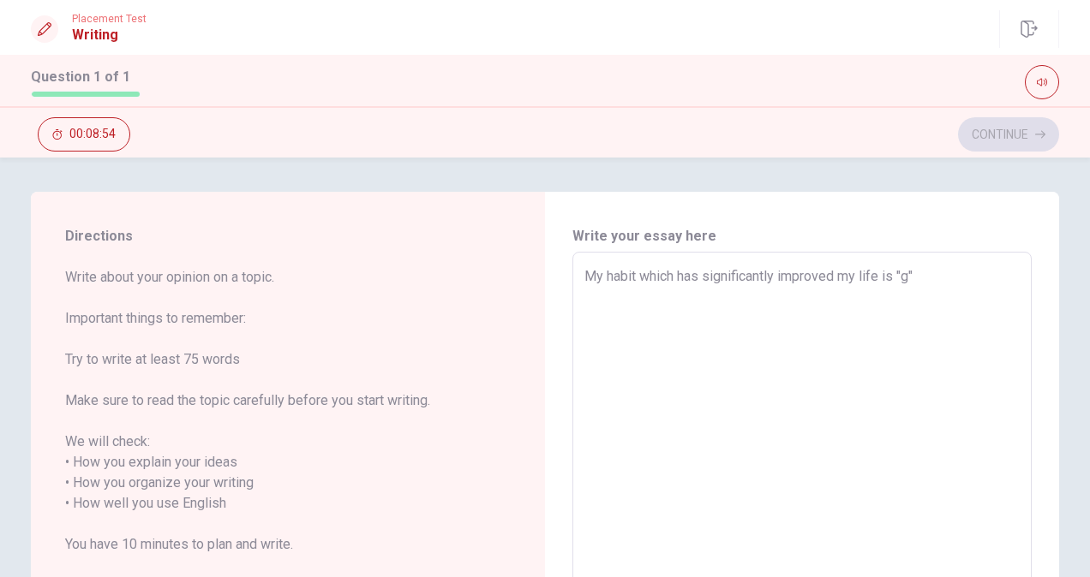
type textarea "x"
type textarea "My habit which has significantly improved my life is """
type textarea "x"
type textarea "My habit which has significantly improved my life is "G""
type textarea "x"
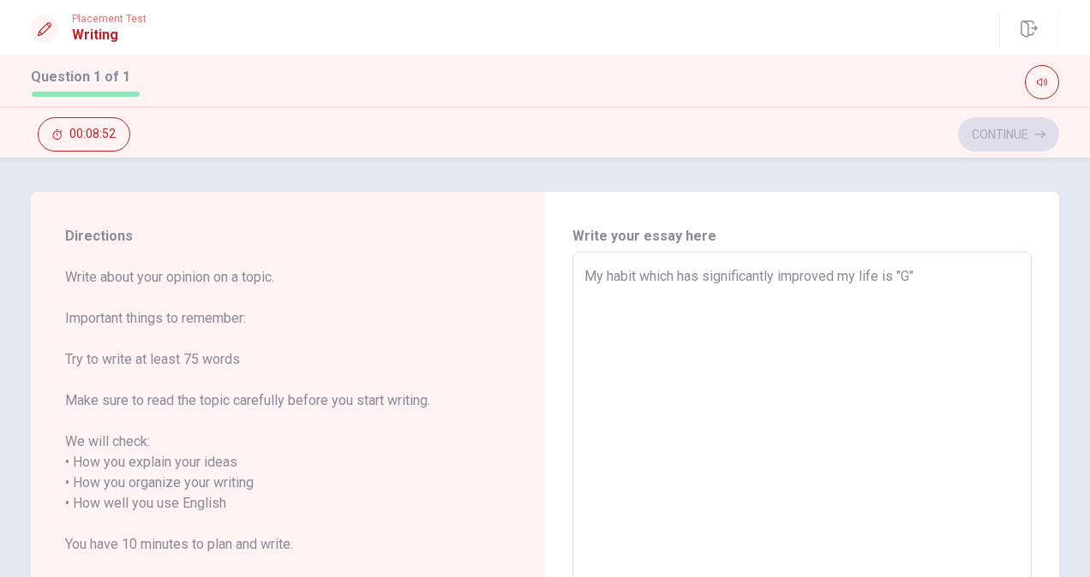
type textarea "My habit which has significantly improved my life is "Gy""
type textarea "x"
type textarea "My habit which has significantly improved my life is "Gym""
click at [975, 295] on textarea "My habit which has significantly improved my life is "Gym"" at bounding box center [801, 504] width 435 height 476
type textarea "x"
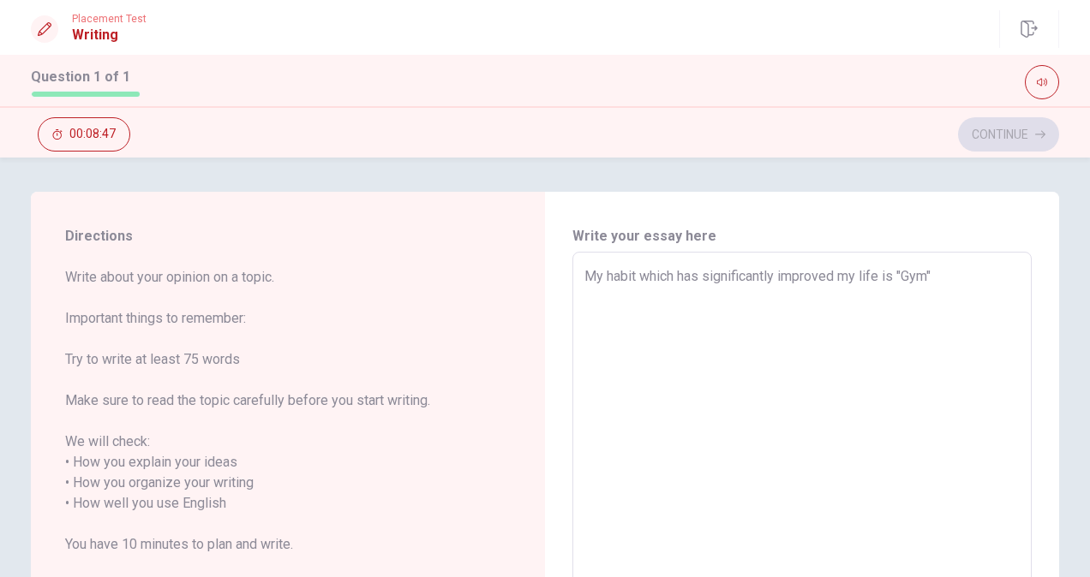
type textarea "My habit which has significantly improved my life is "Gym"."
type textarea "x"
type textarea "My habit which has significantly improved my life is "Gym"."
click at [901, 272] on textarea "My habit which has significantly improved my life is "Gym"." at bounding box center [801, 504] width 435 height 476
type textarea "x"
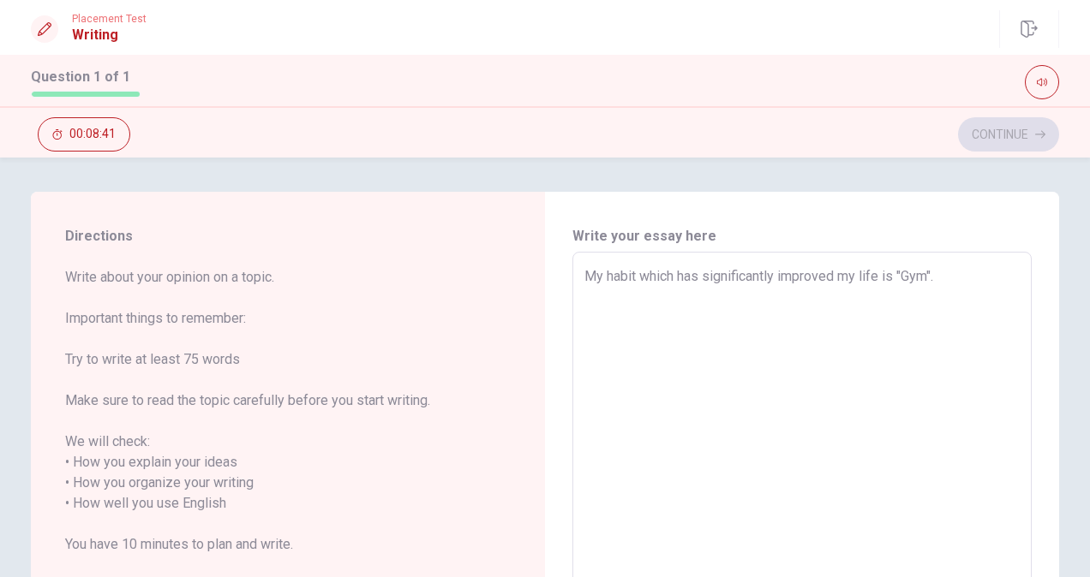
type textarea "My habit which has significantly improved my life is "gGym"."
type textarea "x"
type textarea "My habit which has significantly improved my life is "goGym"."
type textarea "x"
type textarea "My habit which has significantly improved my life is "goiGym"."
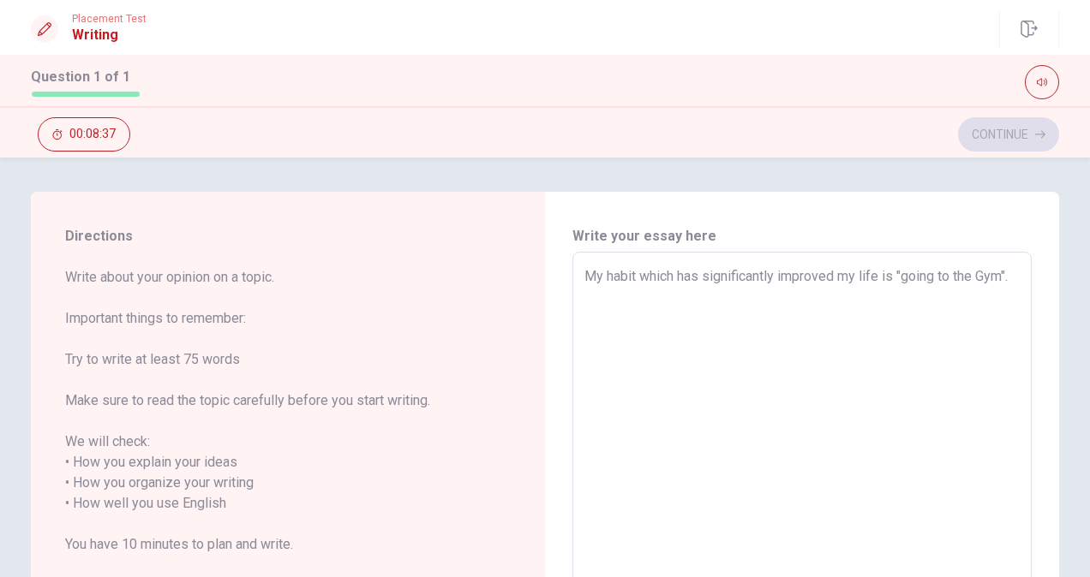
click at [609, 298] on textarea "My habit which has significantly improved my life is "going to the Gym"." at bounding box center [801, 504] width 435 height 476
click at [608, 299] on textarea "My habit which has significantly improved my life is "going to the Gym" three d…" at bounding box center [801, 504] width 435 height 476
click at [699, 299] on textarea "My habit which has significantly improved my life is "going to the Gym" four da…" at bounding box center [801, 504] width 435 height 476
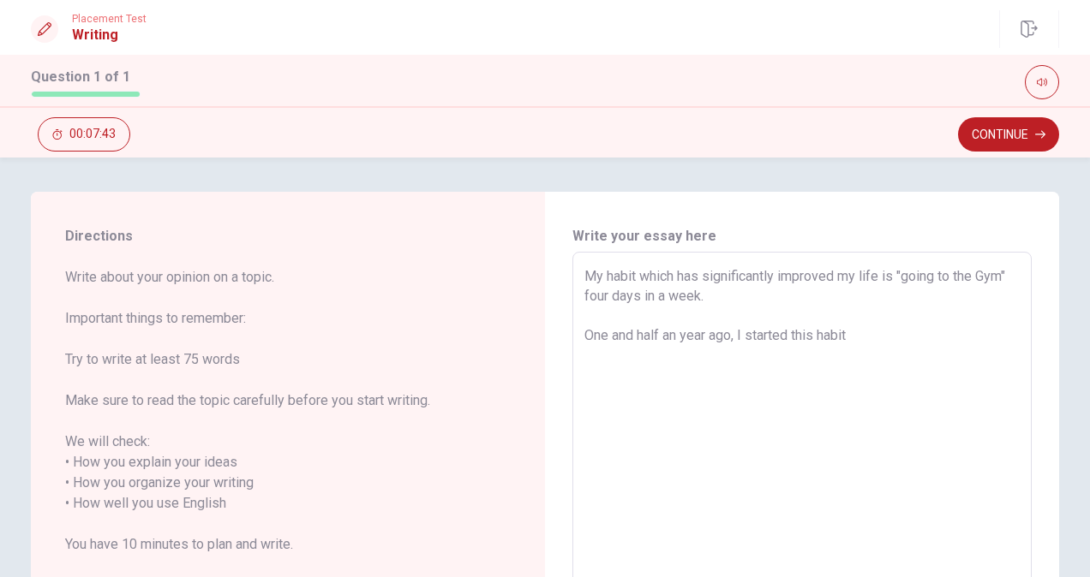
click at [787, 329] on textarea "My habit which has significantly improved my life is "going to the Gym" four da…" at bounding box center [801, 504] width 435 height 476
click at [890, 331] on textarea "My habit which has significantly improved my life is "going to the Gym" four da…" at bounding box center [801, 504] width 435 height 476
click at [660, 358] on textarea "My habit which has significantly improved my life is "going to the Gym" four da…" at bounding box center [801, 504] width 435 height 476
click at [862, 355] on textarea "My habit which has significantly improved my life is "going to the Gym" four da…" at bounding box center [801, 504] width 435 height 476
click at [939, 338] on textarea "My habit which has significantly improved my life is "going to the Gym" four da…" at bounding box center [801, 504] width 435 height 476
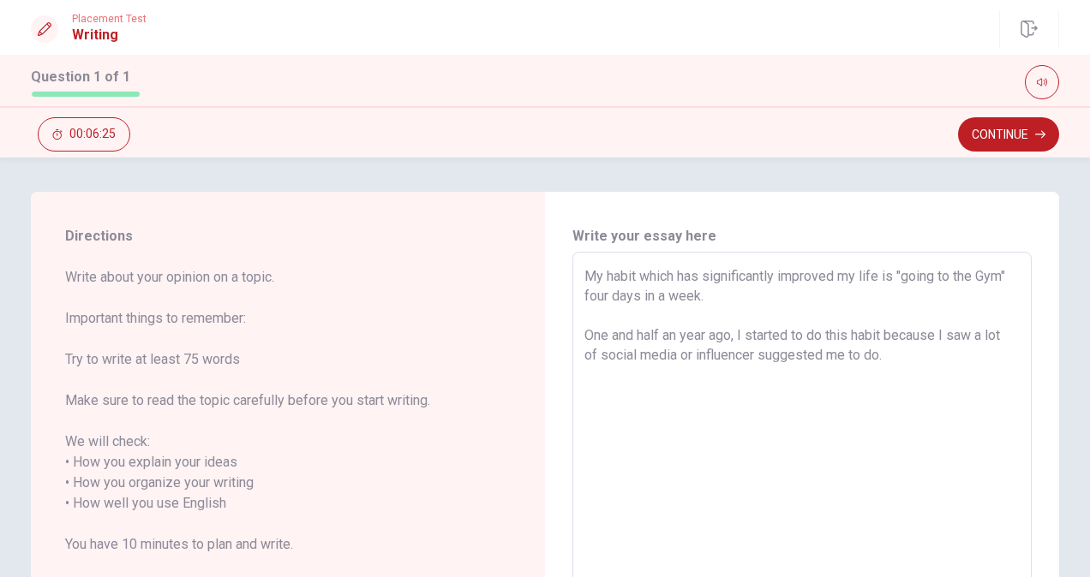
click at [690, 355] on textarea "My habit which has significantly improved my life is "going to the Gym" four da…" at bounding box center [801, 504] width 435 height 476
click at [740, 358] on textarea "My habit which has significantly improved my life is "going to the Gym" four da…" at bounding box center [801, 504] width 435 height 476
click at [771, 353] on textarea "My habit which has significantly improved my life is "going to the Gym" four da…" at bounding box center [801, 504] width 435 height 476
click at [769, 361] on textarea "My habit which has significantly improved my life is "going to the Gym" four da…" at bounding box center [801, 504] width 435 height 476
click at [946, 356] on textarea "My habit which has significantly improved my life is "going to the Gym" four da…" at bounding box center [801, 504] width 435 height 476
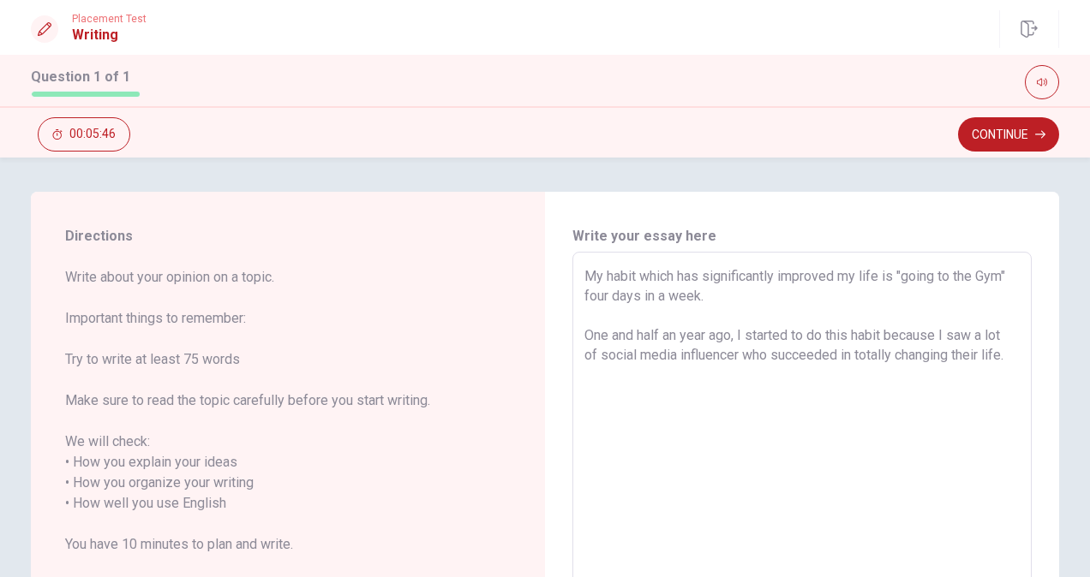
click at [888, 353] on textarea "My habit which has significantly improved my life is "going to the Gym" four da…" at bounding box center [801, 504] width 435 height 476
click at [672, 356] on textarea "My habit which has significantly improved my life is "going to the Gym" four da…" at bounding box center [801, 504] width 435 height 476
click at [924, 359] on textarea "My habit which has significantly improved my life is "going to the Gym" four da…" at bounding box center [801, 504] width 435 height 476
click at [923, 381] on textarea "My habit which has significantly improved my life is "going to the Gym" four da…" at bounding box center [801, 504] width 435 height 476
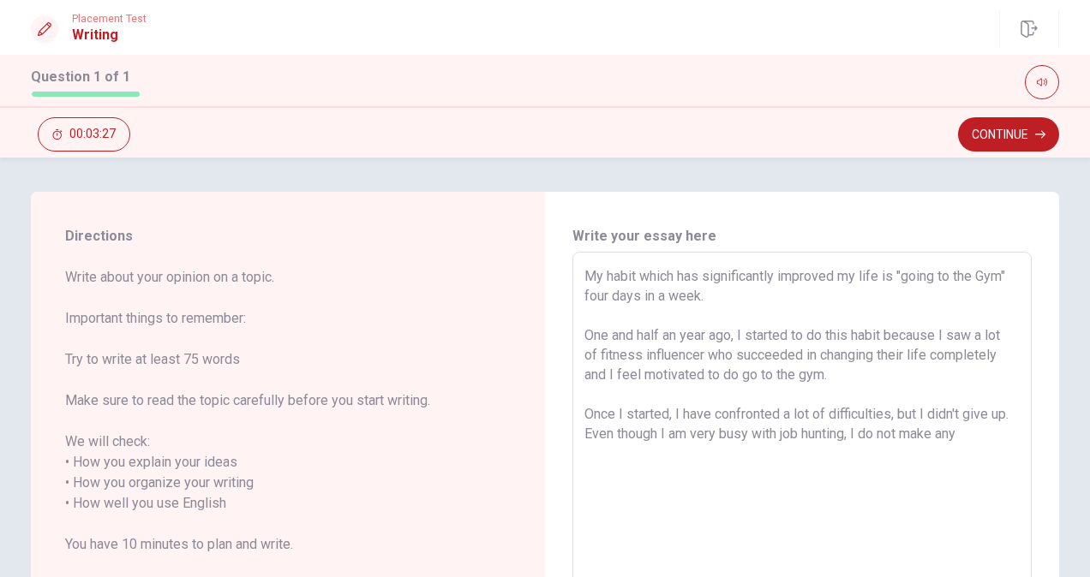
click at [888, 430] on textarea "My habit which has significantly improved my life is "going to the Gym" four da…" at bounding box center [801, 504] width 435 height 476
click at [996, 433] on textarea "My habit which has significantly improved my life is "going to the Gym" four da…" at bounding box center [801, 504] width 435 height 476
click at [861, 452] on textarea "My habit which has significantly improved my life is "going to the Gym" four da…" at bounding box center [801, 504] width 435 height 476
click at [862, 452] on textarea "My habit which has significantly improved my life is "going to the Gym" four da…" at bounding box center [801, 504] width 435 height 476
click at [864, 452] on textarea "My habit which has significantly improved my life is "going to the Gym" four da…" at bounding box center [801, 504] width 435 height 476
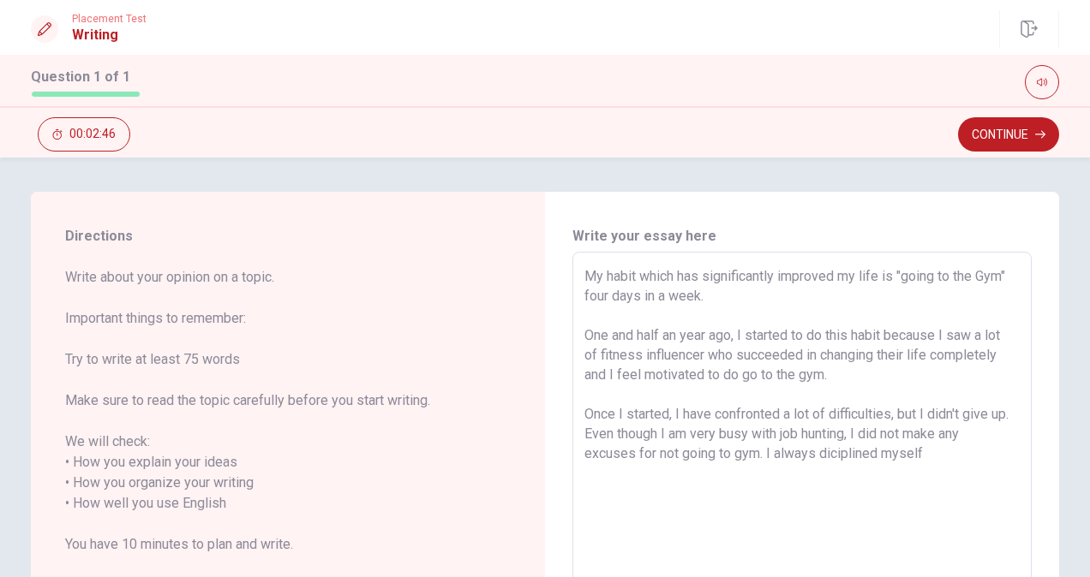
click at [944, 460] on textarea "My habit which has significantly improved my life is "going to the Gym" four da…" at bounding box center [801, 504] width 435 height 476
click at [768, 495] on textarea "My habit which has significantly improved my life is "going to the Gym" four da…" at bounding box center [801, 504] width 435 height 476
click at [799, 495] on textarea "My habit which has significantly improved my life is "going to the Gym" four da…" at bounding box center [801, 504] width 435 height 476
click at [651, 506] on textarea "My habit which has significantly improved my life is "going to the Gym" four da…" at bounding box center [801, 504] width 435 height 476
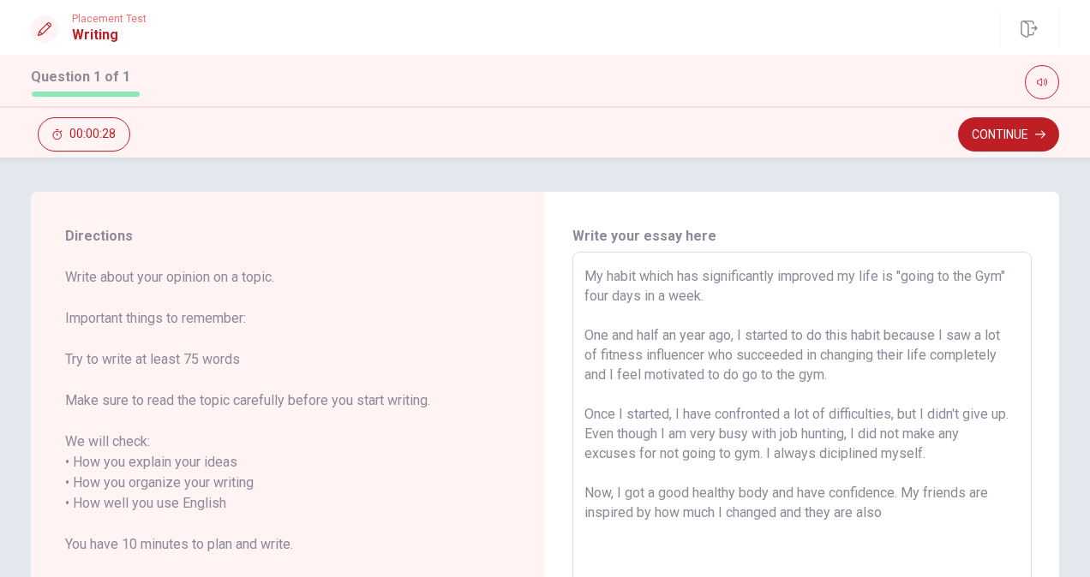
click at [851, 514] on textarea "My habit which has significantly improved my life is "going to the Gym" four da…" at bounding box center [801, 504] width 435 height 476
click at [865, 512] on textarea "My habit which has significantly improved my life is "going to the Gym" four da…" at bounding box center [801, 504] width 435 height 476
click at [978, 140] on button "Continue" at bounding box center [1008, 134] width 101 height 34
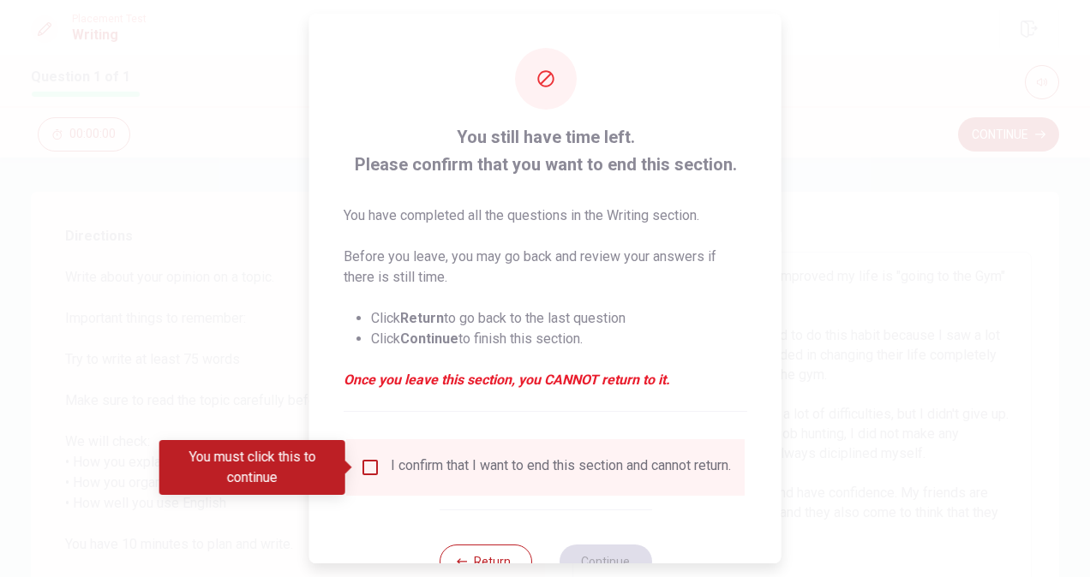
click at [391, 473] on div "I confirm that I want to end this section and cannot return." at bounding box center [561, 468] width 340 height 21
click at [374, 468] on input "You must click this to continue" at bounding box center [370, 468] width 21 height 21
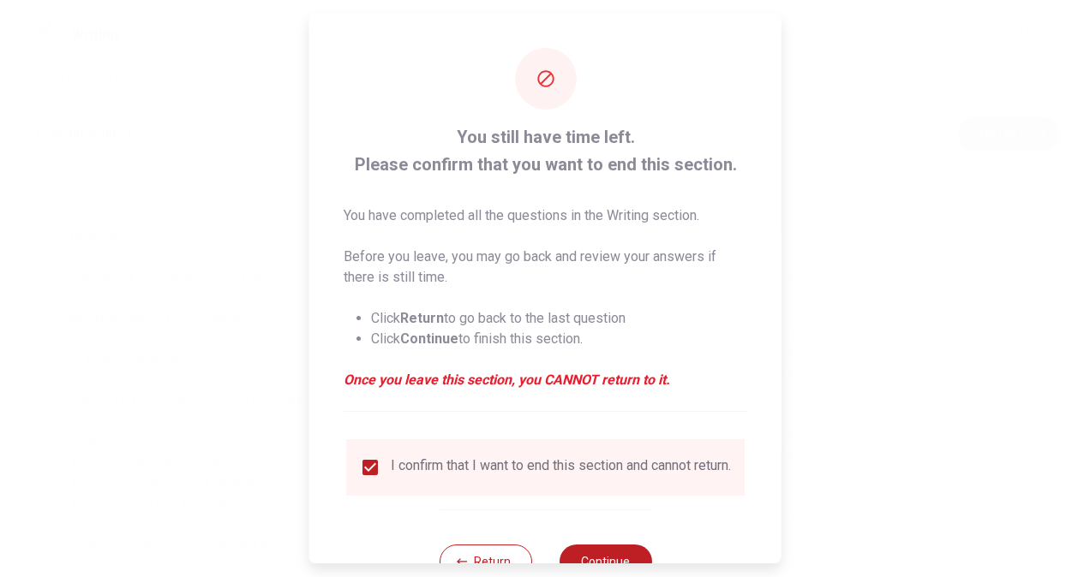
scroll to position [62, 0]
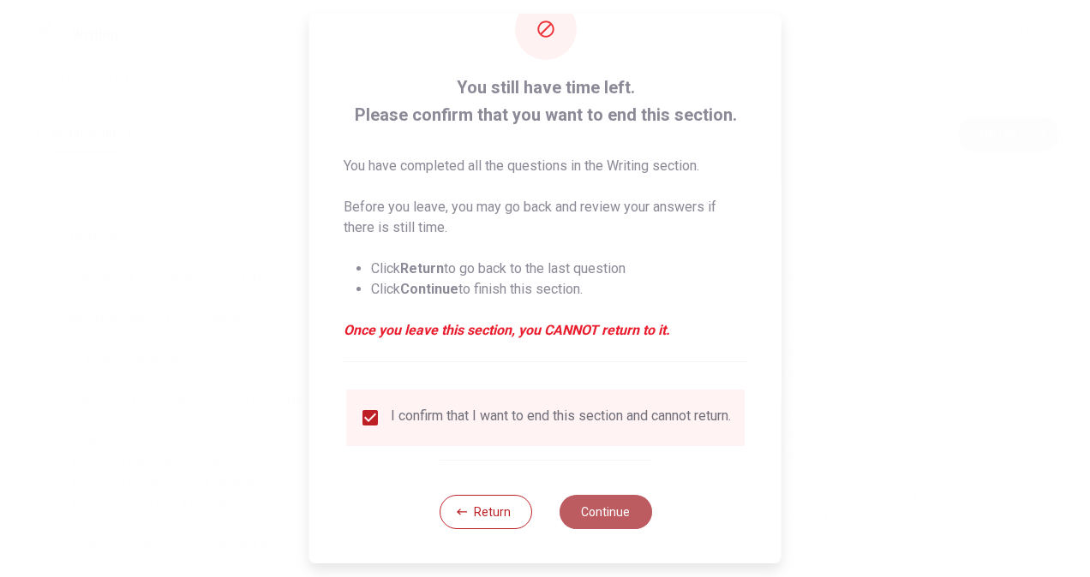
click at [605, 501] on button "Continue" at bounding box center [605, 512] width 93 height 34
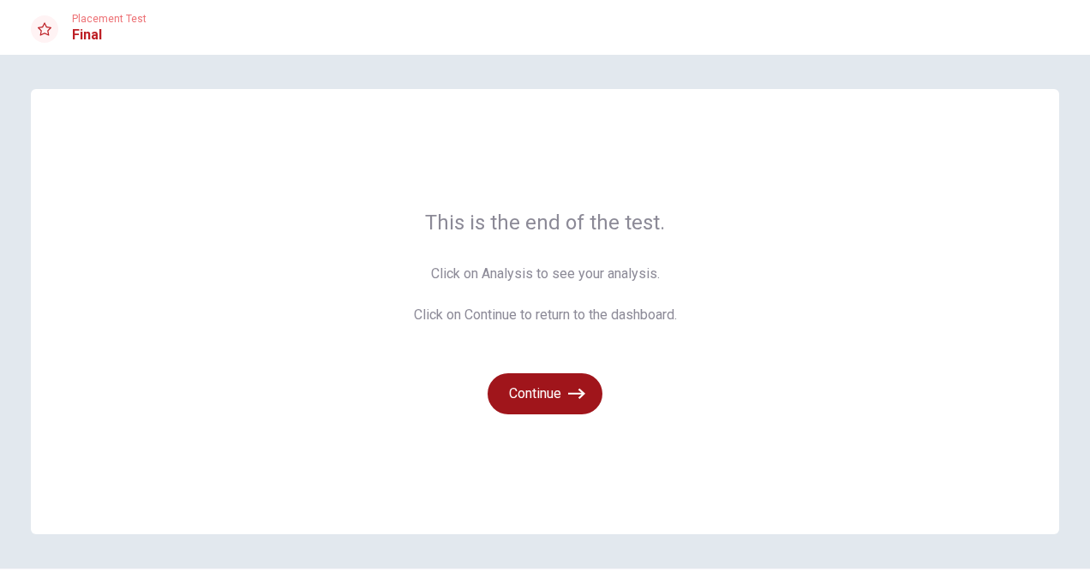
click at [564, 394] on button "Continue" at bounding box center [545, 394] width 115 height 41
